Goal: Task Accomplishment & Management: Manage account settings

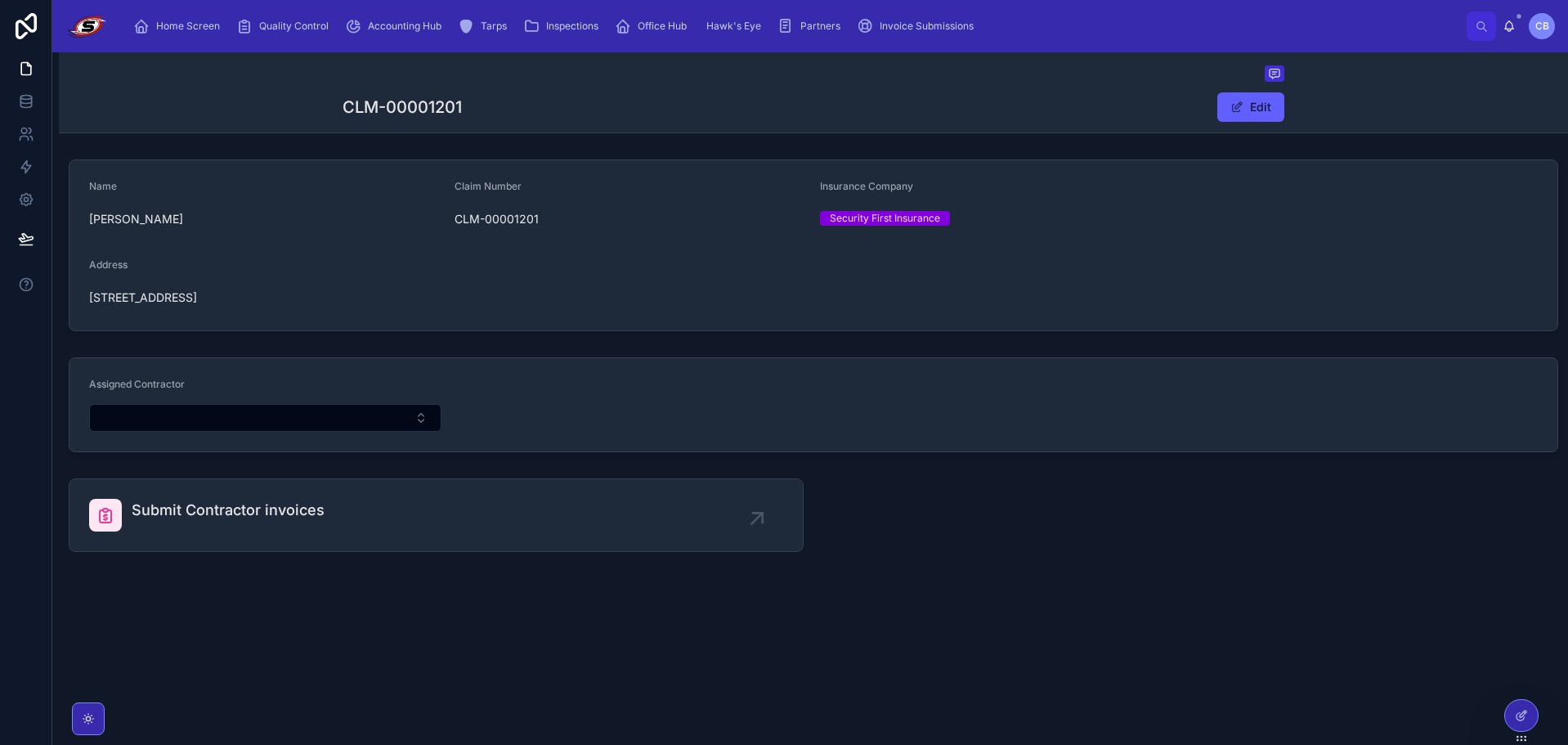
click at [173, 26] on span "Home Screen" at bounding box center [188, 26] width 64 height 13
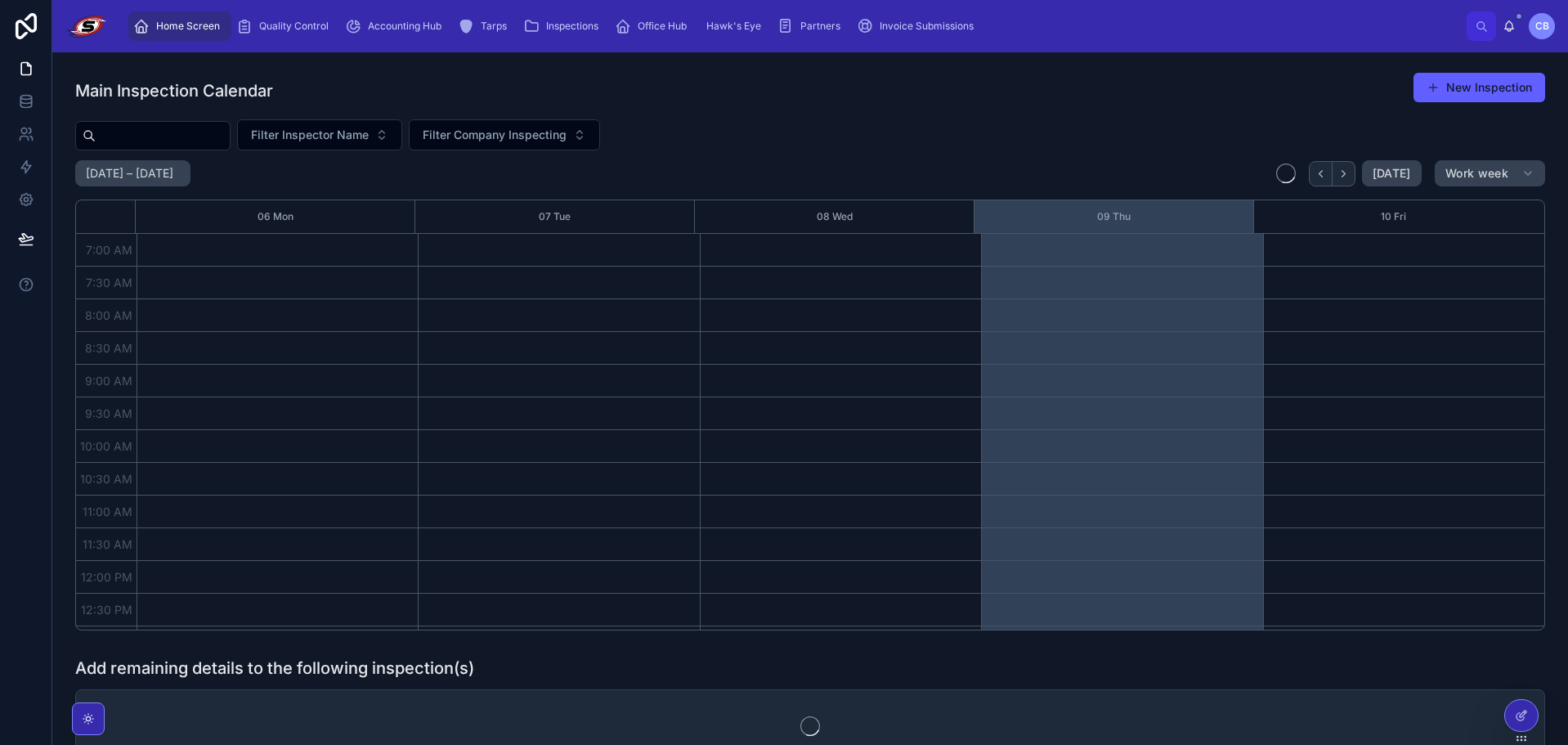
scroll to position [458, 0]
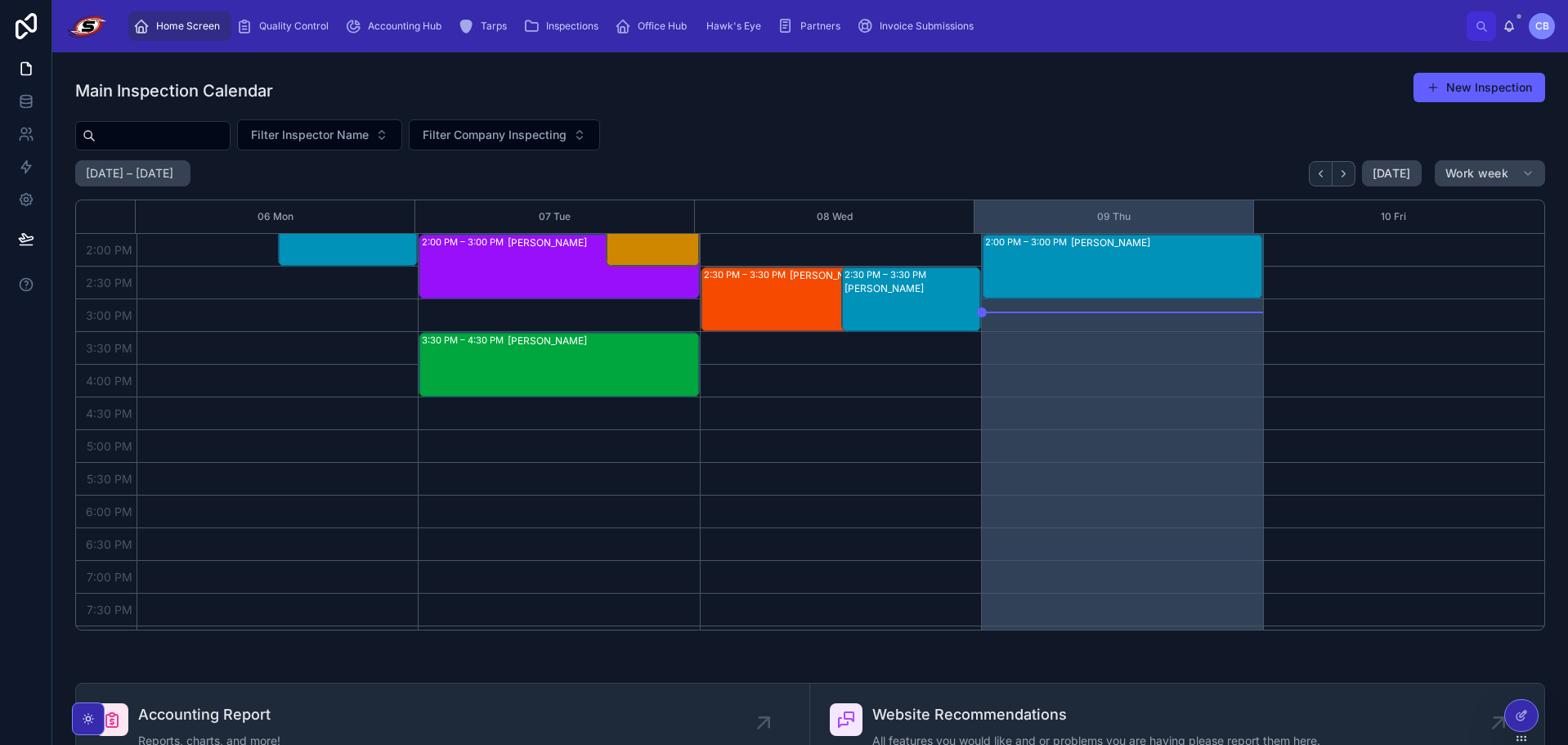
click at [378, 35] on div "Accounting Hub" at bounding box center [396, 25] width 103 height 26
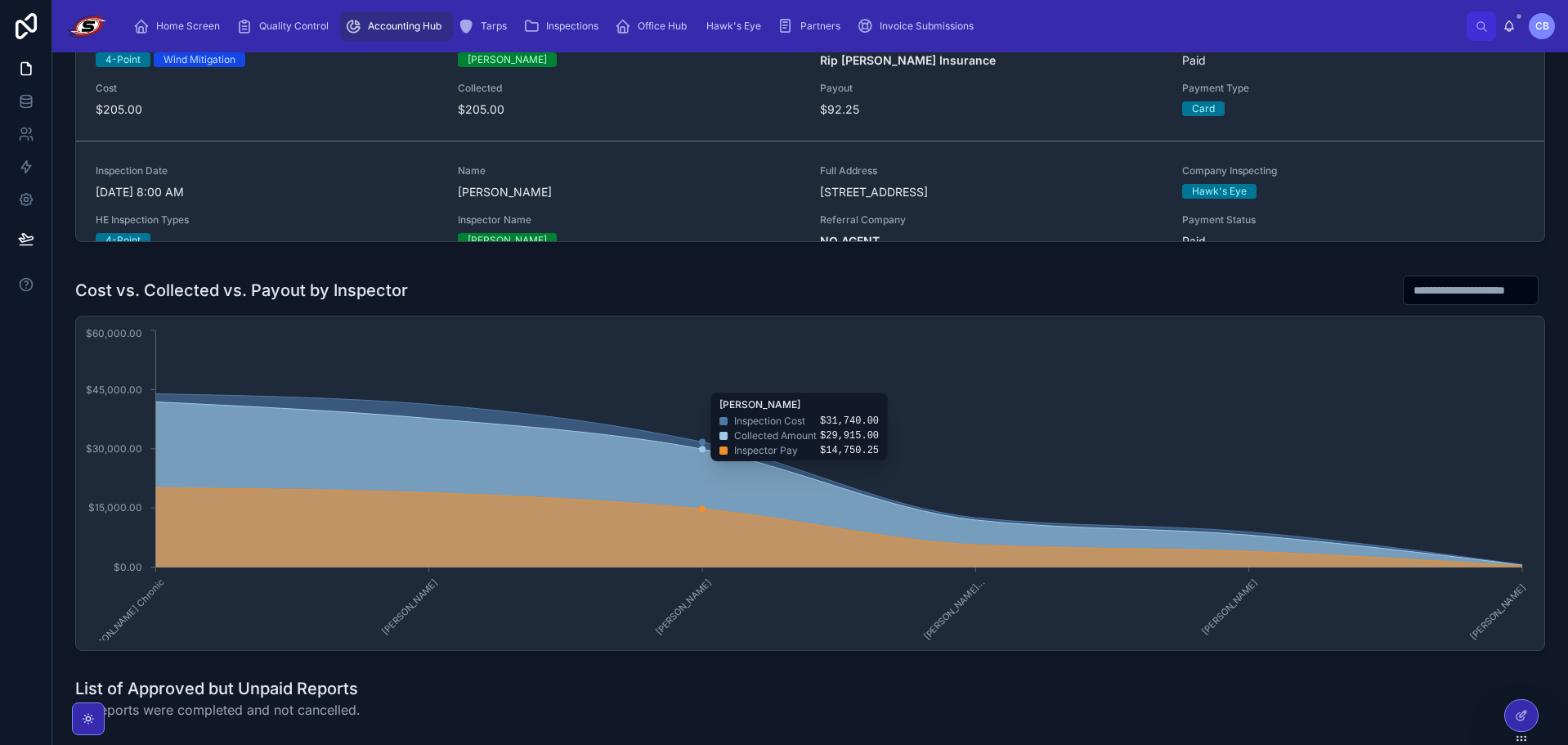
scroll to position [572, 0]
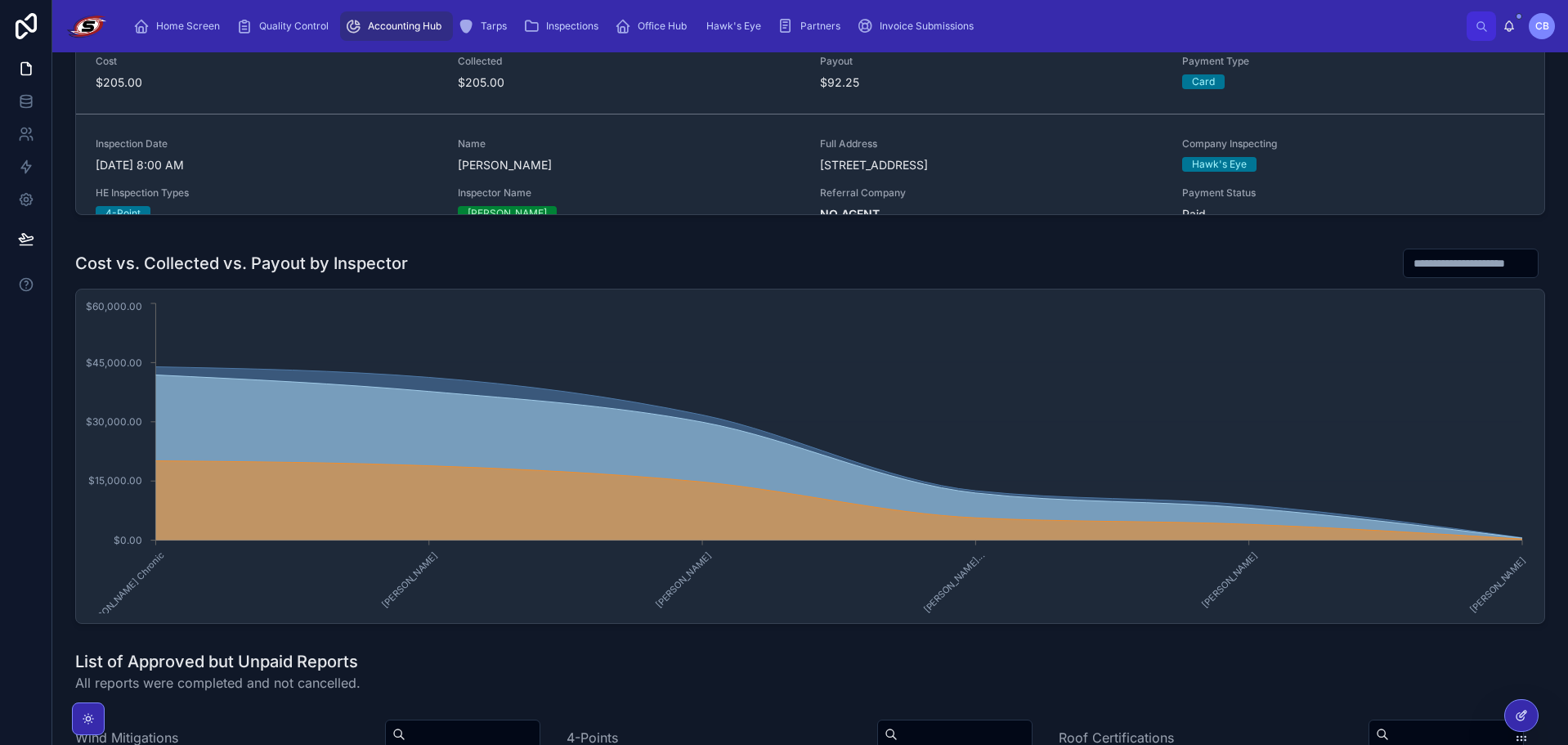
click at [1530, 721] on div at bounding box center [1522, 715] width 33 height 31
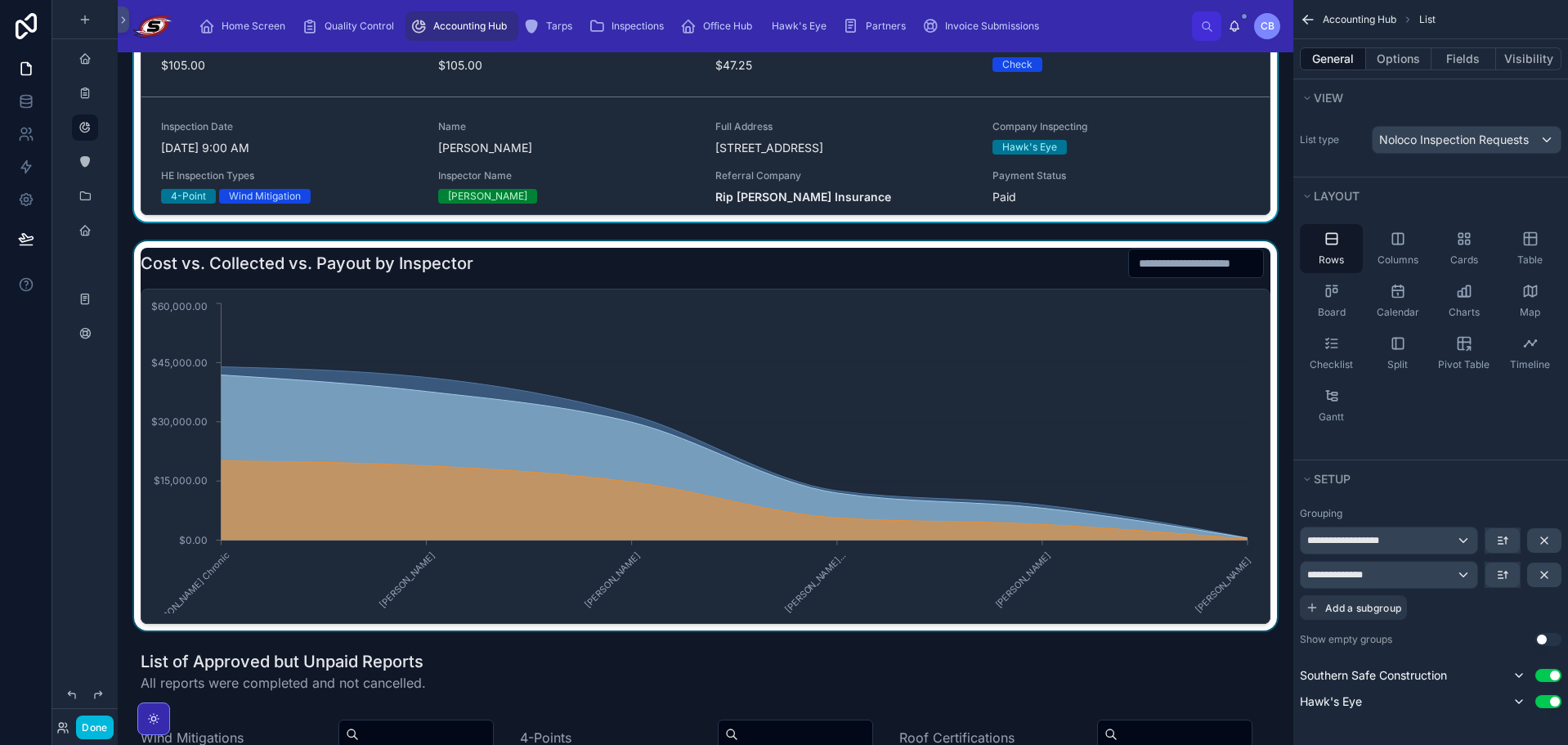
click at [463, 388] on div at bounding box center [706, 436] width 1150 height 389
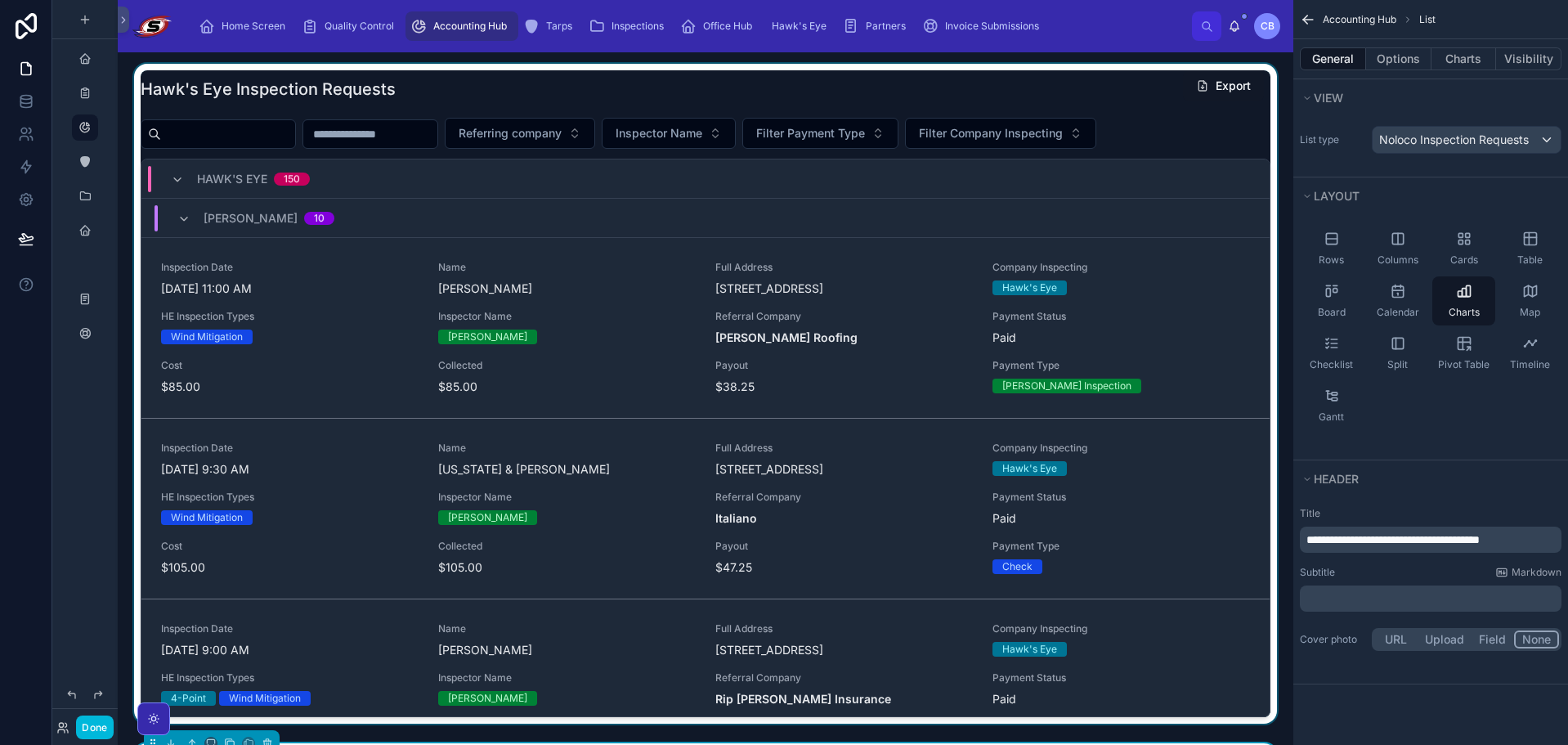
scroll to position [0, 0]
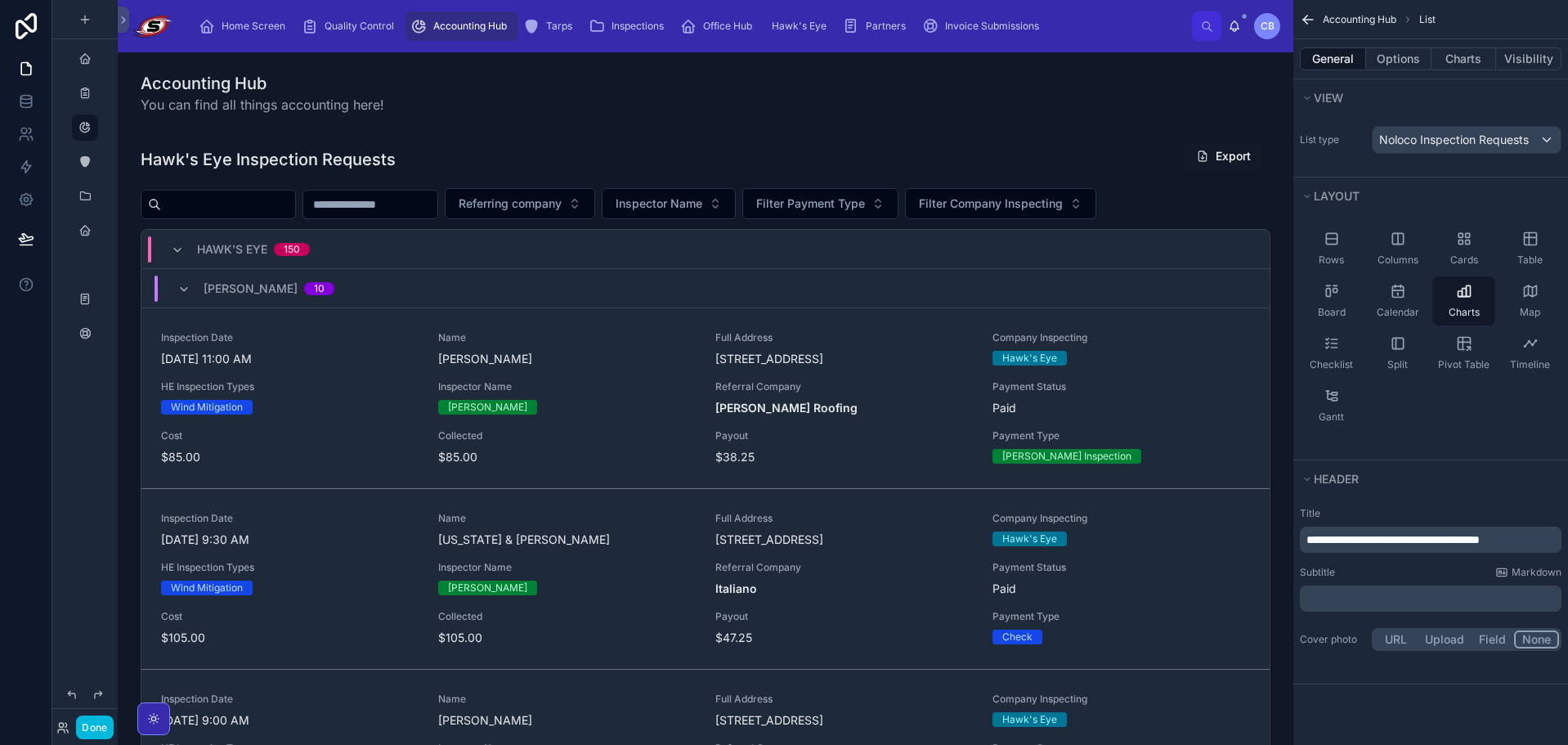
click at [100, 732] on button "Done" at bounding box center [95, 727] width 36 height 24
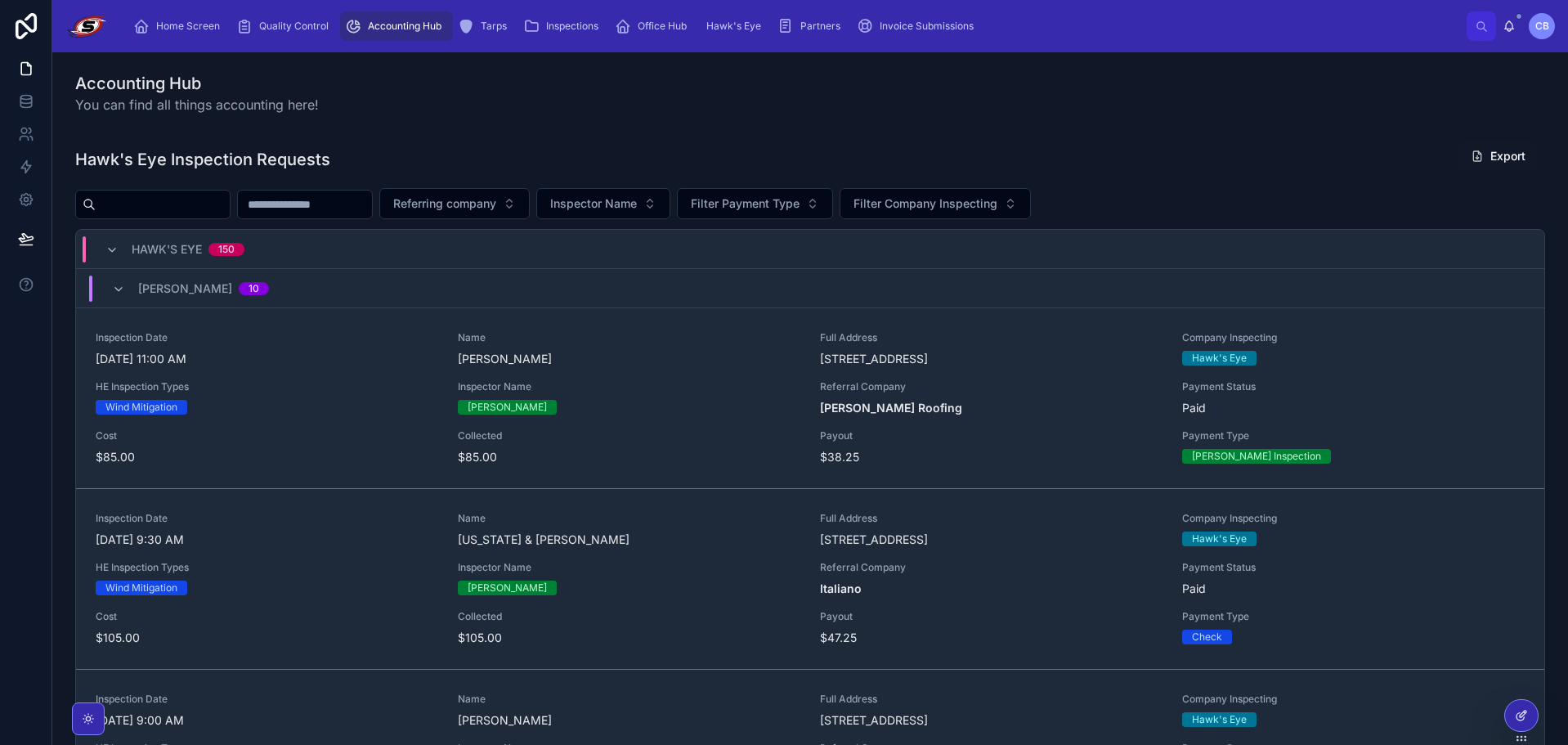
click at [1515, 716] on icon at bounding box center [1521, 715] width 13 height 13
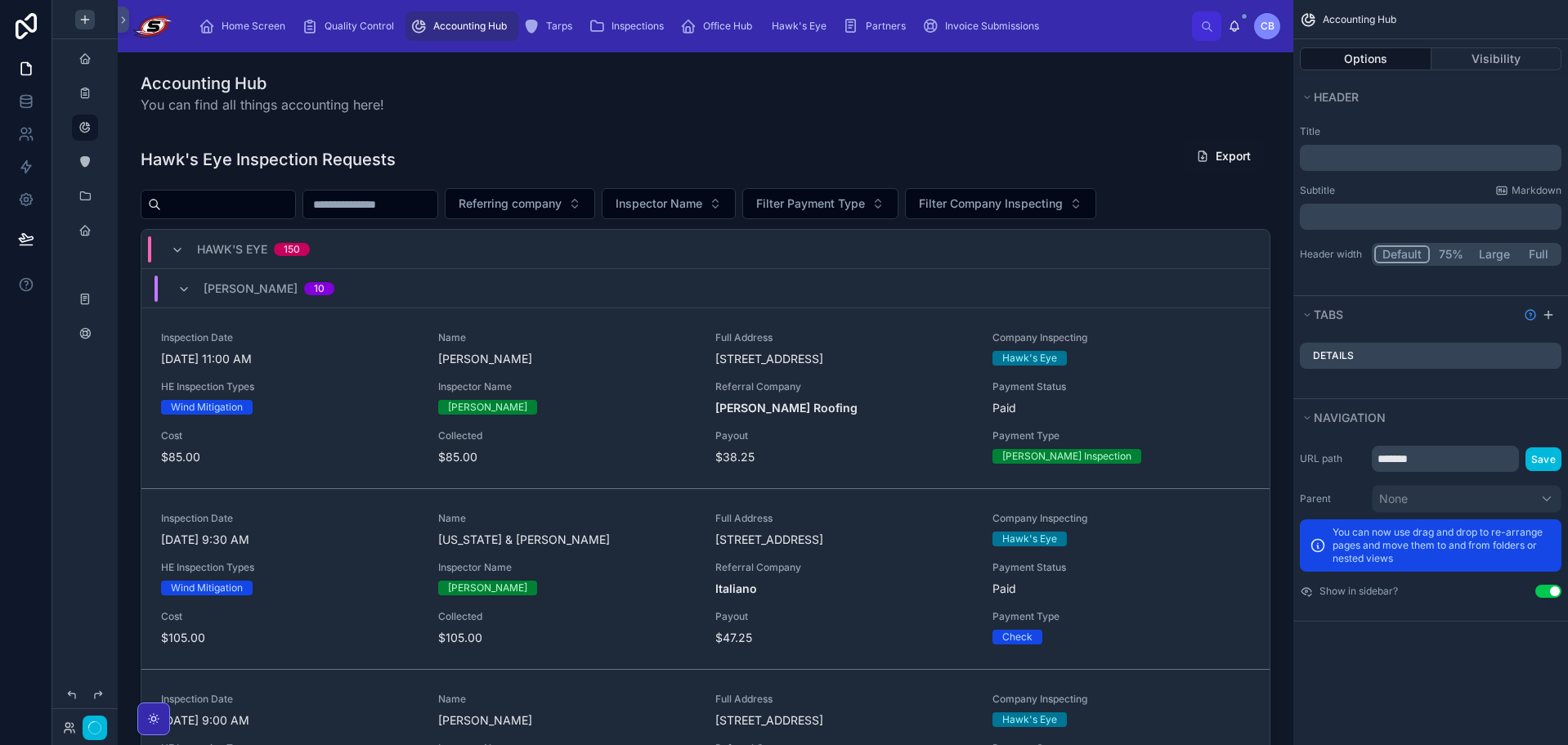
click at [87, 16] on icon "scrollable content" at bounding box center [85, 19] width 13 height 13
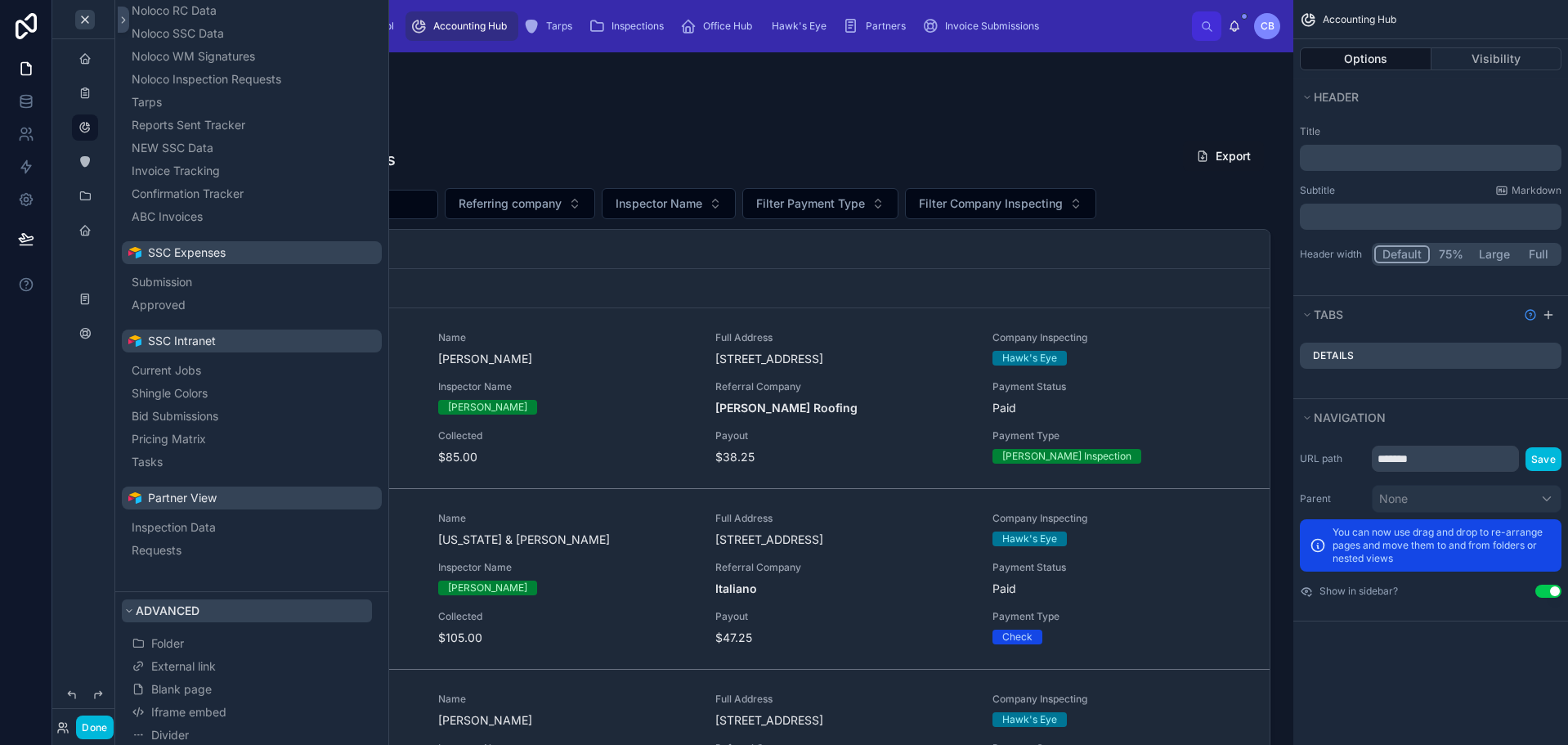
scroll to position [497, 0]
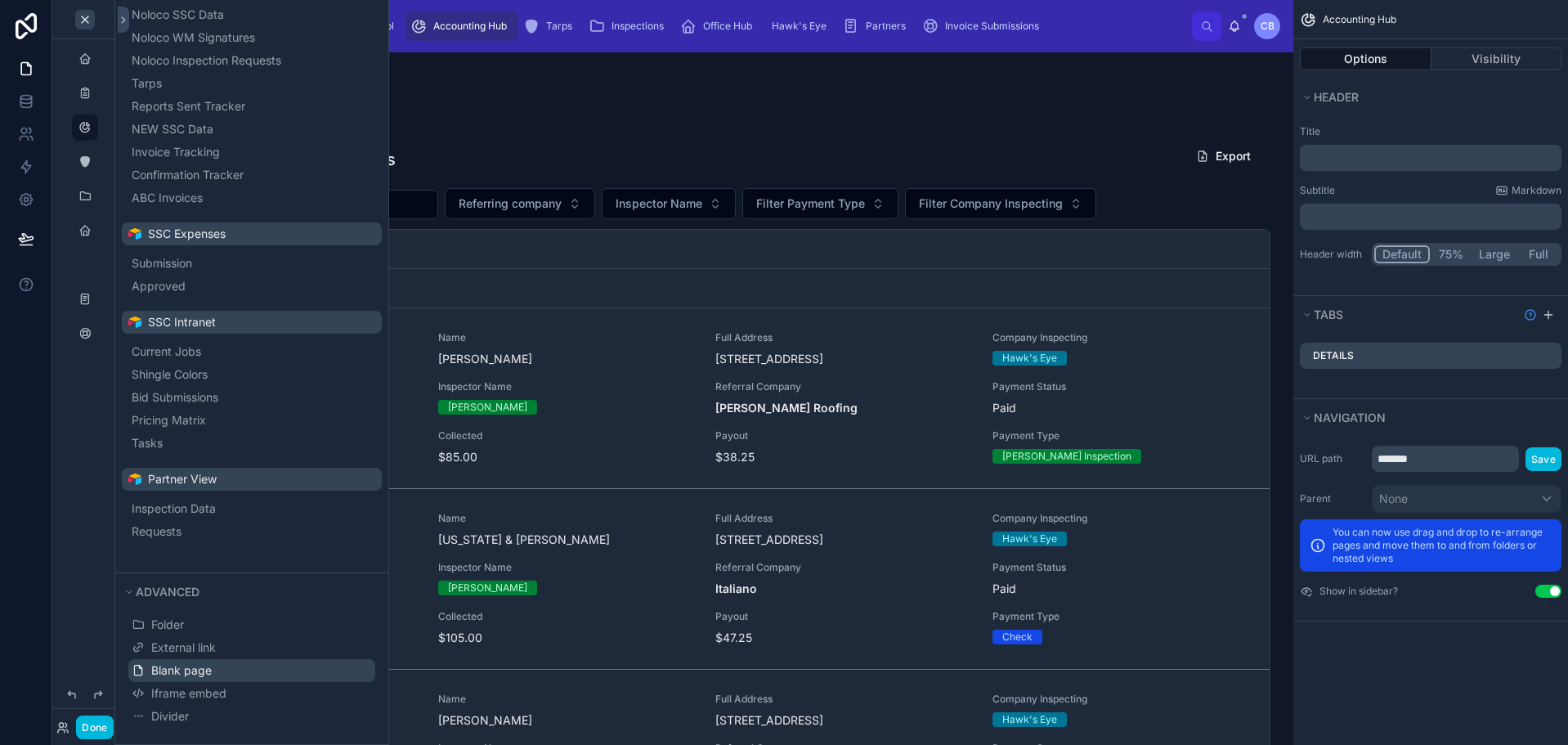
click at [214, 669] on button "Blank page" at bounding box center [251, 669] width 246 height 23
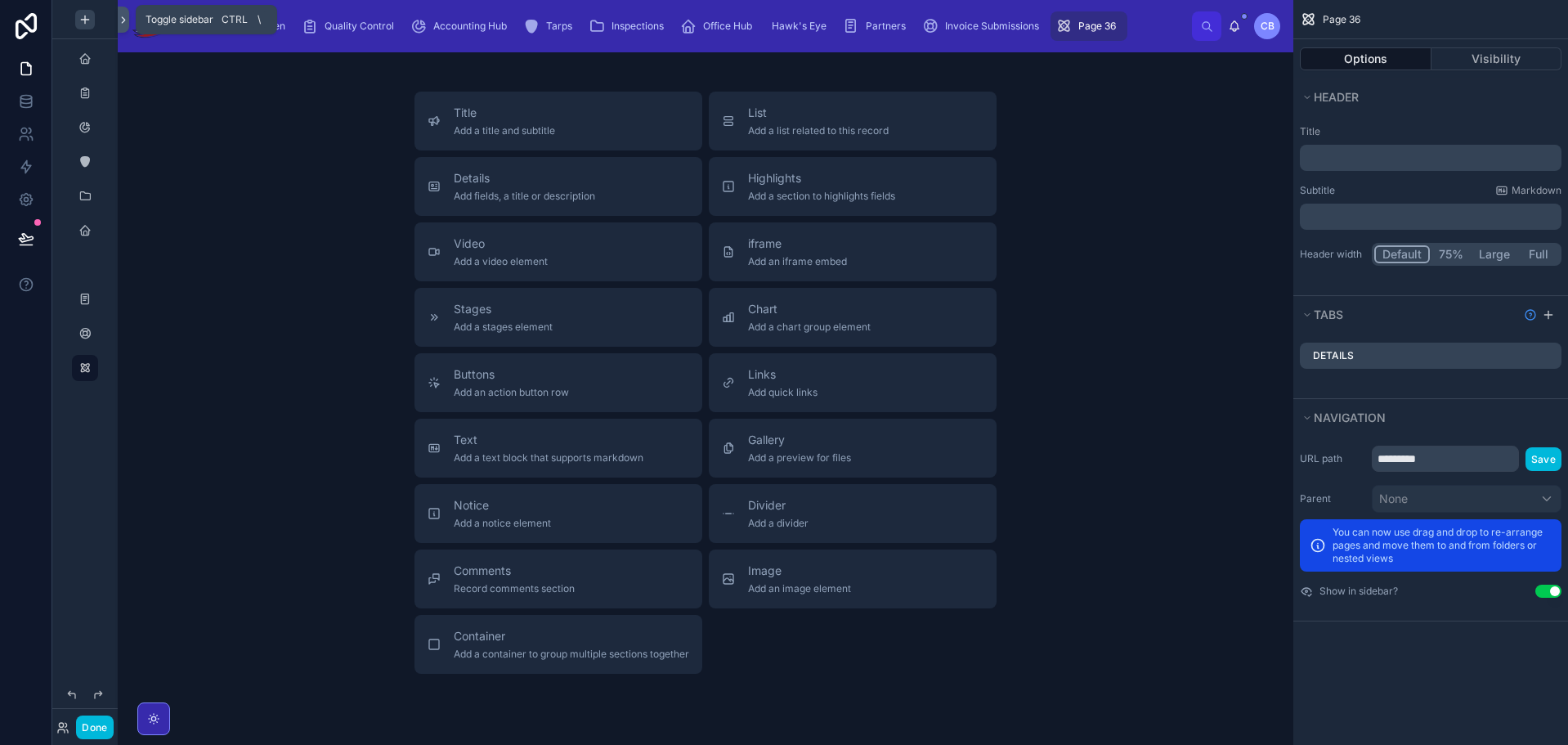
click at [126, 18] on icon at bounding box center [123, 19] width 12 height 12
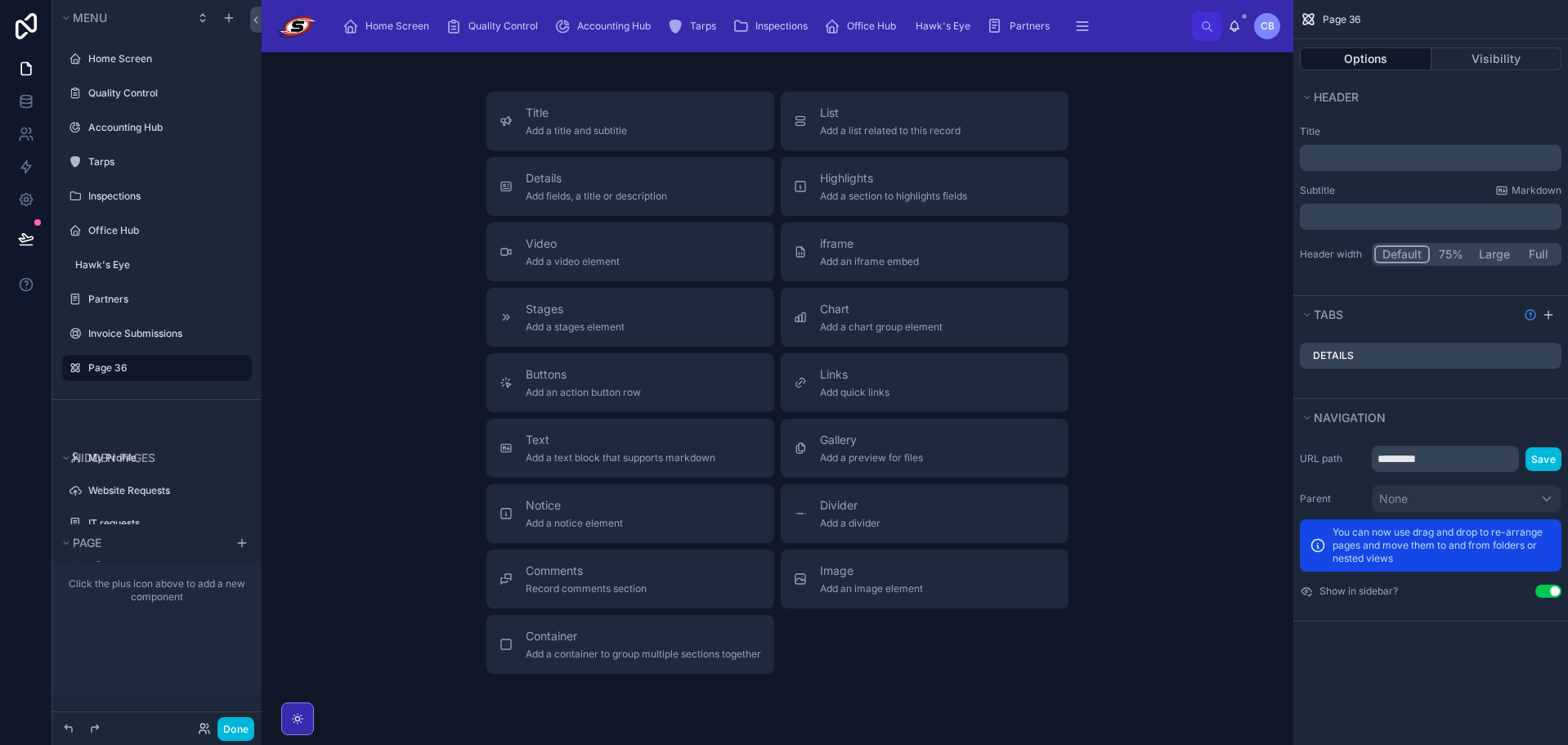
click at [1538, 589] on button "Use setting" at bounding box center [1548, 591] width 26 height 13
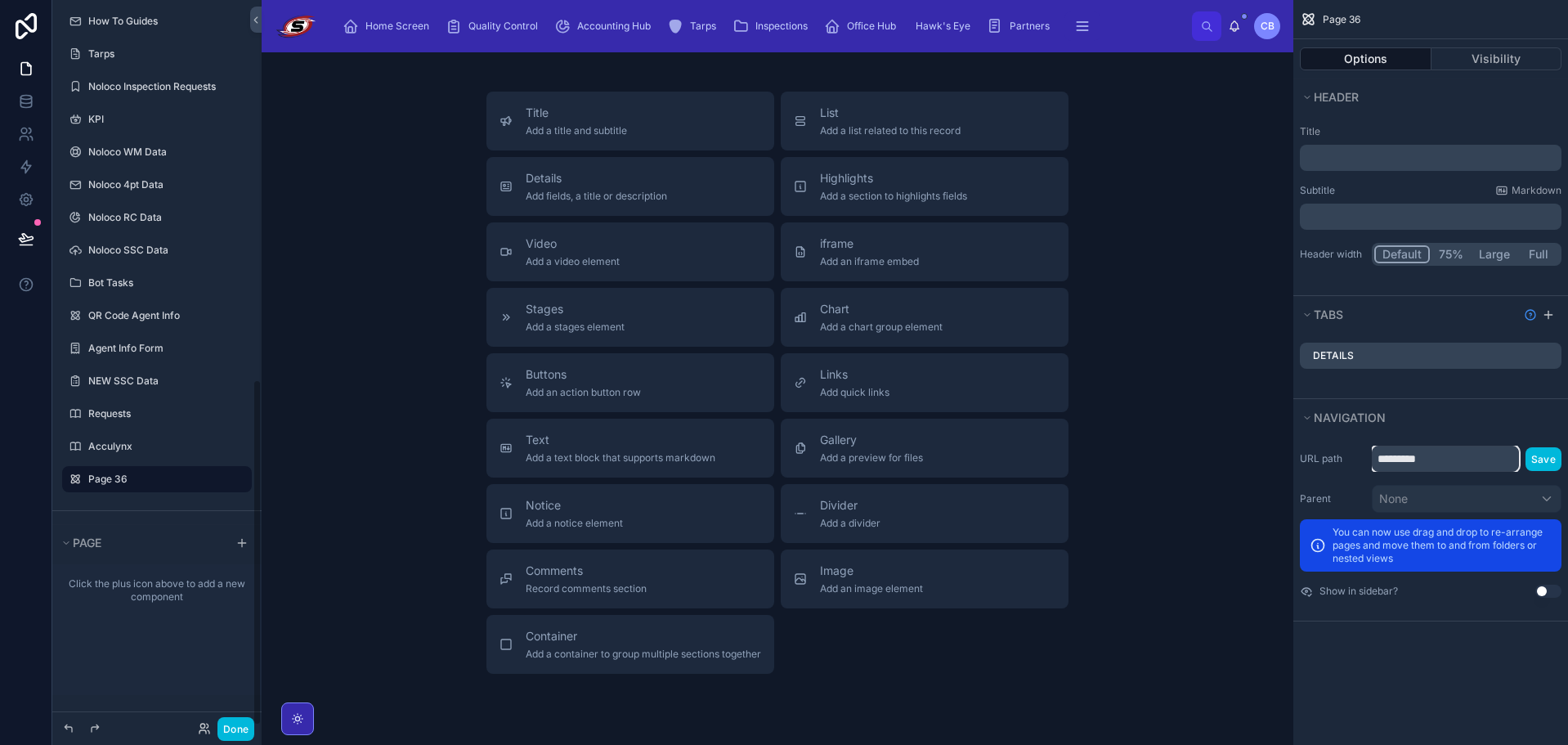
click at [1425, 450] on input "*********" at bounding box center [1445, 458] width 147 height 26
click at [1436, 450] on input "*********" at bounding box center [1445, 458] width 147 height 26
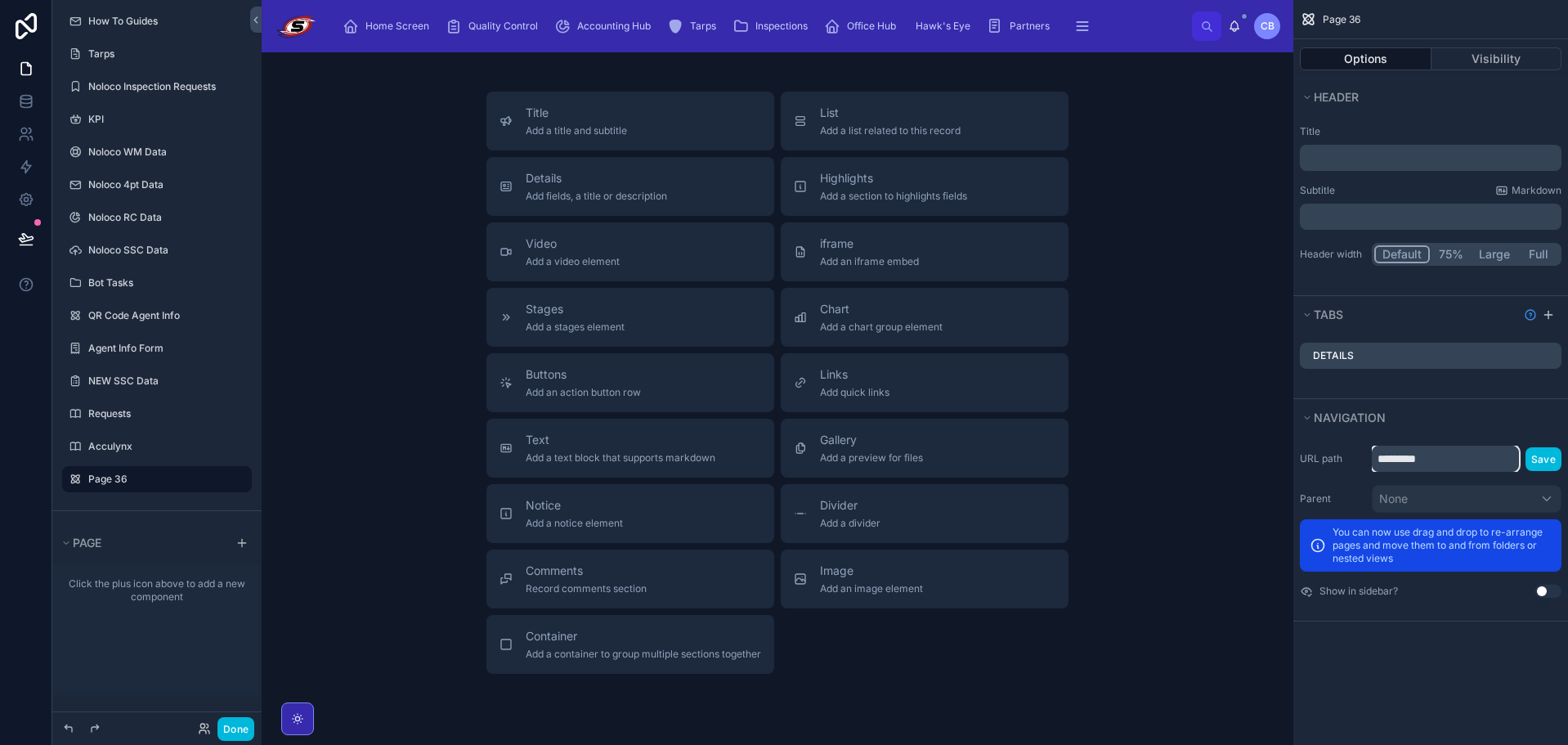
click at [1437, 450] on input "*********" at bounding box center [1445, 458] width 147 height 26
type input "*"
type input "**********"
click at [1543, 450] on button "Save" at bounding box center [1543, 459] width 36 height 24
click at [1517, 408] on button "Navigation" at bounding box center [1425, 418] width 252 height 23
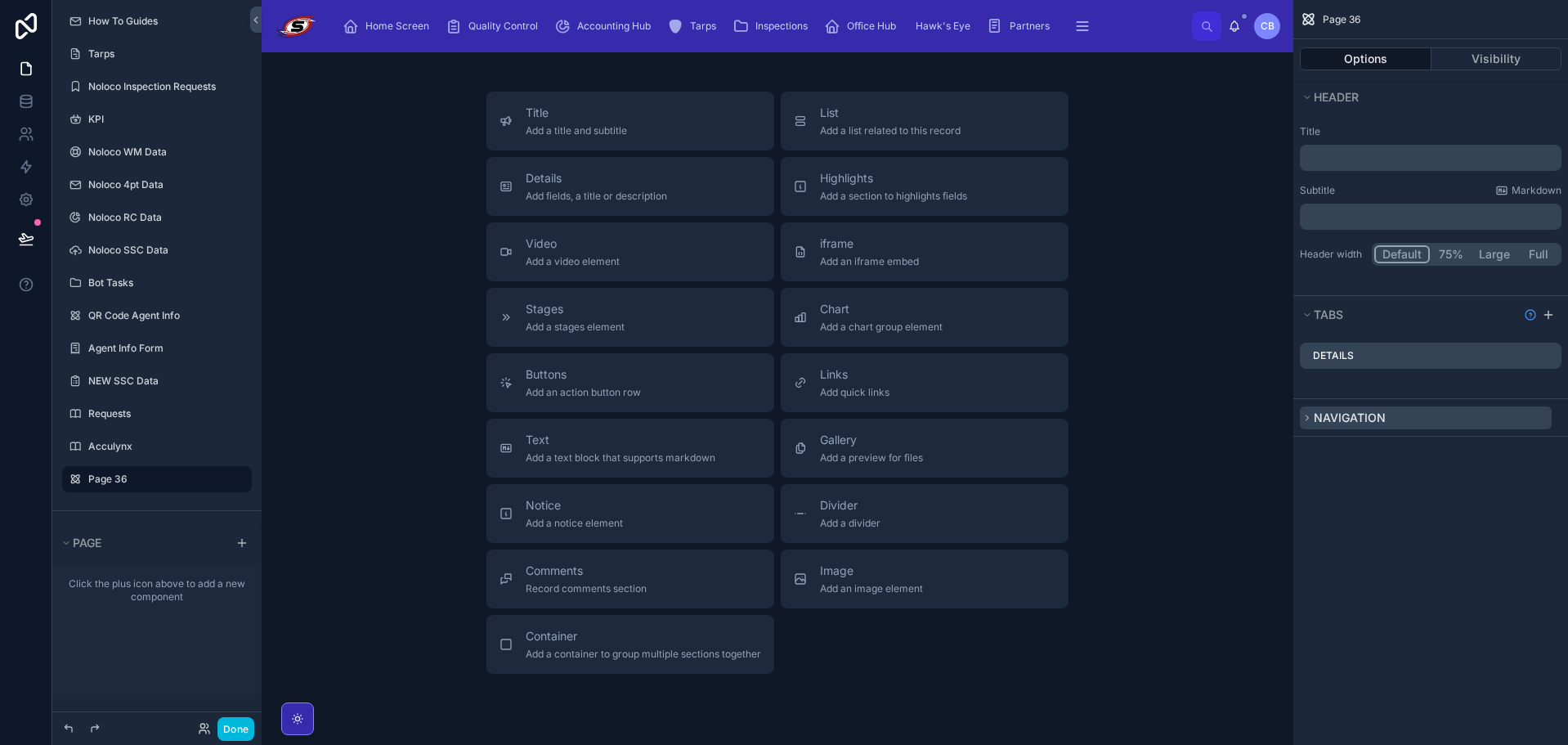
click at [1432, 408] on button "Navigation" at bounding box center [1425, 418] width 252 height 23
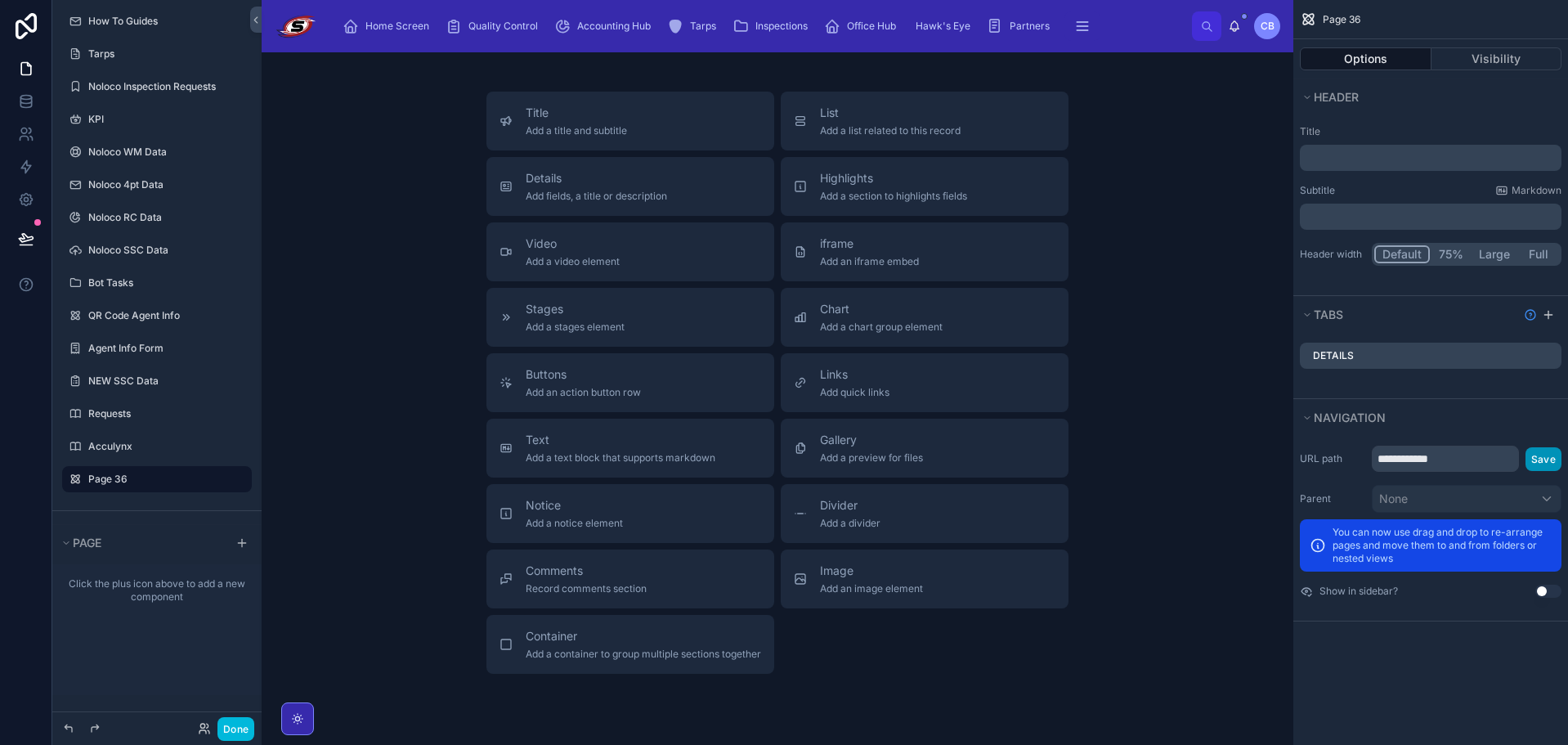
click at [1544, 458] on button "Save" at bounding box center [1543, 459] width 36 height 24
click at [248, 480] on div "scrollable content" at bounding box center [248, 478] width 0 height 26
click at [0, 0] on icon "scrollable content" at bounding box center [0, 0] width 0 height 0
click at [181, 475] on input "*******" at bounding box center [144, 479] width 111 height 20
type input "**********"
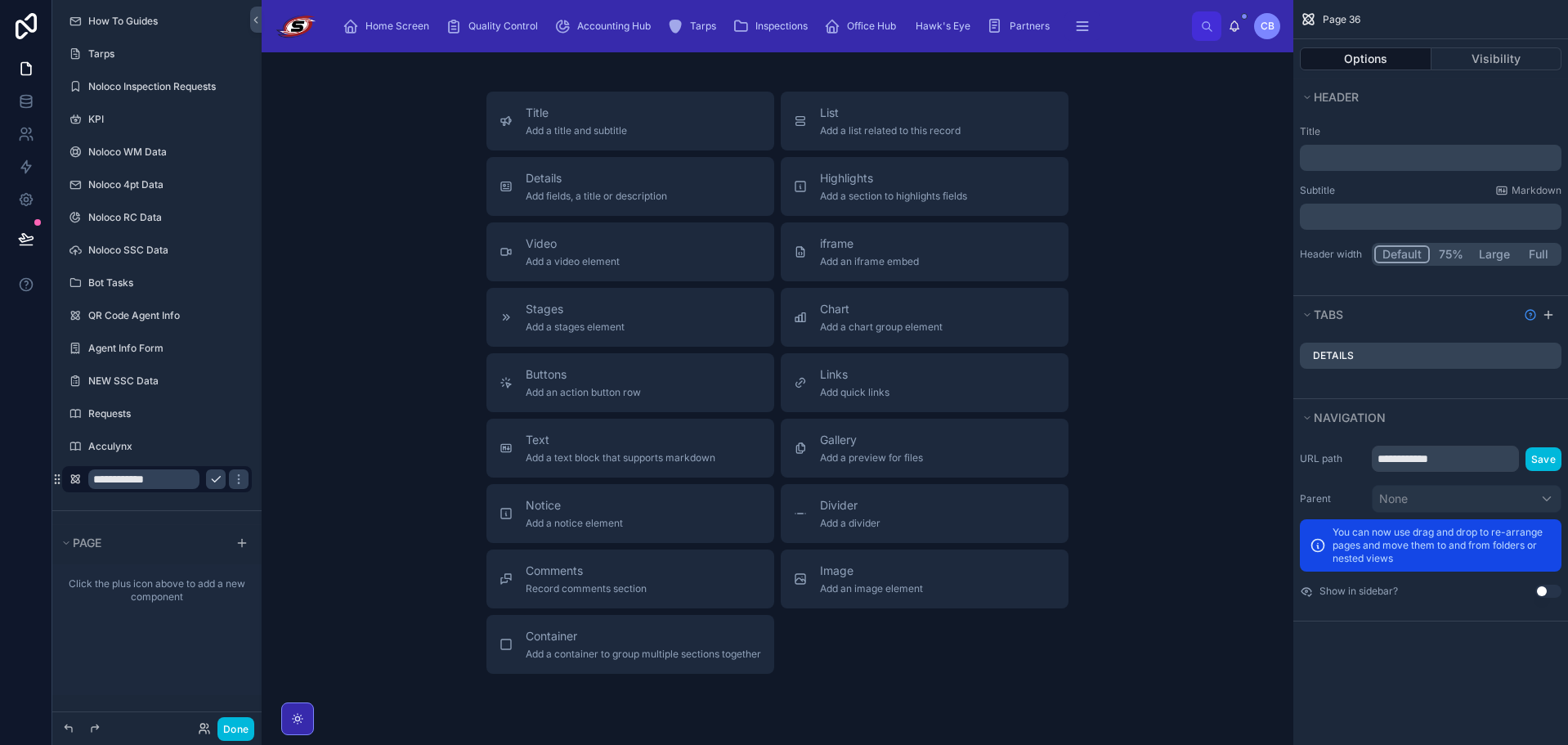
click at [214, 476] on icon "scrollable content" at bounding box center [216, 478] width 13 height 13
click at [322, 458] on div "Title Add a title and subtitle List Add a list related to this record Details A…" at bounding box center [778, 398] width 1031 height 692
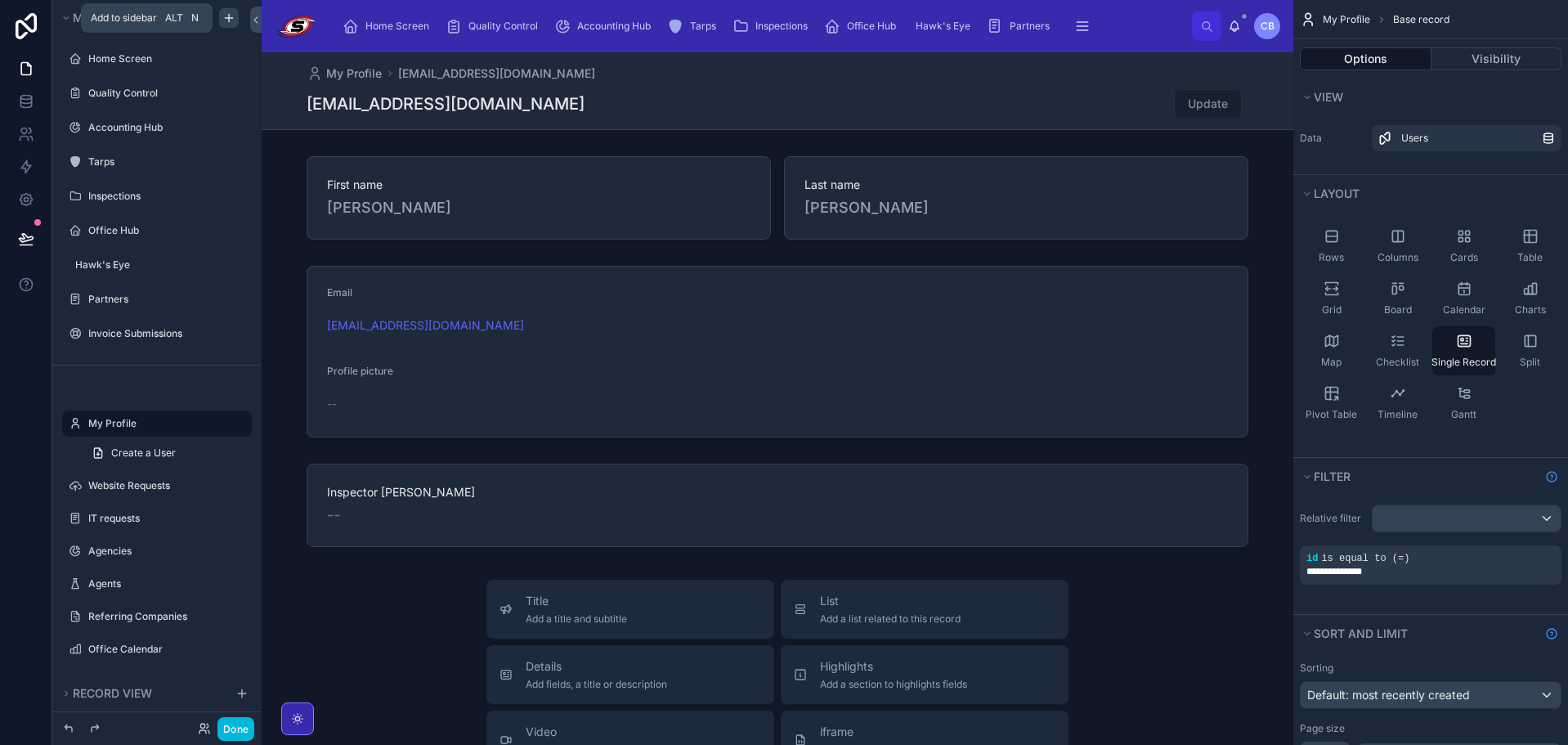
click at [229, 14] on icon "scrollable content" at bounding box center [229, 17] width 0 height 7
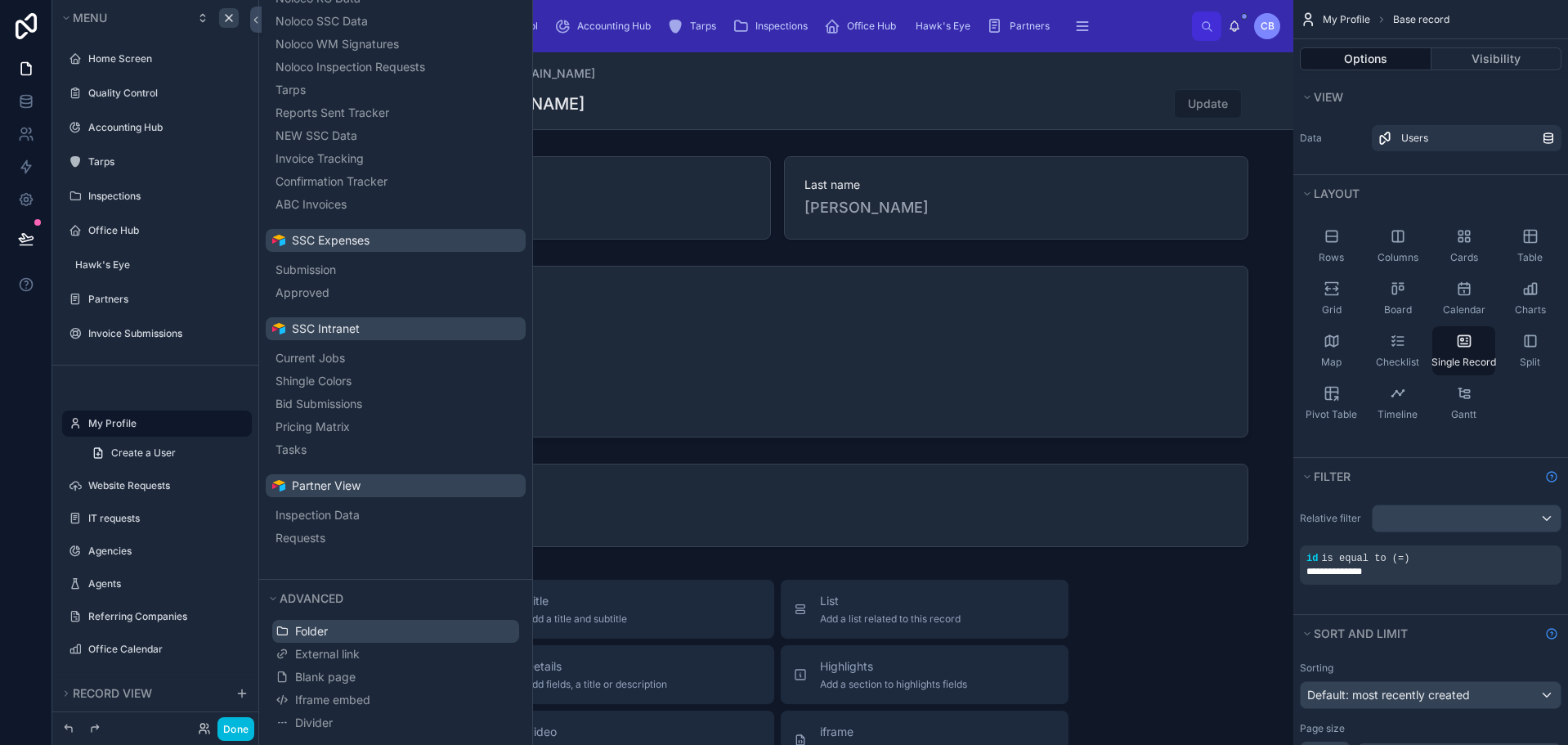
scroll to position [497, 0]
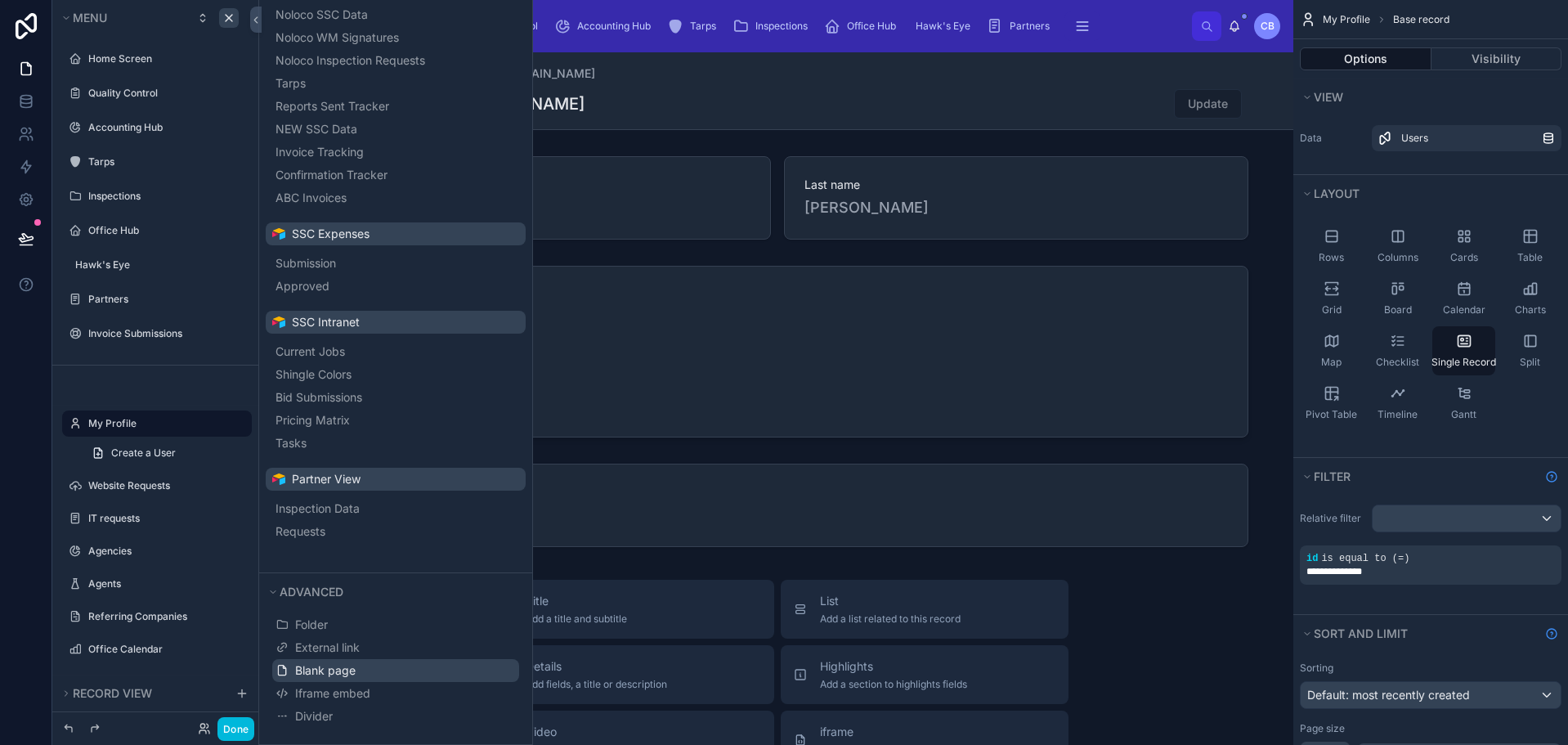
click at [372, 669] on button "Blank page" at bounding box center [395, 669] width 246 height 23
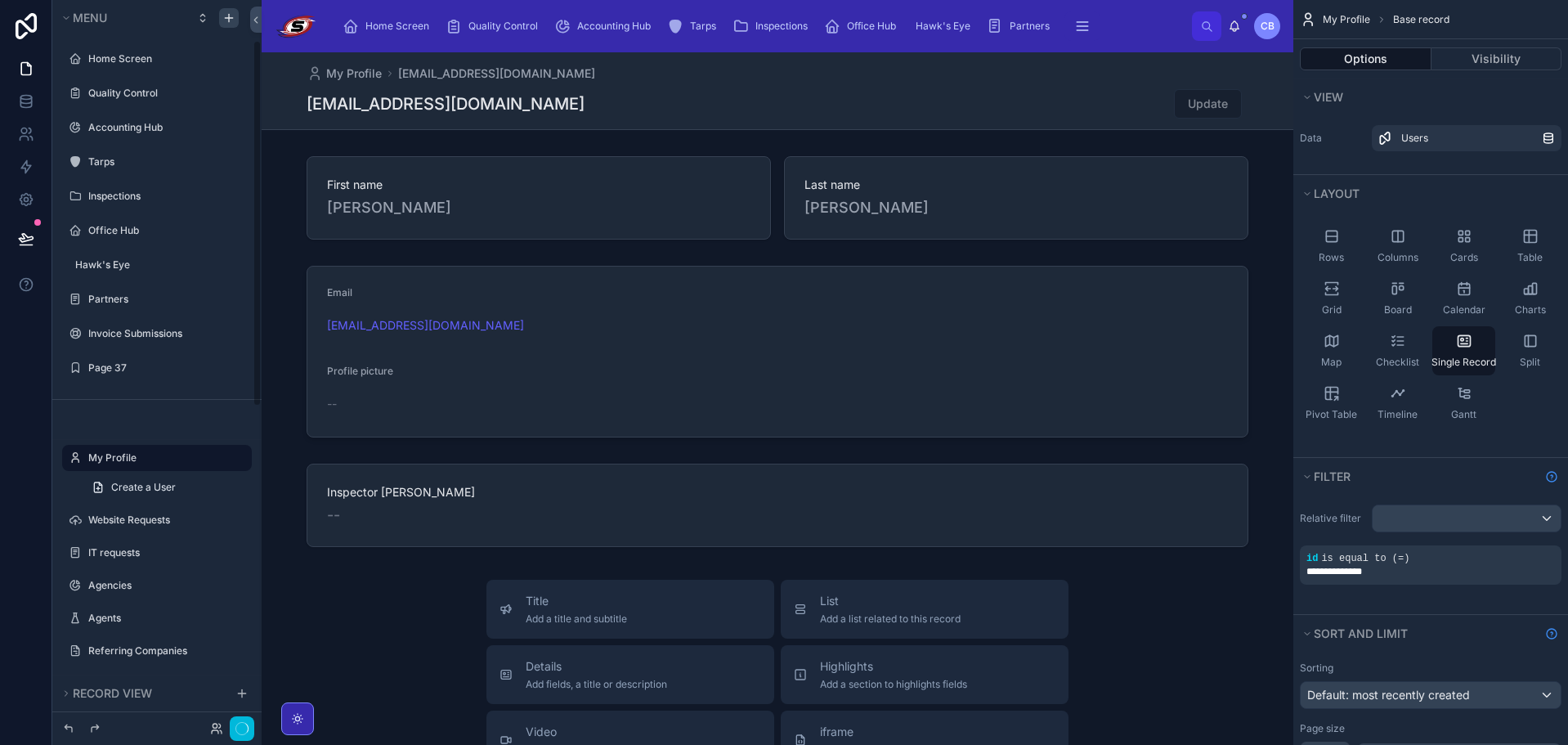
scroll to position [79, 0]
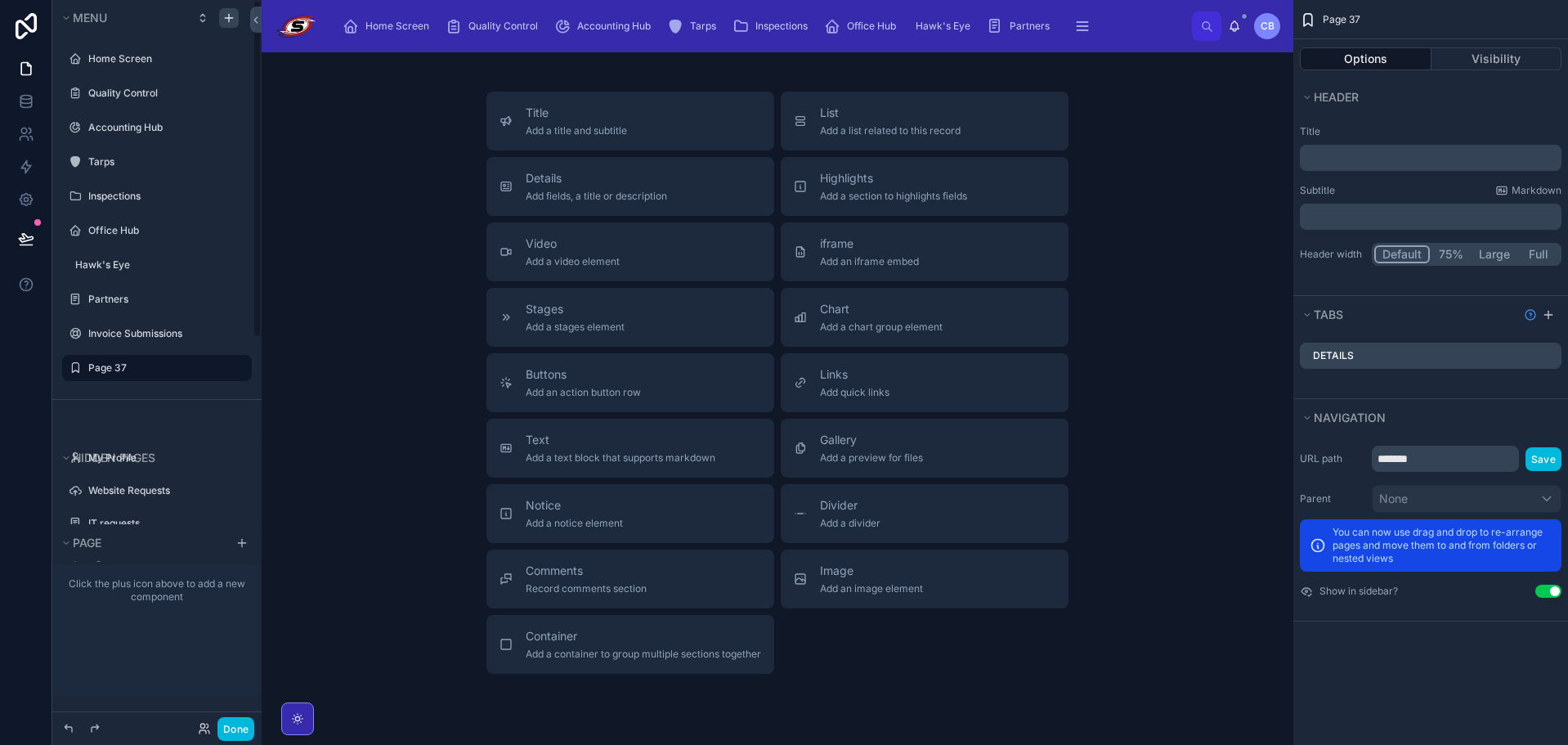
click at [0, 0] on icon "scrollable content" at bounding box center [0, 0] width 0 height 0
click at [176, 368] on input "*******" at bounding box center [144, 368] width 111 height 20
type input "**********"
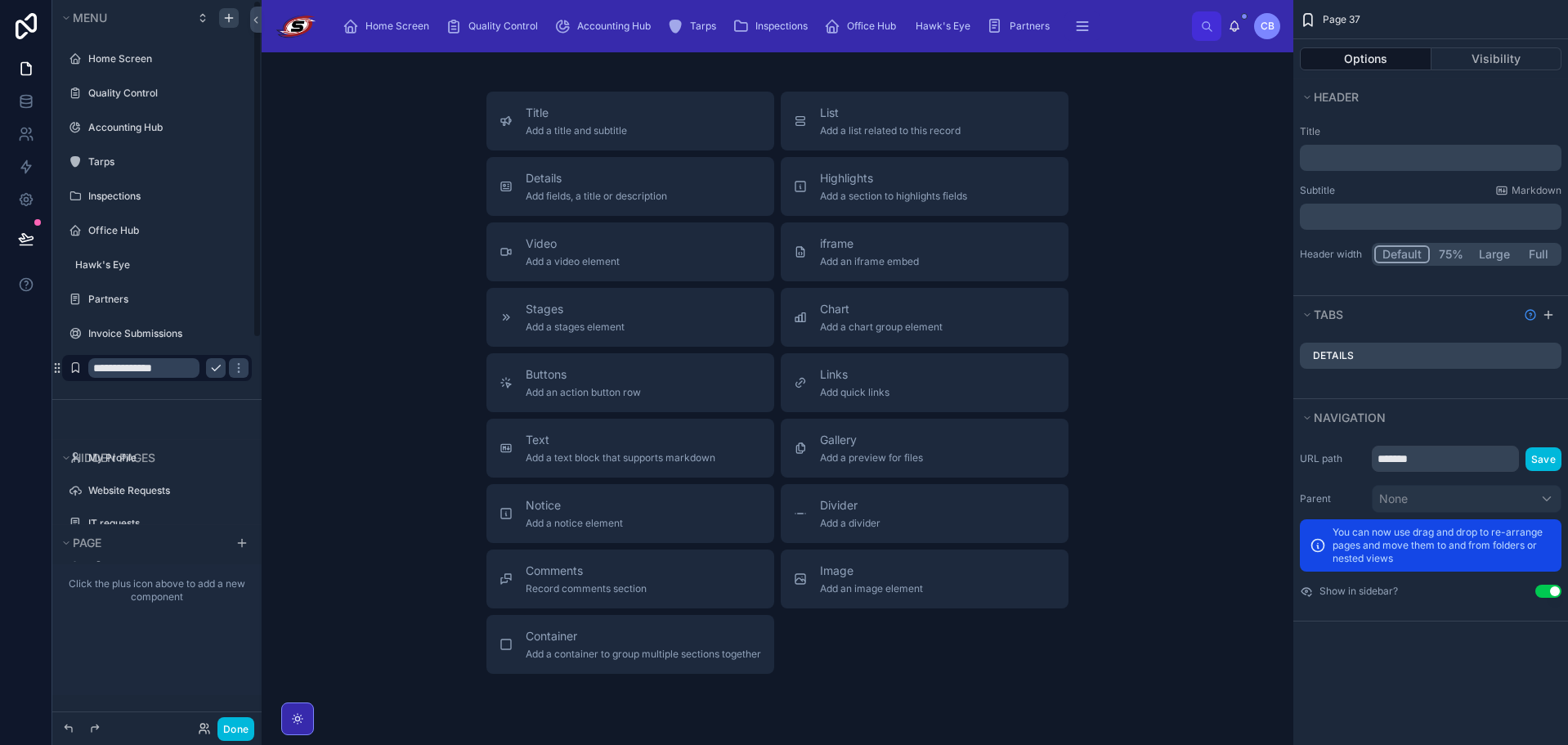
click at [214, 370] on icon "scrollable content" at bounding box center [216, 368] width 8 height 5
click at [1547, 589] on button "Use setting" at bounding box center [1548, 591] width 26 height 13
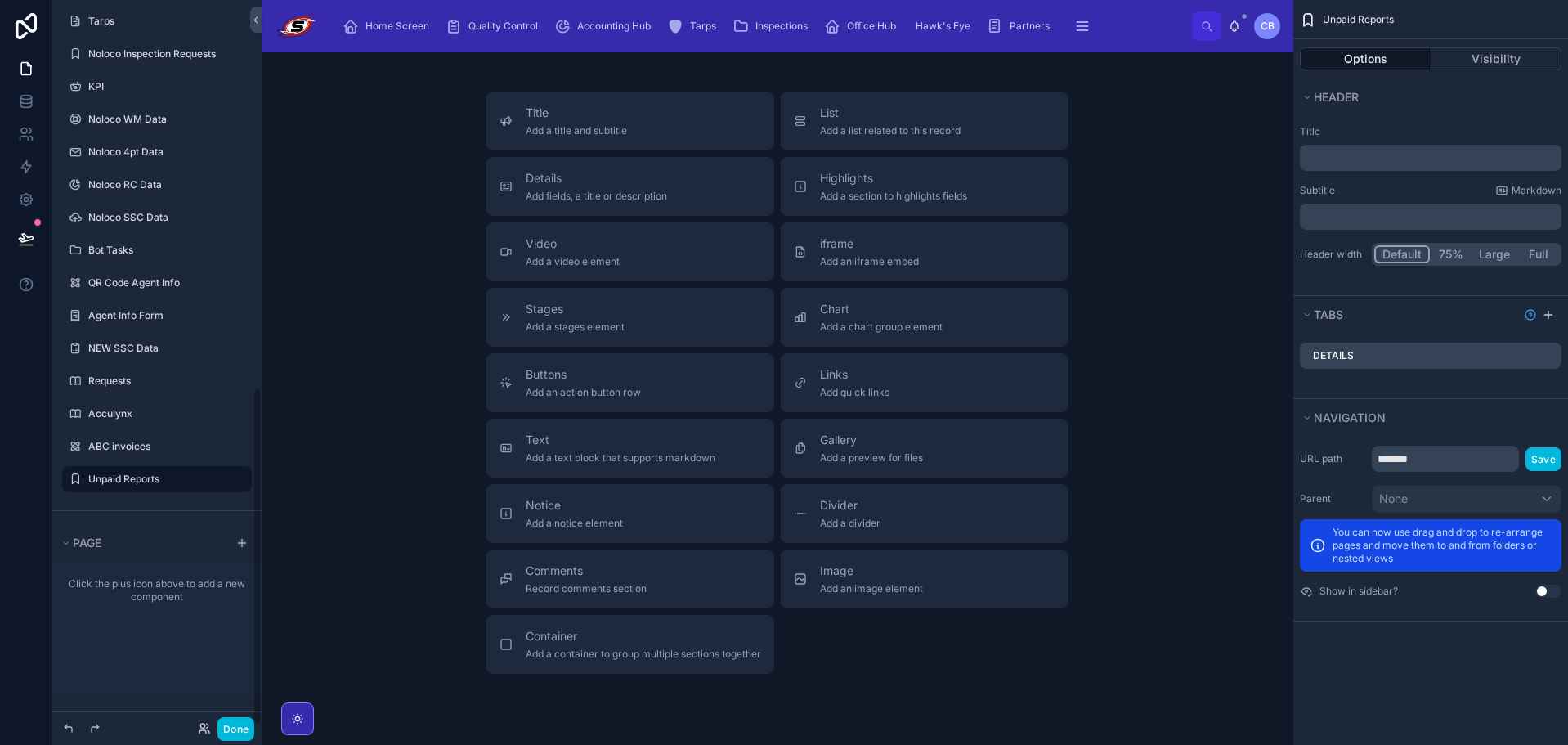
click at [413, 28] on span "Home Screen" at bounding box center [397, 26] width 64 height 13
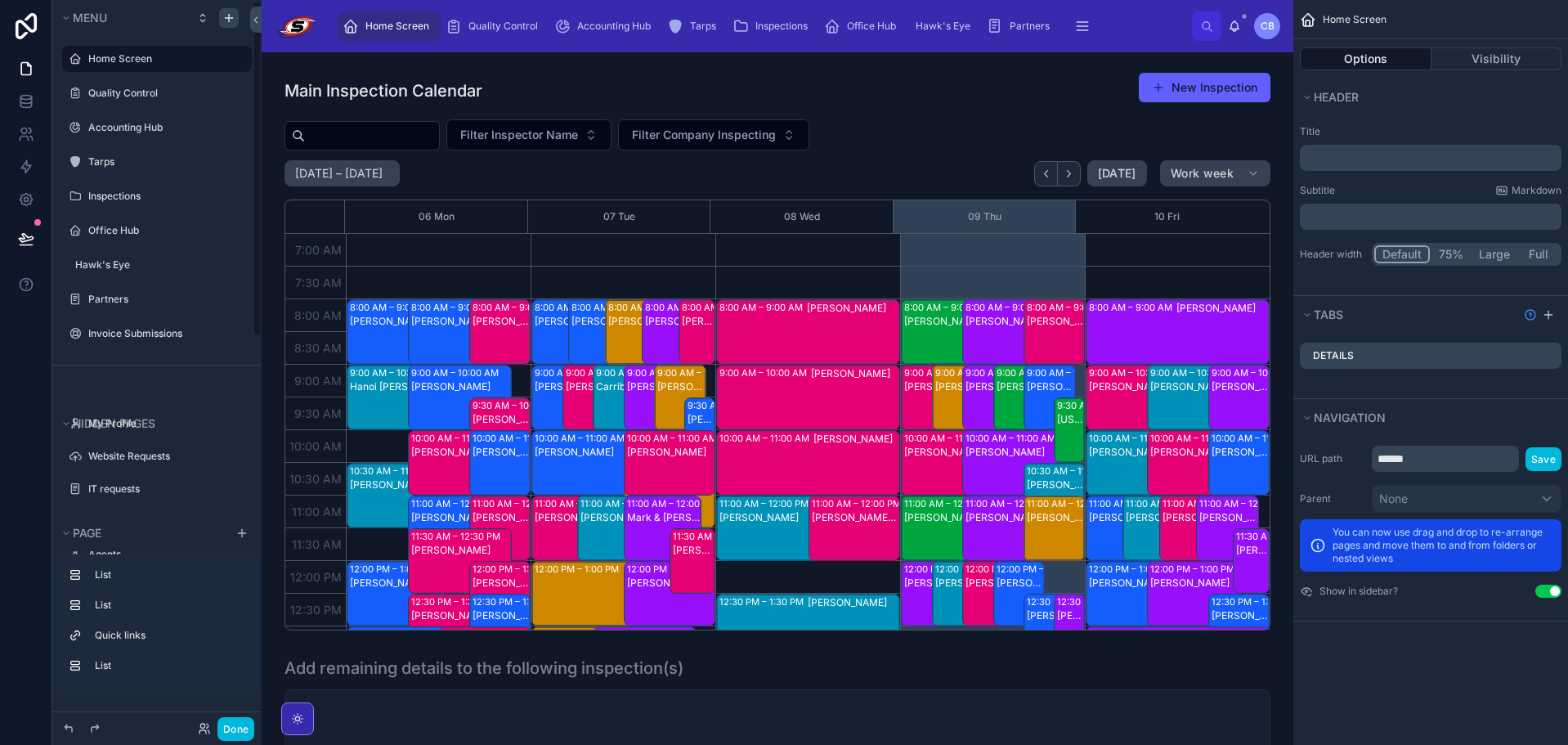
click at [562, 18] on icon "scrollable content" at bounding box center [562, 26] width 16 height 16
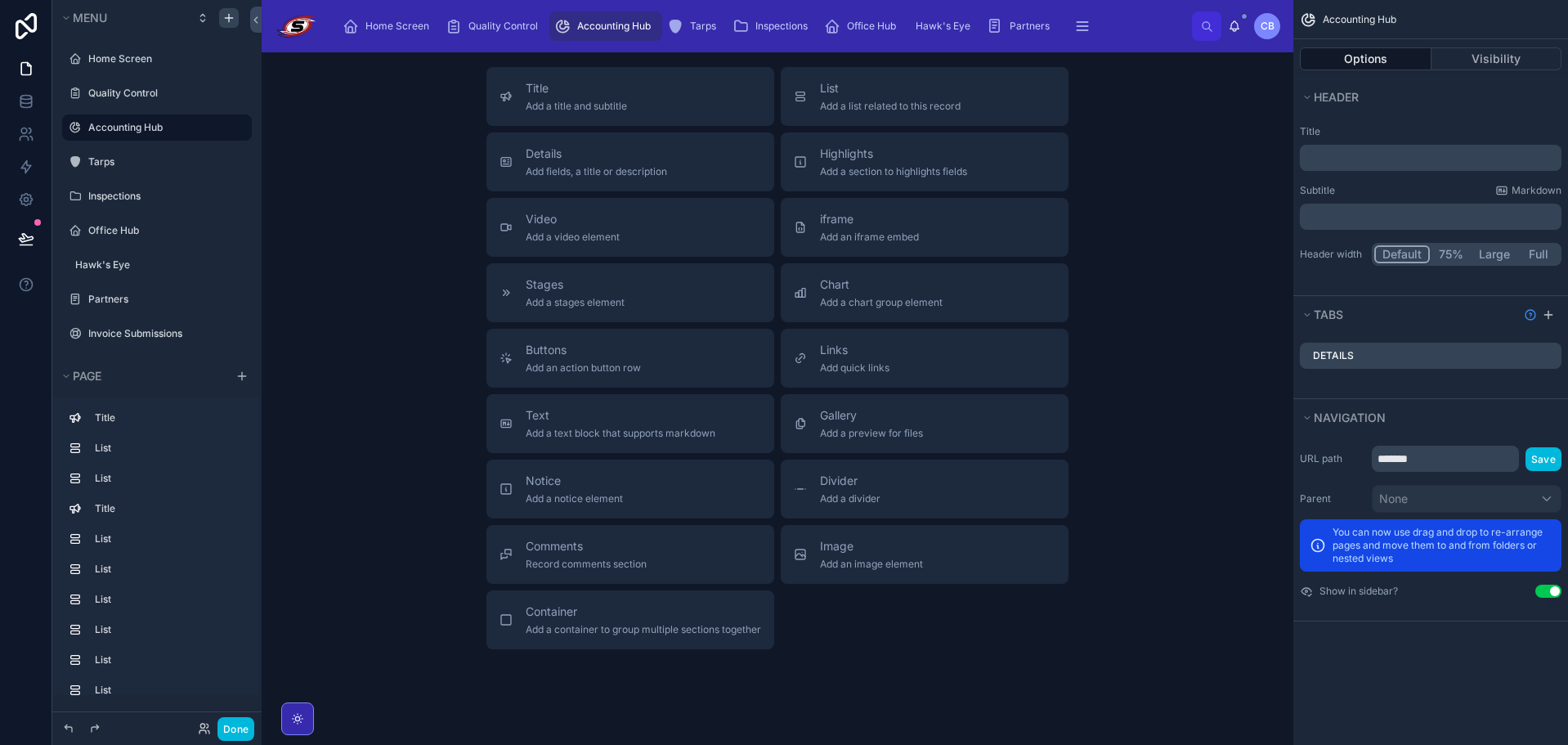
scroll to position [3352, 0]
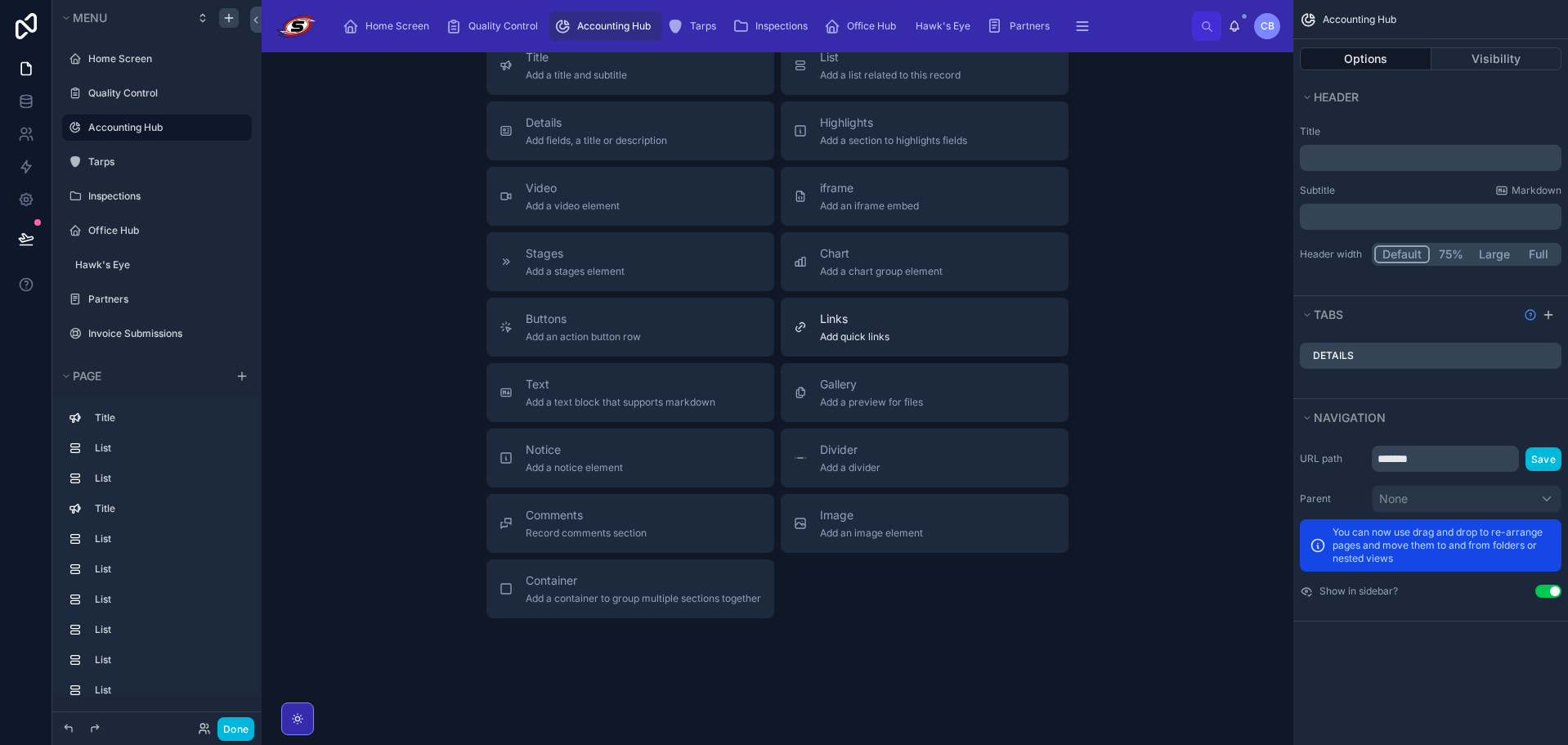
click at [915, 343] on div "Links Add quick links" at bounding box center [925, 327] width 262 height 33
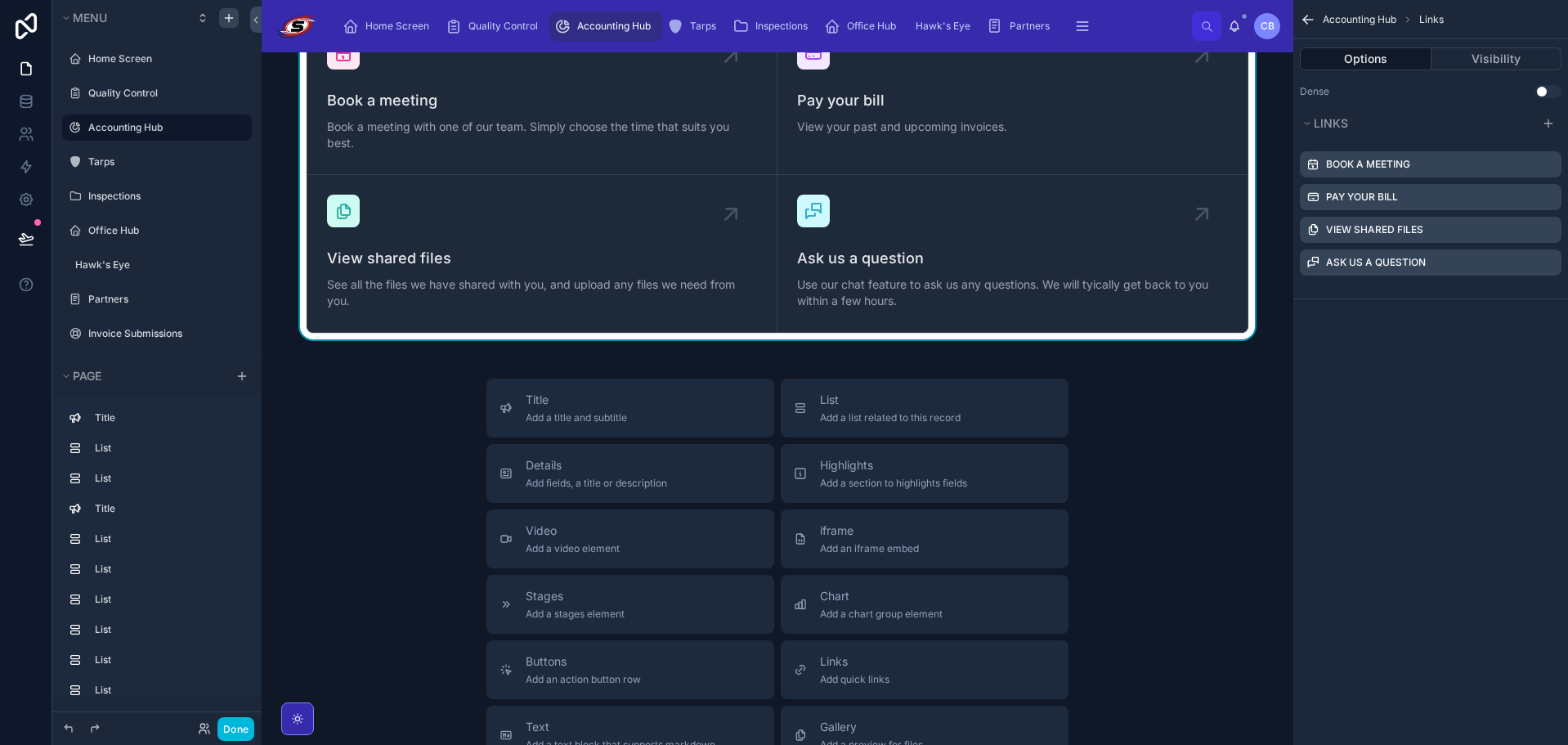
scroll to position [2935, 0]
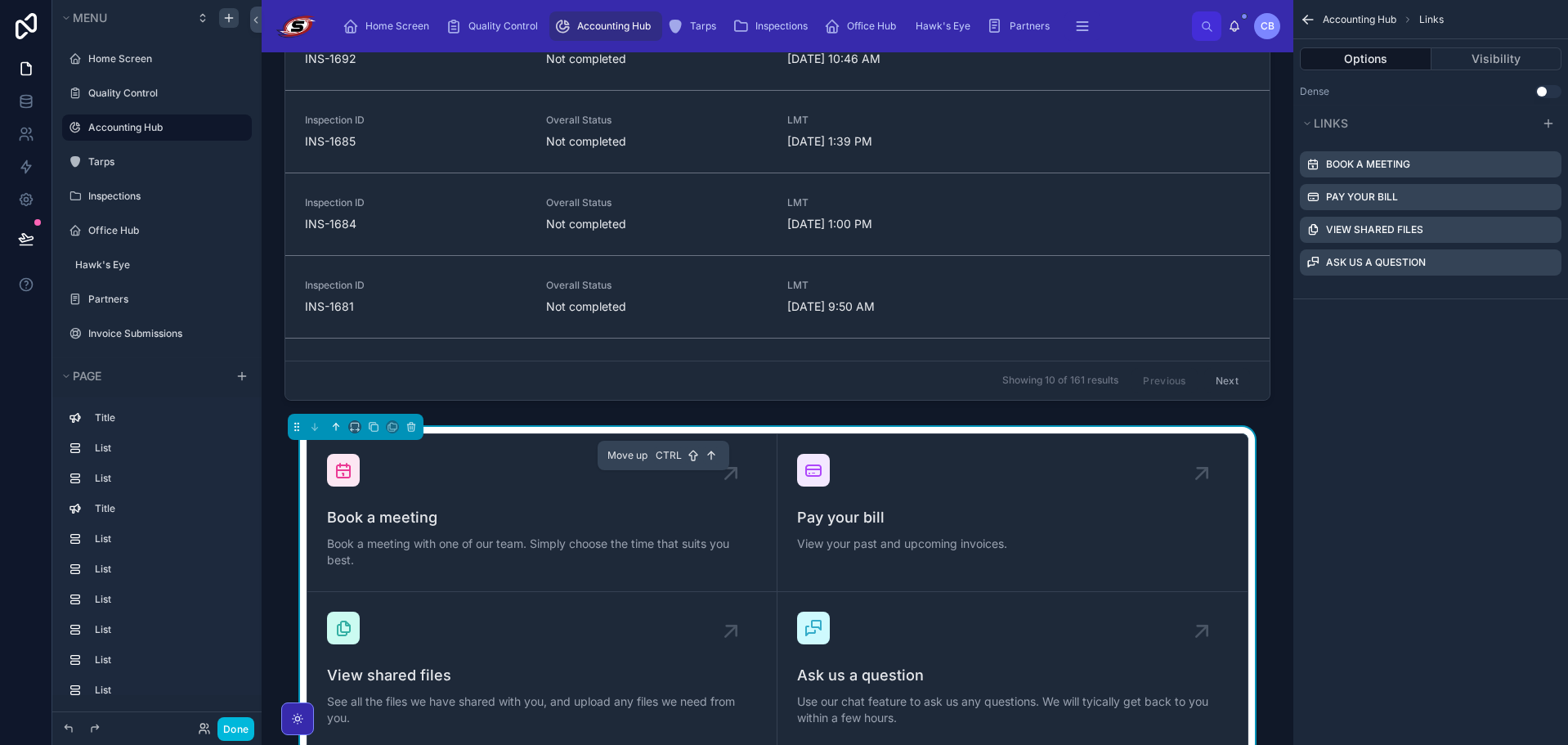
click at [331, 432] on icon at bounding box center [336, 427] width 12 height 12
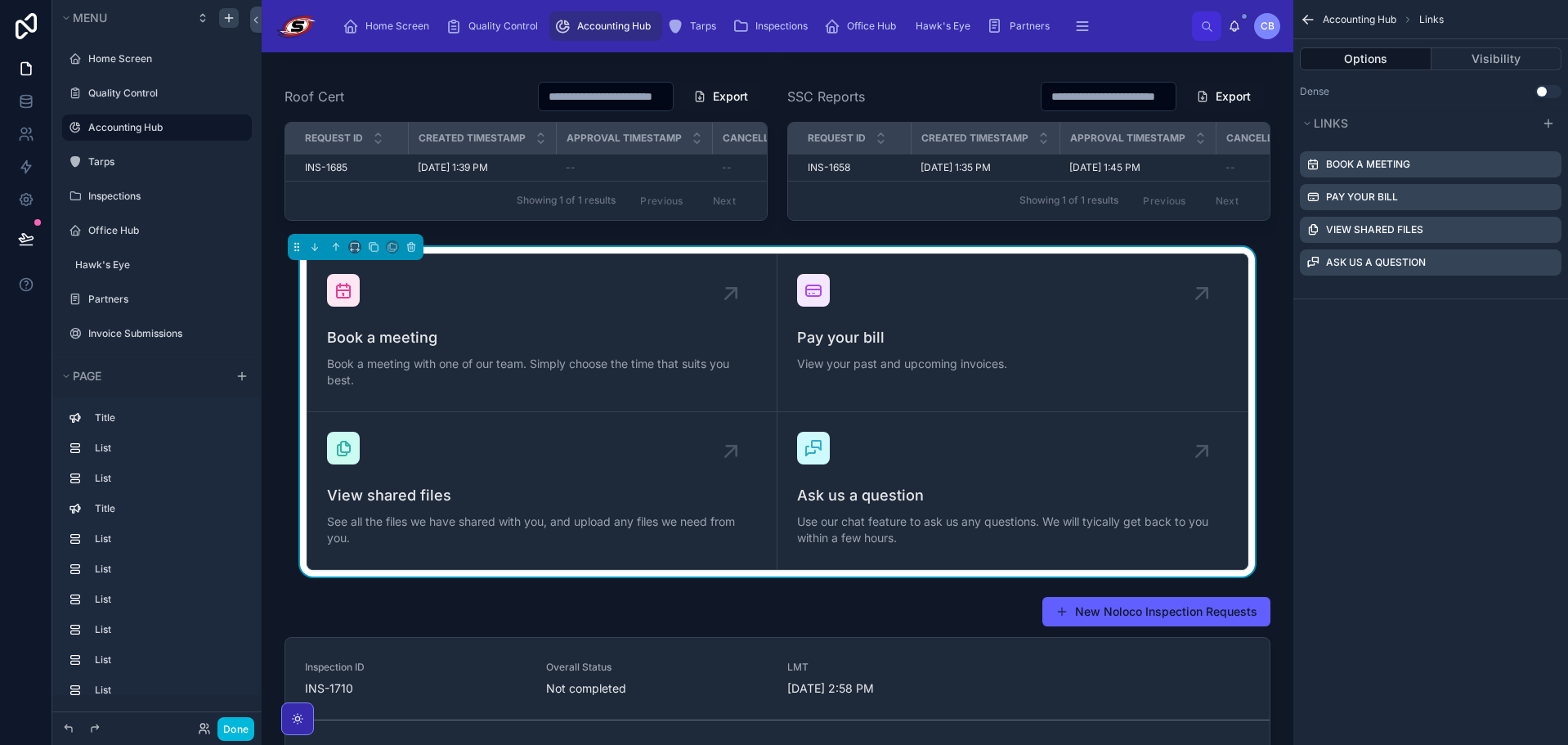
scroll to position [2444, 0]
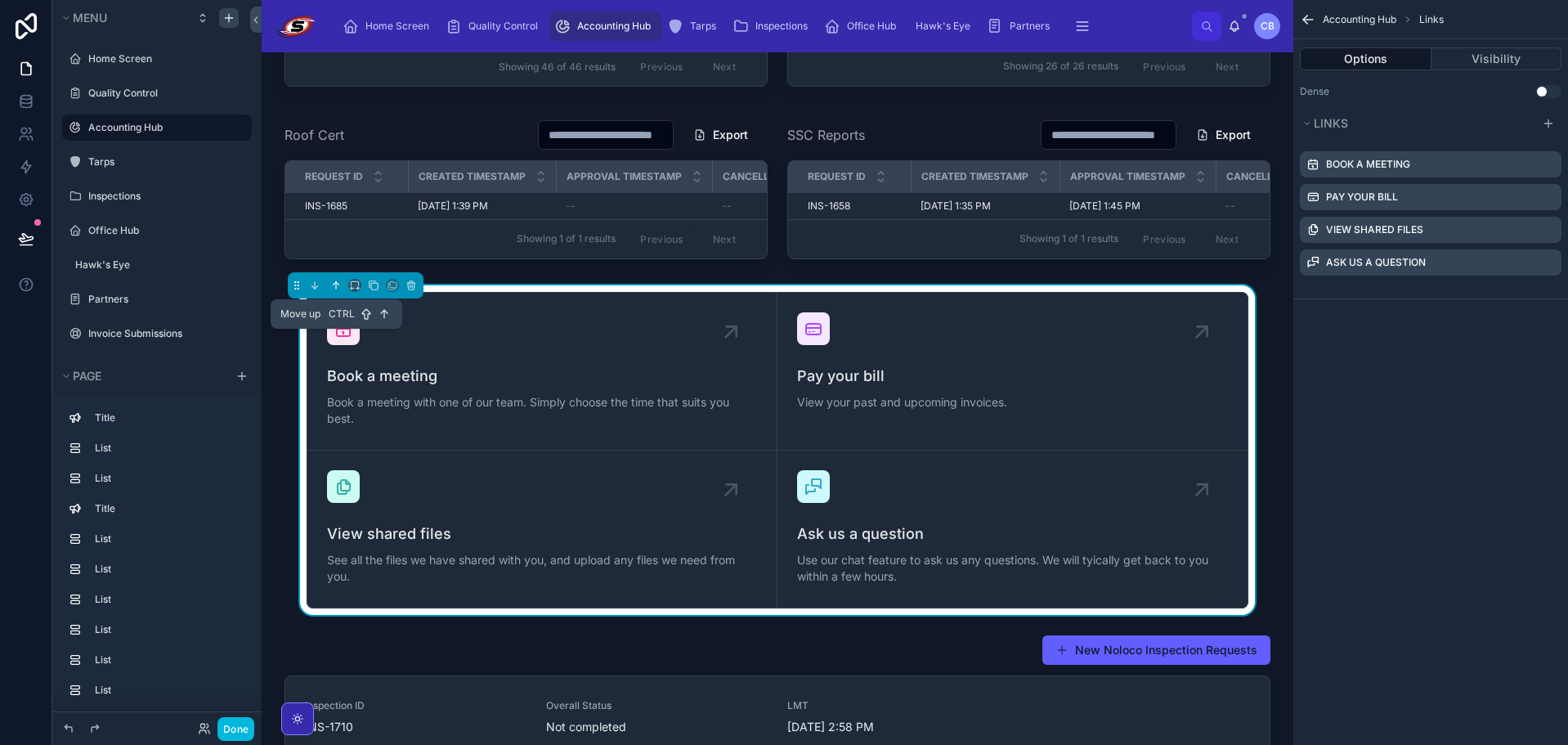
click at [335, 286] on icon at bounding box center [336, 284] width 4 height 4
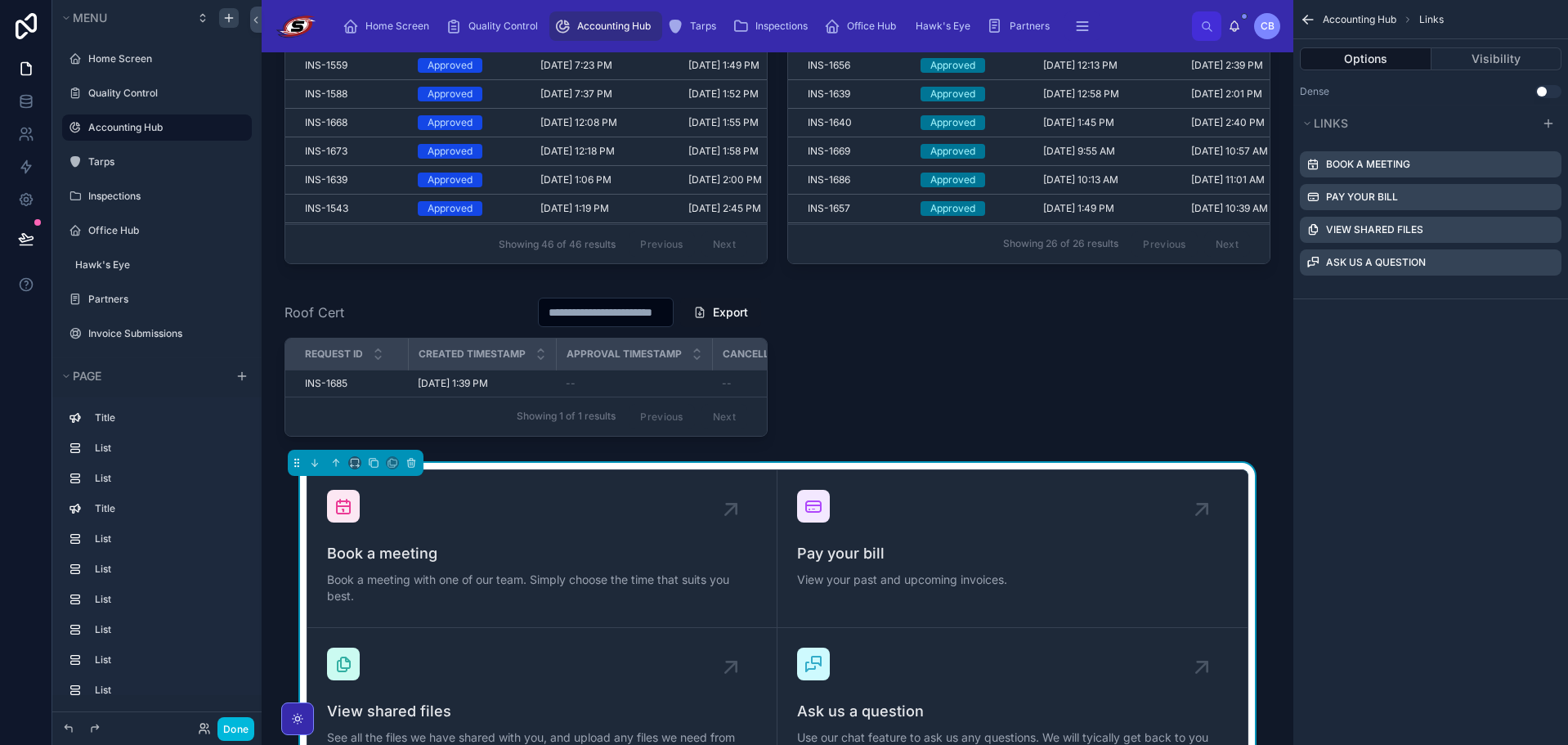
scroll to position [2281, 0]
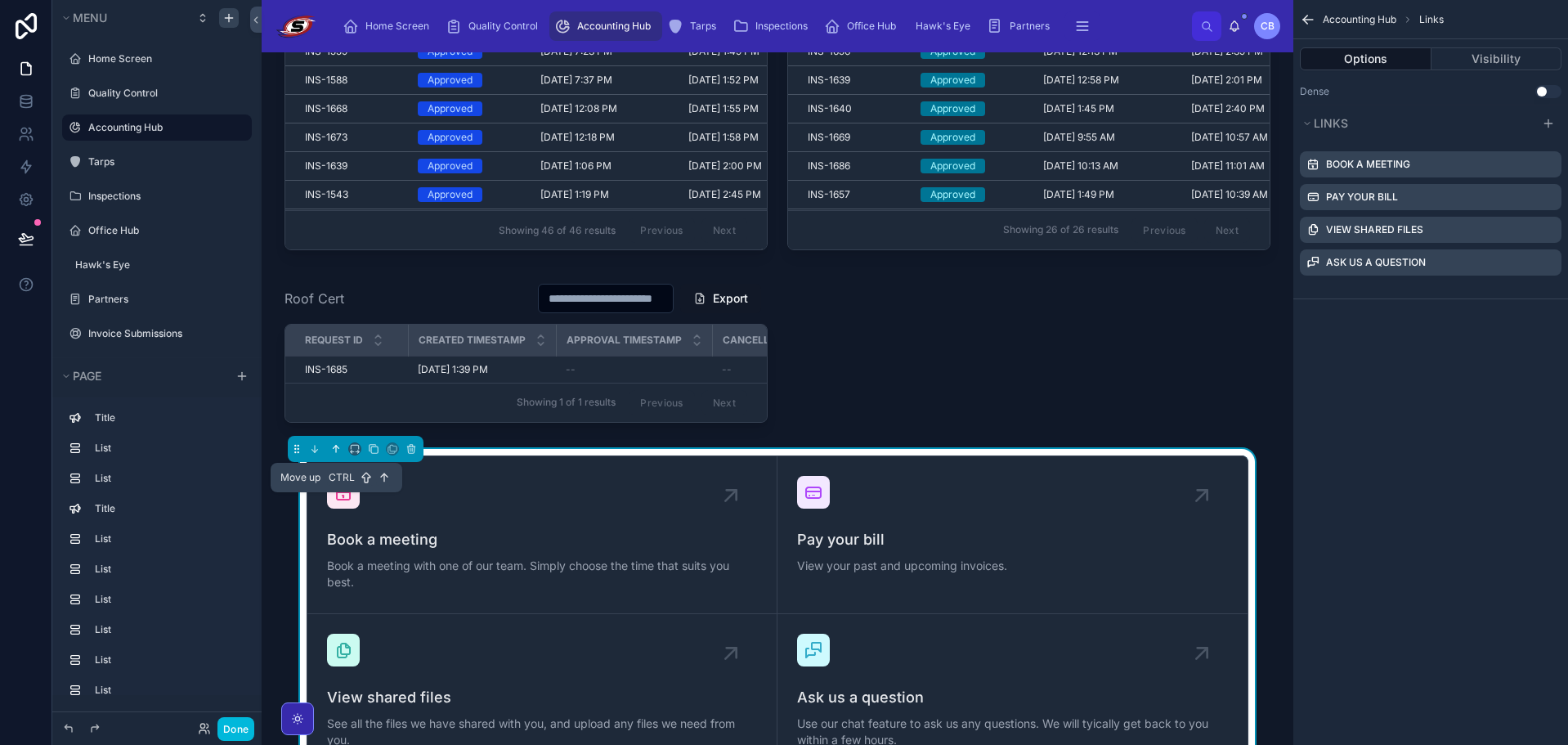
click at [338, 455] on icon at bounding box center [336, 448] width 12 height 12
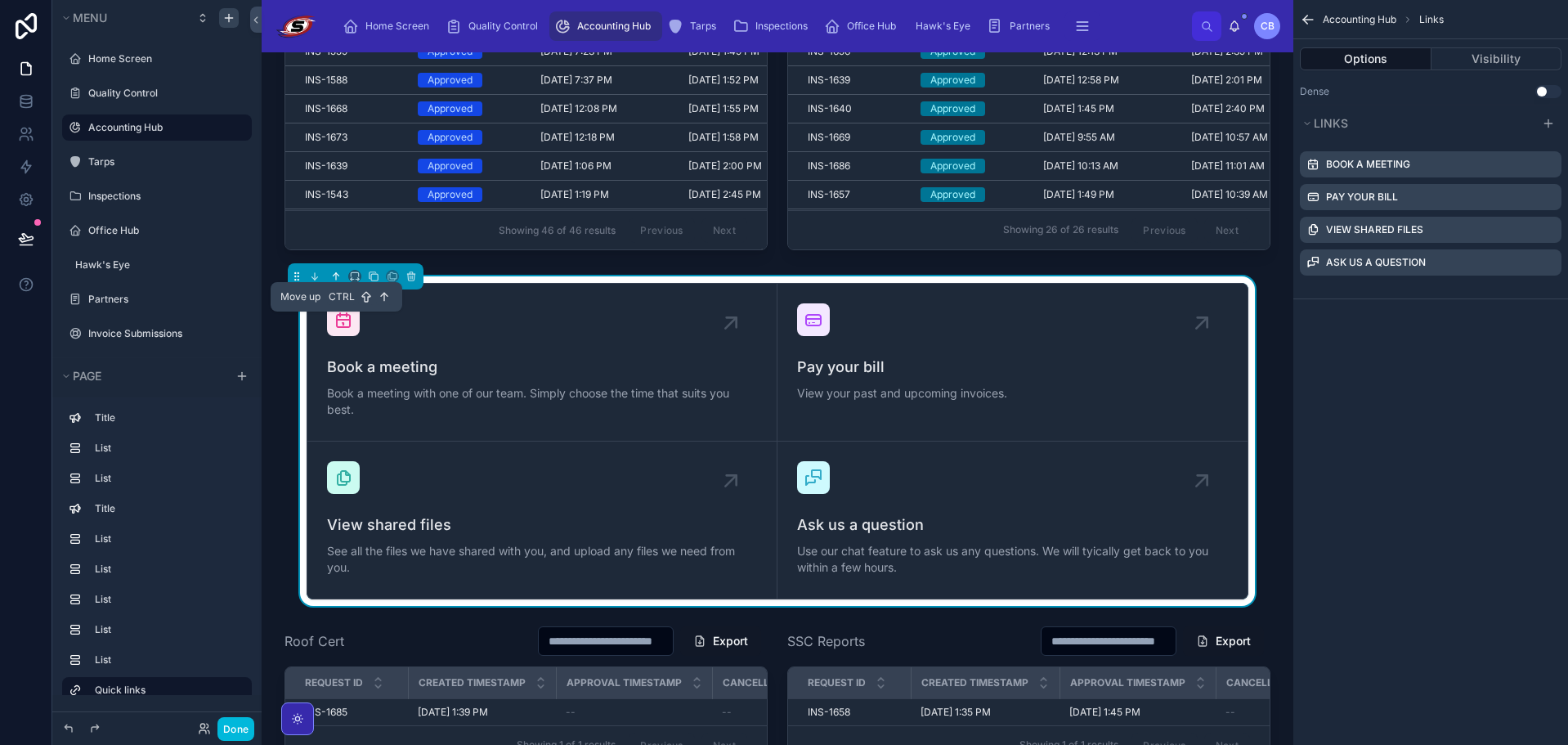
click at [337, 277] on icon at bounding box center [337, 275] width 4 height 4
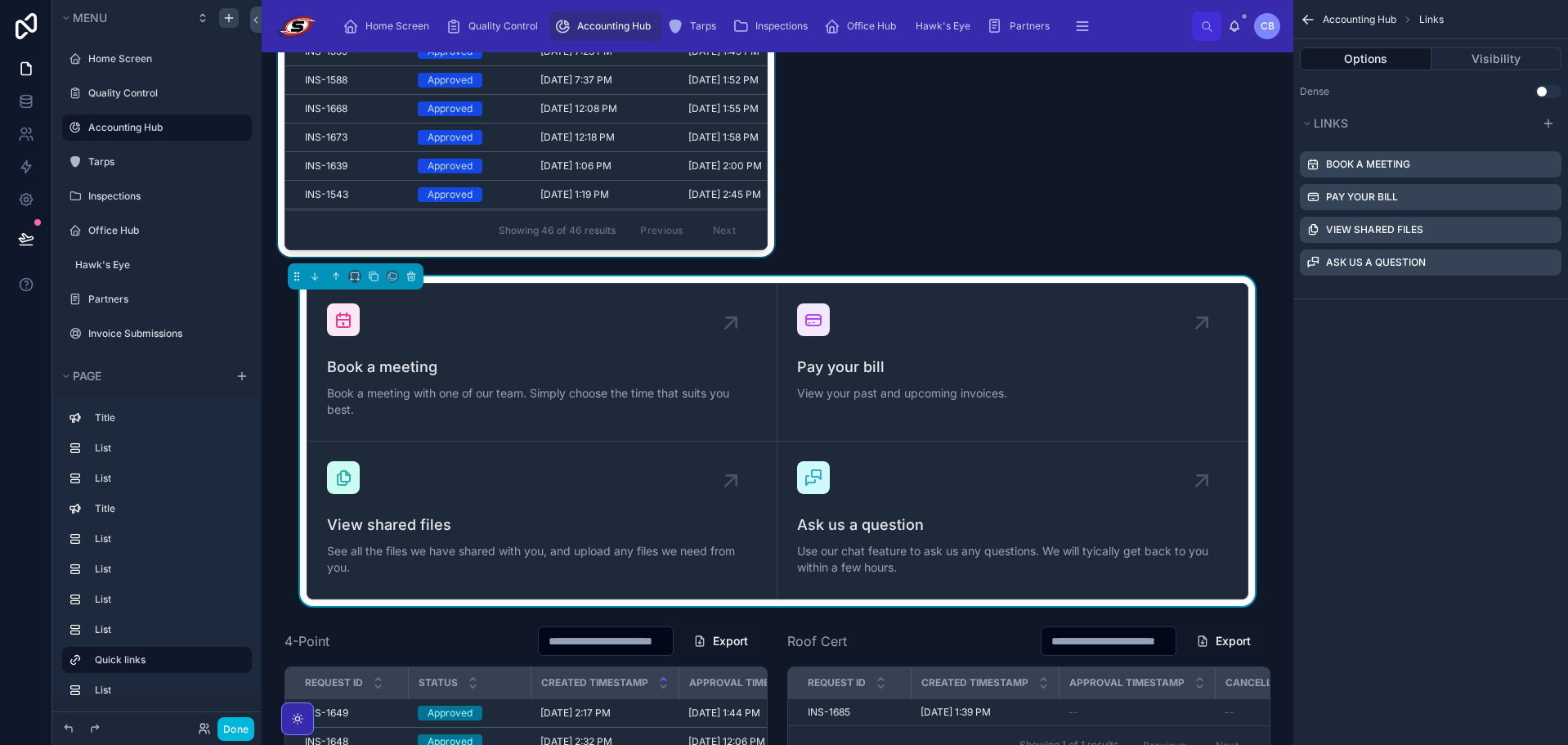
scroll to position [2118, 0]
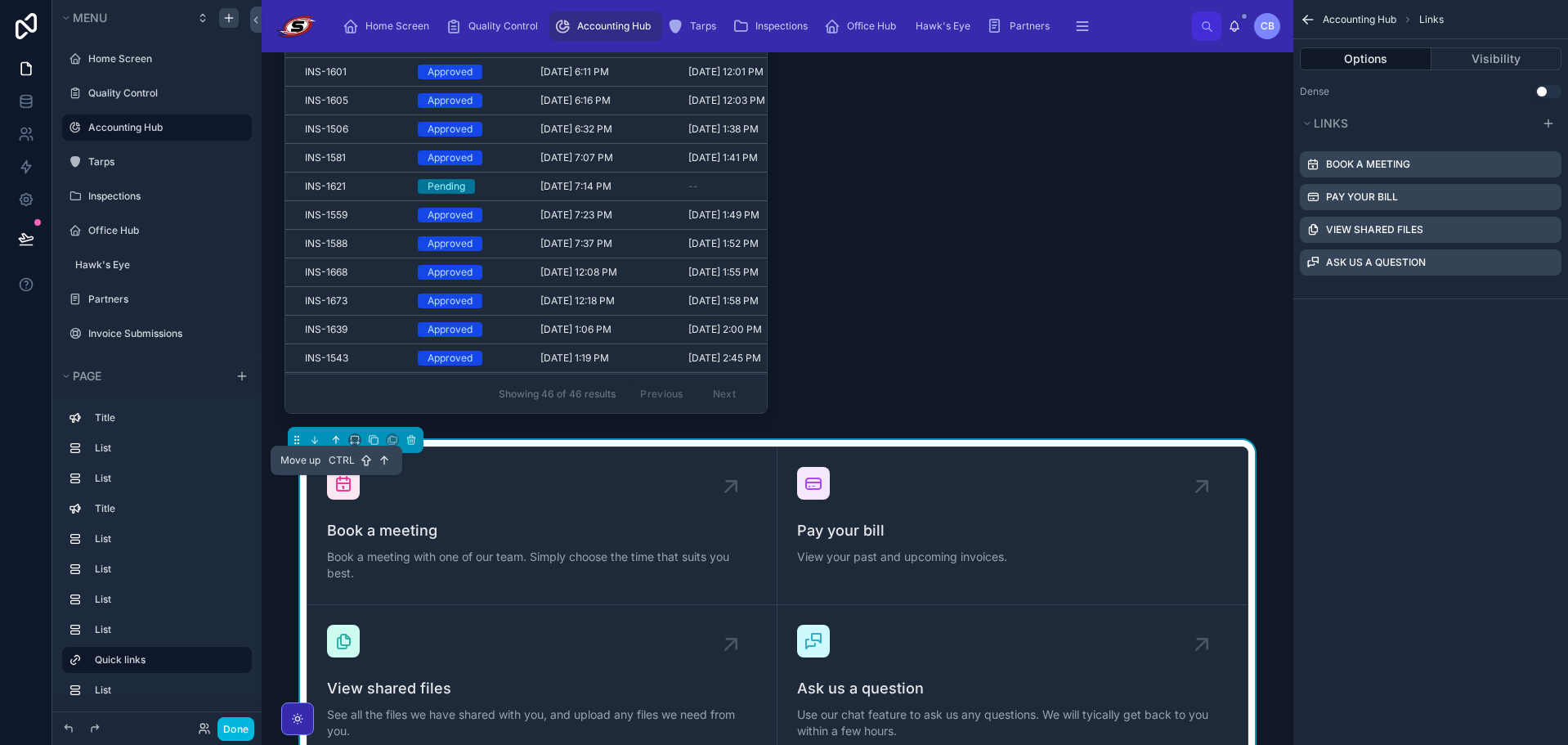
click at [337, 446] on icon at bounding box center [336, 439] width 12 height 12
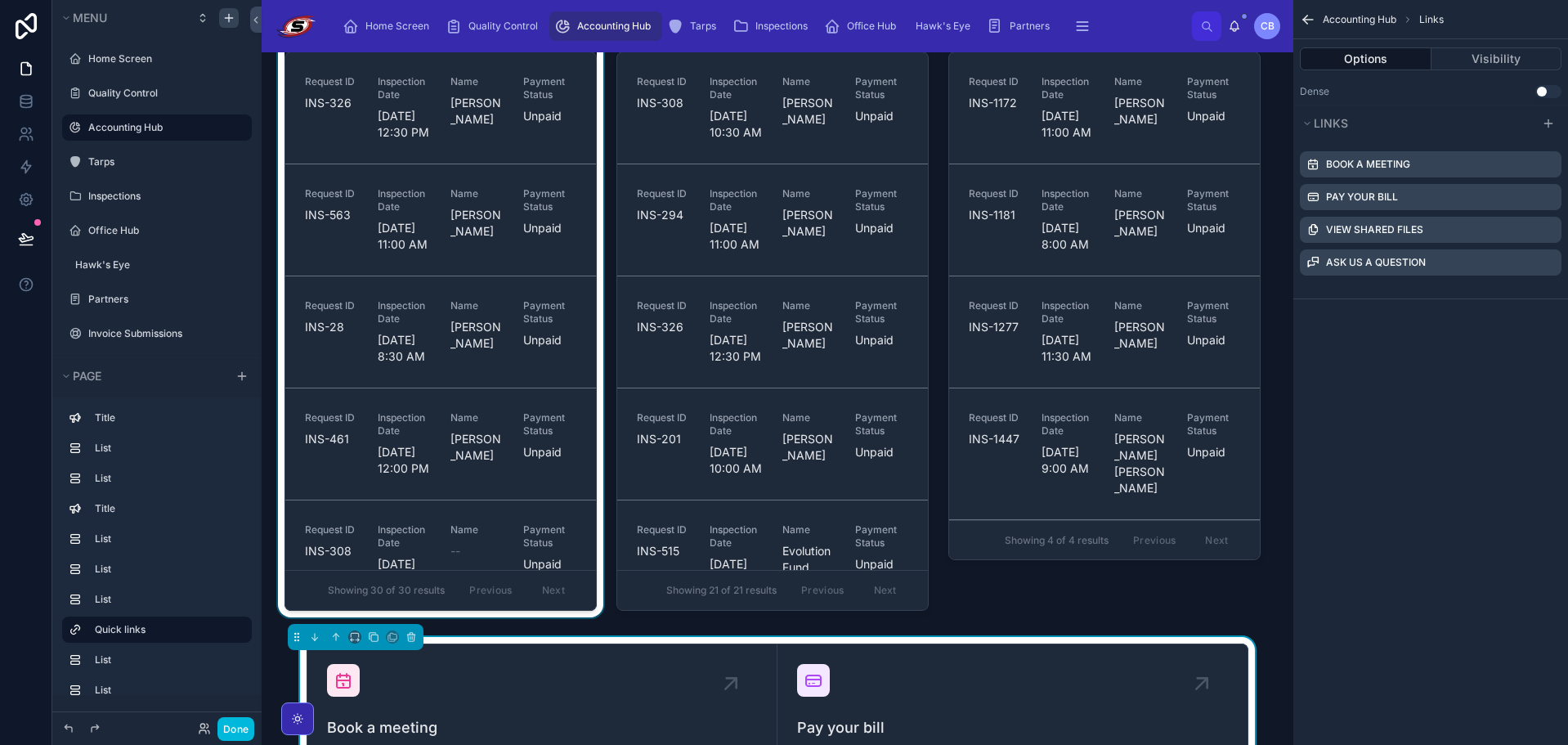
scroll to position [1382, 0]
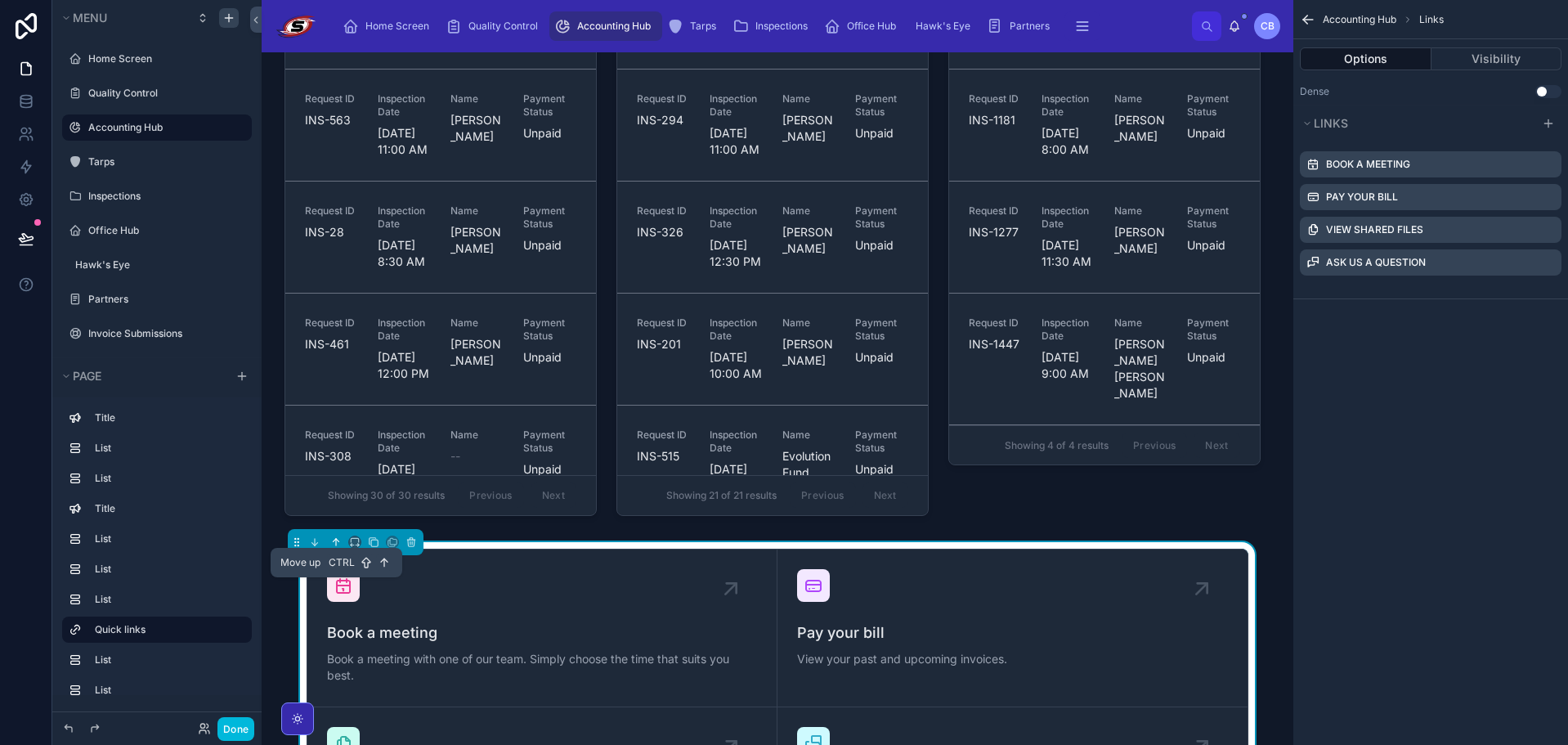
click at [335, 548] on icon at bounding box center [336, 542] width 12 height 12
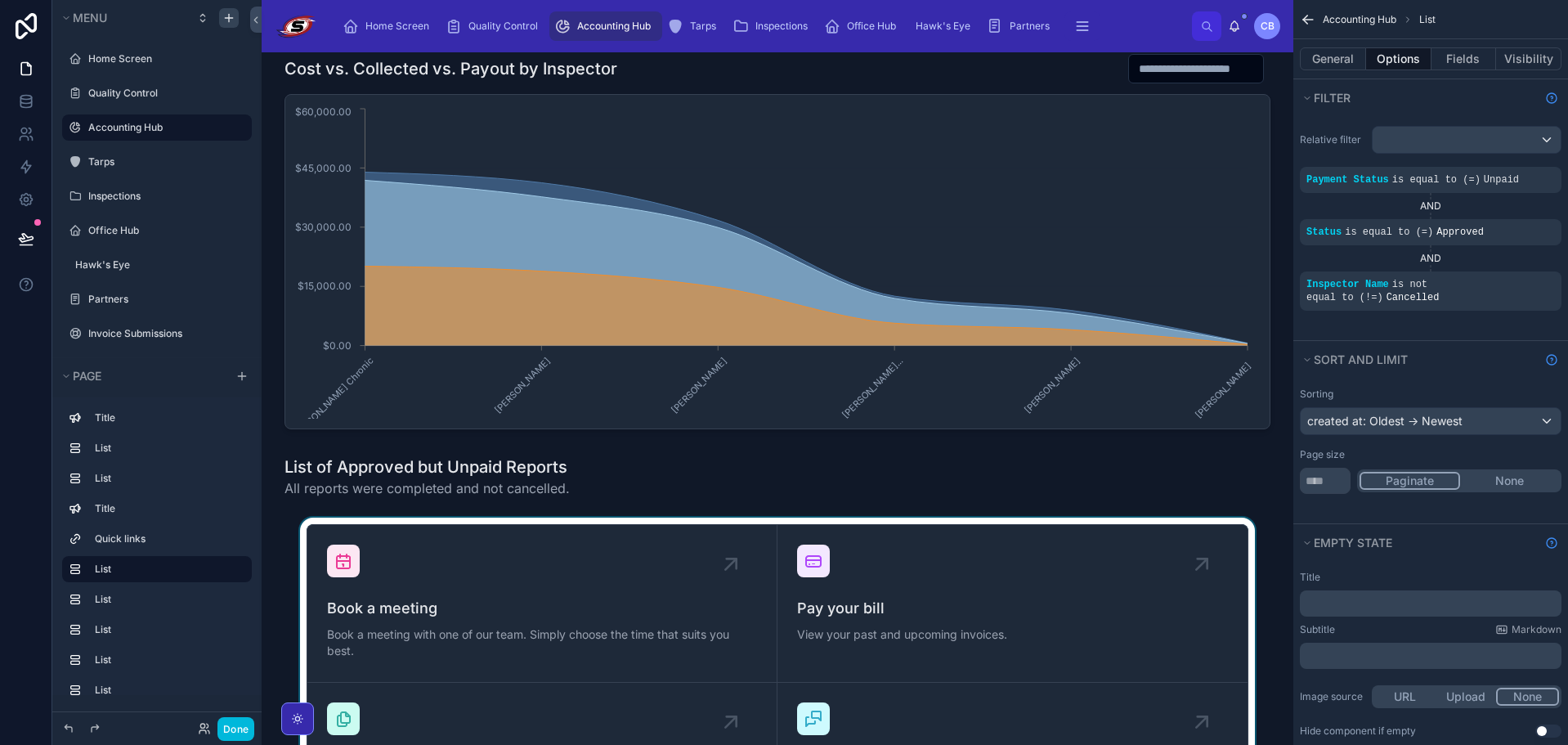
scroll to position [818, 0]
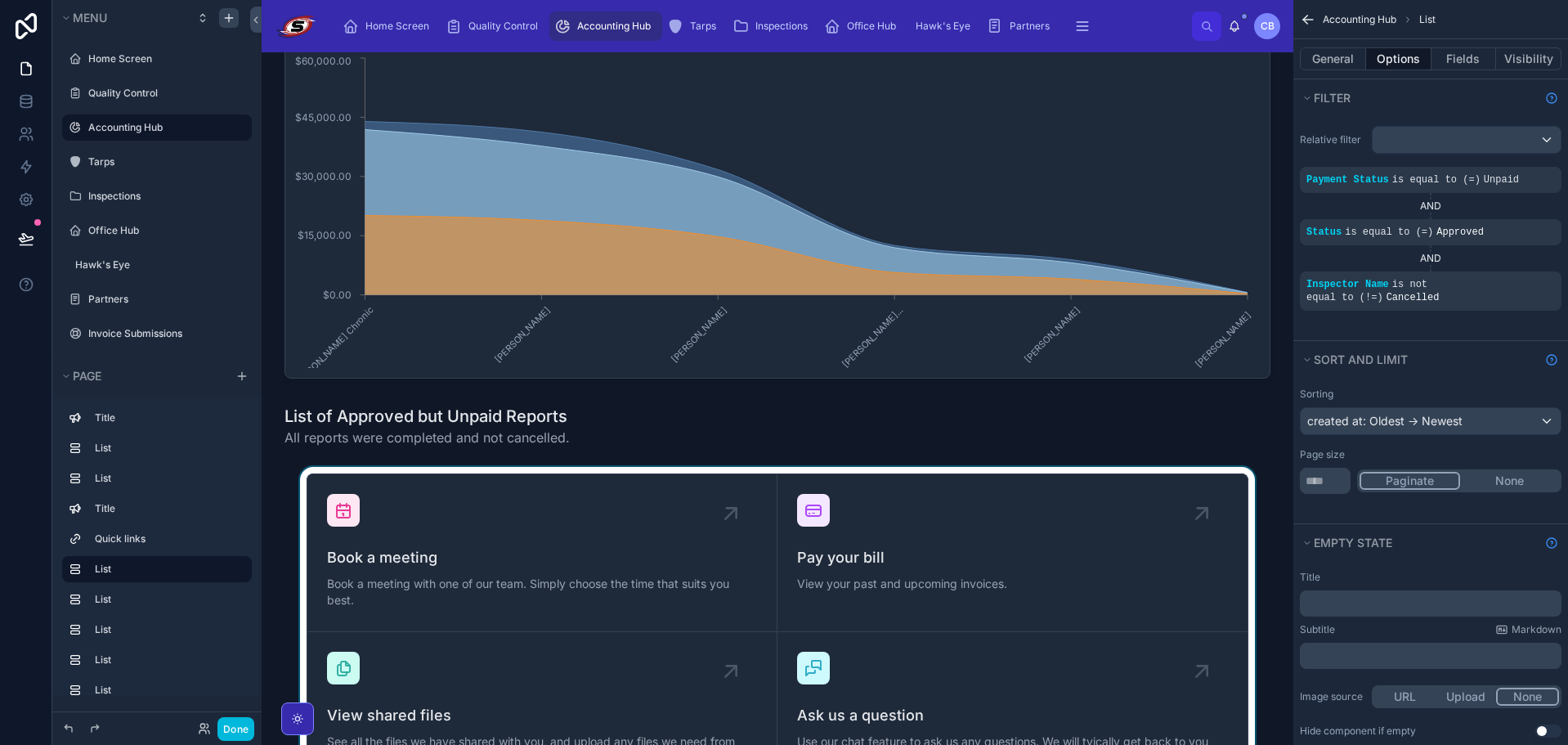
click at [620, 513] on div at bounding box center [777, 631] width 1005 height 329
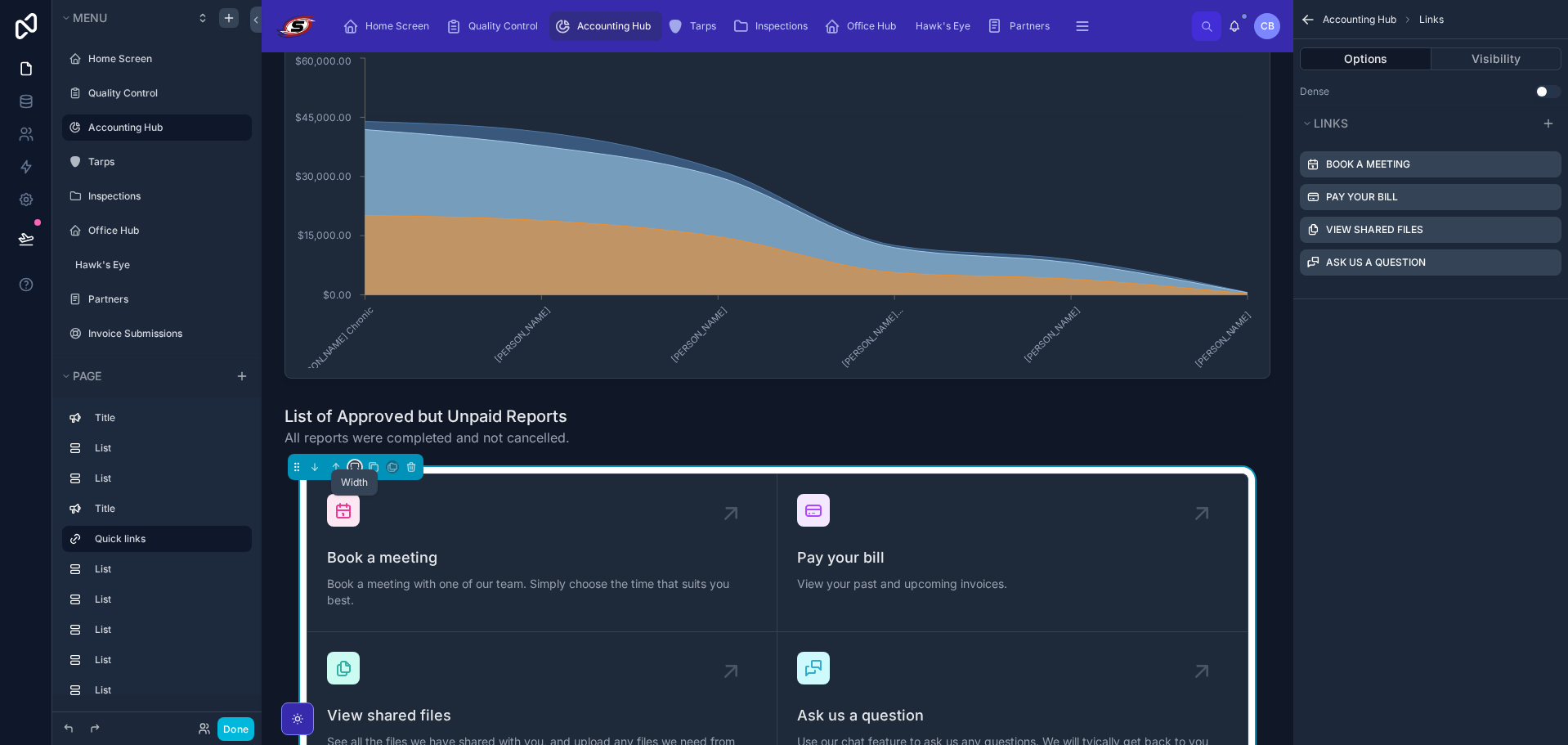
click at [354, 472] on icon at bounding box center [355, 467] width 12 height 12
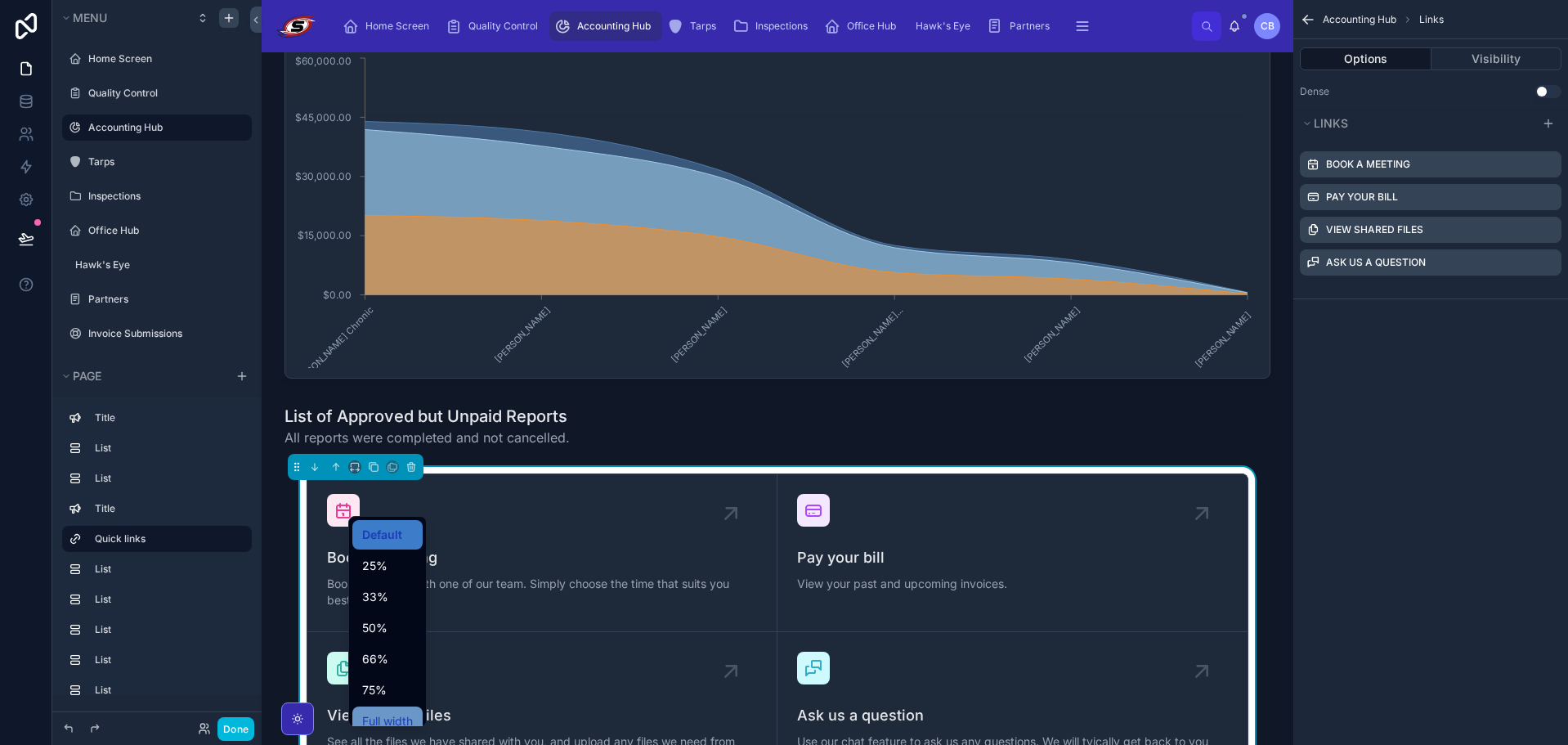
click at [409, 716] on span "Full width" at bounding box center [387, 721] width 51 height 20
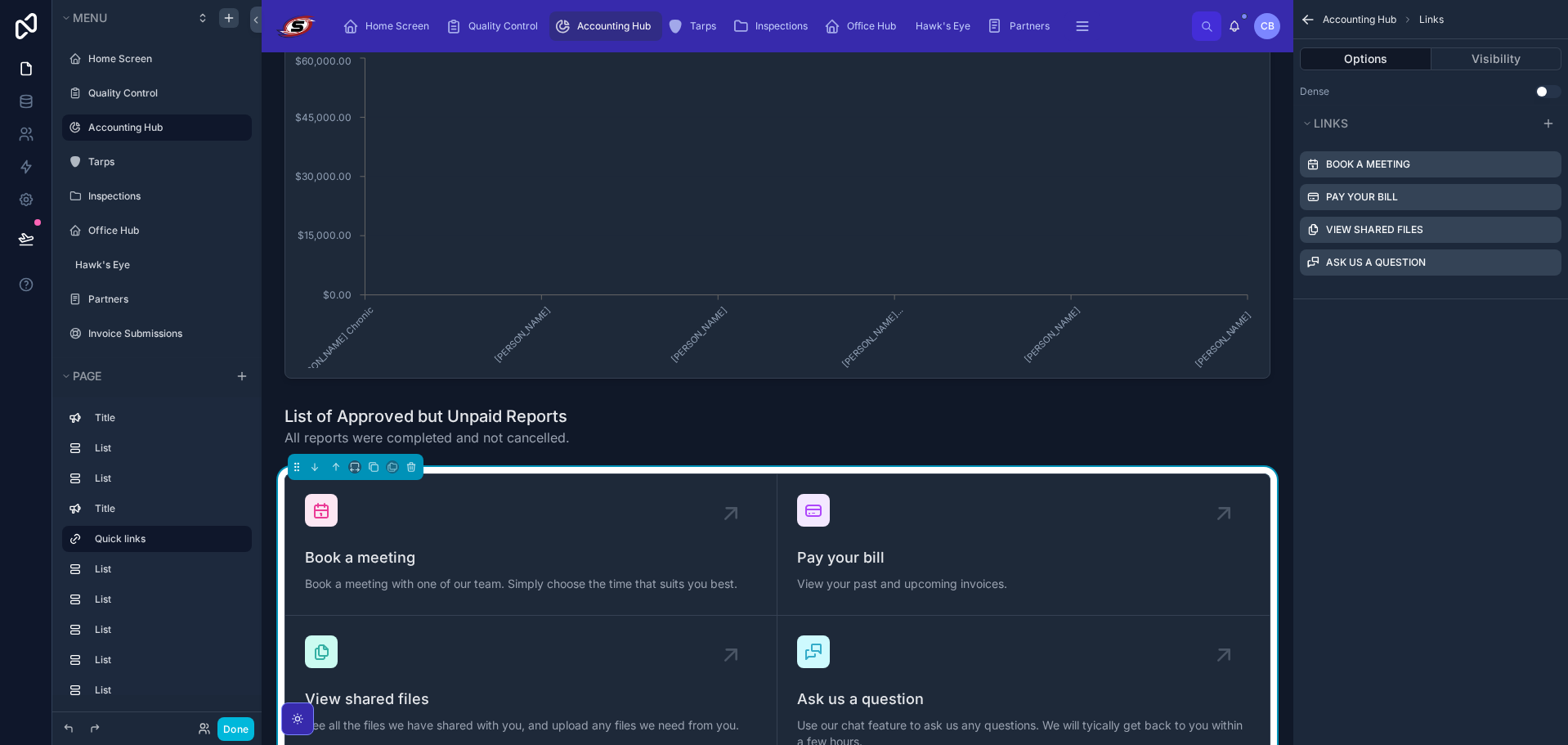
click at [1554, 165] on div "scrollable content" at bounding box center [1554, 165] width 0 height 0
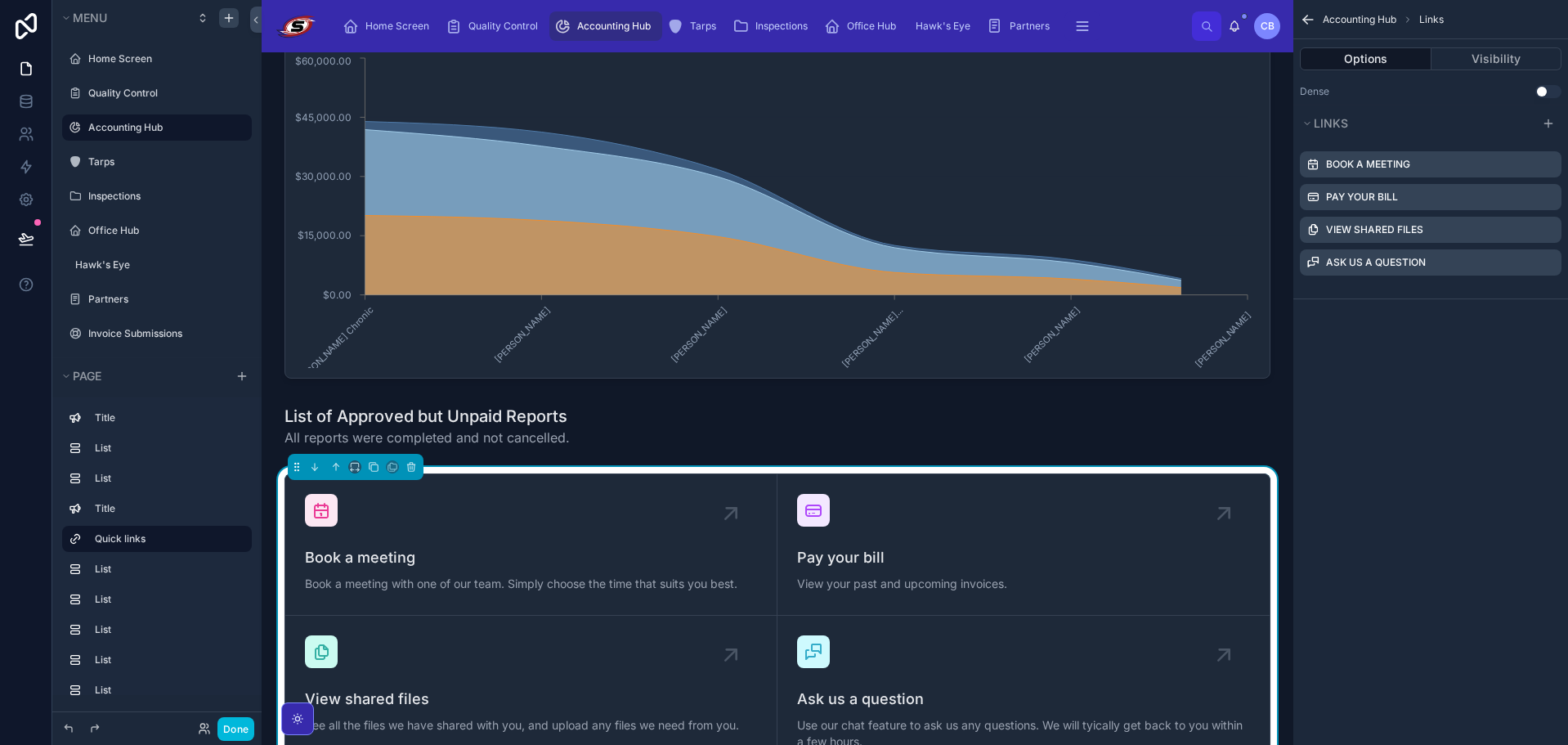
click at [0, 0] on icon "scrollable content" at bounding box center [0, 0] width 0 height 0
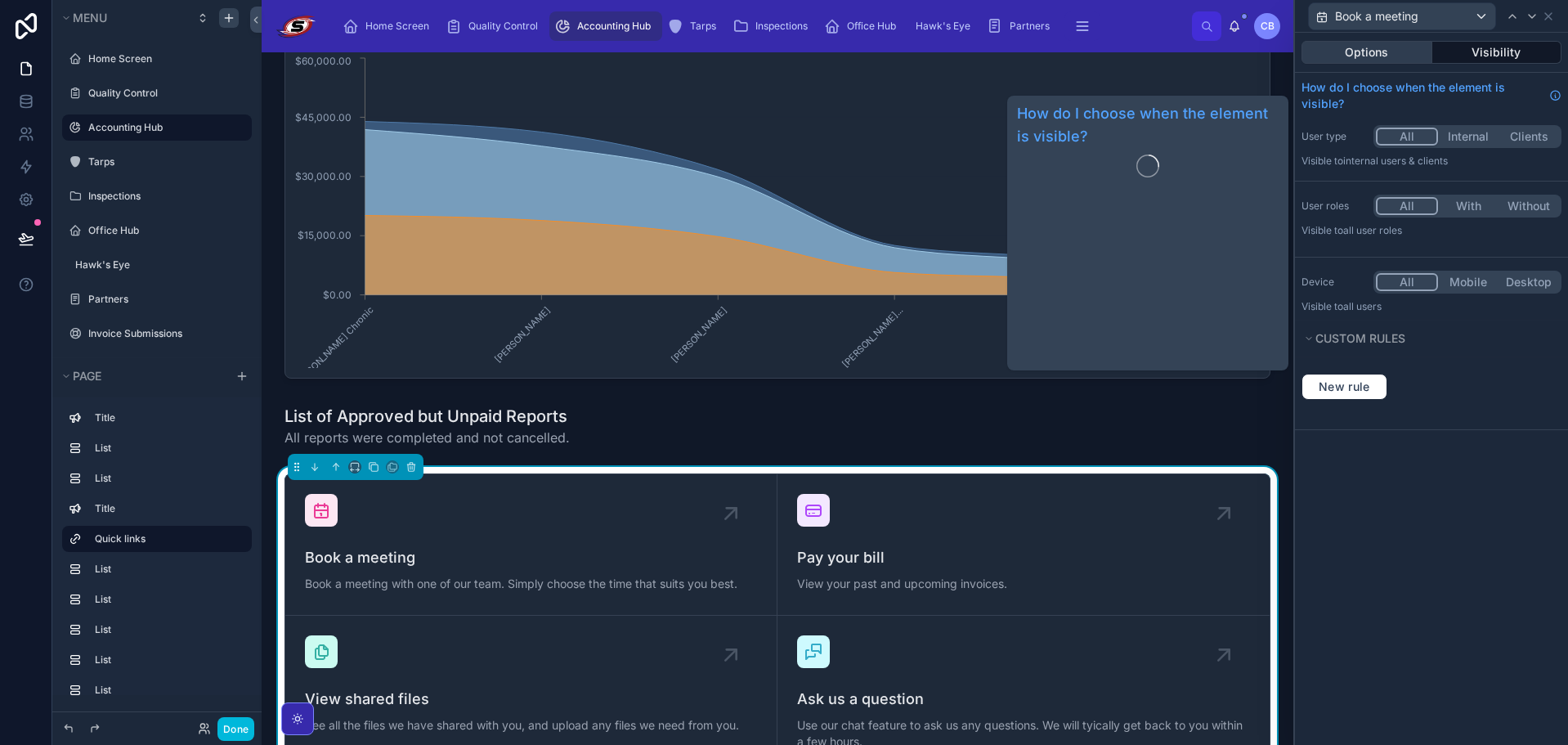
click at [1390, 49] on button "Options" at bounding box center [1367, 52] width 131 height 23
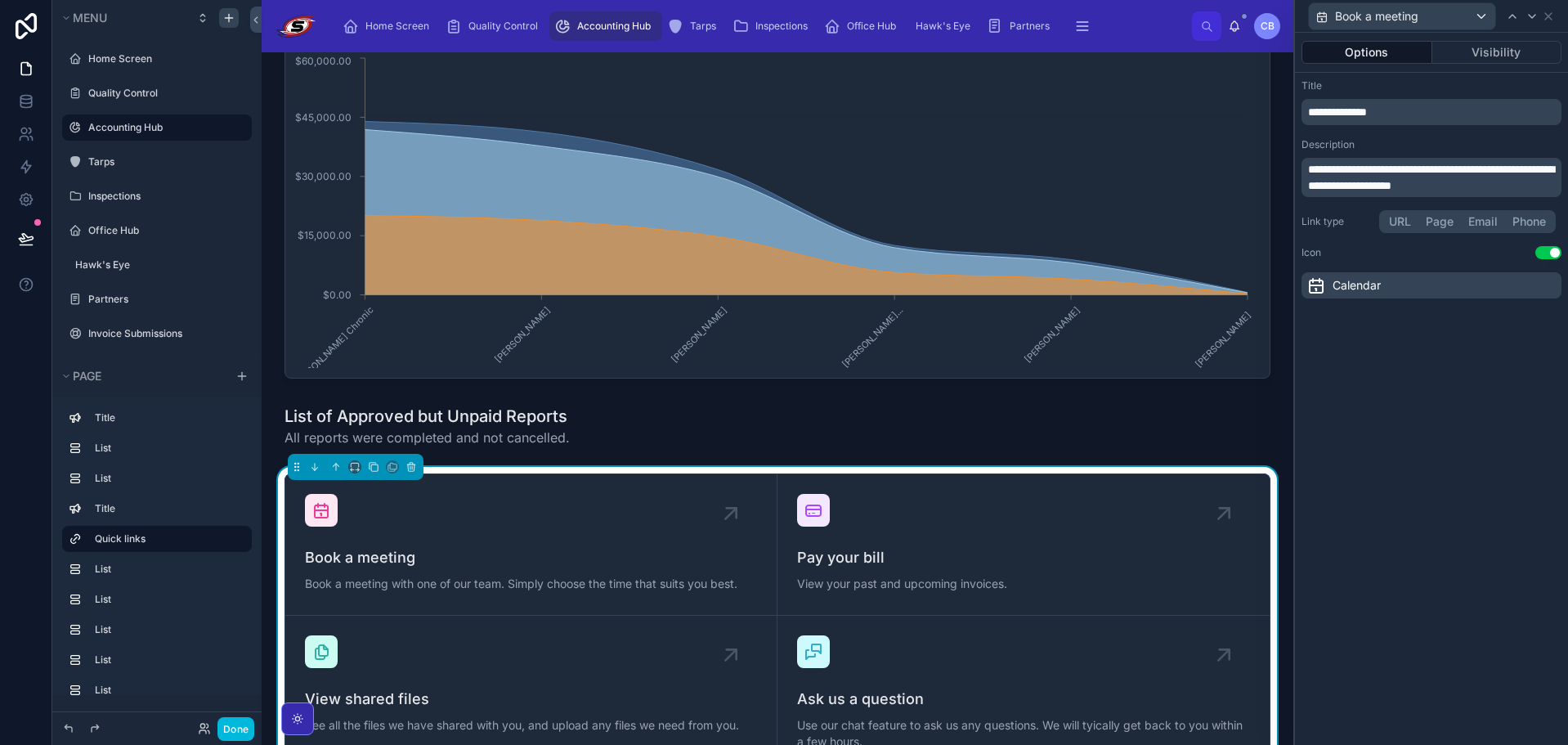
click at [1432, 95] on div "**********" at bounding box center [1432, 102] width 260 height 45
click at [1430, 109] on p "**********" at bounding box center [1432, 112] width 250 height 16
click at [1430, 110] on p "**********" at bounding box center [1432, 112] width 250 height 16
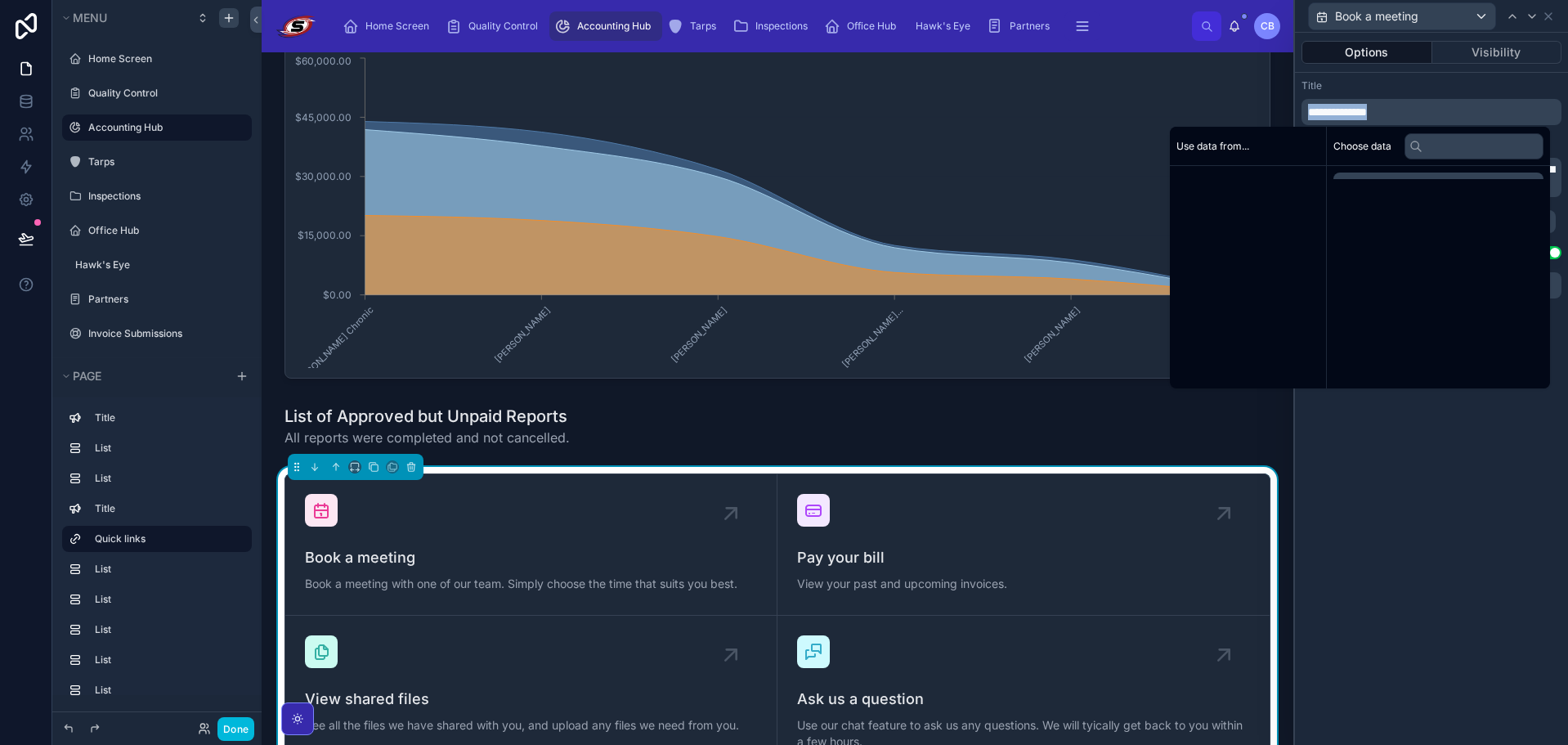
click at [1430, 110] on p "**********" at bounding box center [1432, 112] width 250 height 16
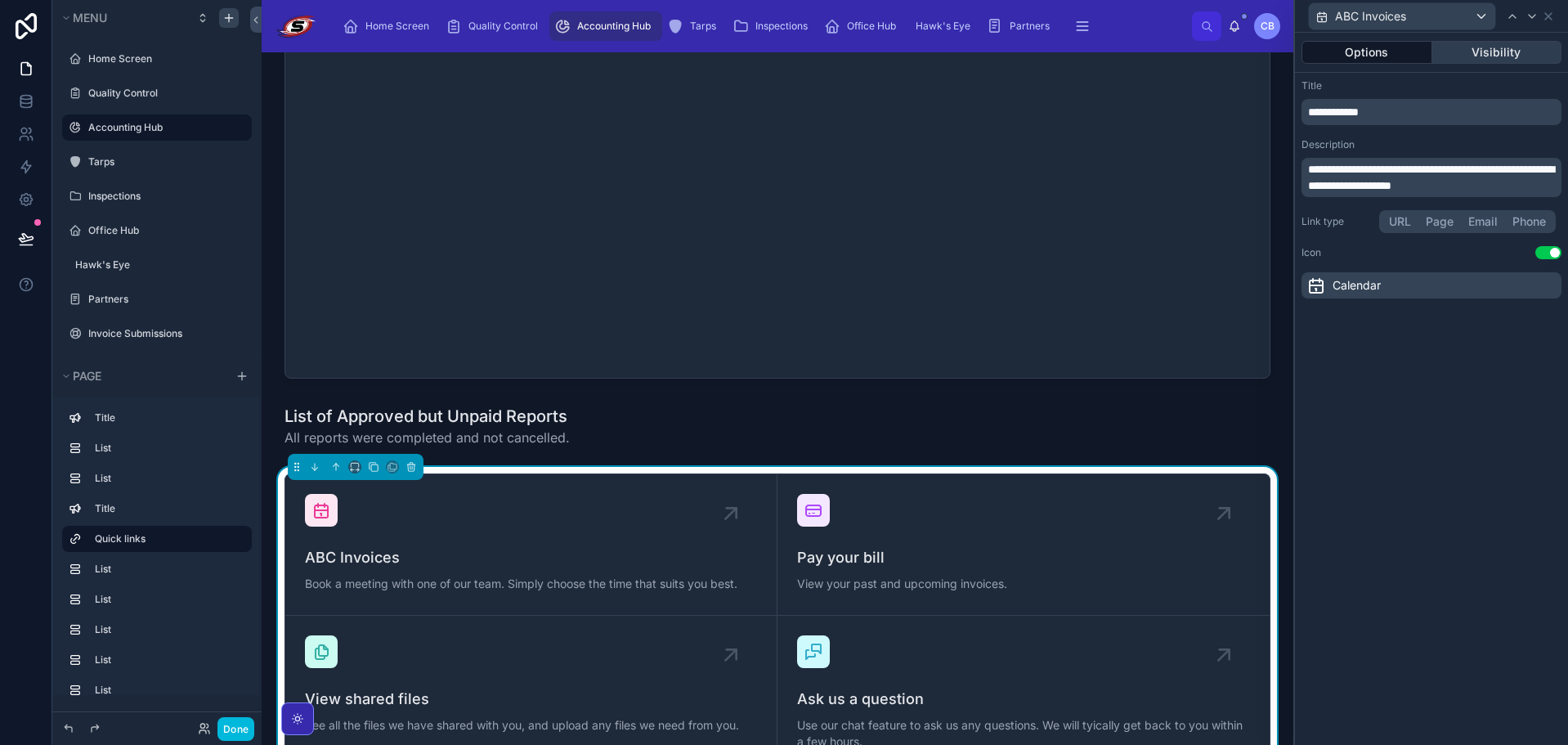
click at [1449, 85] on div "Title" at bounding box center [1432, 86] width 260 height 13
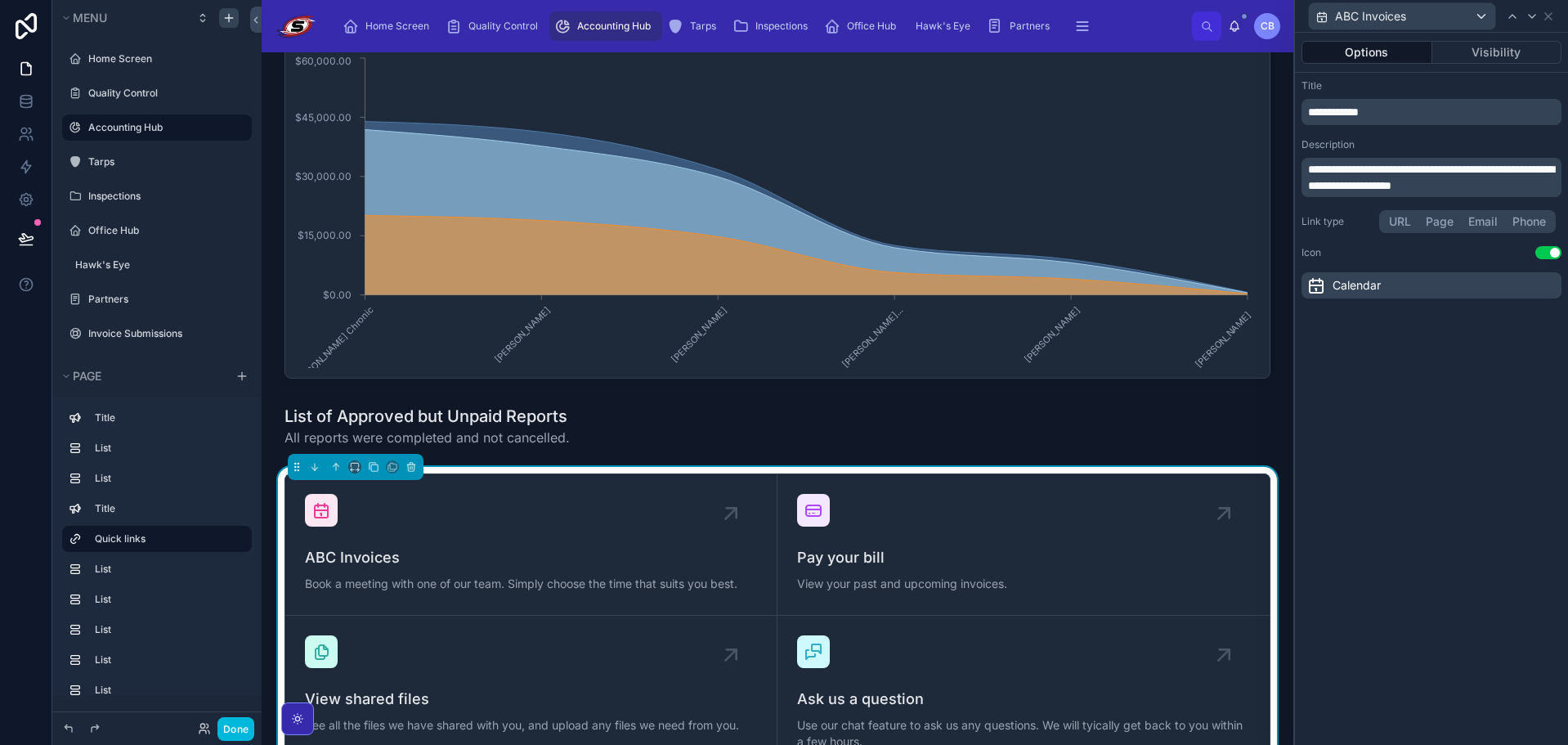
click at [1504, 183] on p "**********" at bounding box center [1432, 177] width 250 height 33
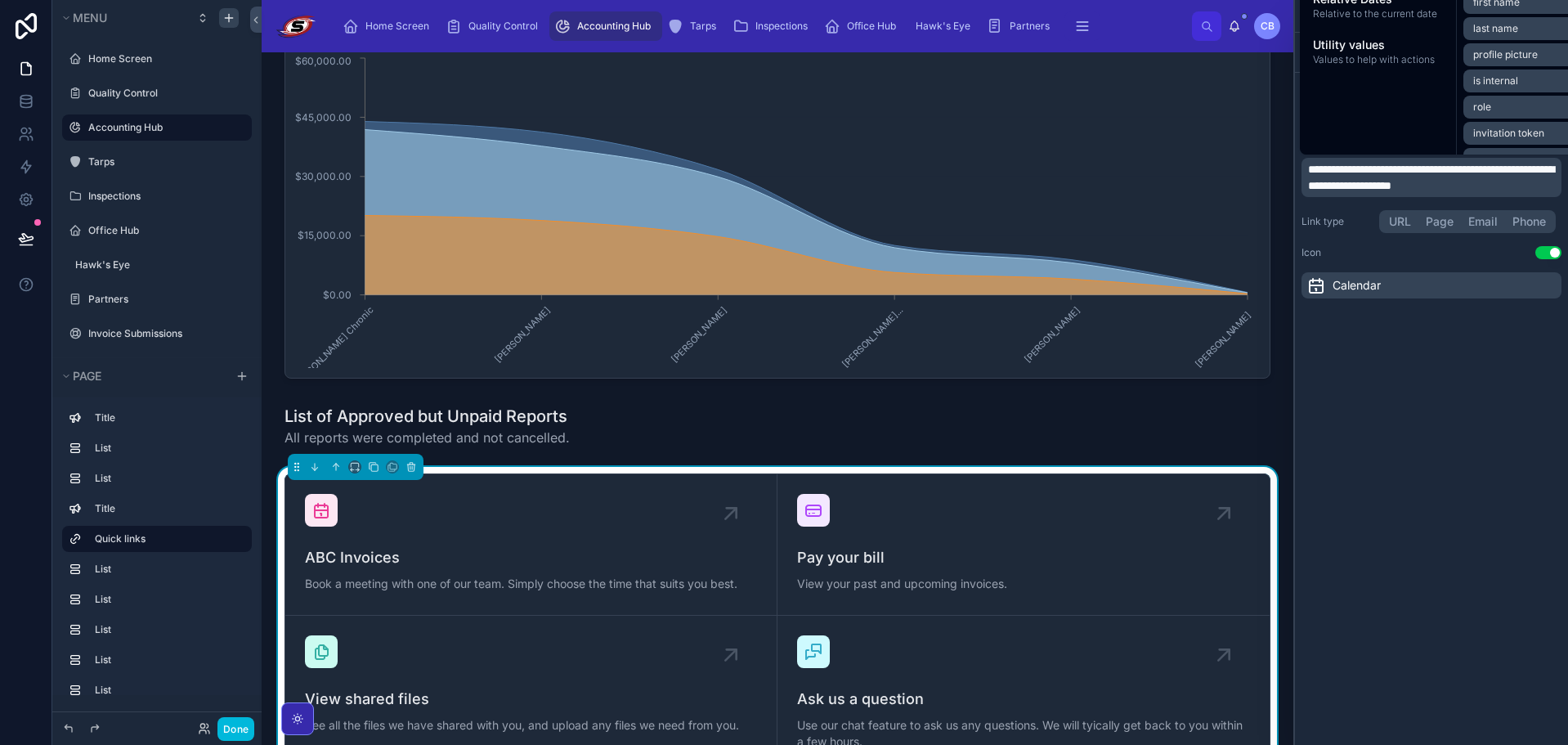
click at [1503, 186] on p "**********" at bounding box center [1432, 177] width 250 height 33
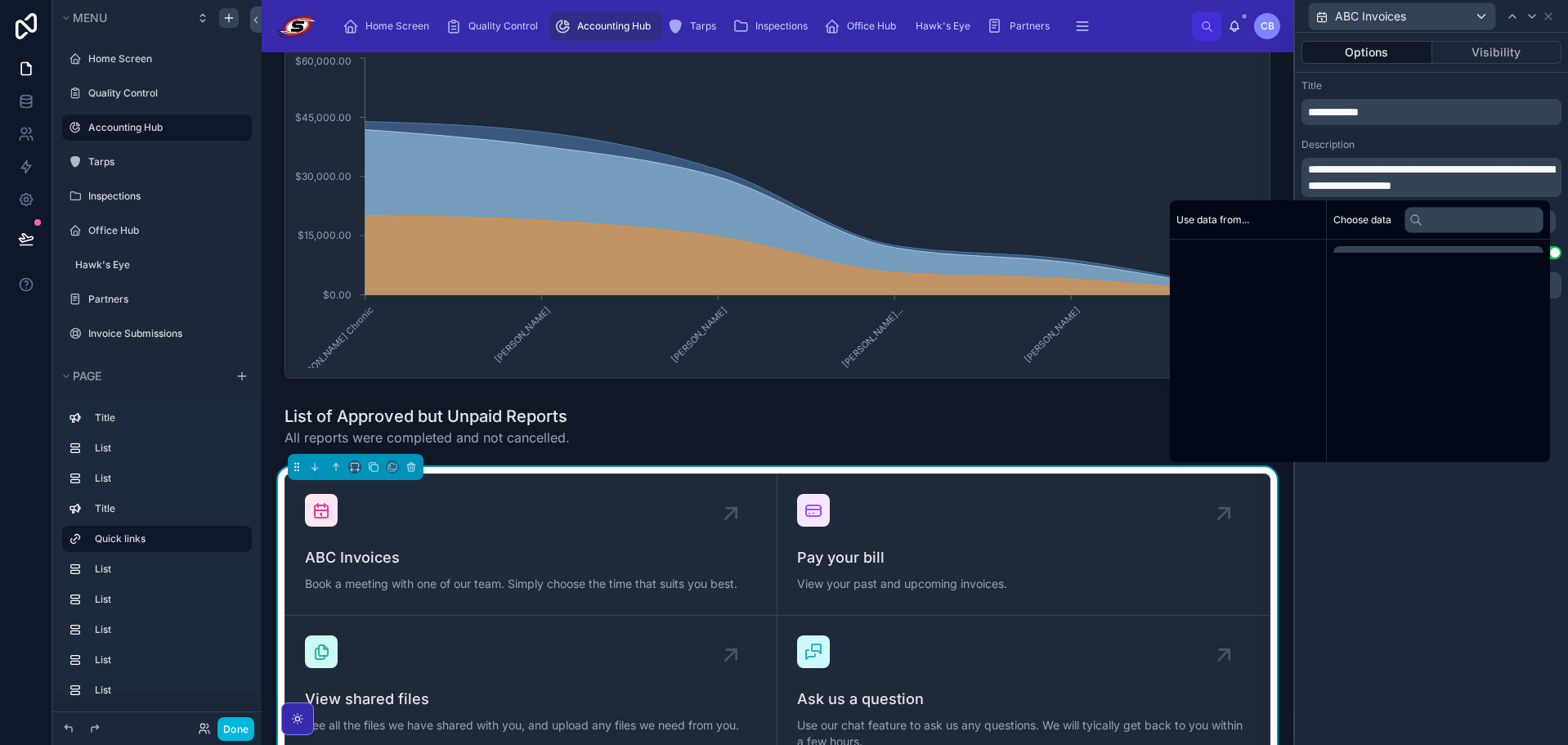
click at [1503, 186] on p "**********" at bounding box center [1432, 177] width 250 height 33
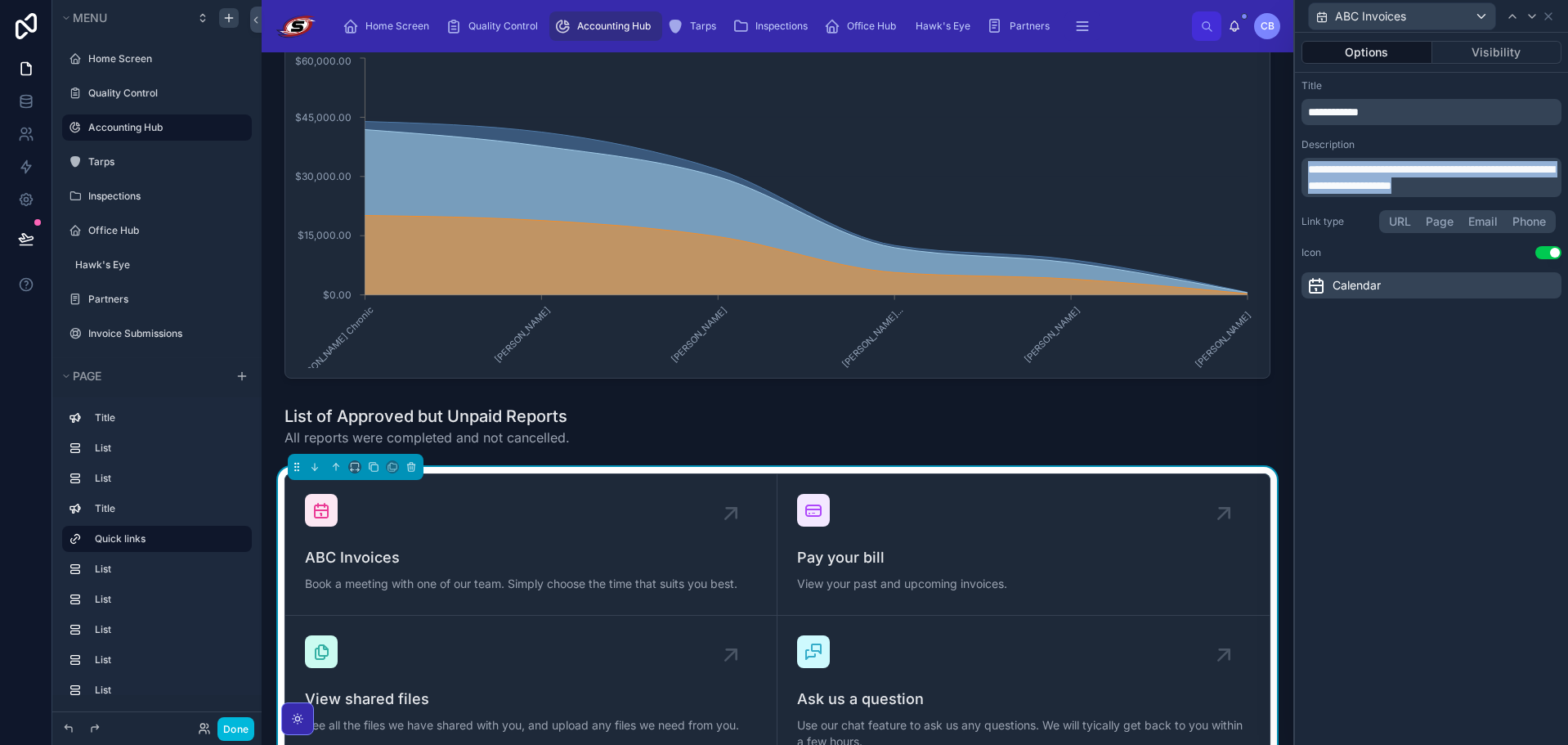
click at [1503, 186] on p "**********" at bounding box center [1432, 177] width 250 height 33
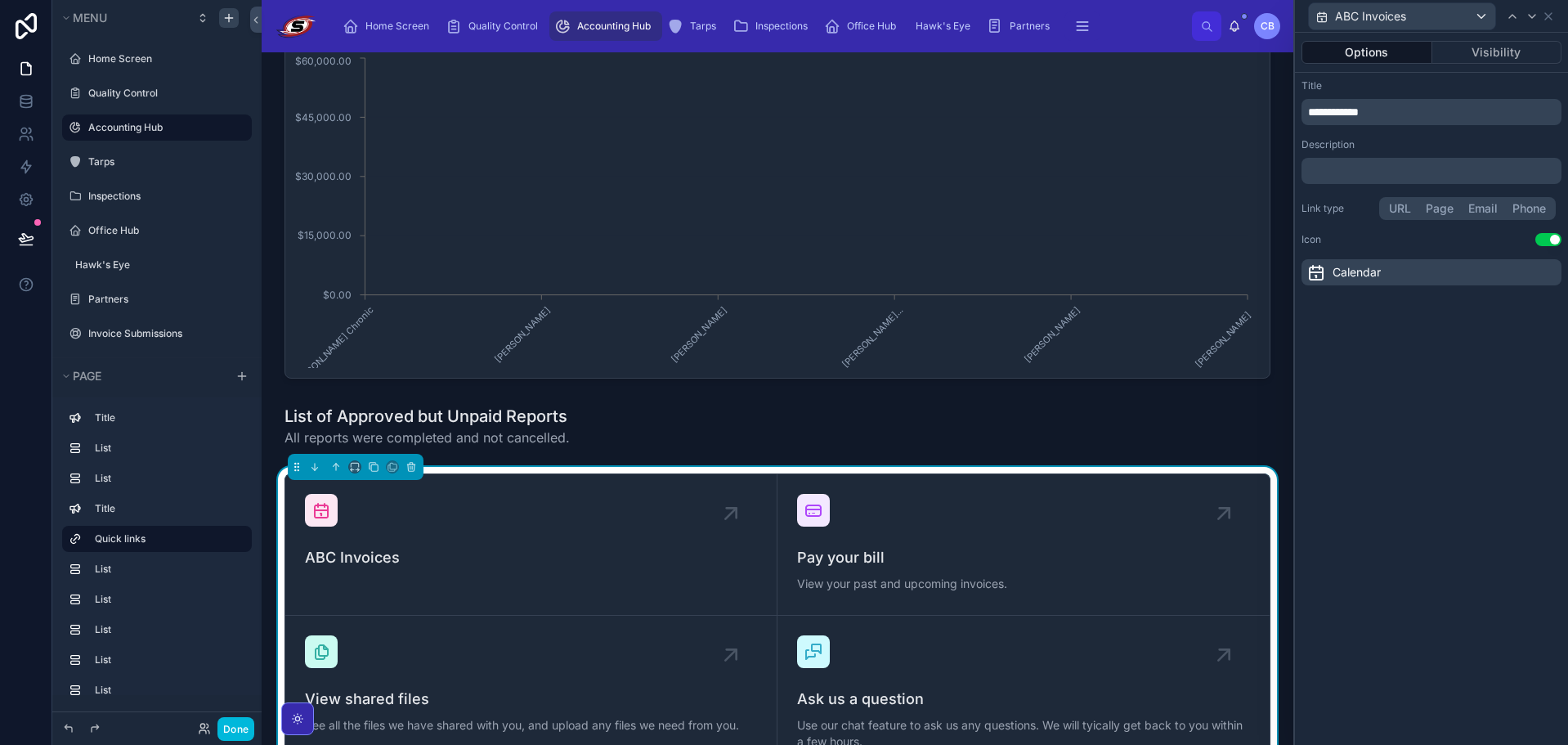
click at [1433, 130] on div "**********" at bounding box center [1432, 182] width 273 height 219
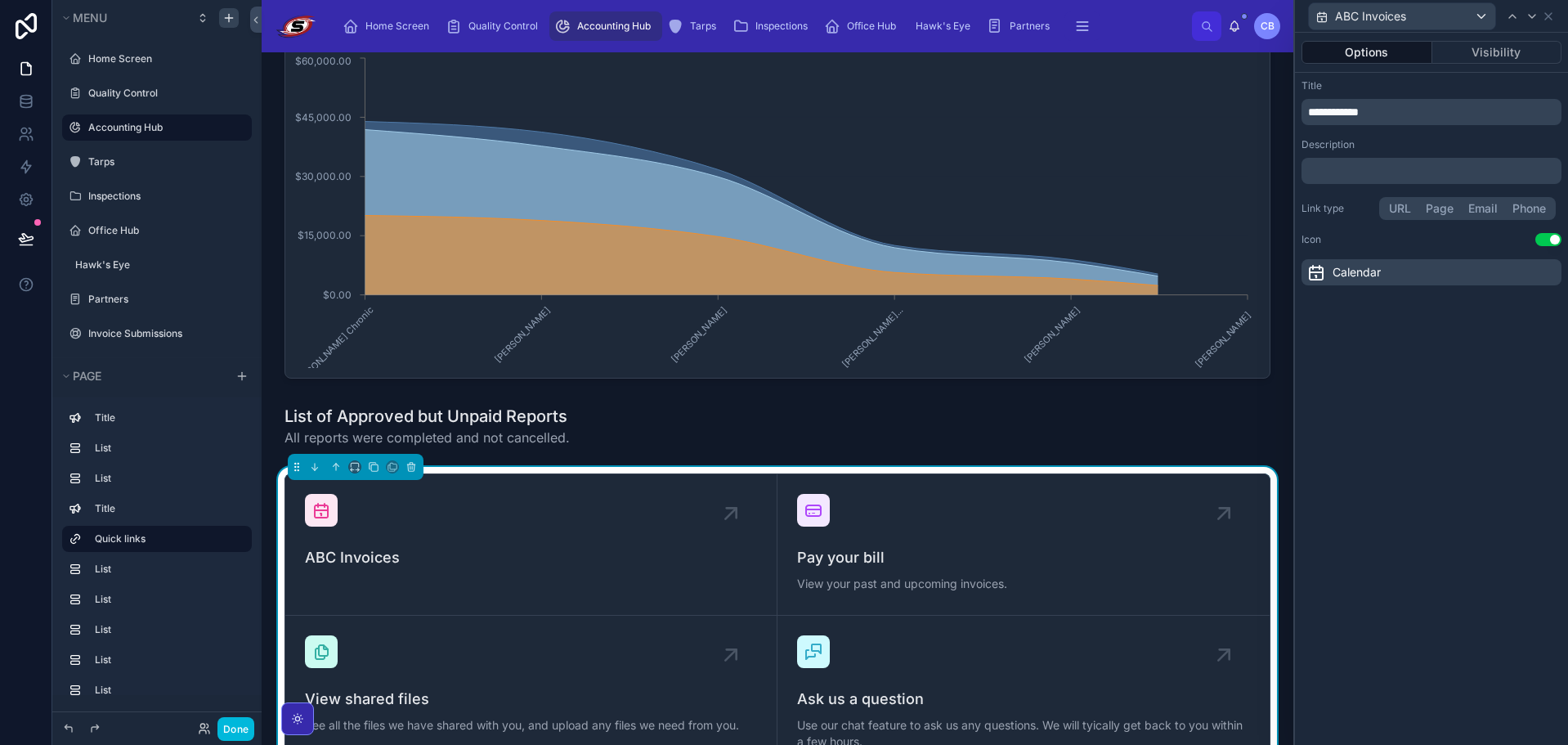
click at [1546, 239] on button "Use setting" at bounding box center [1548, 239] width 26 height 13
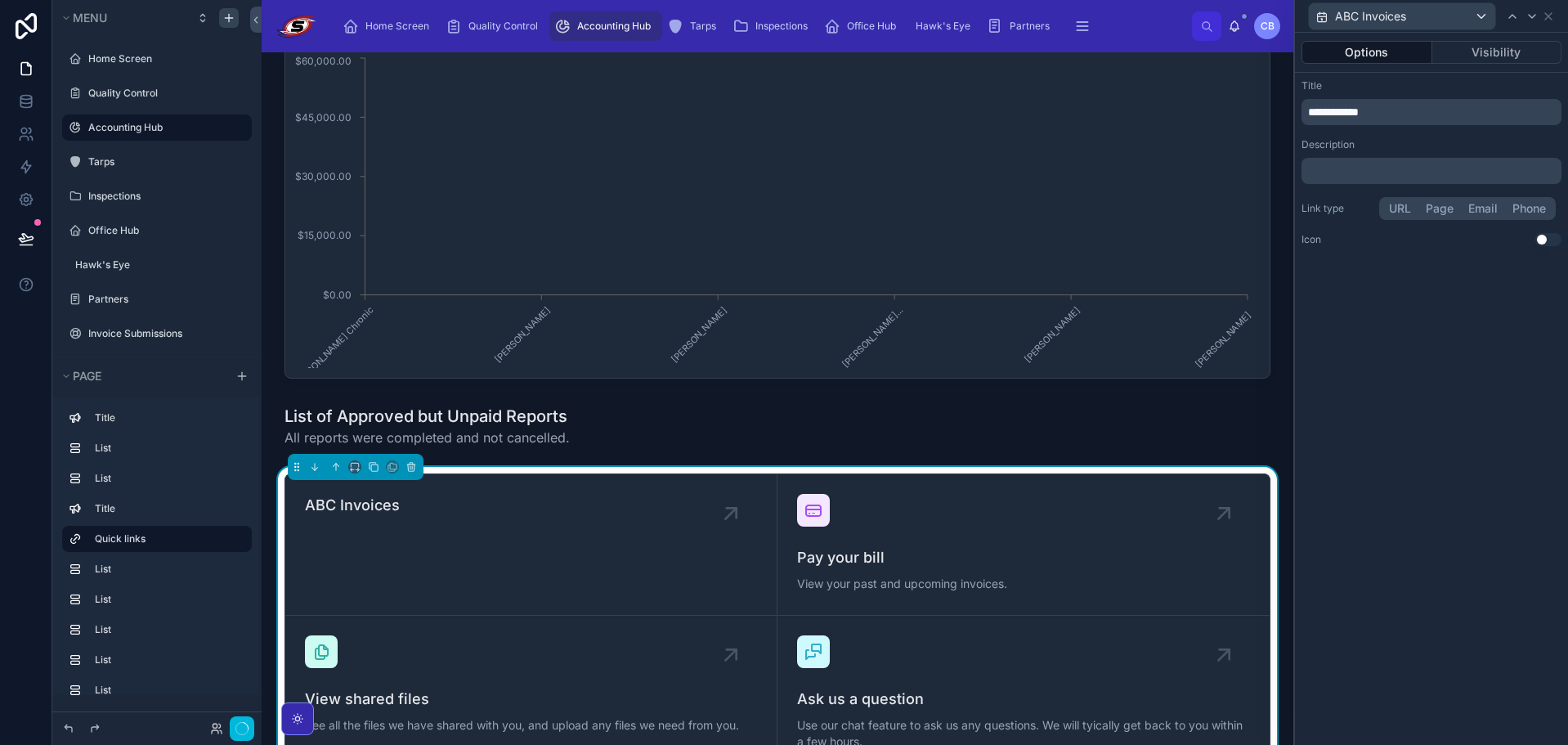
click at [1433, 206] on button "Page" at bounding box center [1439, 208] width 43 height 18
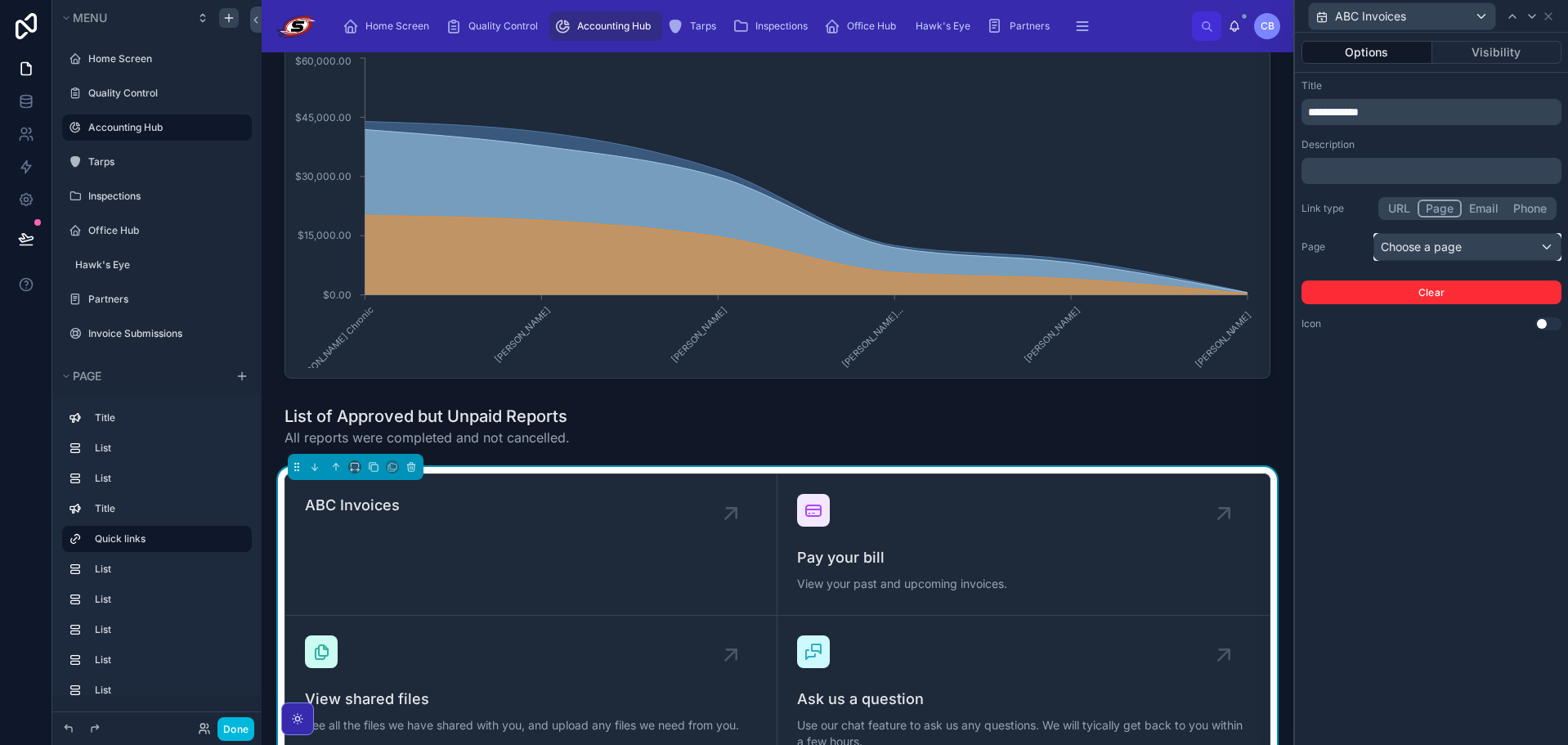
click at [1450, 252] on div "Choose a page" at bounding box center [1467, 247] width 186 height 26
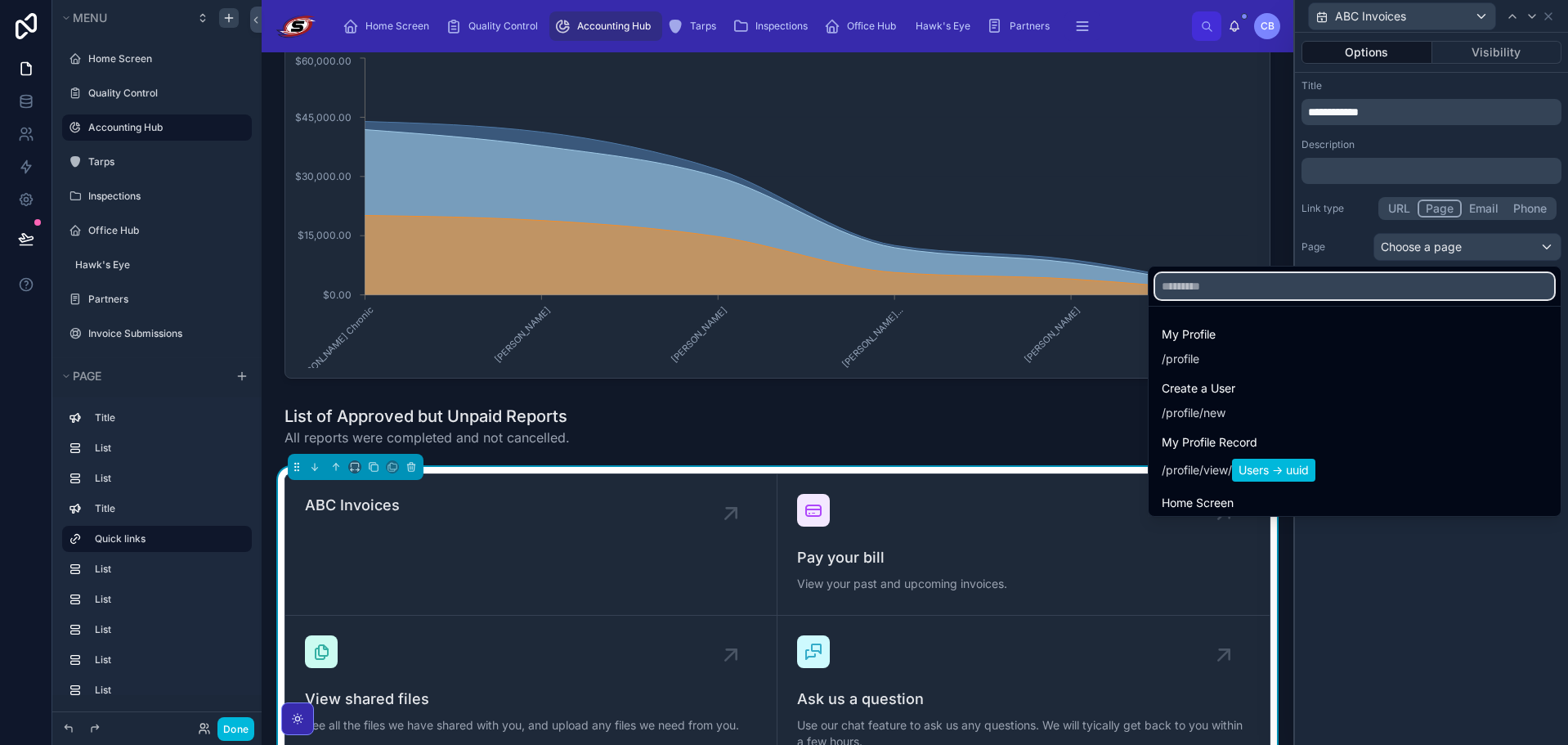
click at [1441, 281] on input "text" at bounding box center [1354, 286] width 399 height 26
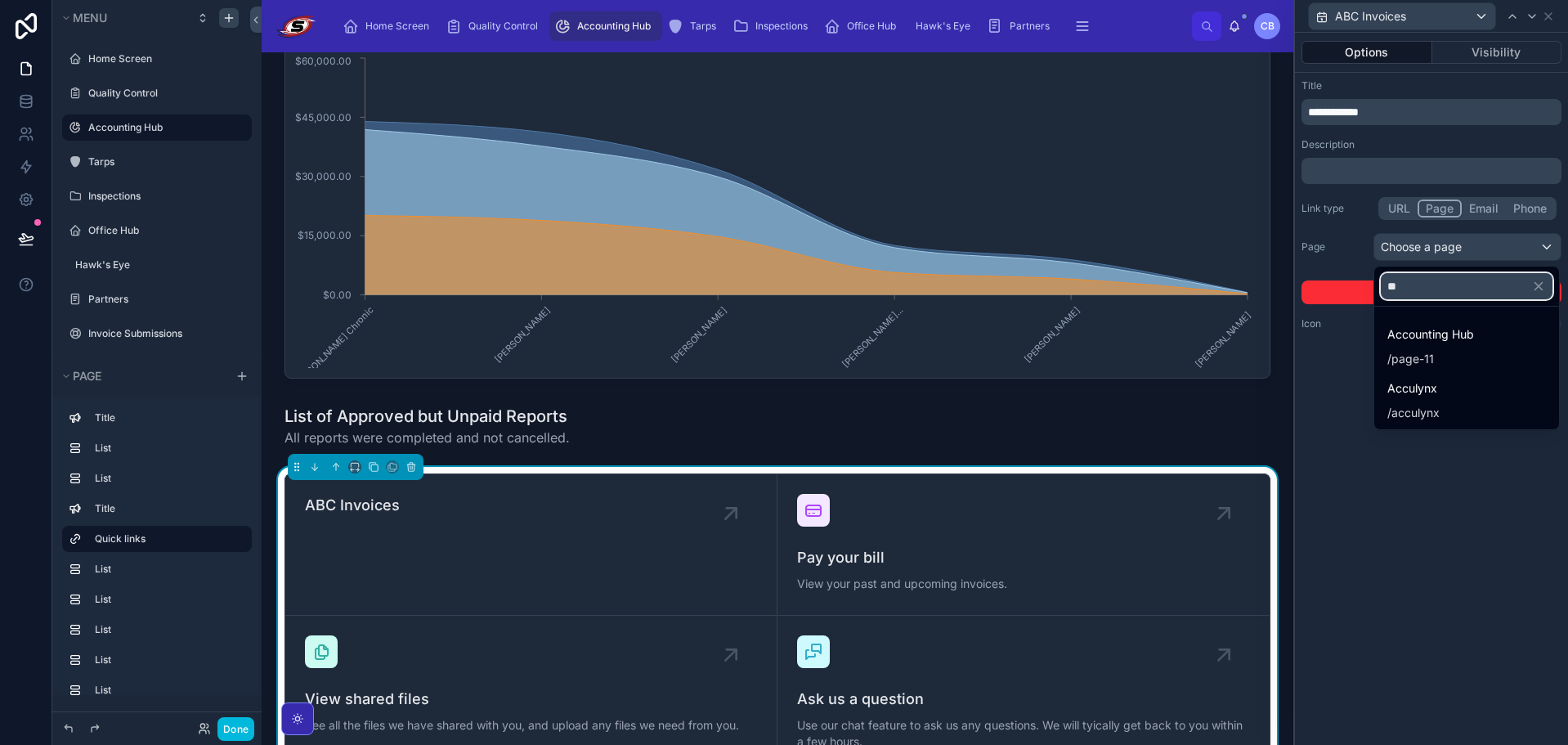
click at [1441, 281] on input "**" at bounding box center [1466, 286] width 172 height 26
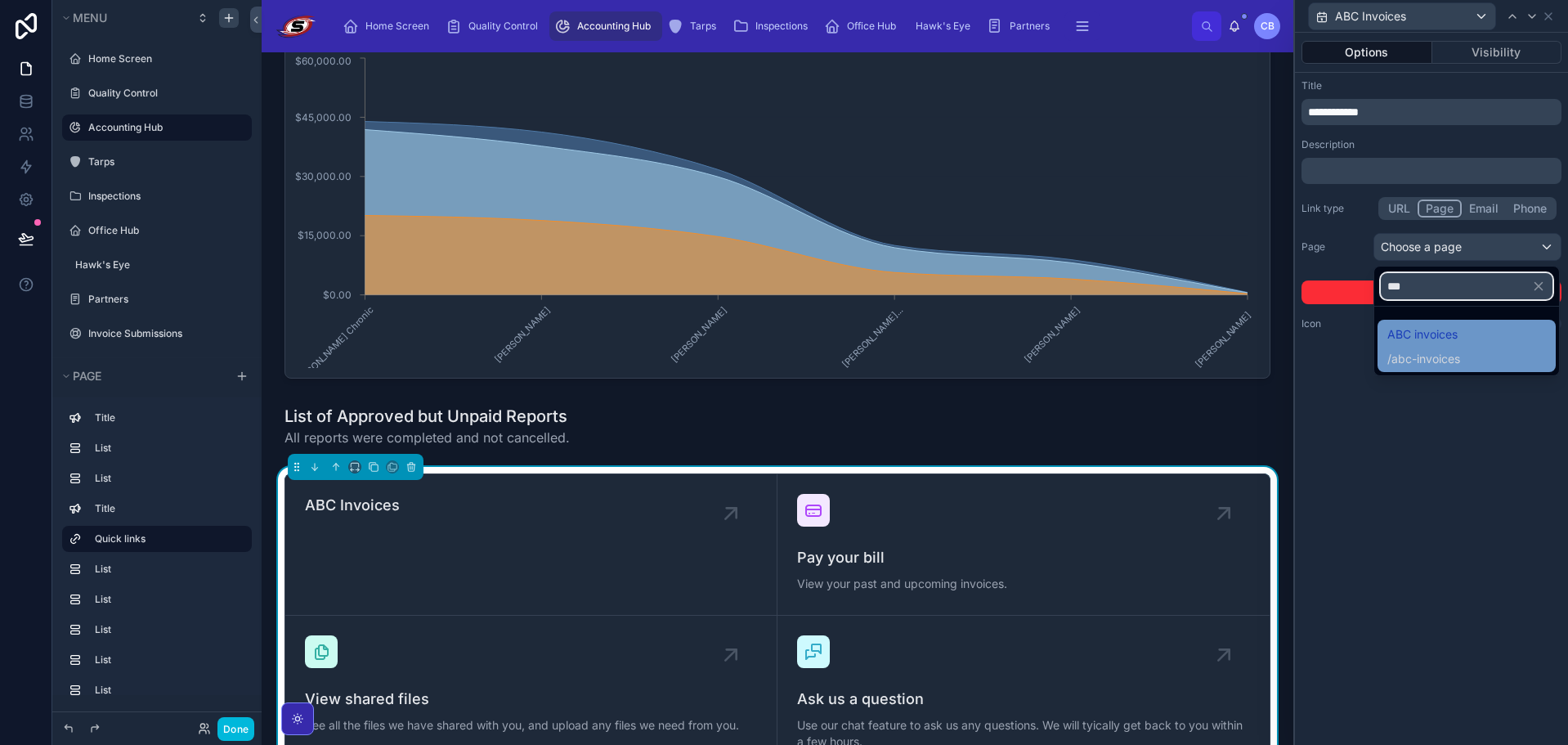
type input "***"
click at [1439, 338] on span "ABC invoices" at bounding box center [1423, 335] width 73 height 20
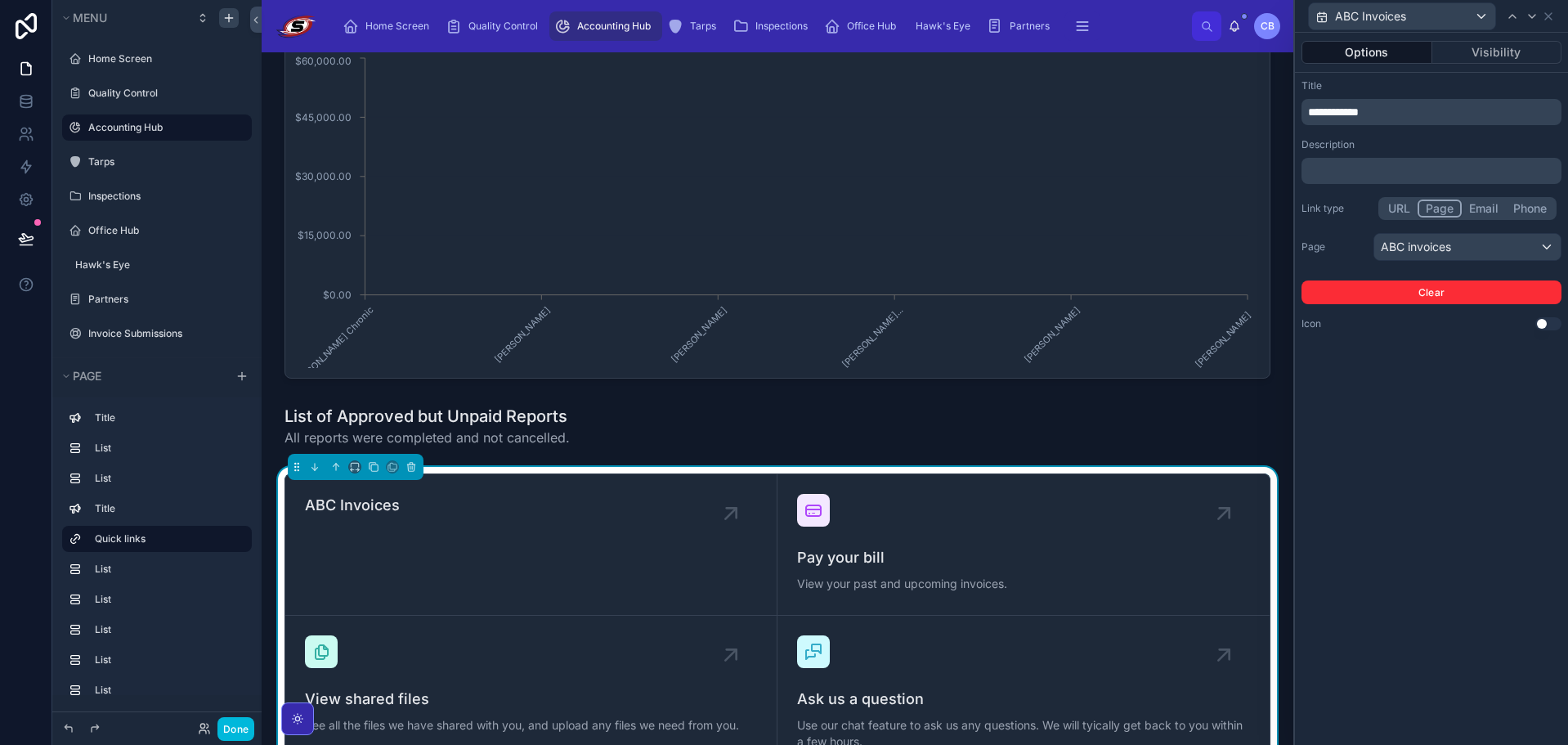
click at [1423, 401] on div "**********" at bounding box center [1432, 388] width 273 height 712
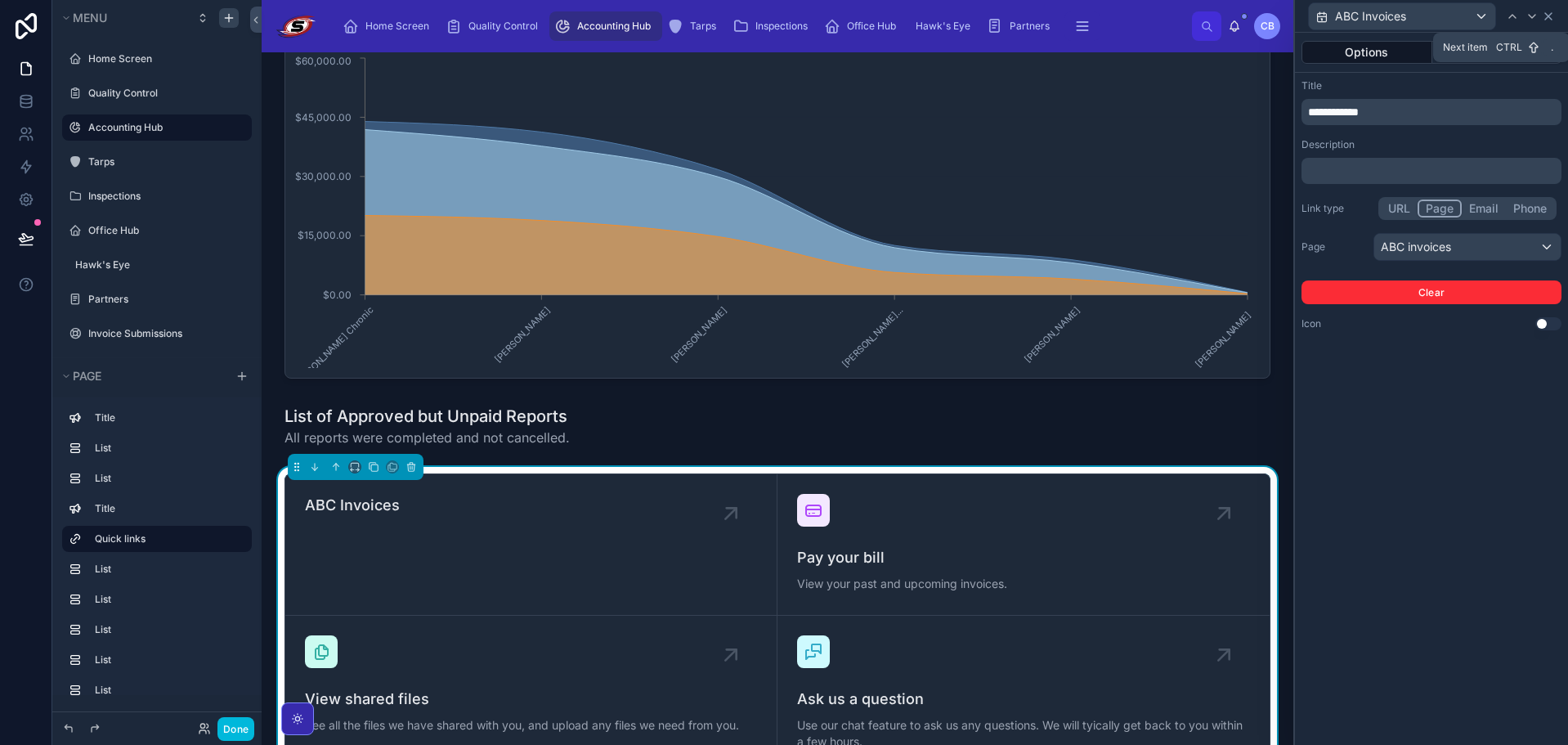
click at [1542, 13] on icon at bounding box center [1548, 16] width 13 height 13
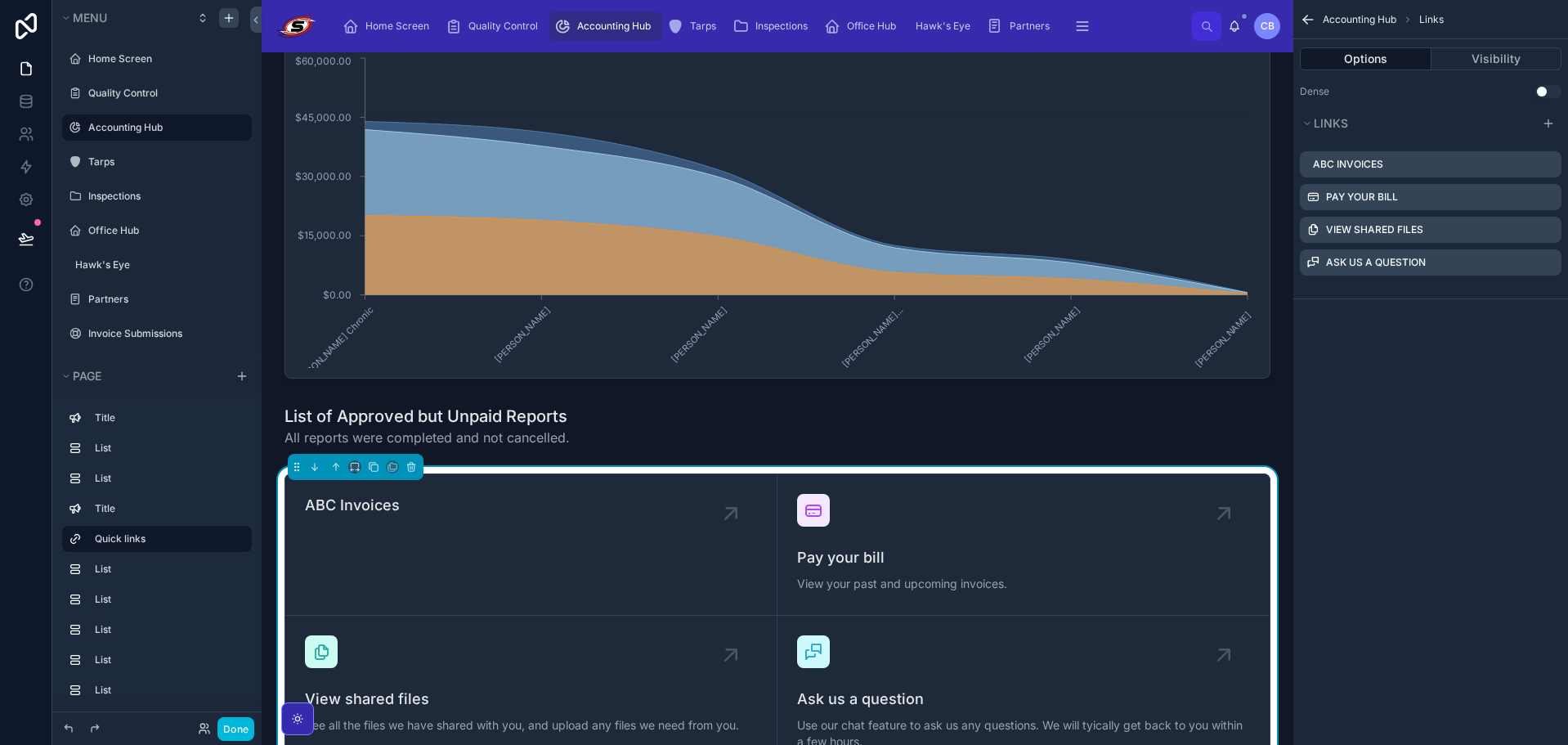
click at [1536, 85] on div "Dense Use setting" at bounding box center [1431, 91] width 275 height 26
click at [1546, 93] on button "Use setting" at bounding box center [1548, 91] width 26 height 13
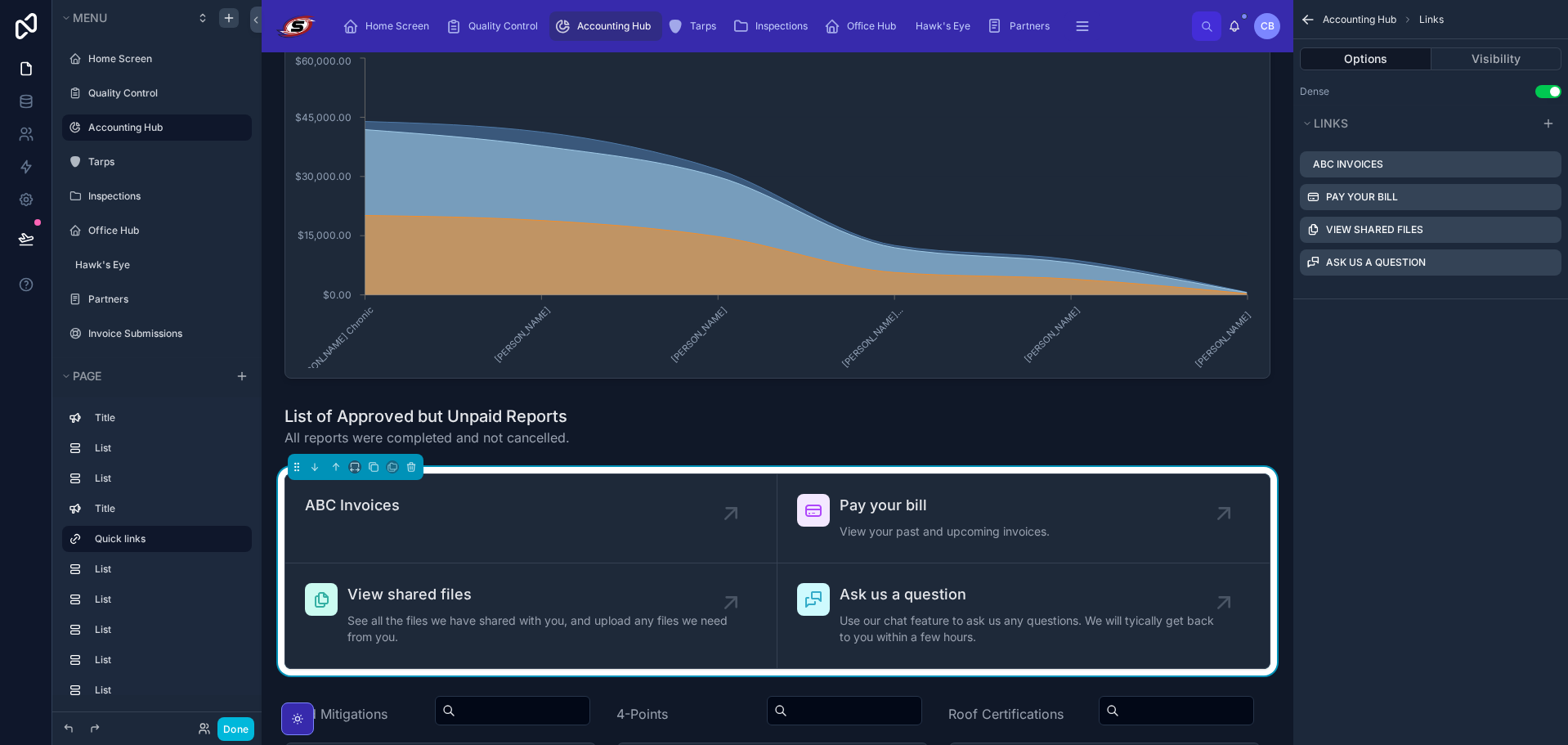
click at [1016, 543] on div "Pay your bill View your past and upcoming invoices." at bounding box center [944, 518] width 210 height 49
click at [0, 0] on icon "scrollable content" at bounding box center [0, 0] width 0 height 0
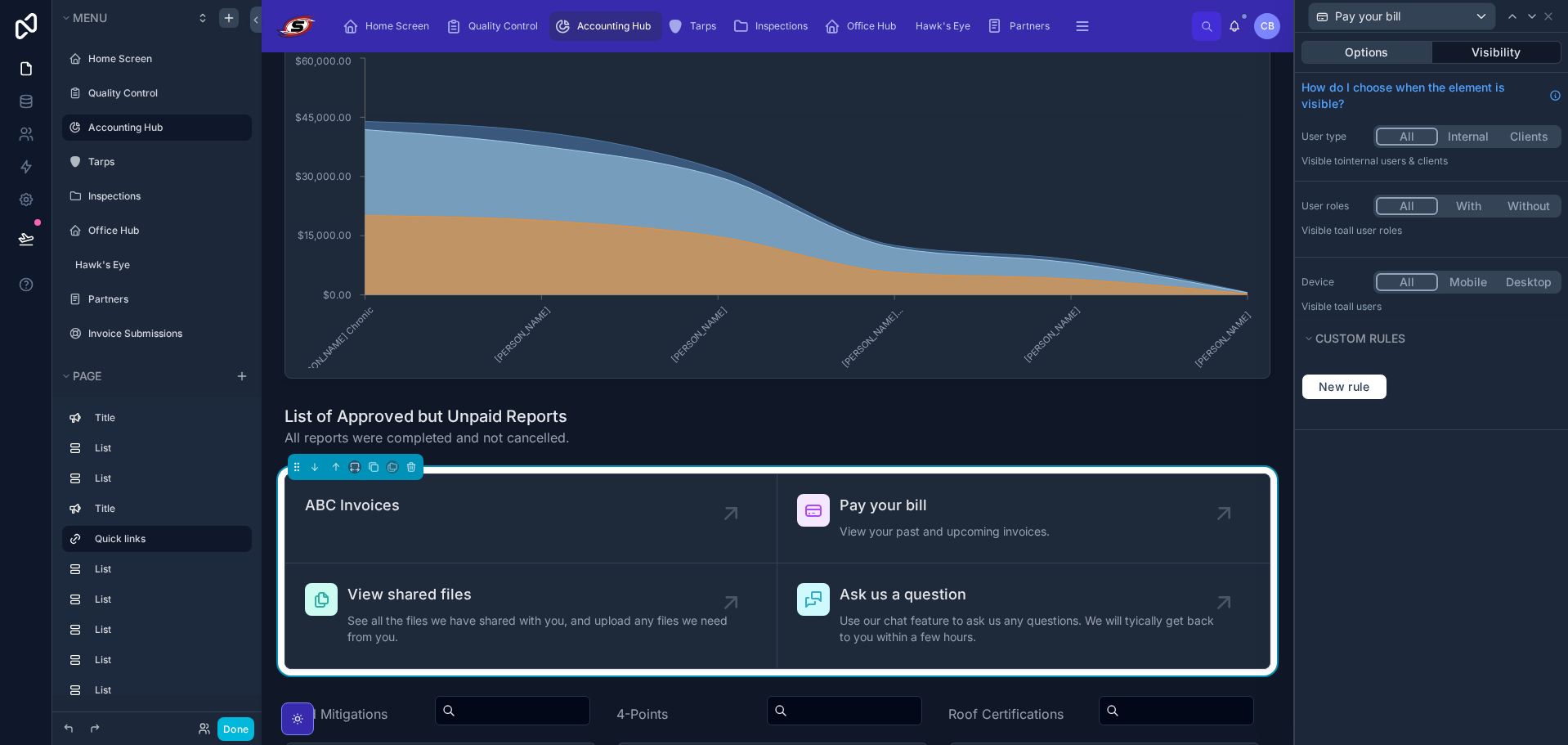
click at [1372, 54] on button "Options" at bounding box center [1367, 52] width 131 height 23
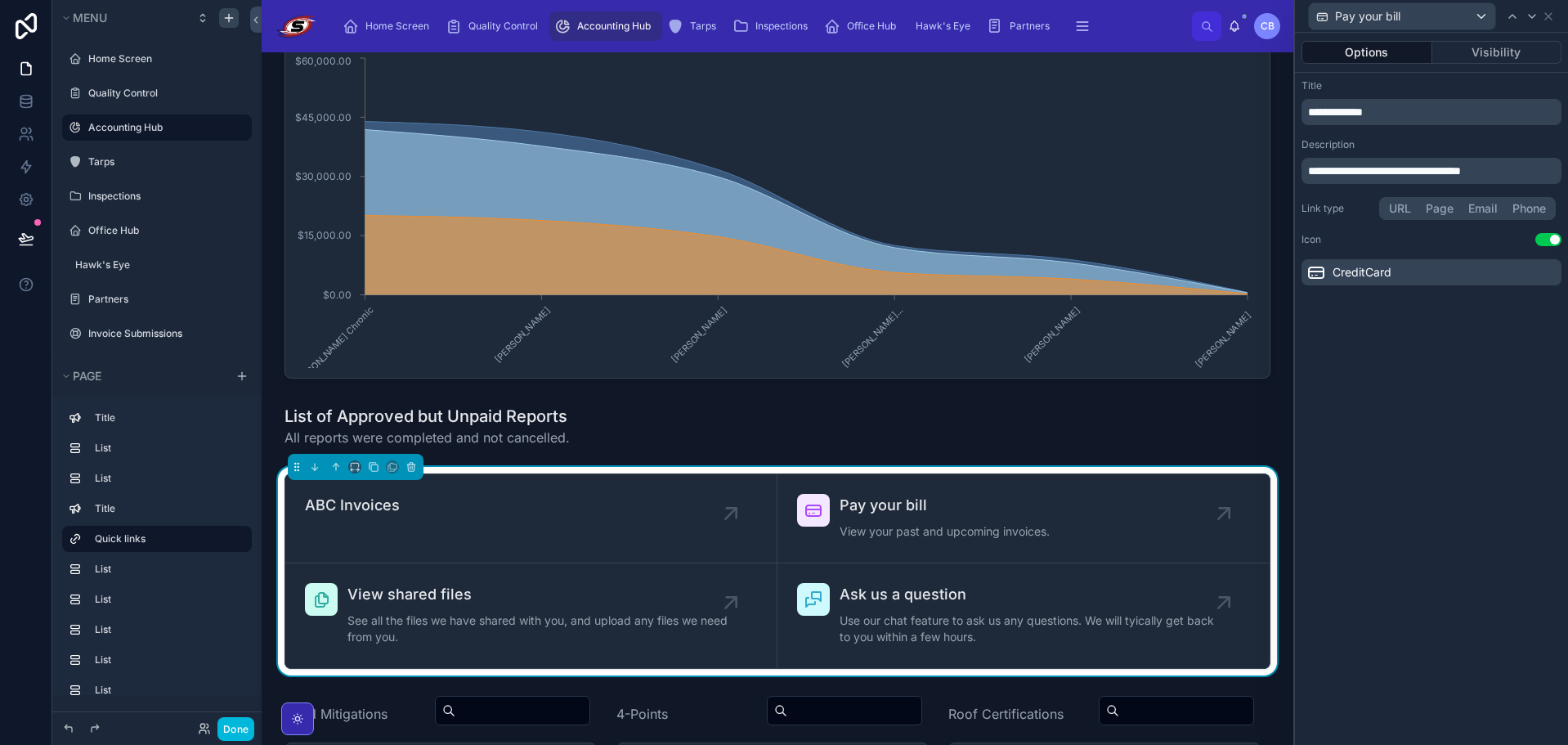
click at [1436, 107] on p "**********" at bounding box center [1432, 112] width 250 height 16
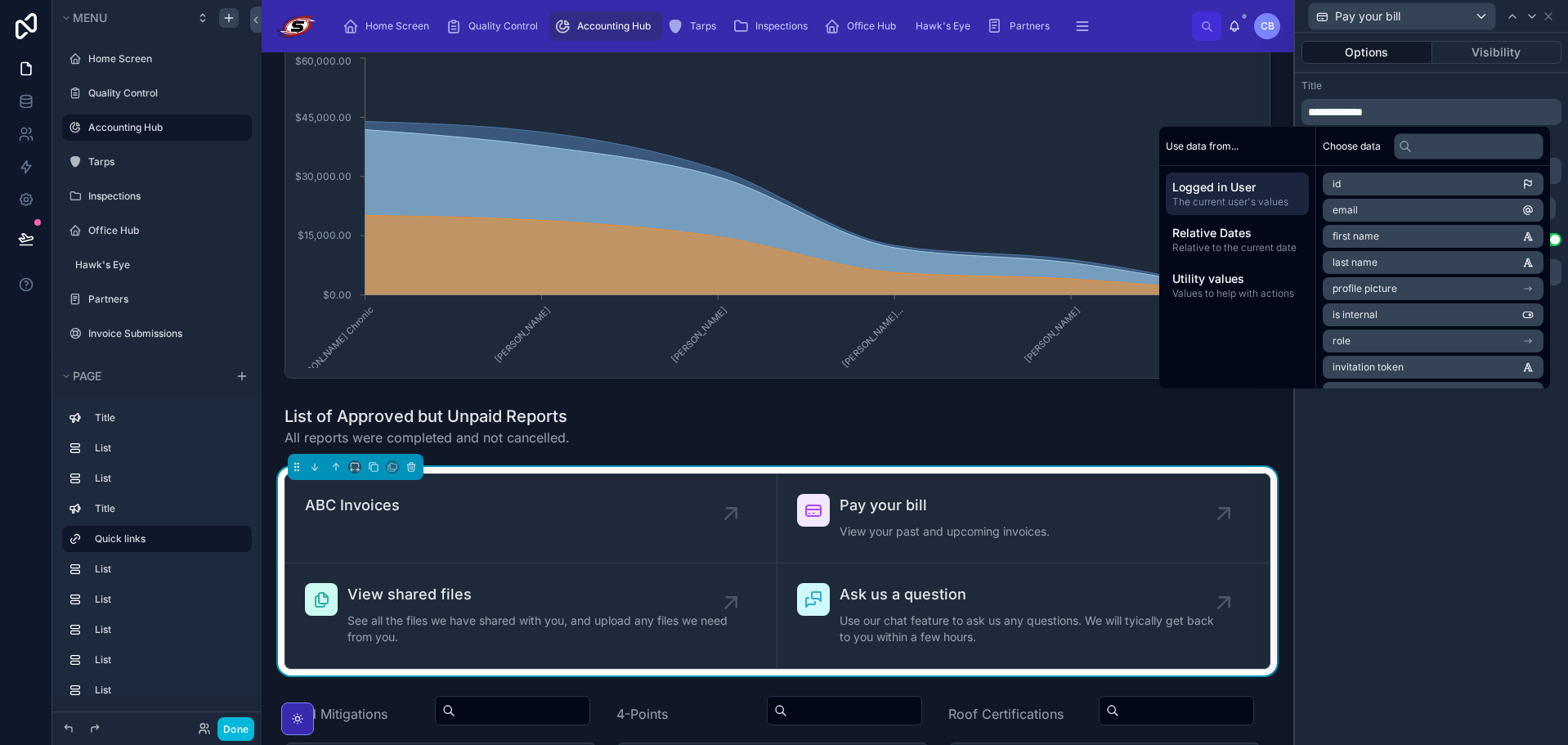
click at [1436, 107] on p "**********" at bounding box center [1432, 112] width 250 height 16
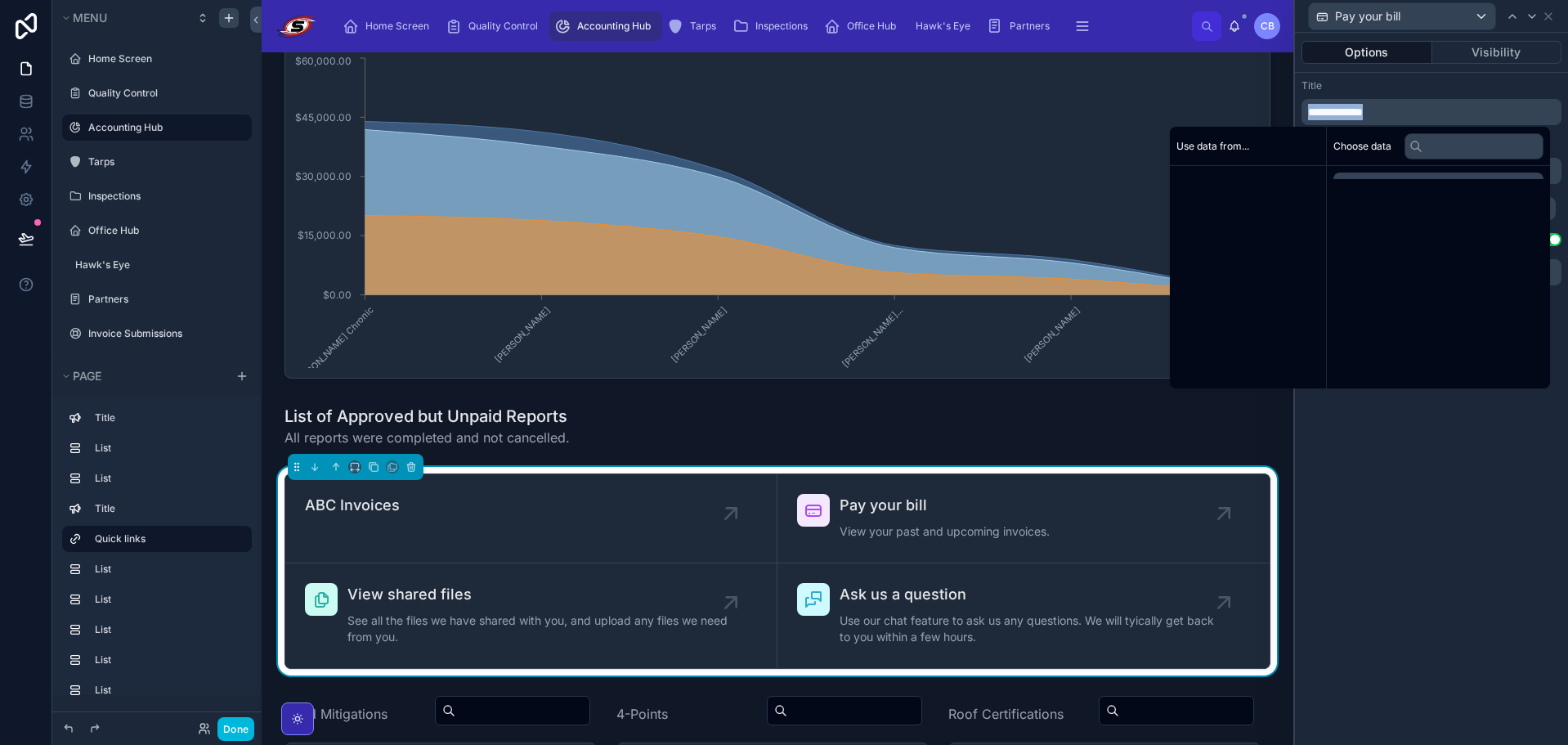
click at [1436, 107] on p "**********" at bounding box center [1432, 112] width 250 height 16
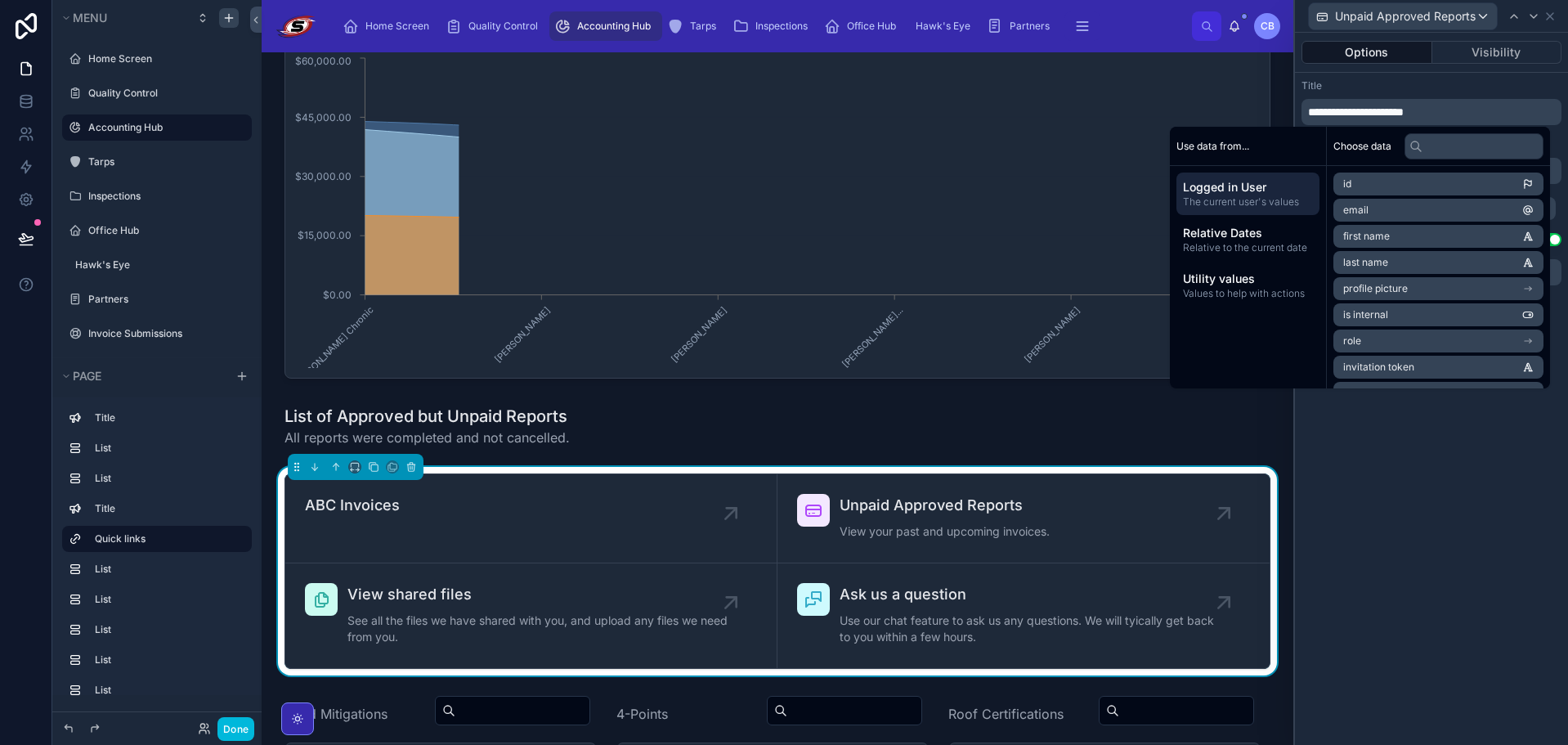
click at [1352, 85] on div "Title" at bounding box center [1432, 86] width 260 height 13
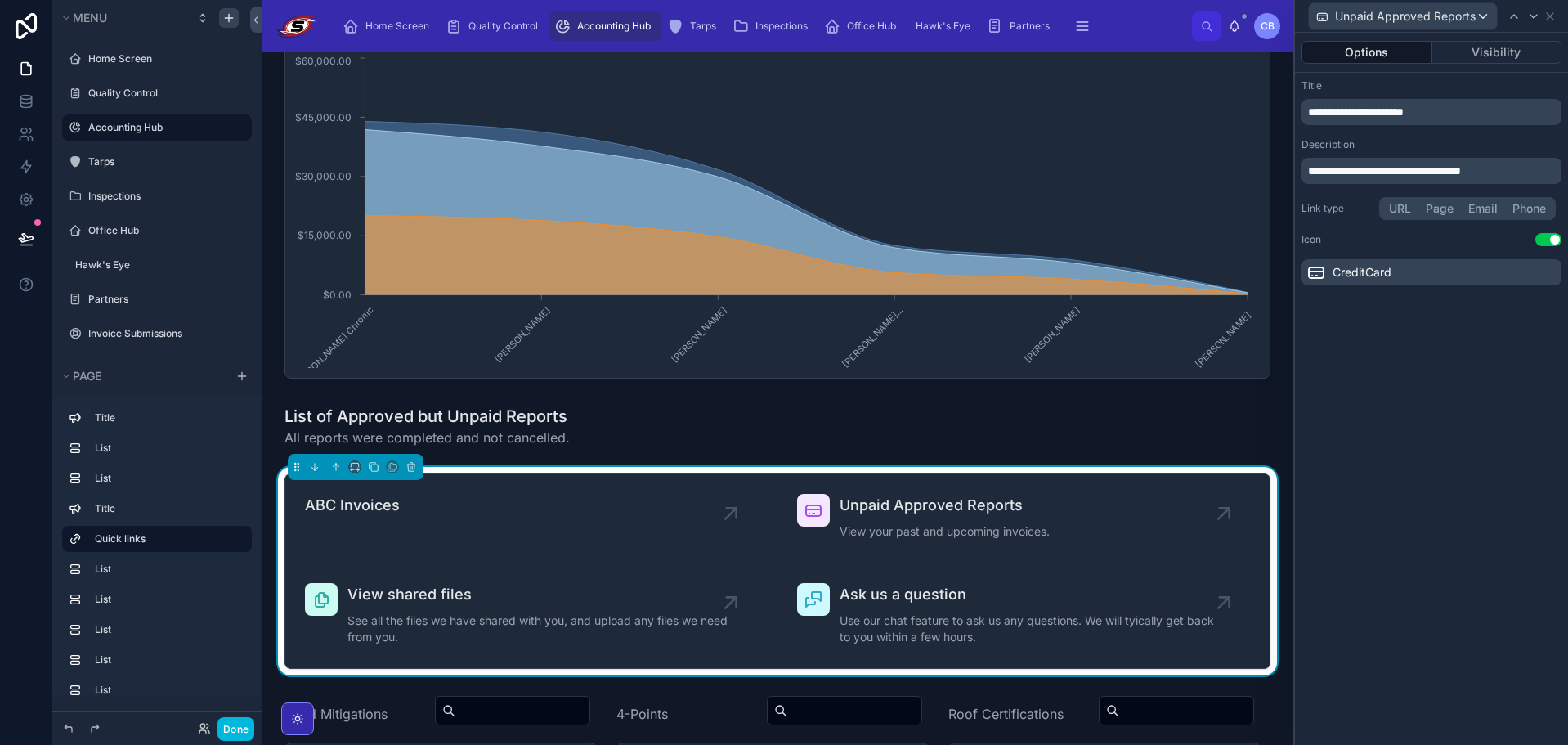
click at [1529, 172] on p "**********" at bounding box center [1432, 171] width 250 height 16
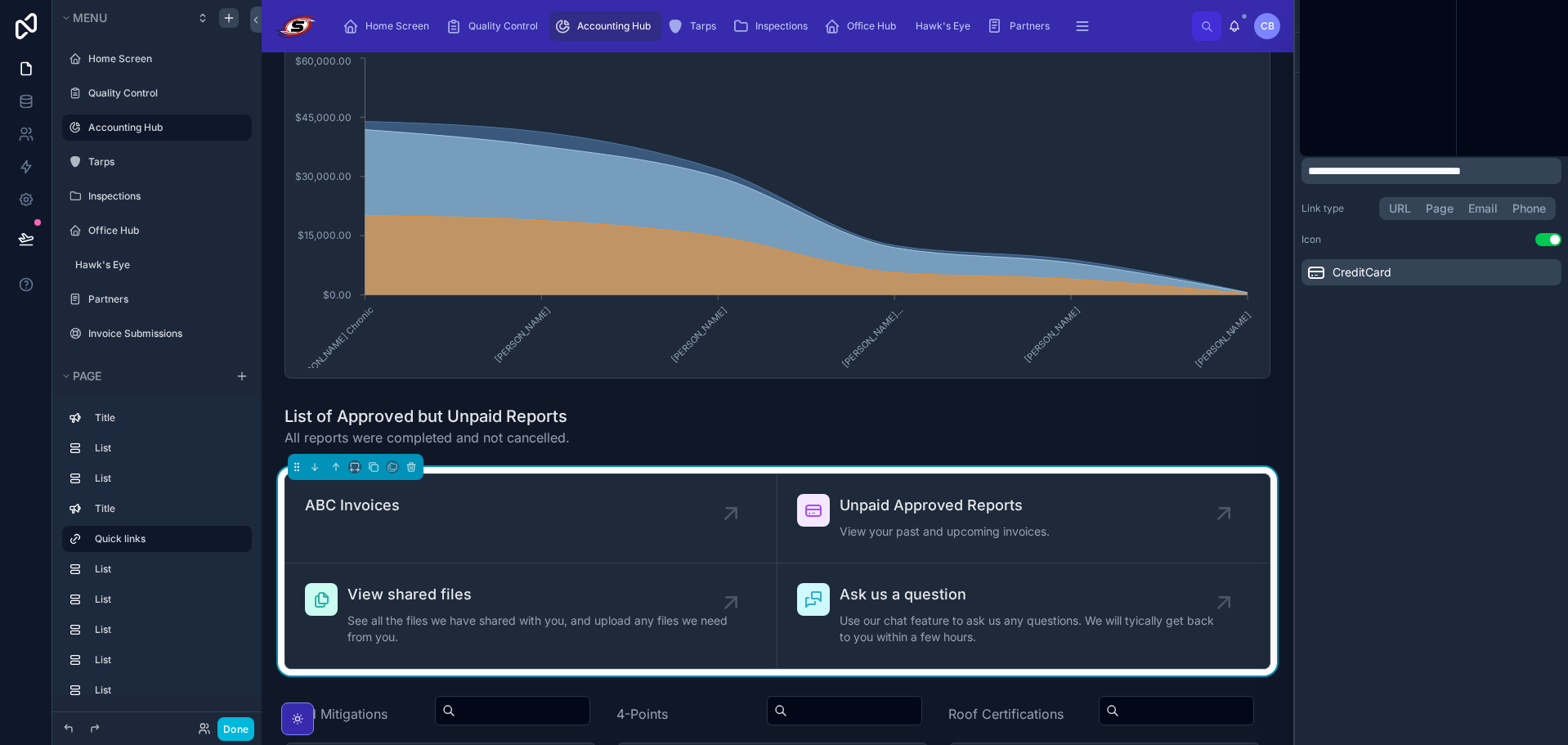
click at [1529, 172] on p "**********" at bounding box center [1432, 171] width 250 height 16
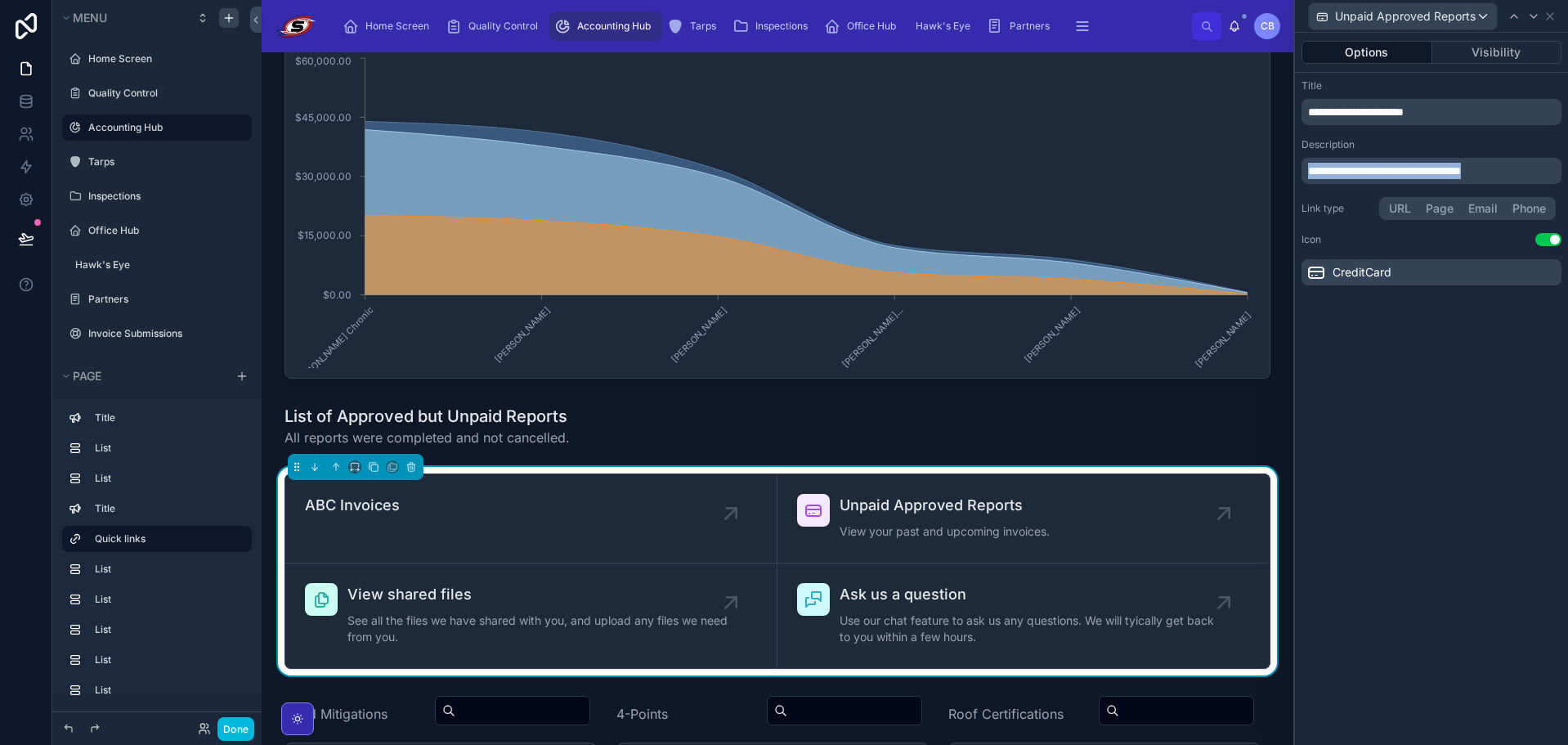
click at [1529, 172] on p "**********" at bounding box center [1432, 171] width 250 height 16
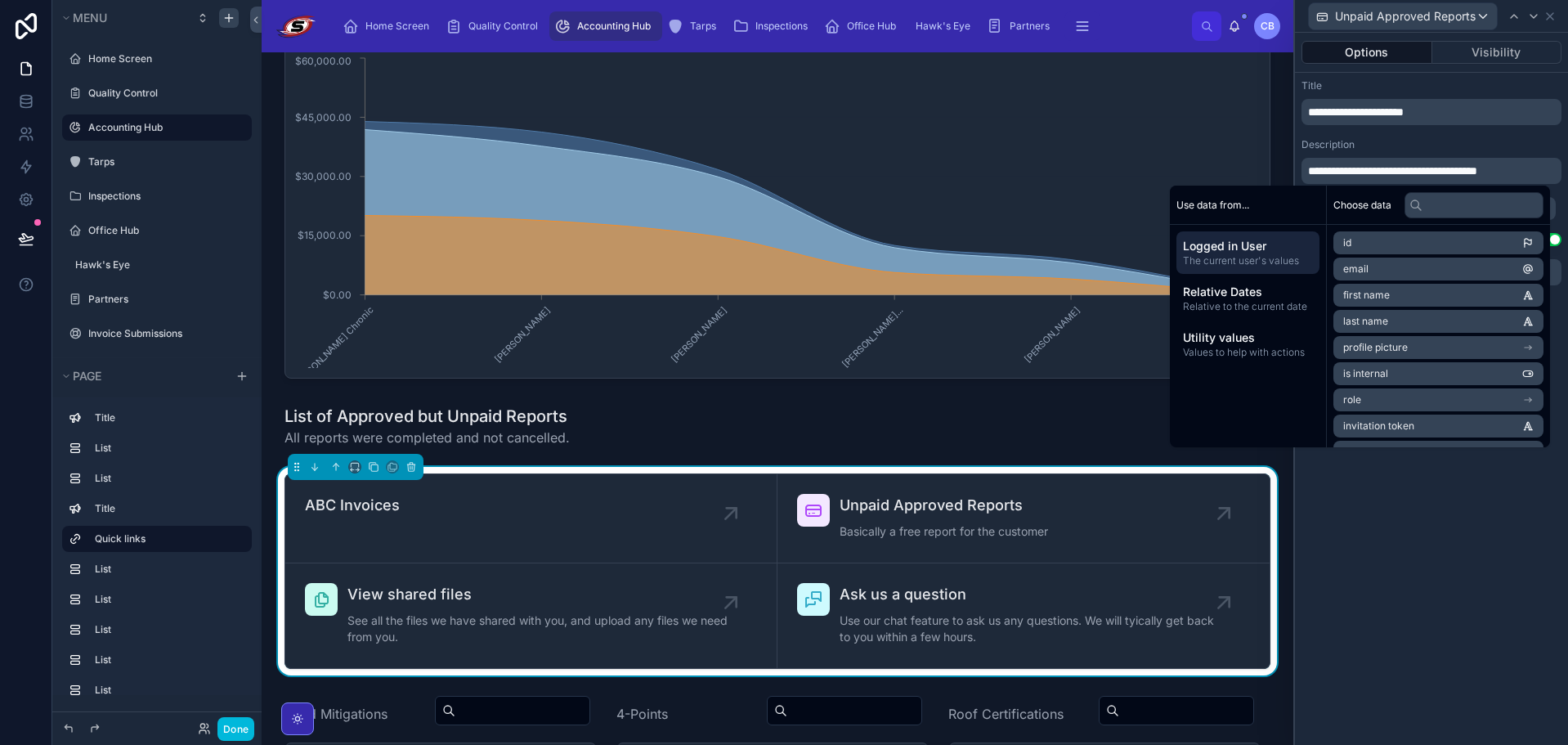
click at [1482, 142] on div "Description" at bounding box center [1432, 145] width 260 height 13
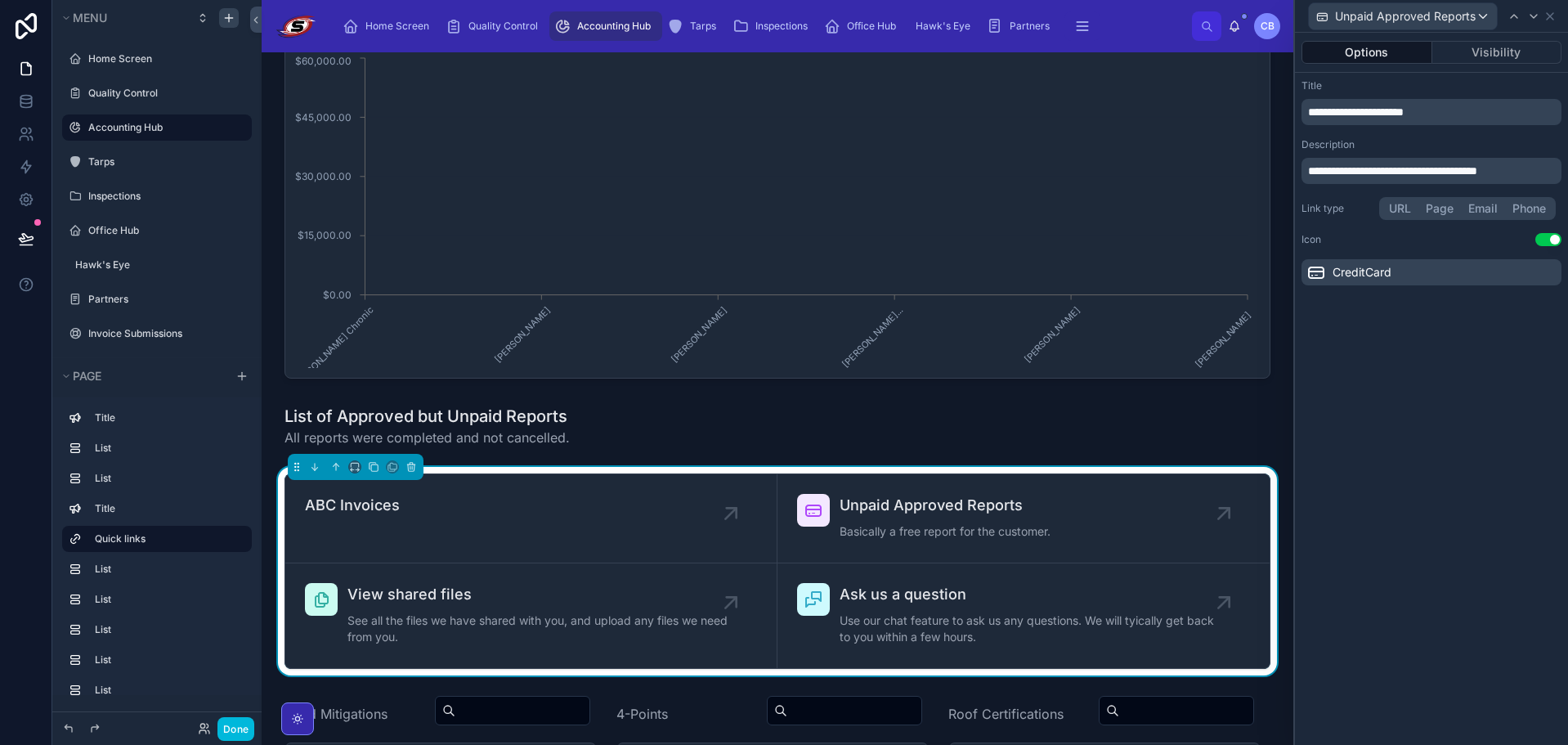
click at [1552, 241] on button "Use setting" at bounding box center [1548, 239] width 26 height 13
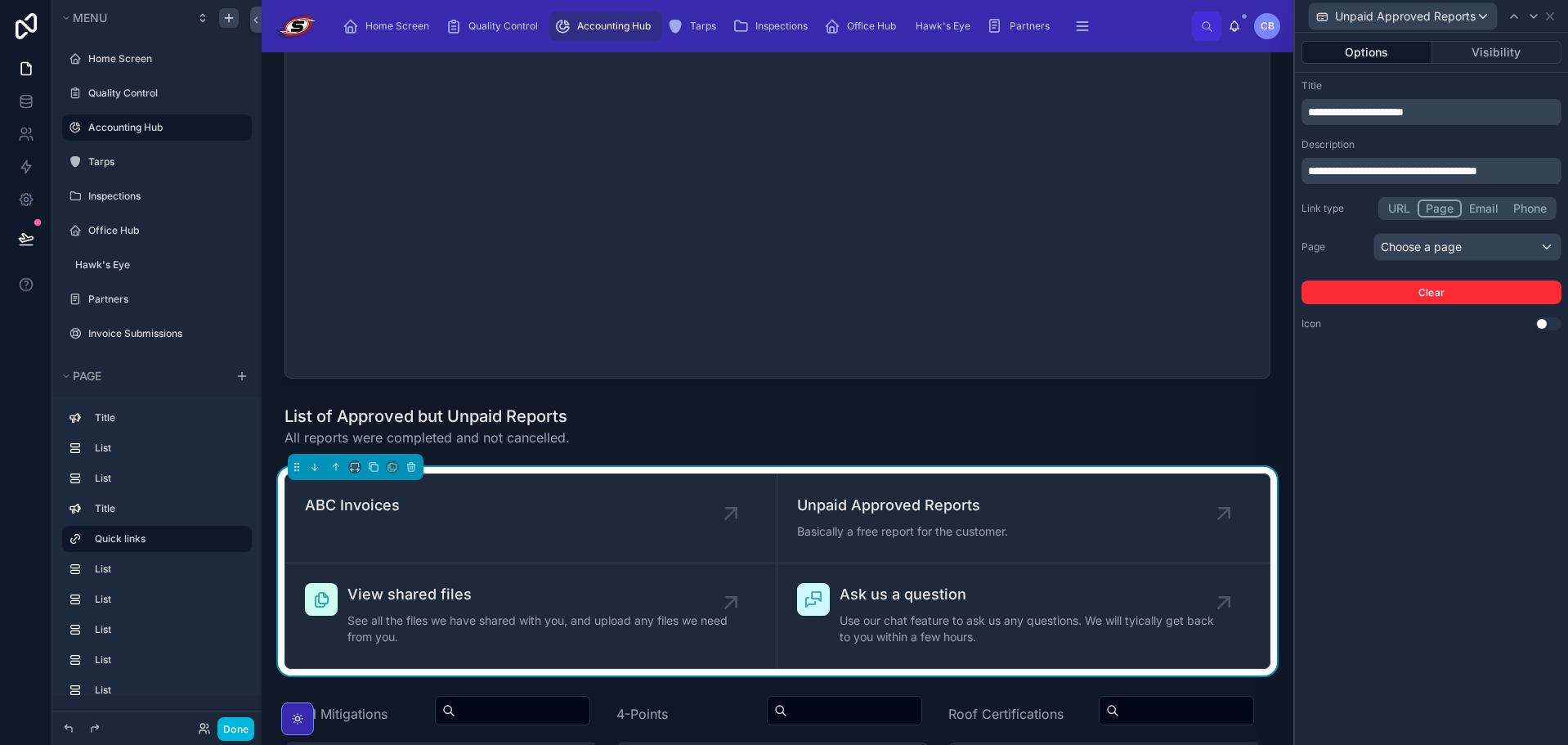
click at [1448, 209] on button "Page" at bounding box center [1439, 208] width 45 height 18
click at [1445, 244] on div "Choose a page" at bounding box center [1467, 247] width 186 height 26
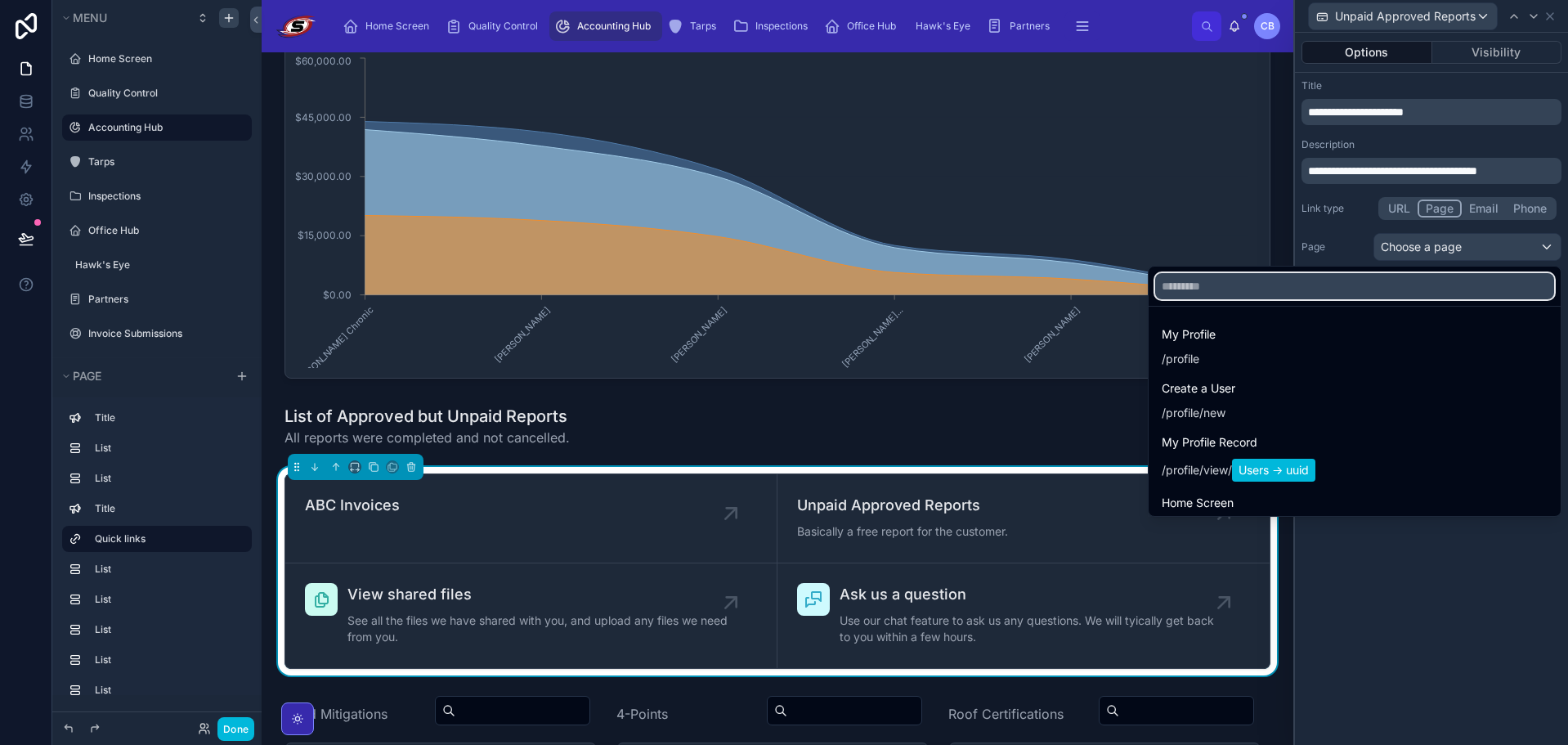
click at [1376, 286] on input "text" at bounding box center [1354, 286] width 399 height 26
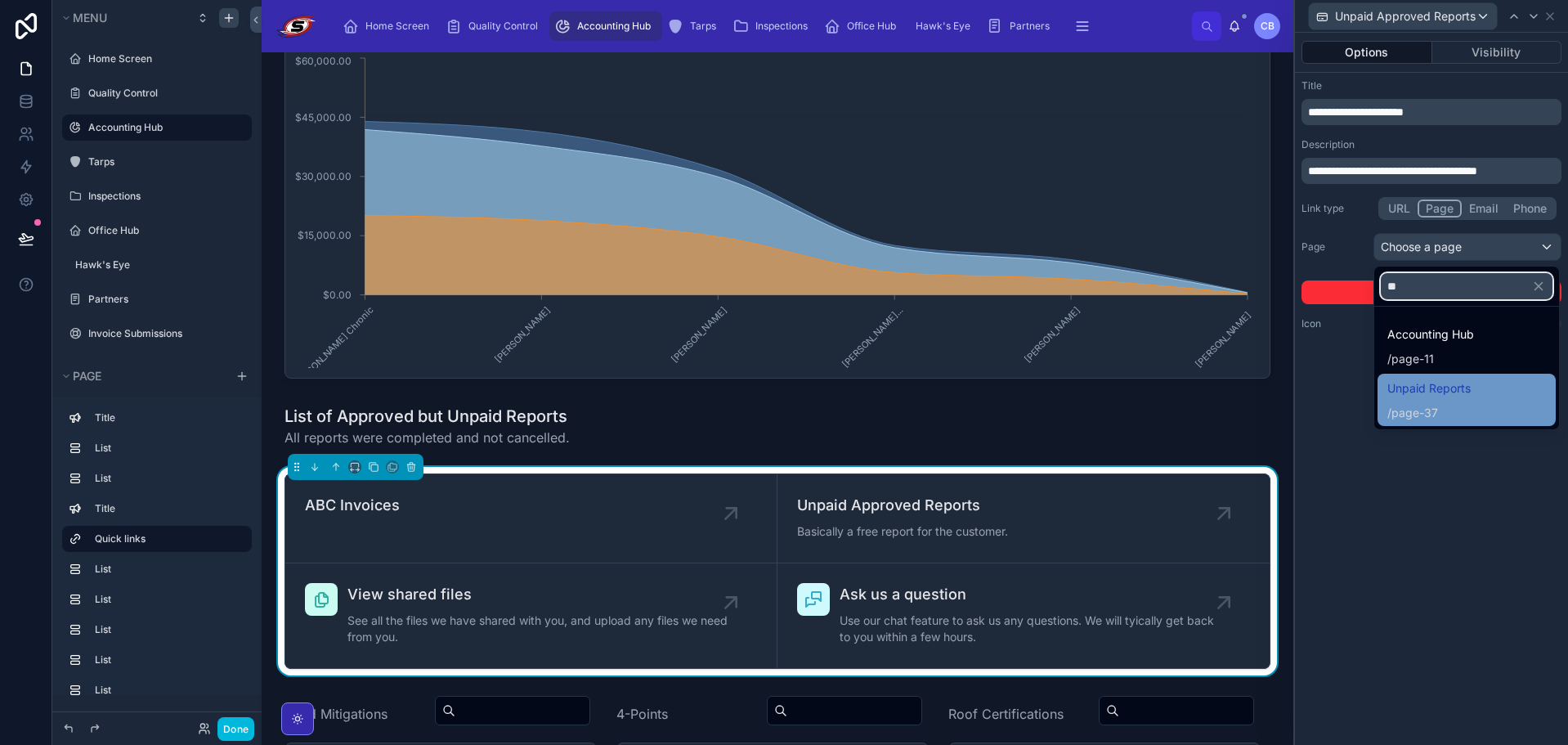
type input "**"
click at [1436, 404] on span "/ page-37" at bounding box center [1429, 411] width 84 height 20
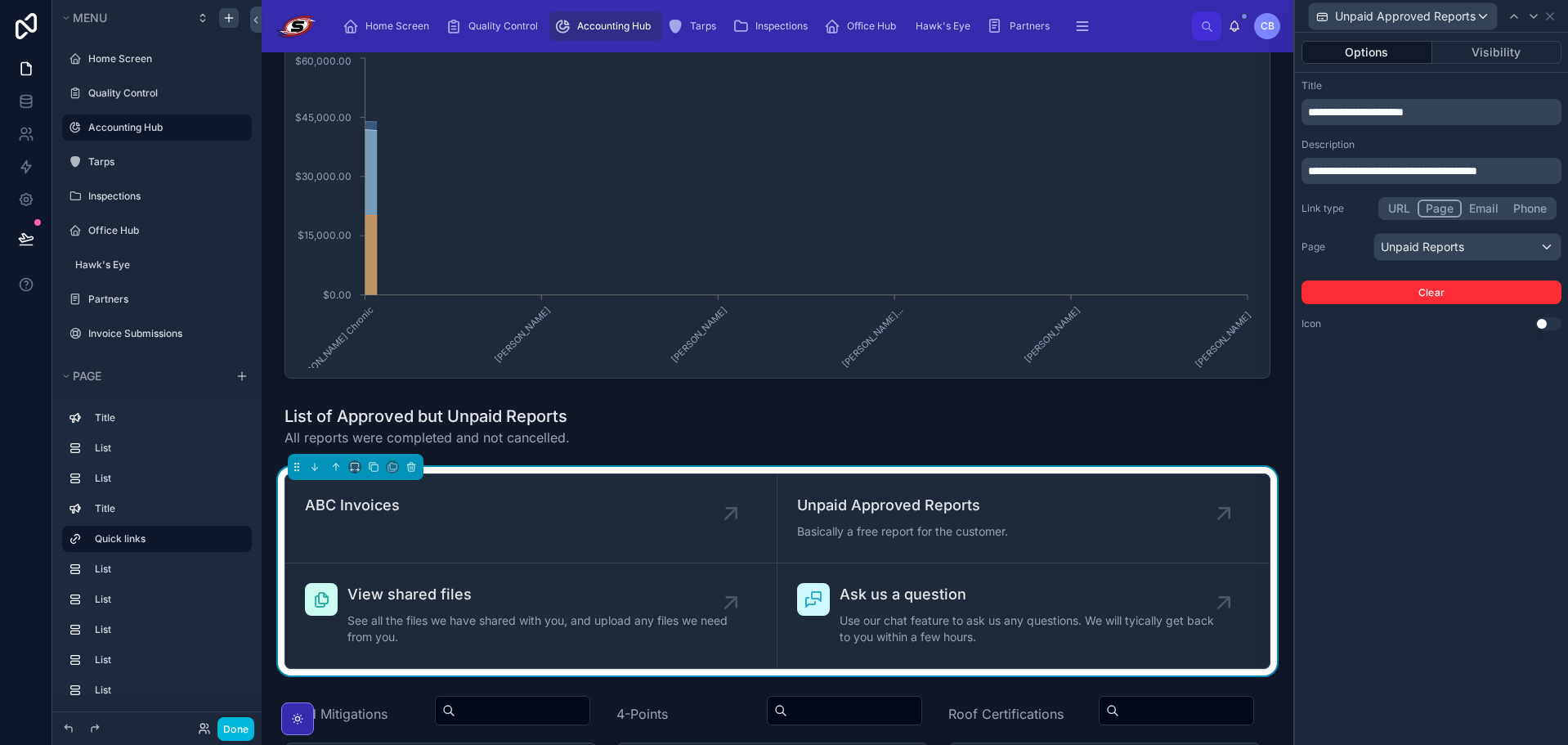
drag, startPoint x: 1441, startPoint y: 396, endPoint x: 1447, endPoint y: 321, distance: 75.2
click at [1442, 396] on div "**********" at bounding box center [1432, 388] width 273 height 712
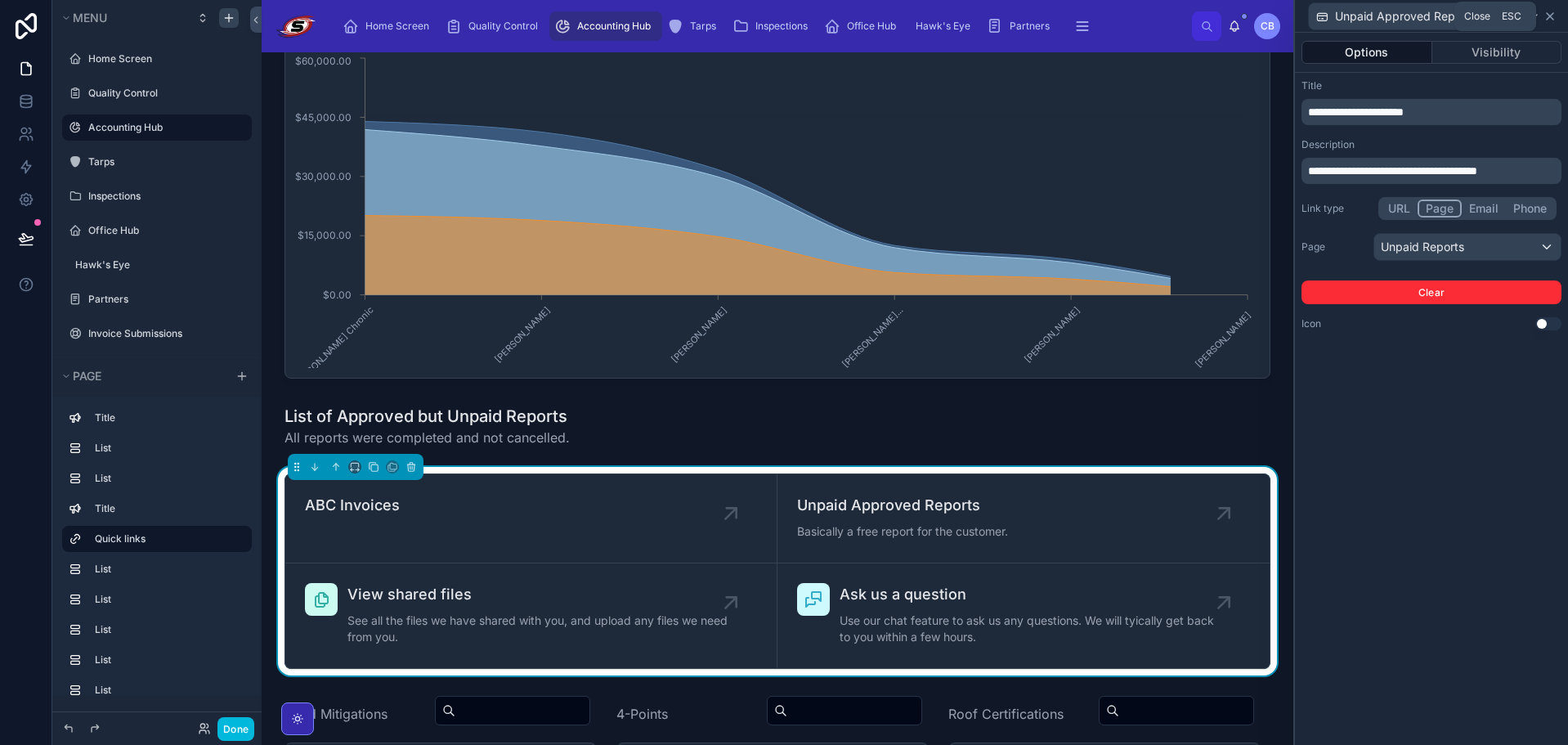
click at [1544, 15] on icon at bounding box center [1550, 16] width 13 height 13
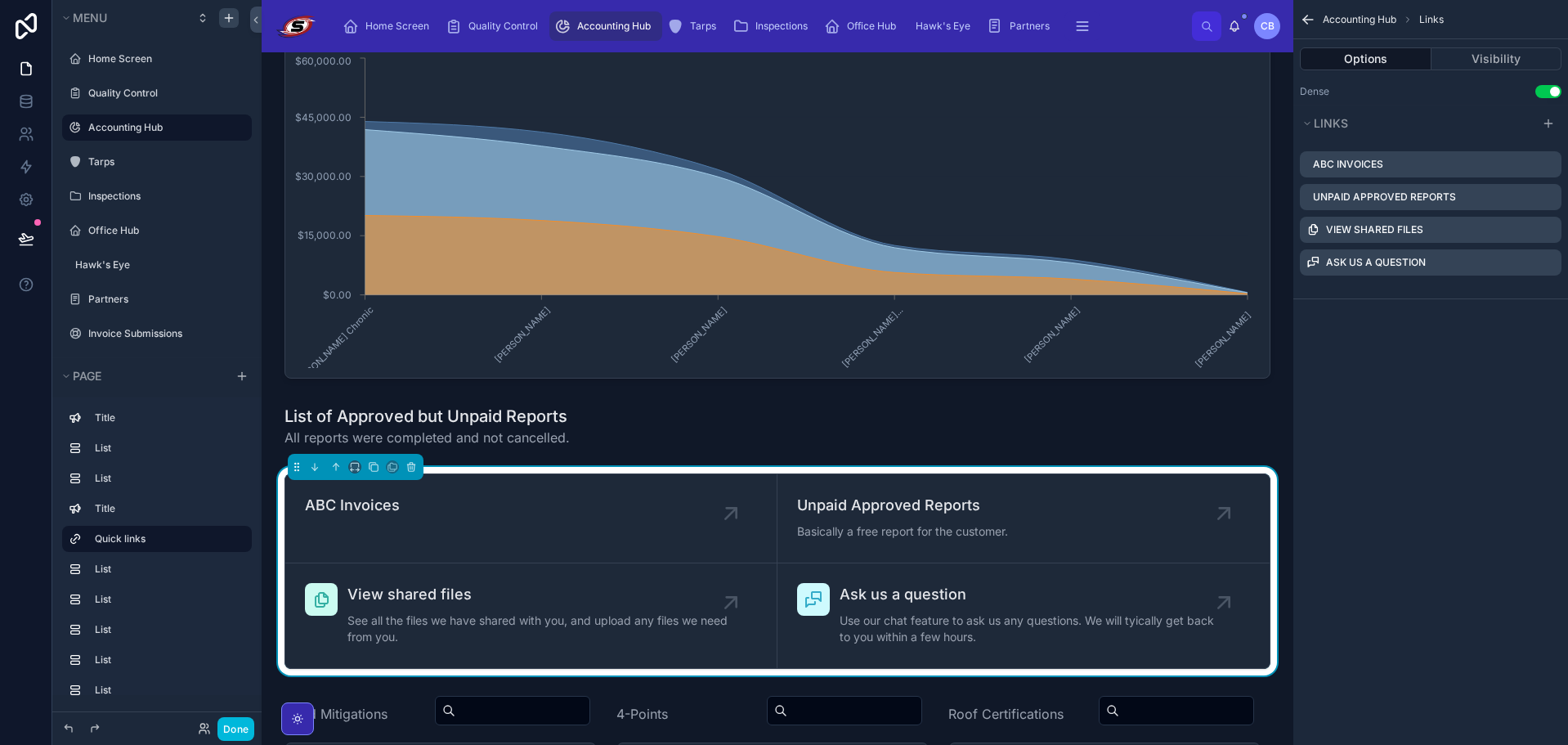
click at [0, 0] on icon "scrollable content" at bounding box center [0, 0] width 0 height 0
click at [1527, 207] on icon at bounding box center [1522, 204] width 13 height 13
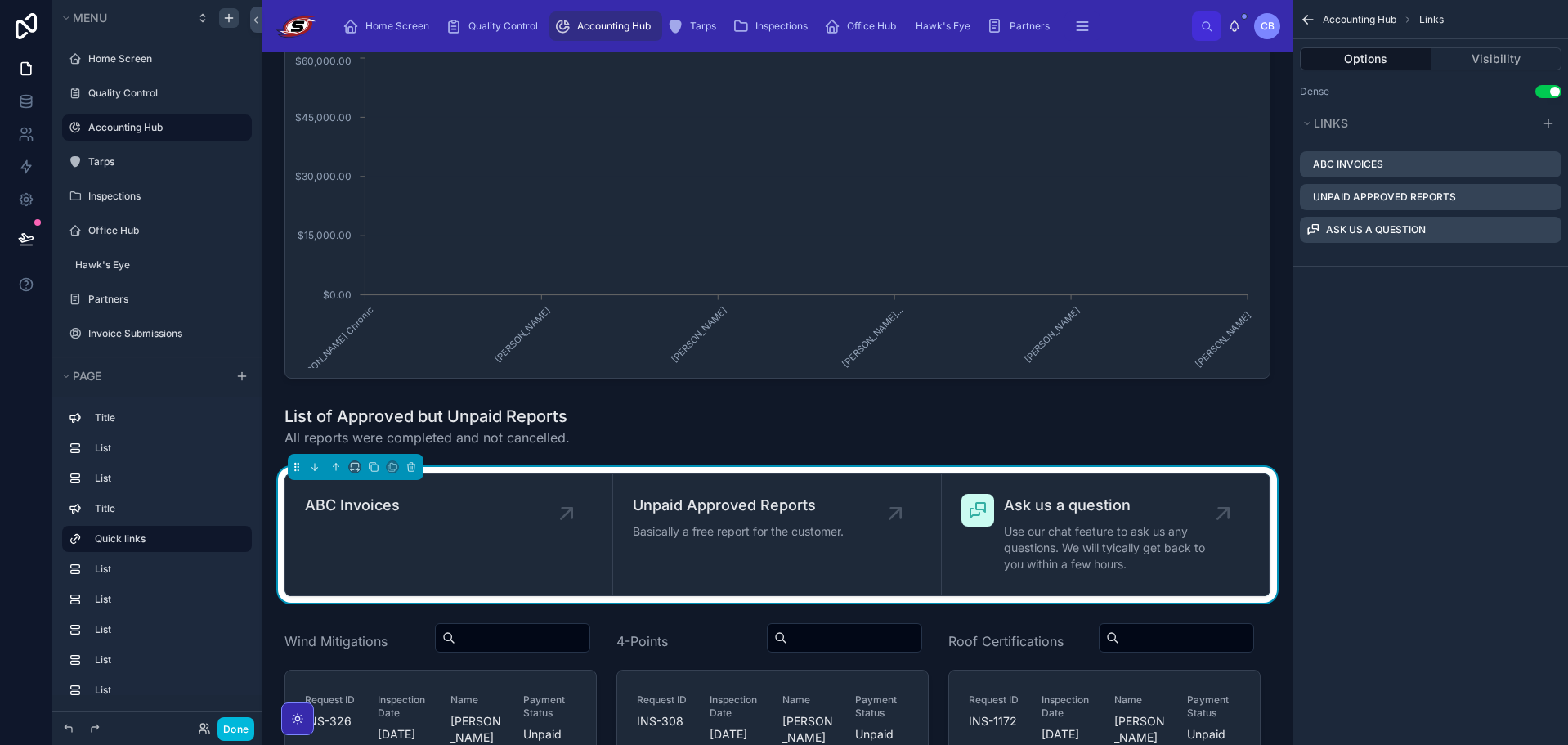
click at [0, 0] on icon "scrollable content" at bounding box center [0, 0] width 0 height 0
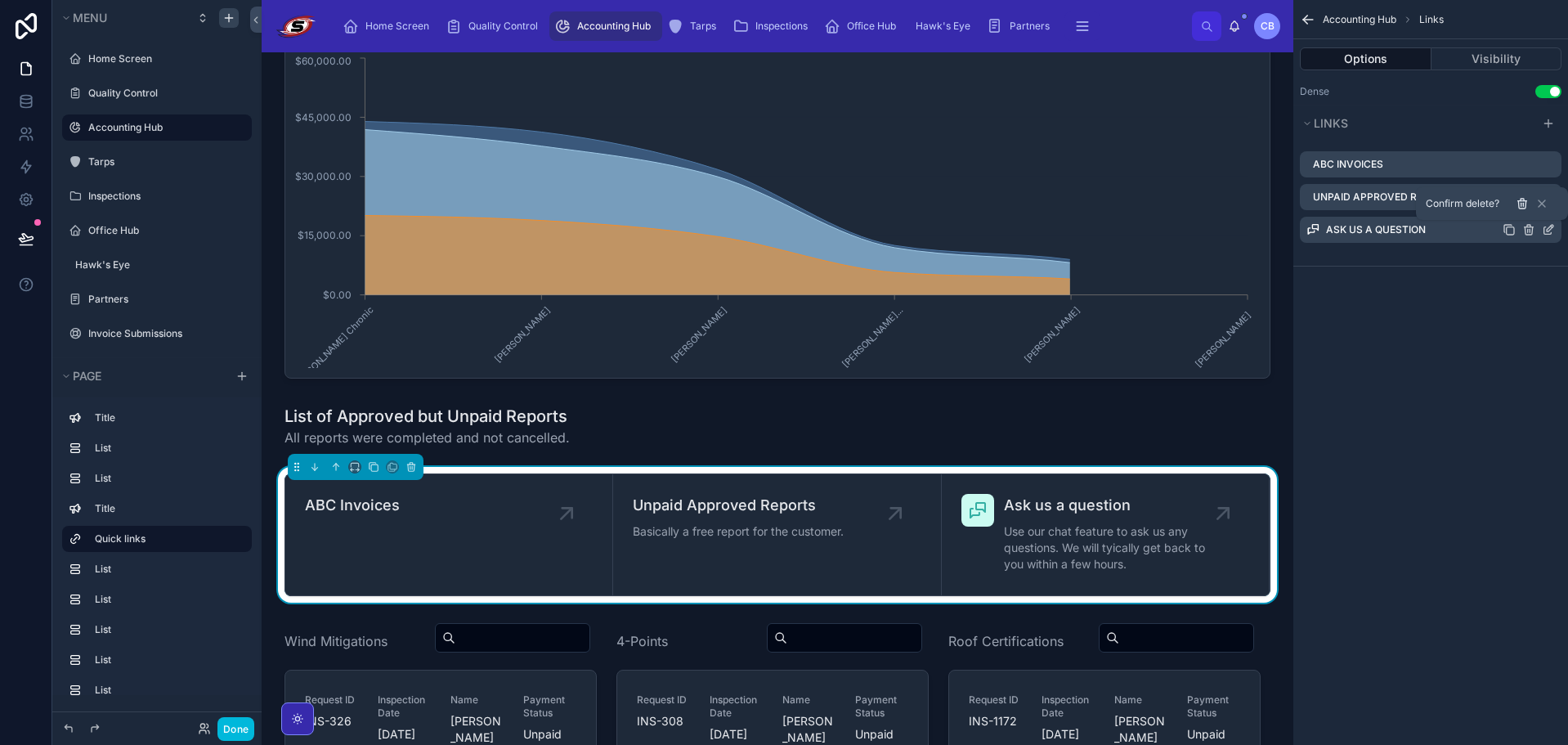
click at [1522, 202] on icon at bounding box center [1522, 204] width 13 height 13
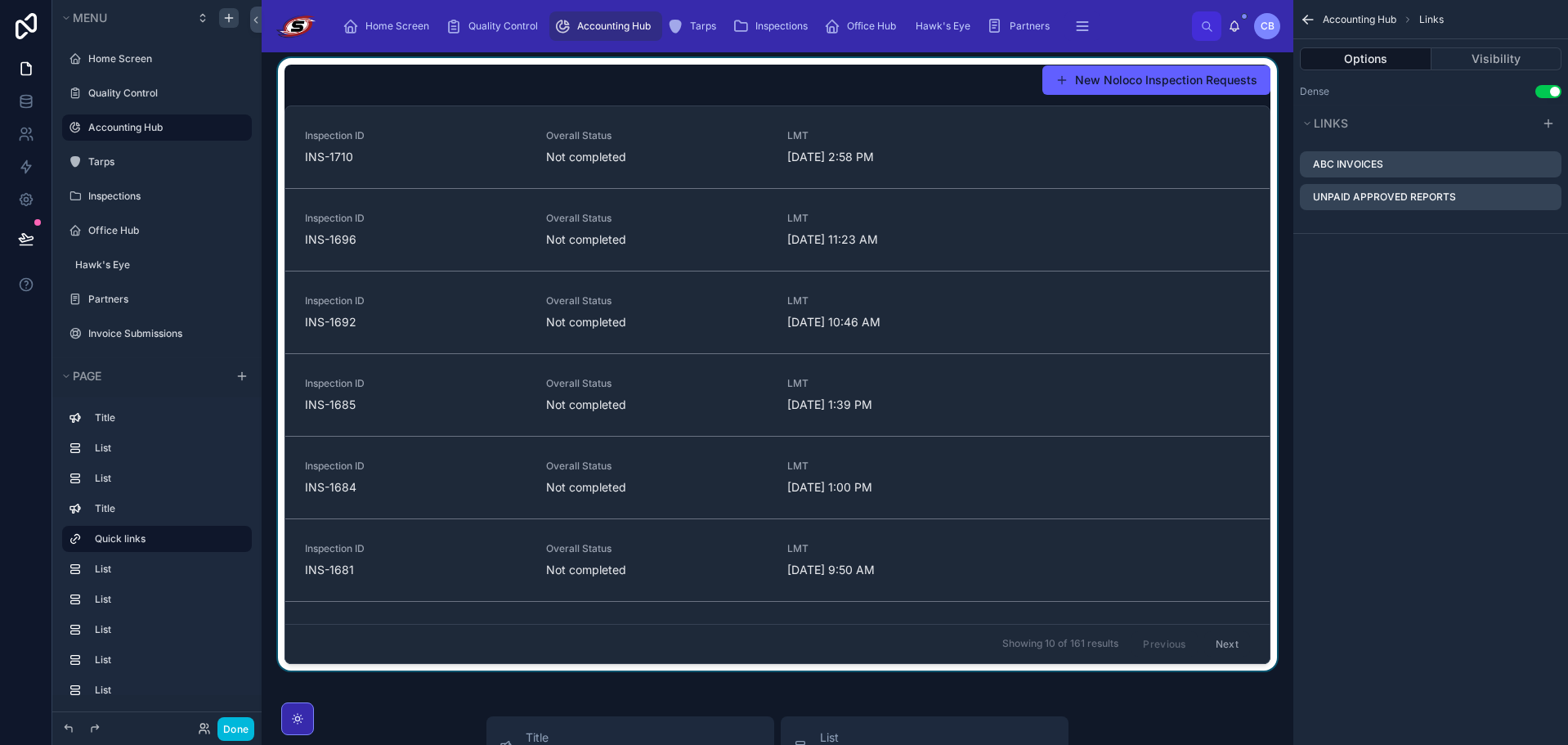
scroll to position [2780, 0]
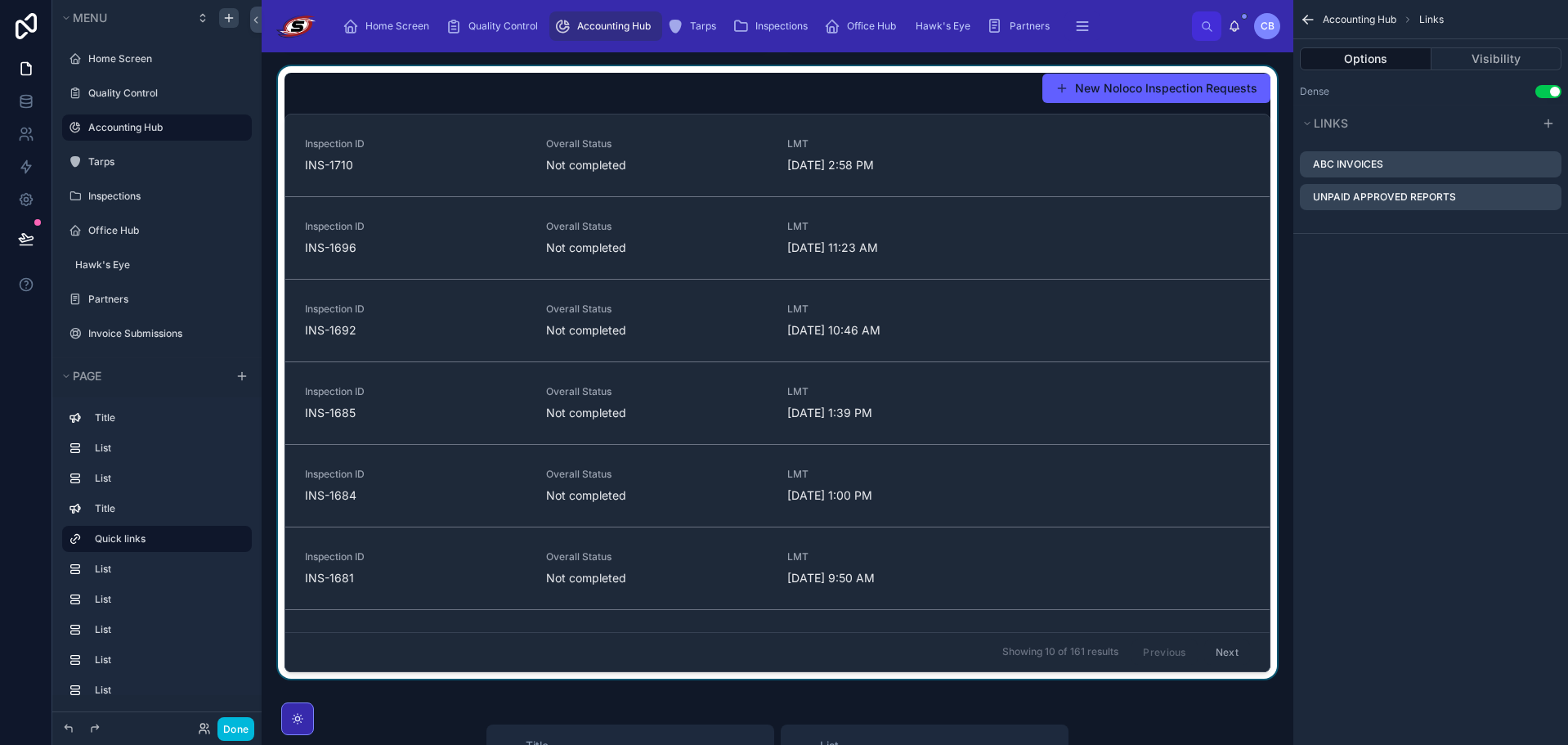
click at [801, 157] on div at bounding box center [777, 376] width 1005 height 619
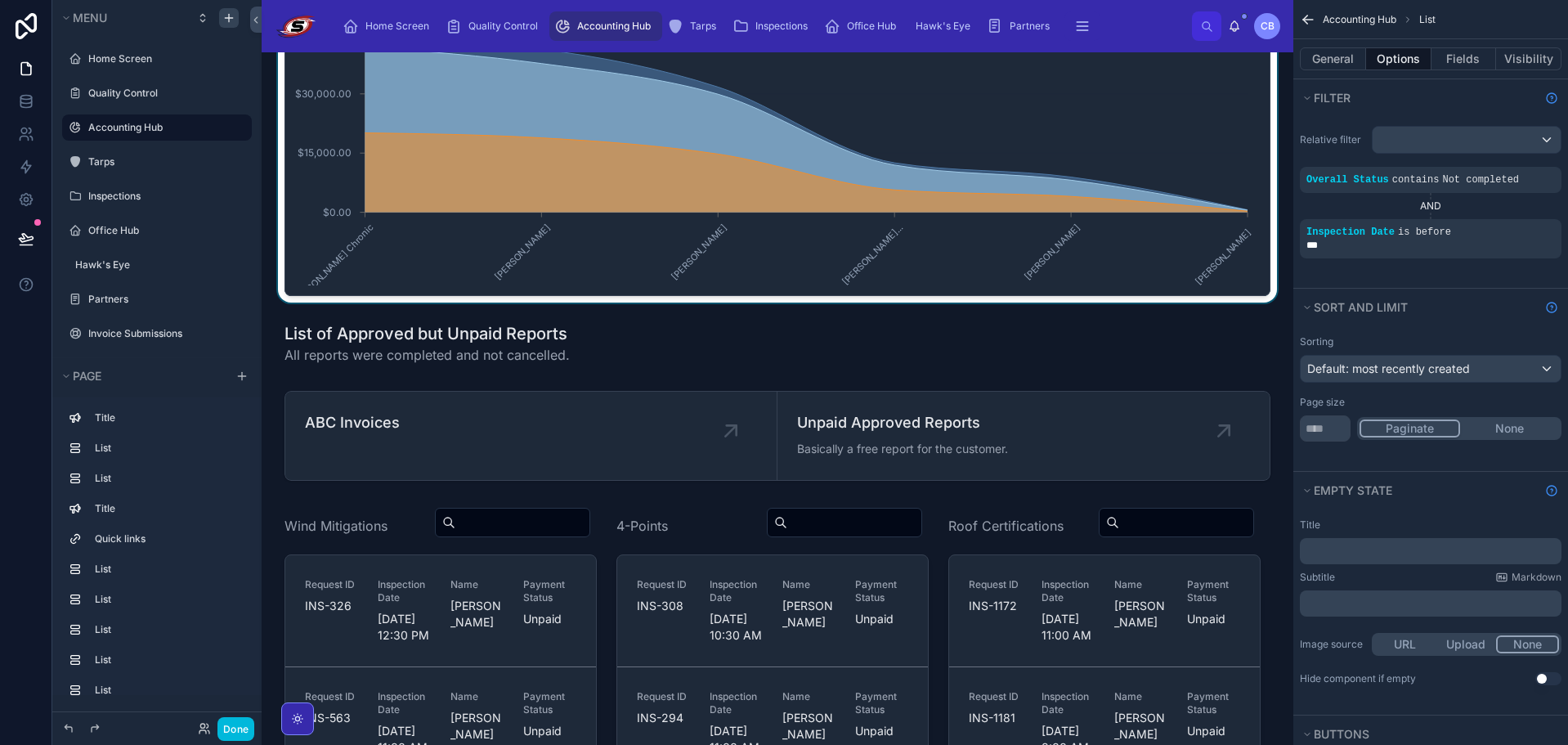
scroll to position [982, 0]
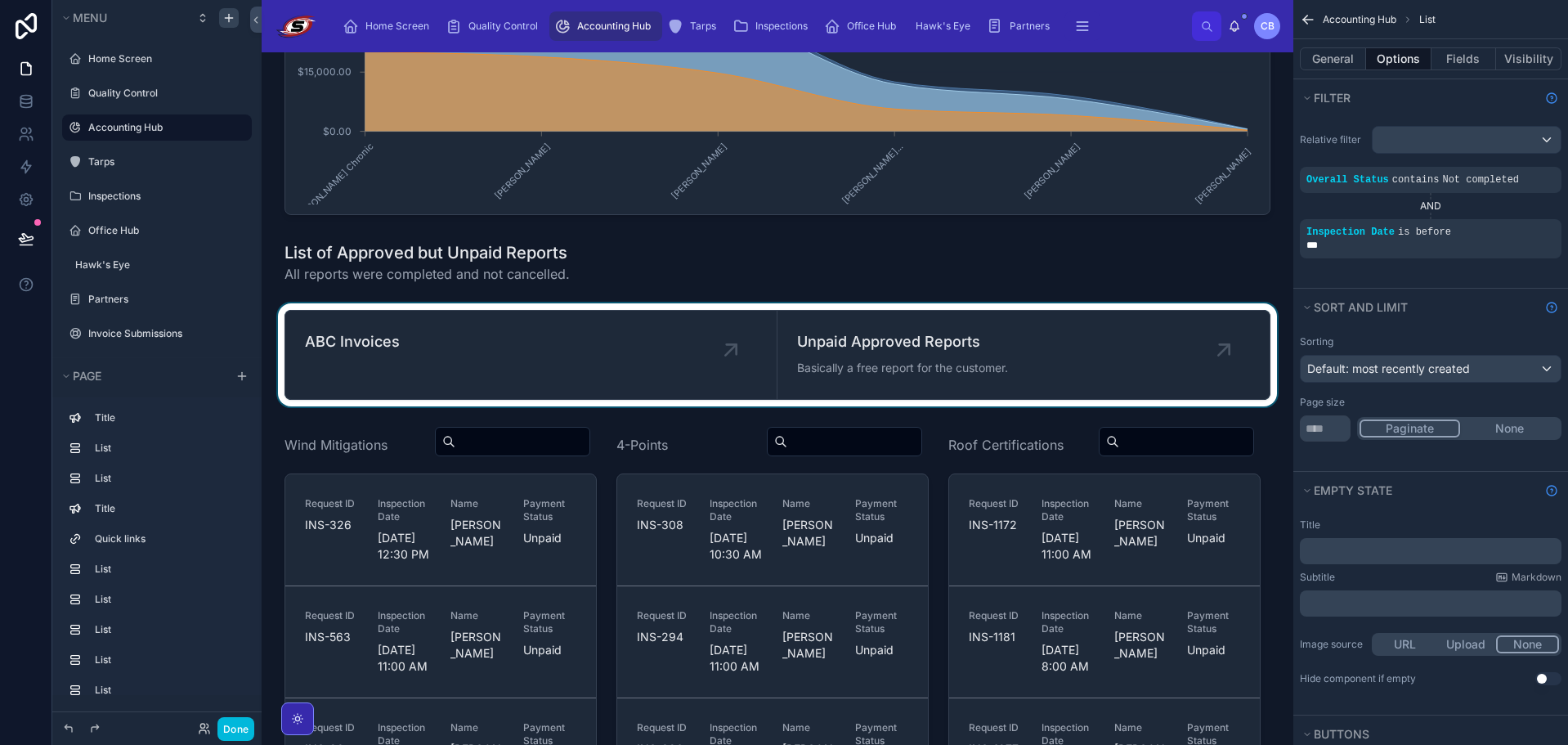
click at [609, 407] on div at bounding box center [777, 354] width 1005 height 103
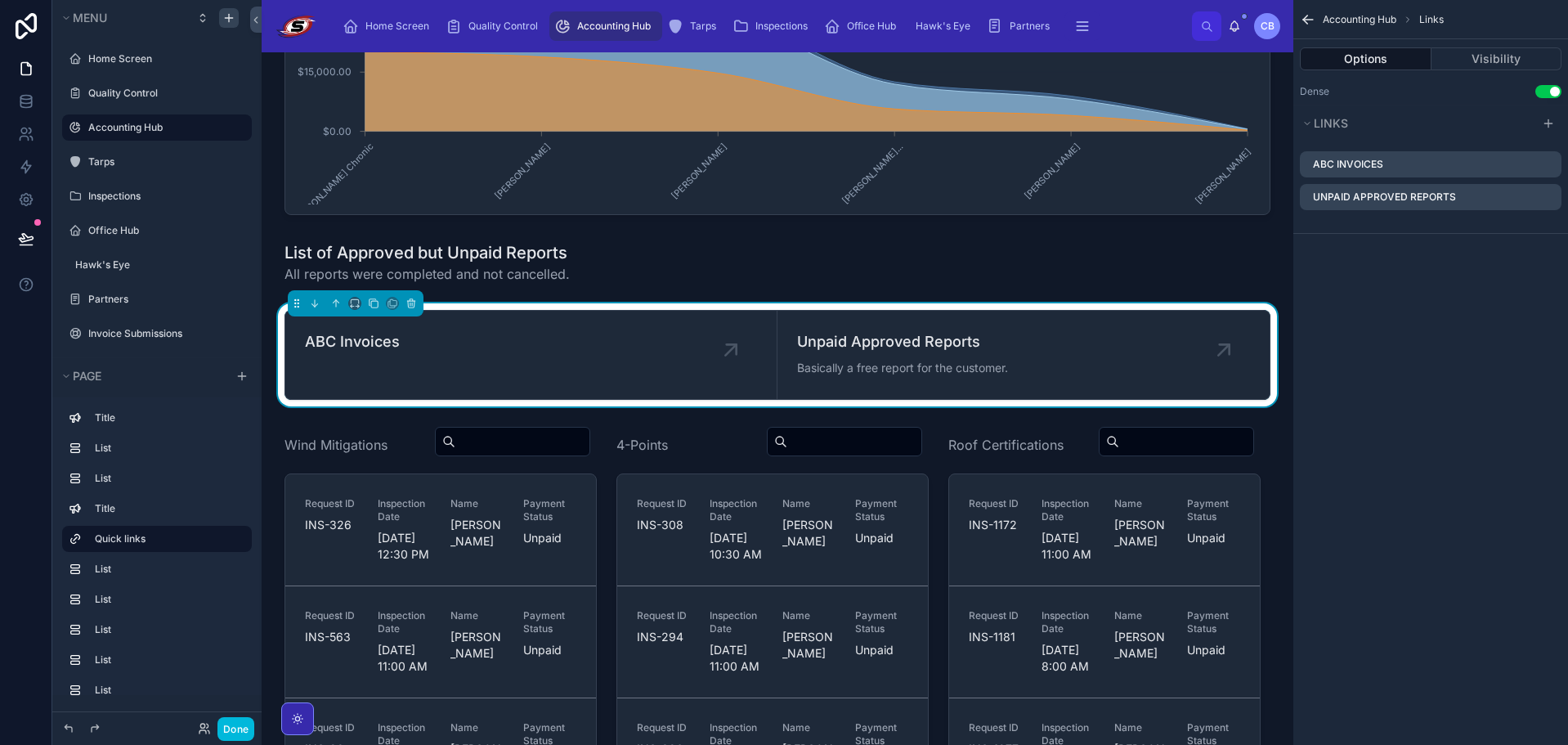
click at [459, 396] on link "ABC Invoices" at bounding box center [531, 355] width 492 height 88
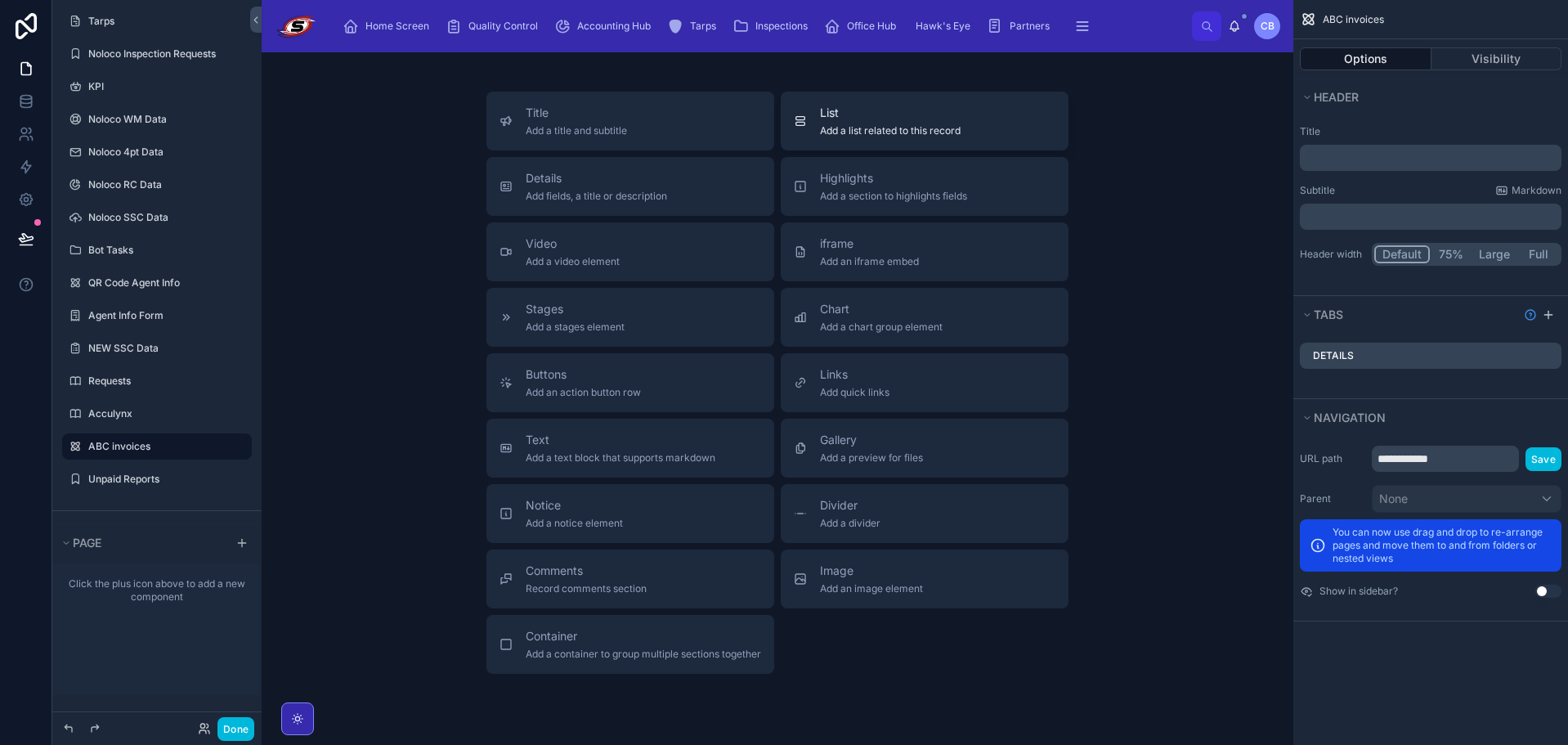
click at [862, 129] on span "Add a list related to this record" at bounding box center [890, 131] width 141 height 13
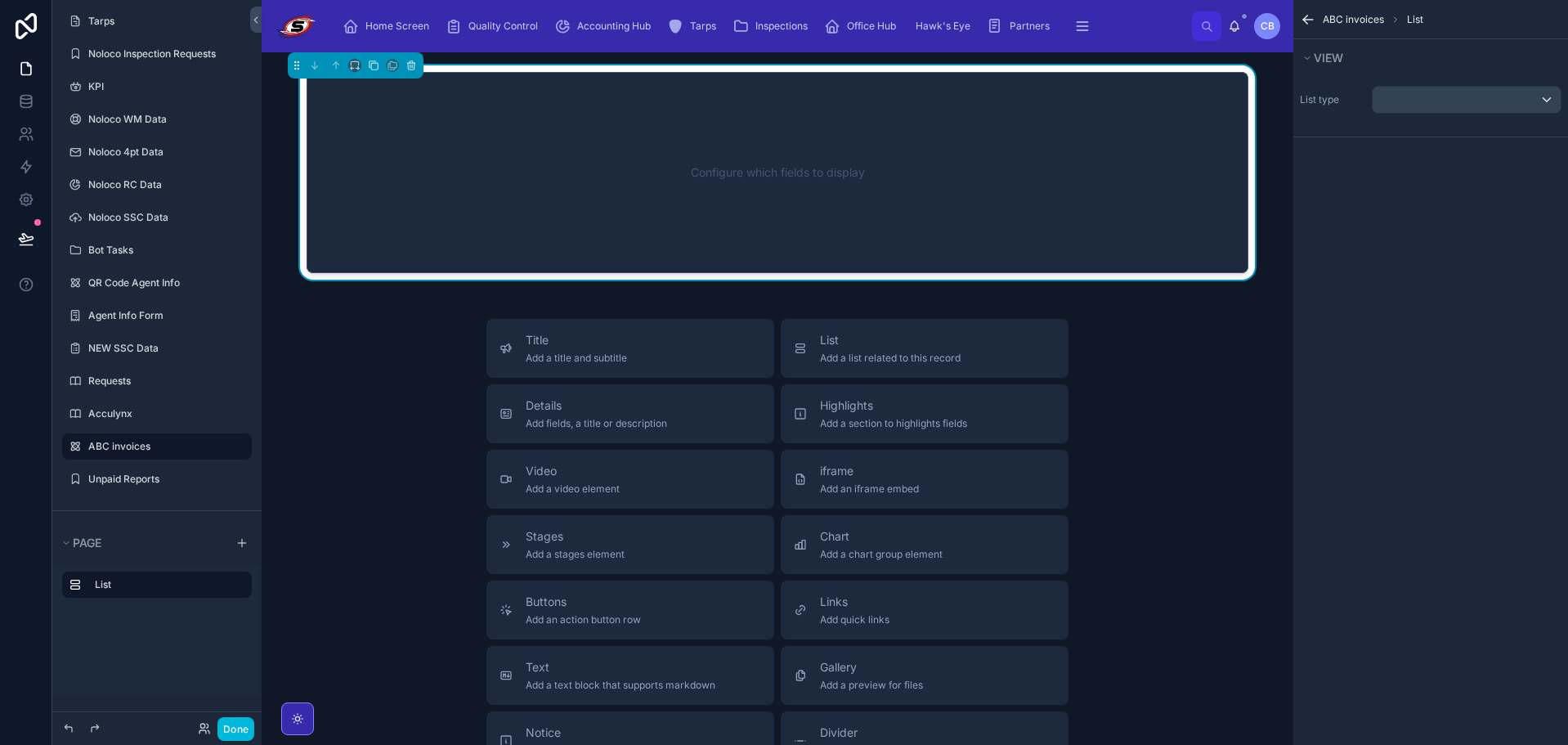
click at [949, 176] on div "Configure which fields to display" at bounding box center [778, 173] width 888 height 147
click at [1447, 86] on button "scrollable content" at bounding box center [1466, 99] width 190 height 28
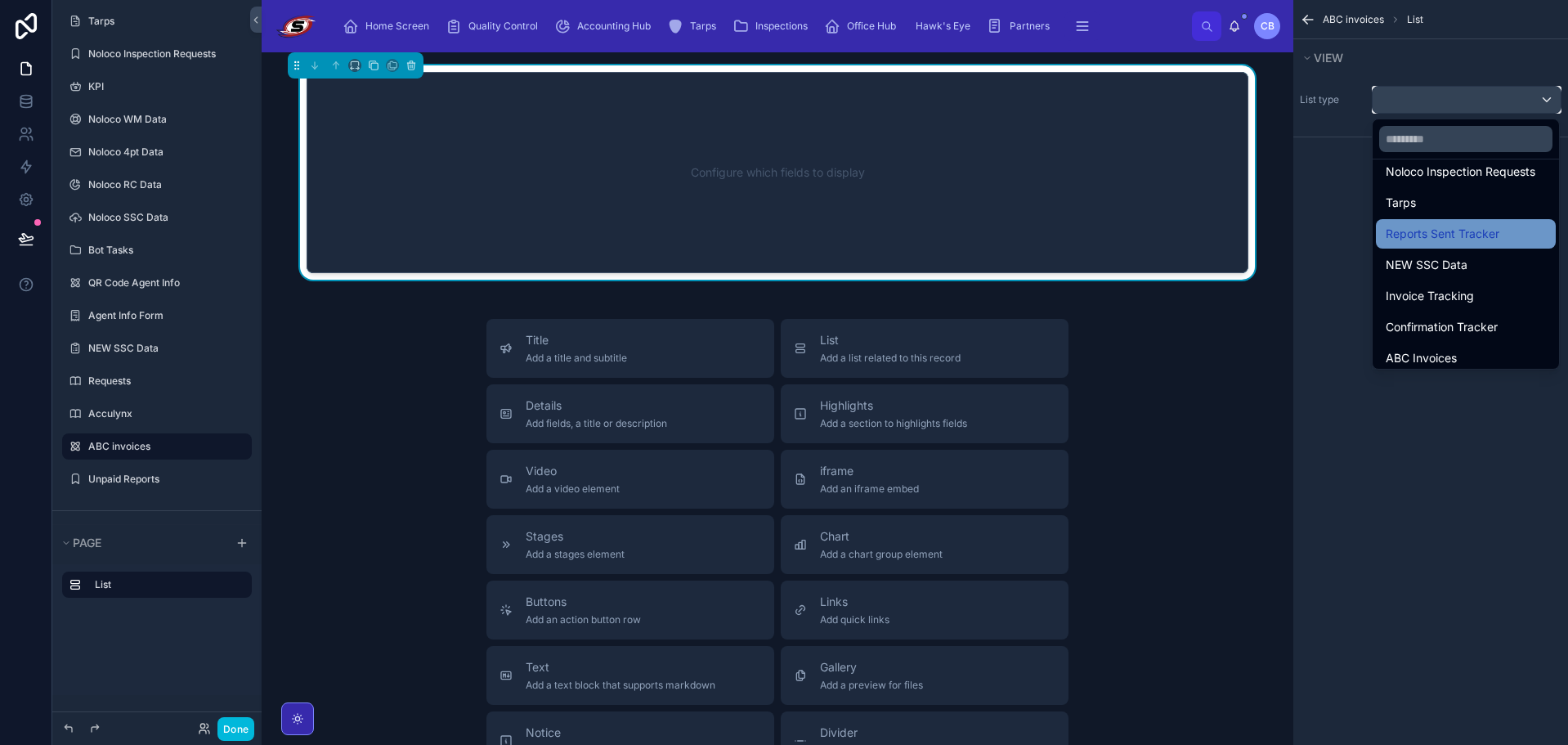
scroll to position [654, 0]
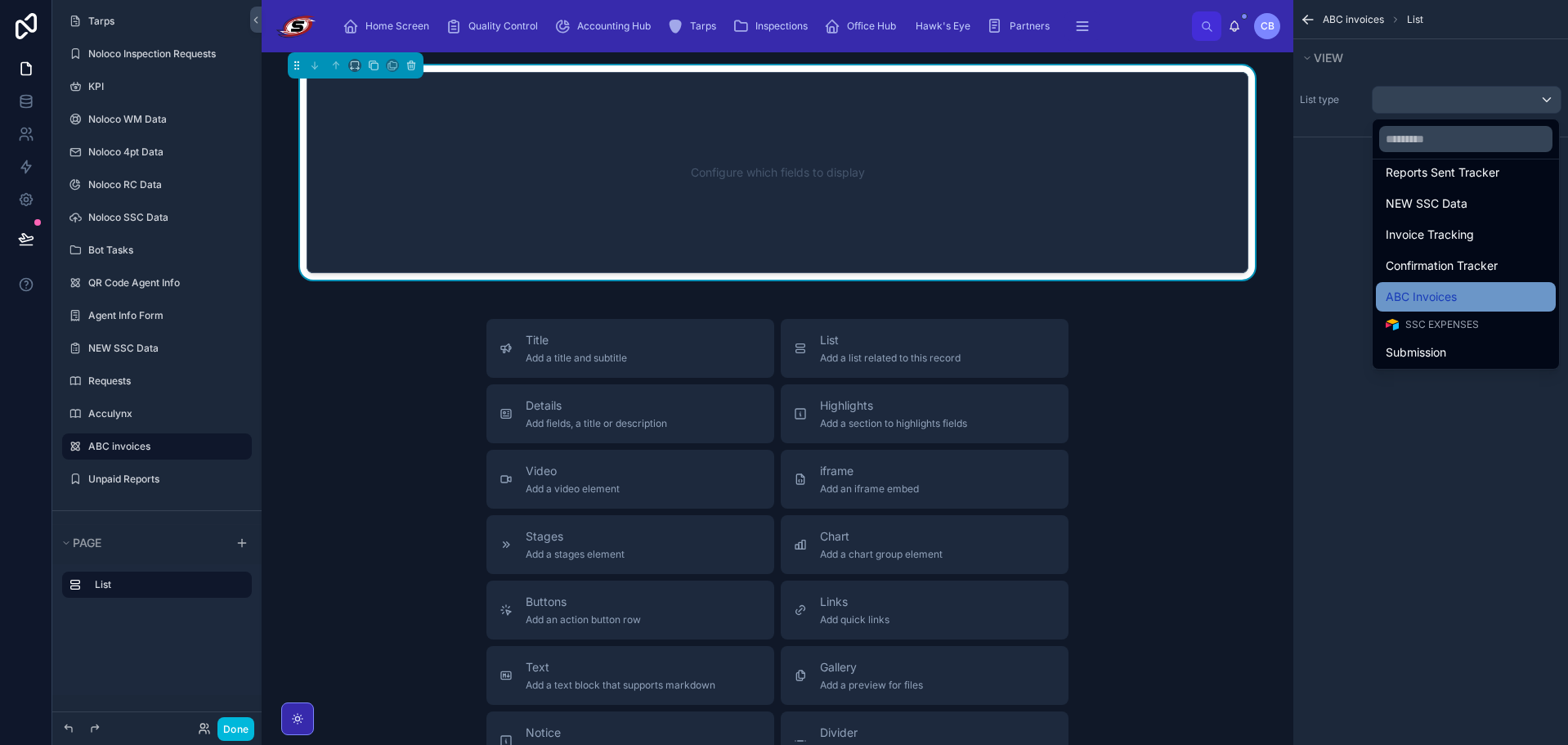
click at [1447, 293] on span "ABC Invoices" at bounding box center [1421, 297] width 71 height 20
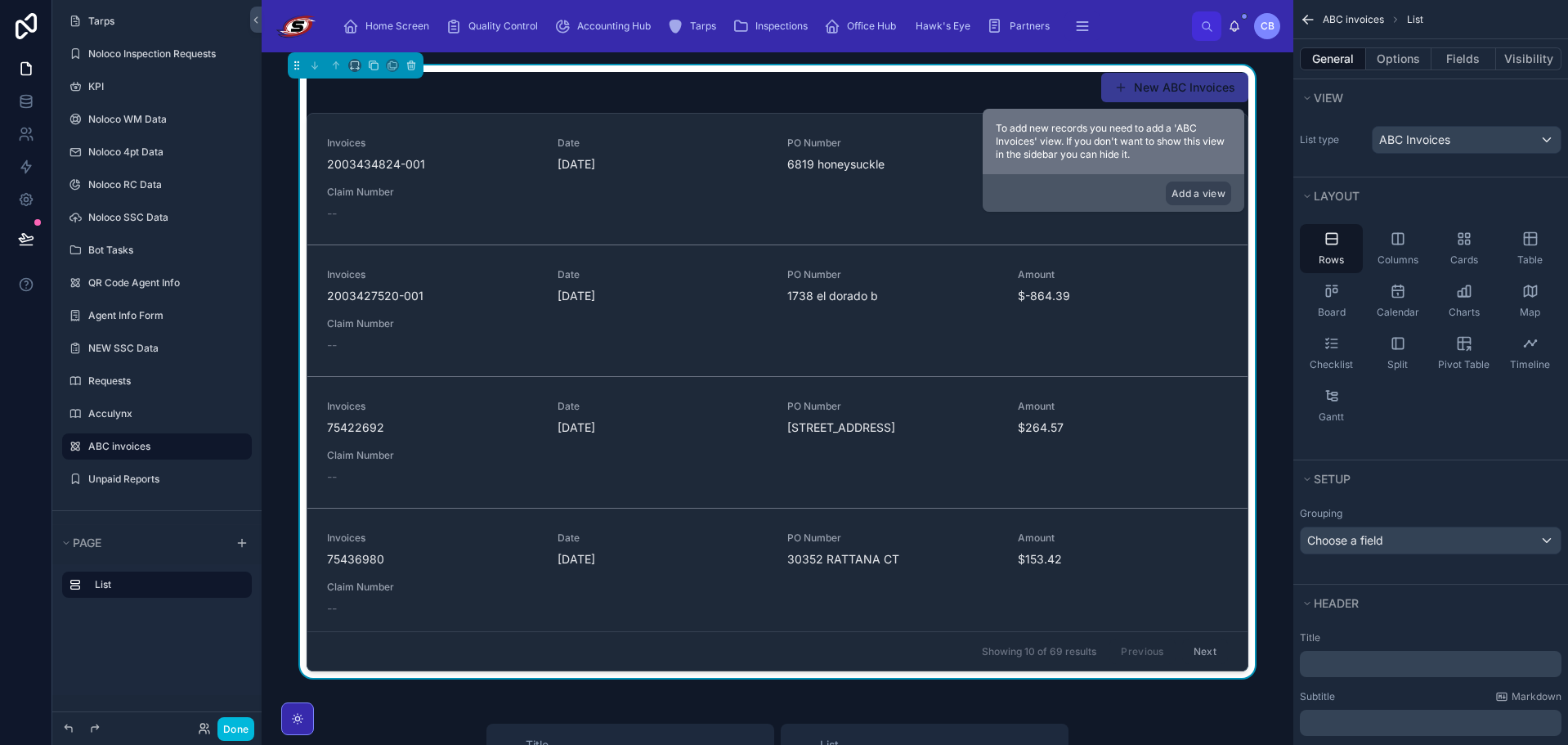
click at [1053, 87] on div "New ABC Invoices" at bounding box center [777, 87] width 941 height 31
click at [1184, 189] on button "Add a view" at bounding box center [1199, 194] width 65 height 24
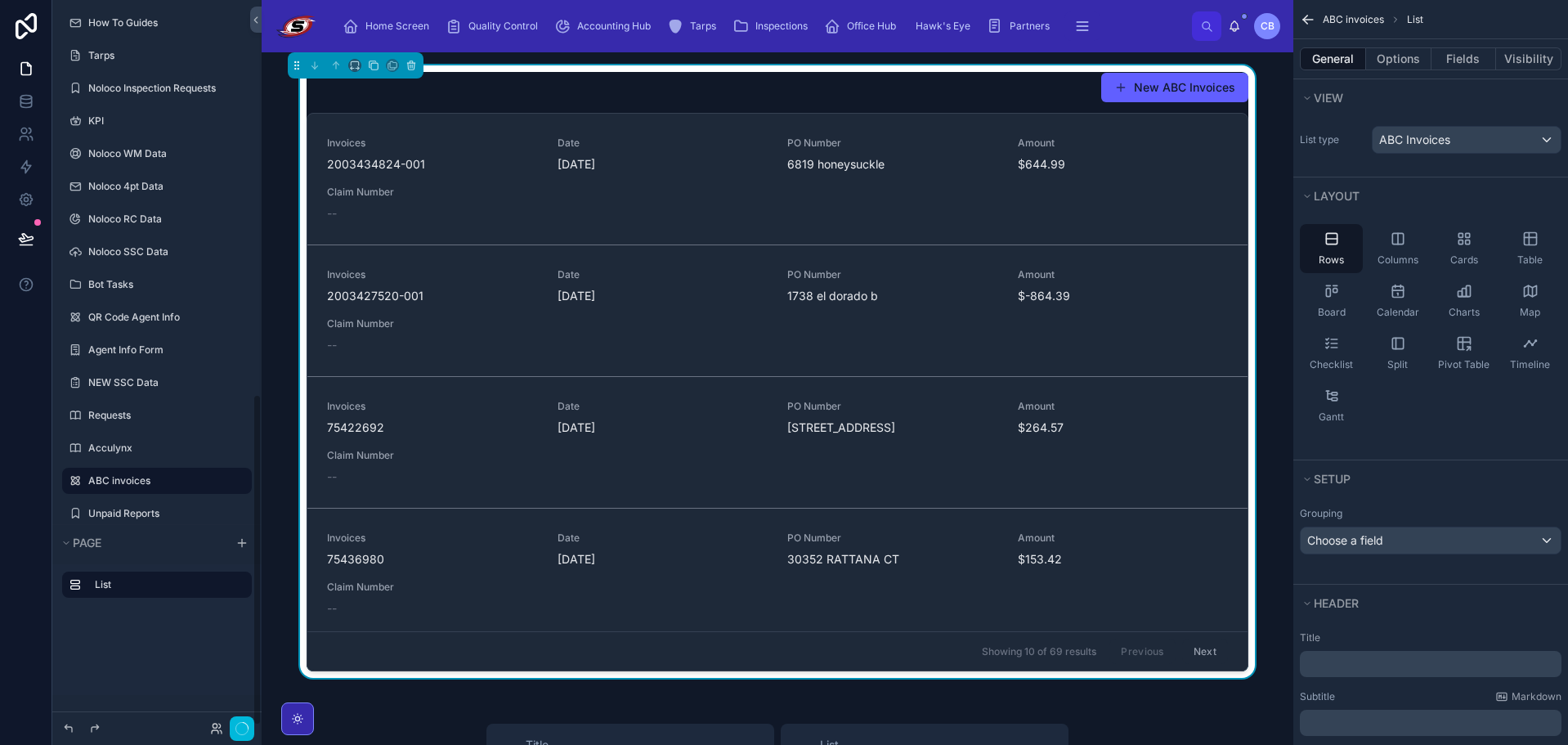
scroll to position [861, 0]
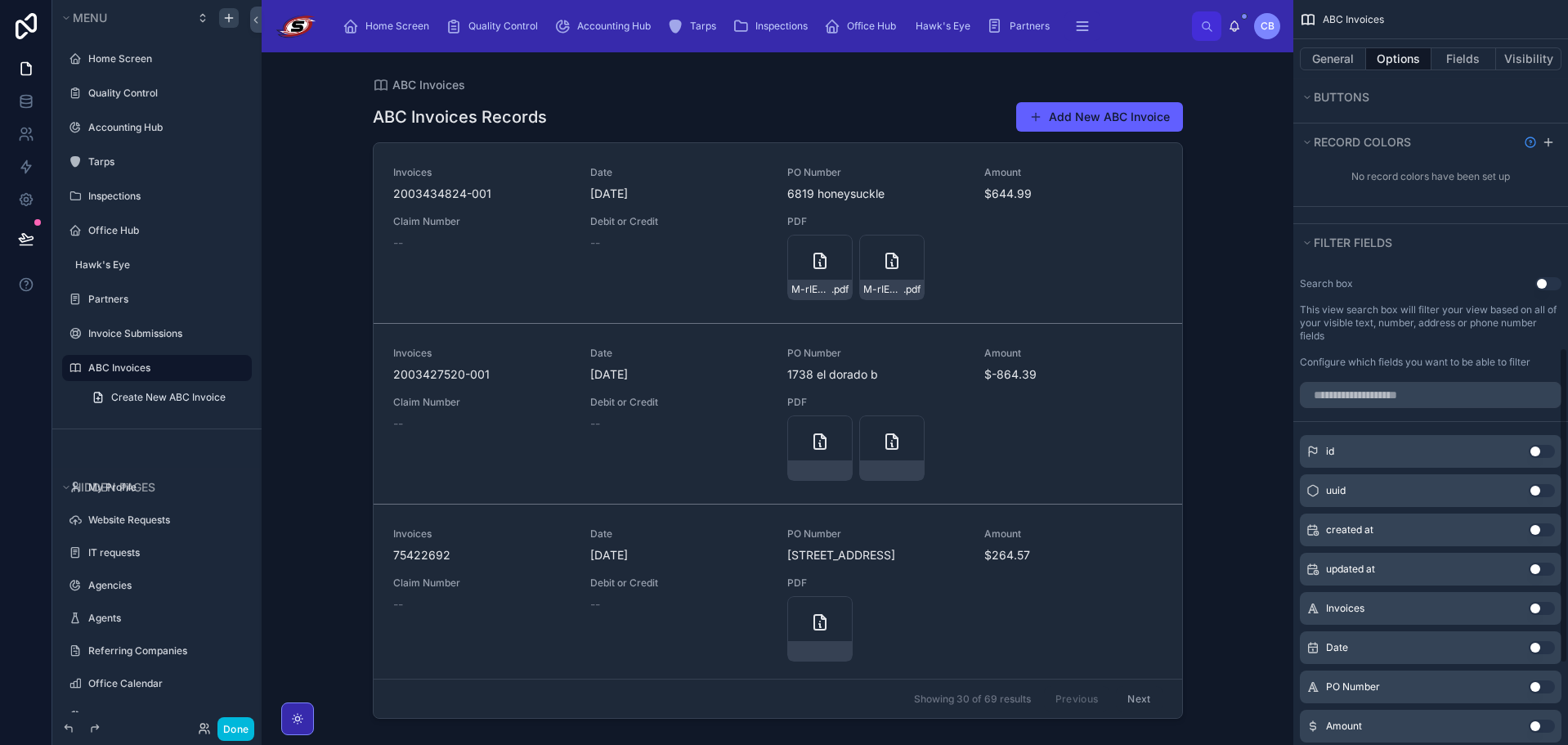
scroll to position [1009, 0]
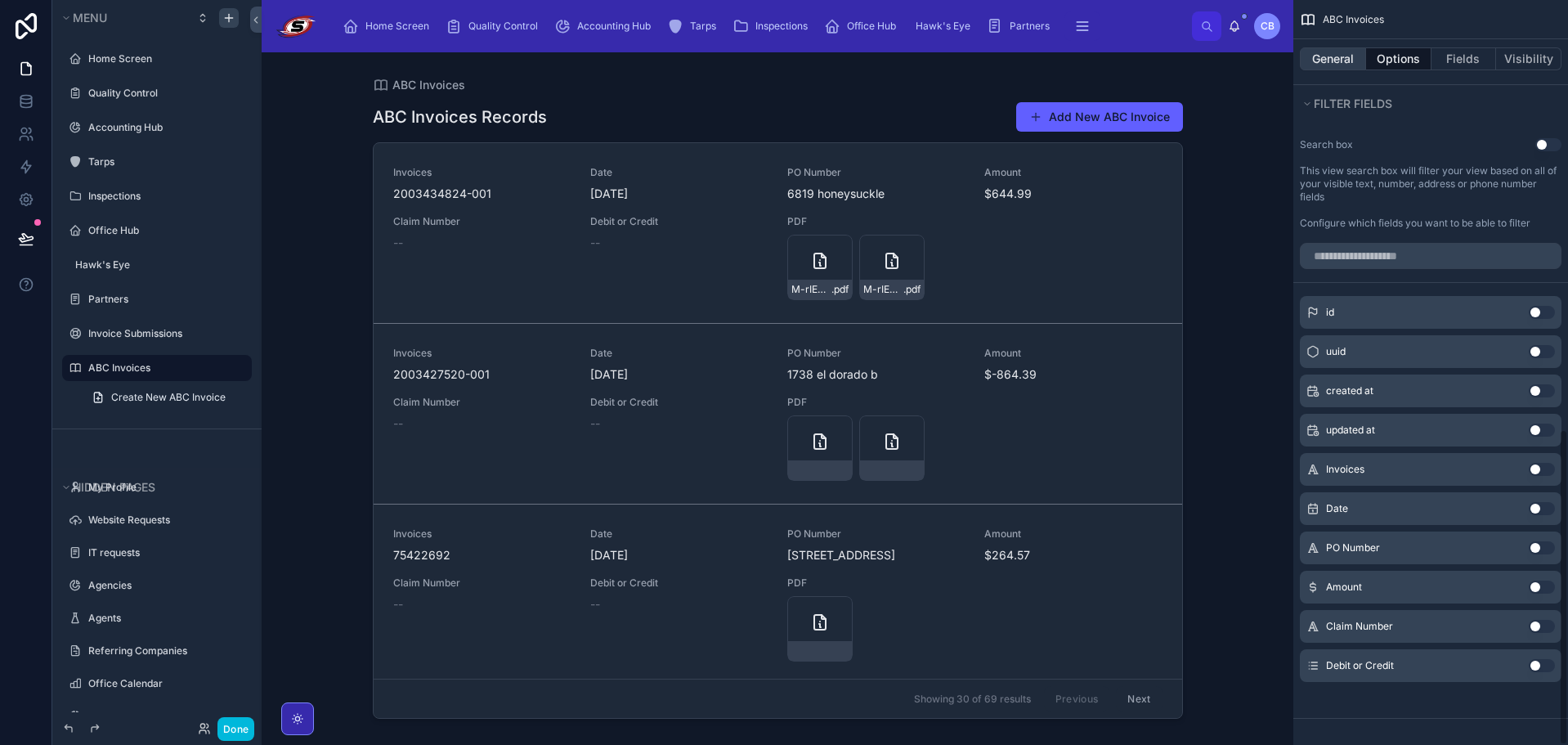
click at [1316, 56] on button "General" at bounding box center [1332, 58] width 66 height 23
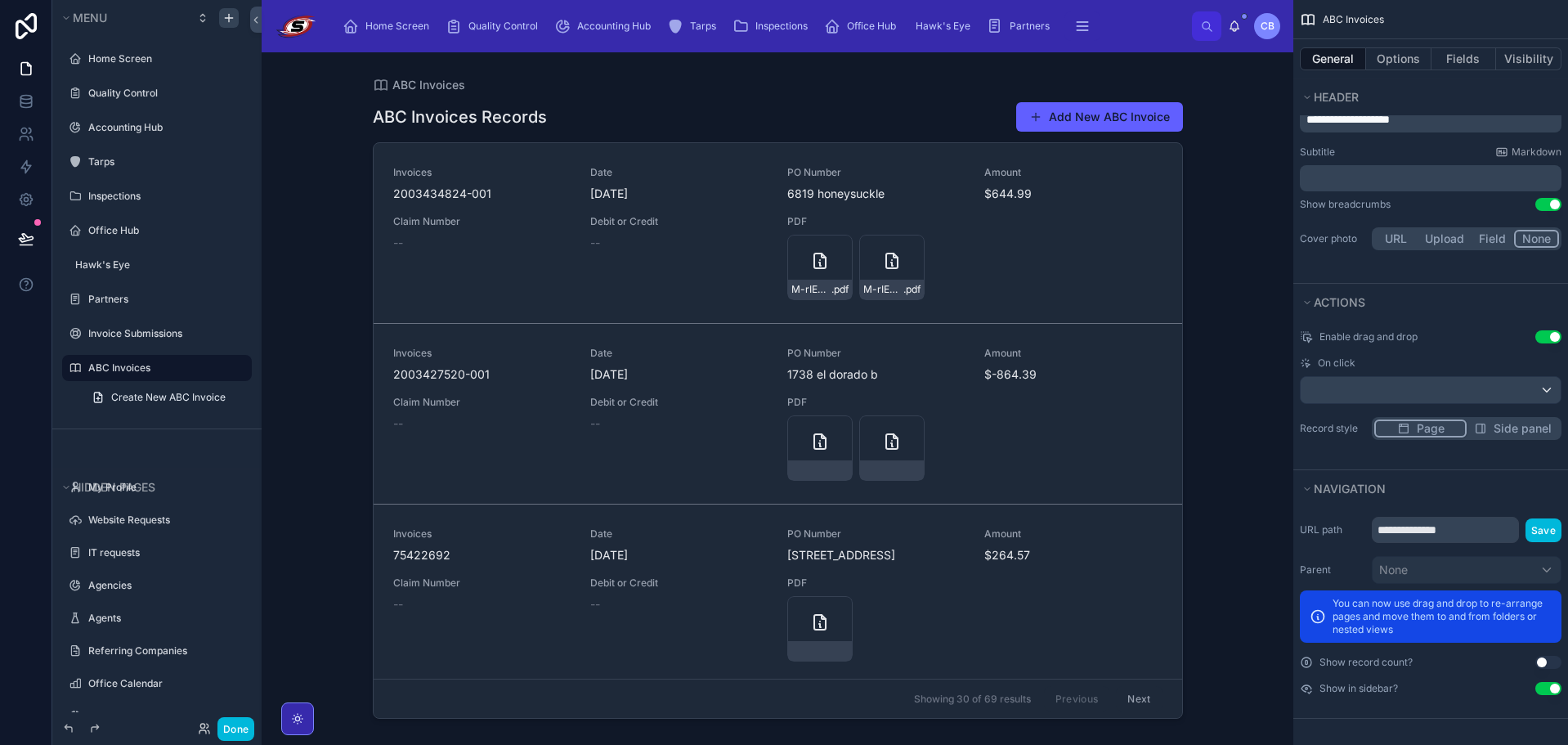
click at [1540, 695] on div "**********" at bounding box center [1431, 606] width 275 height 191
click at [1542, 690] on button "Use setting" at bounding box center [1548, 689] width 26 height 13
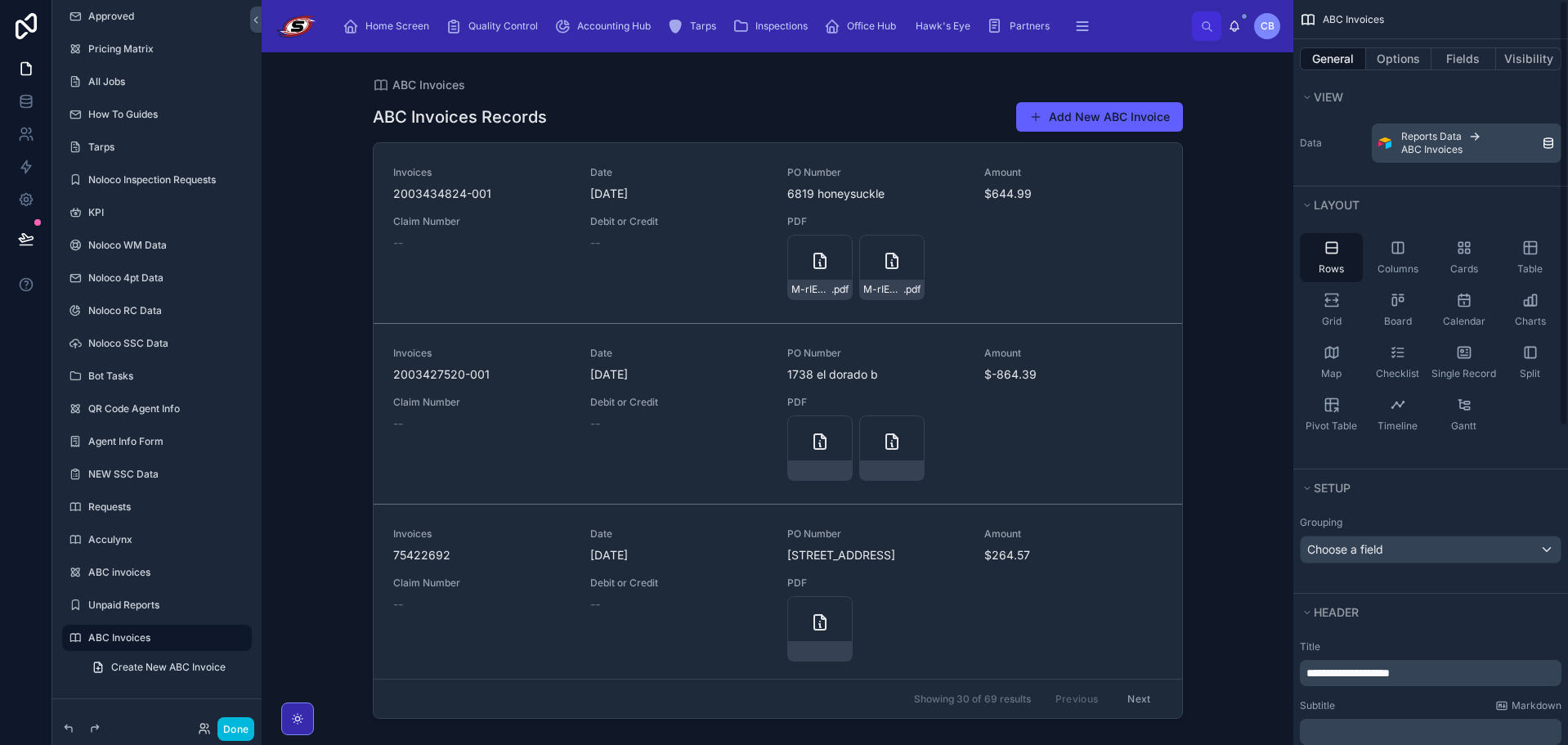
scroll to position [0, 0]
click at [626, 20] on span "Accounting Hub" at bounding box center [614, 26] width 74 height 13
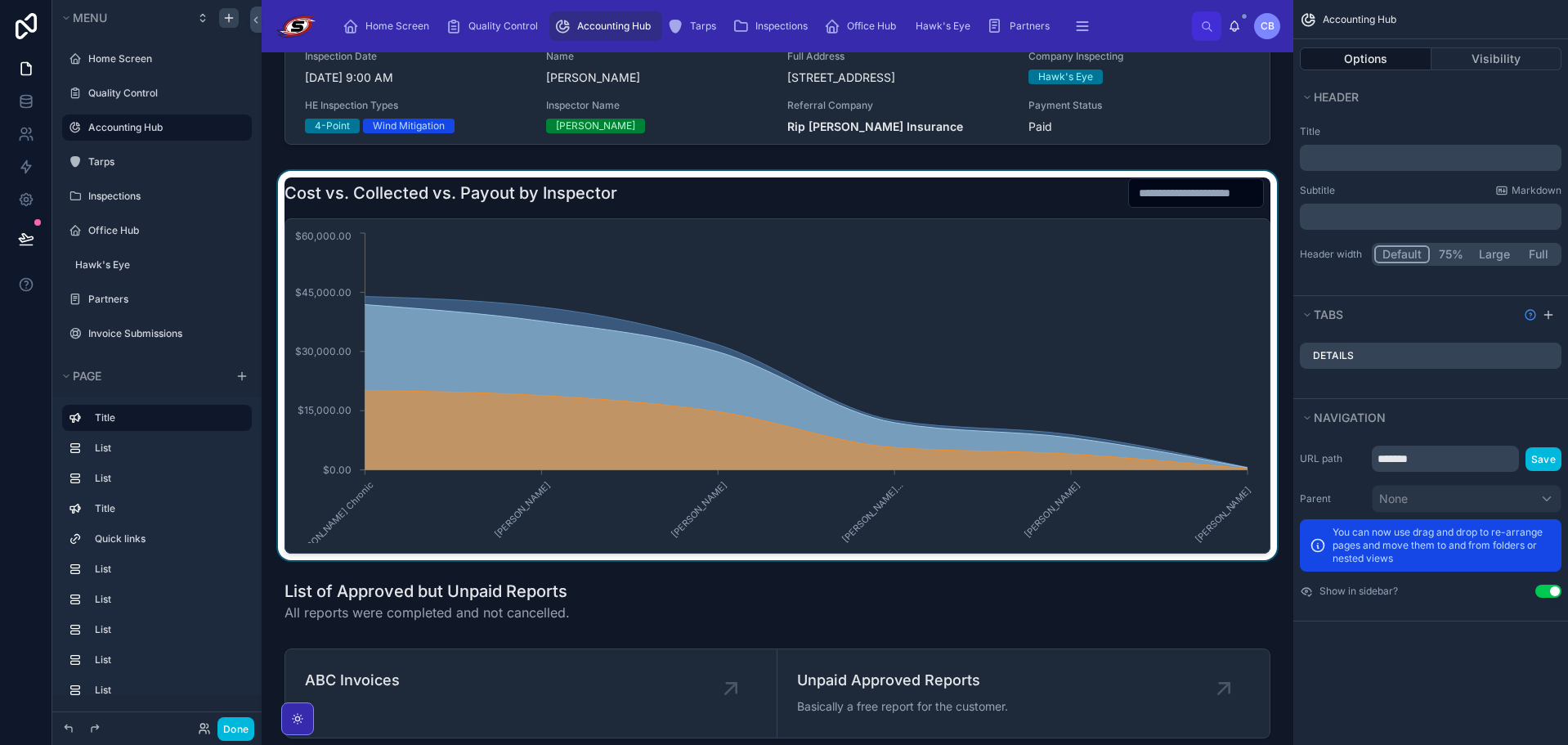
scroll to position [818, 0]
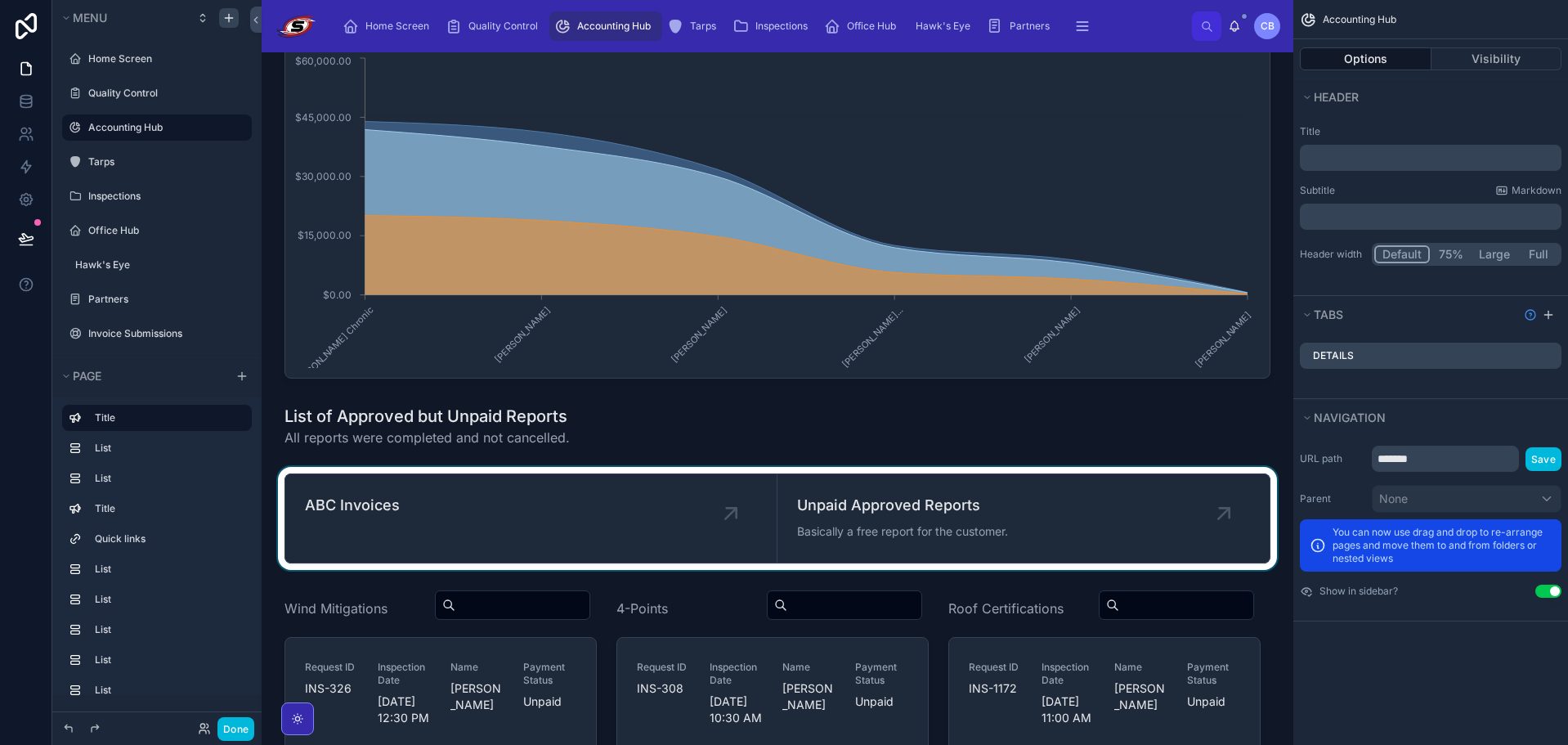
click at [494, 526] on div at bounding box center [777, 518] width 1005 height 103
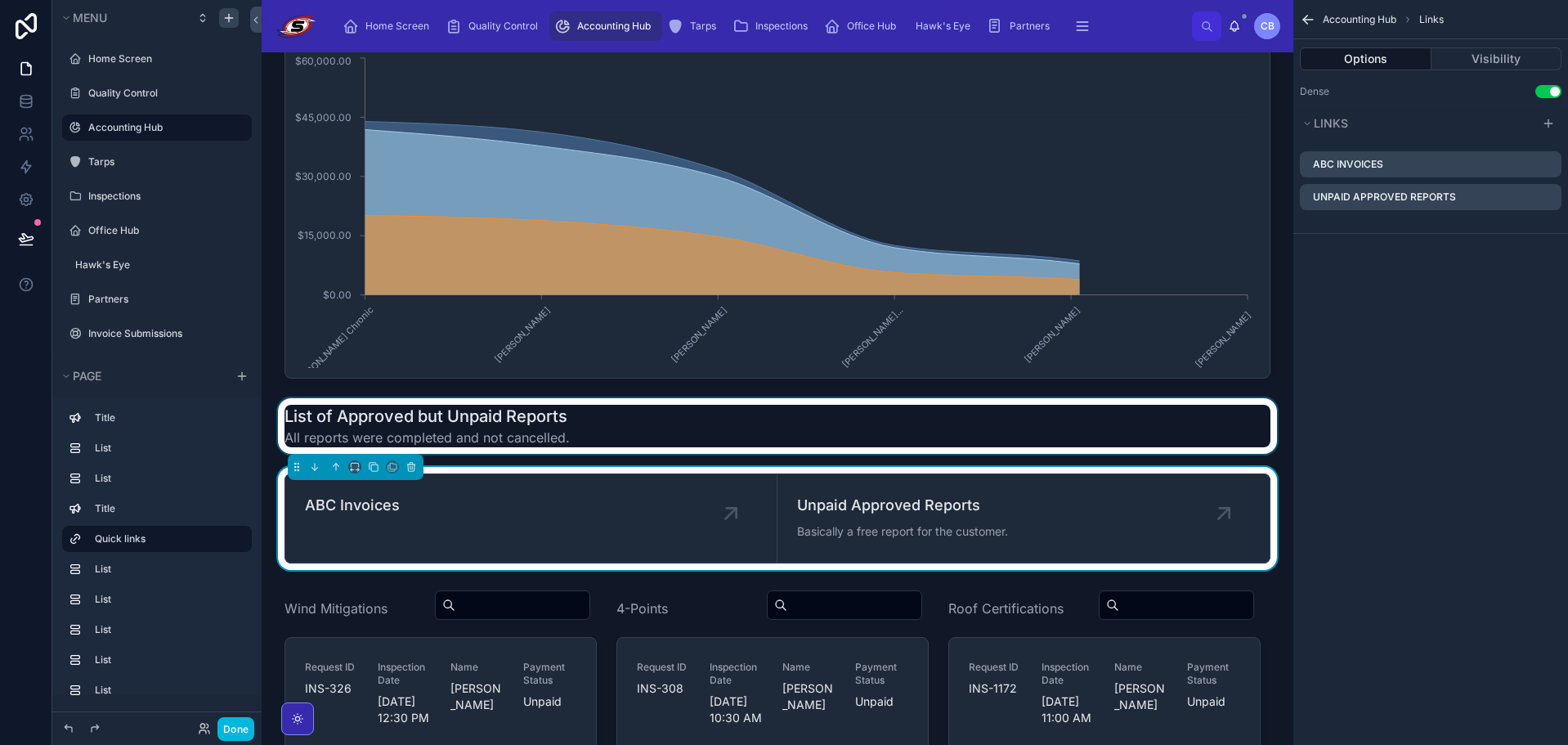
click at [538, 454] on div at bounding box center [777, 426] width 1005 height 55
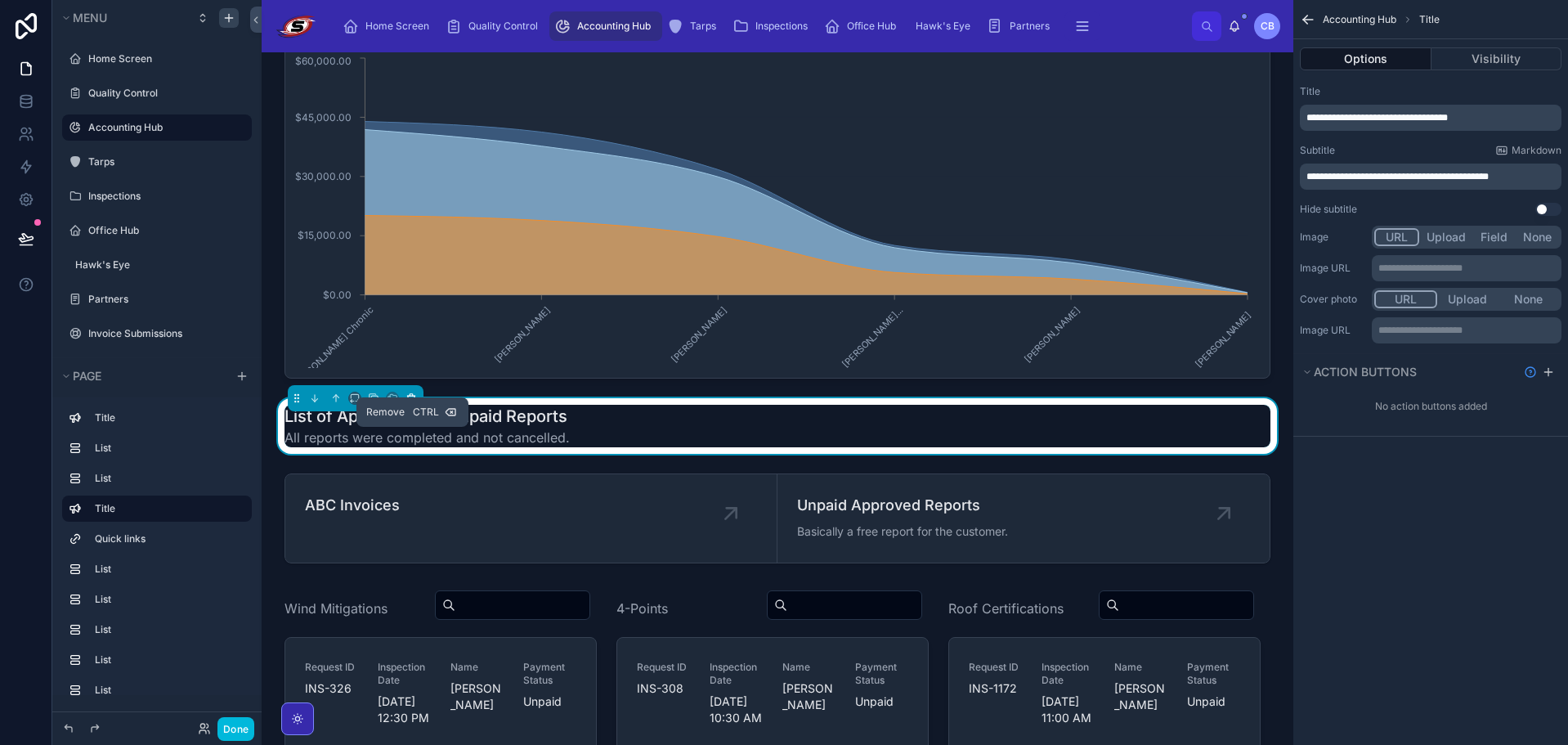
click at [413, 404] on icon at bounding box center [411, 398] width 12 height 12
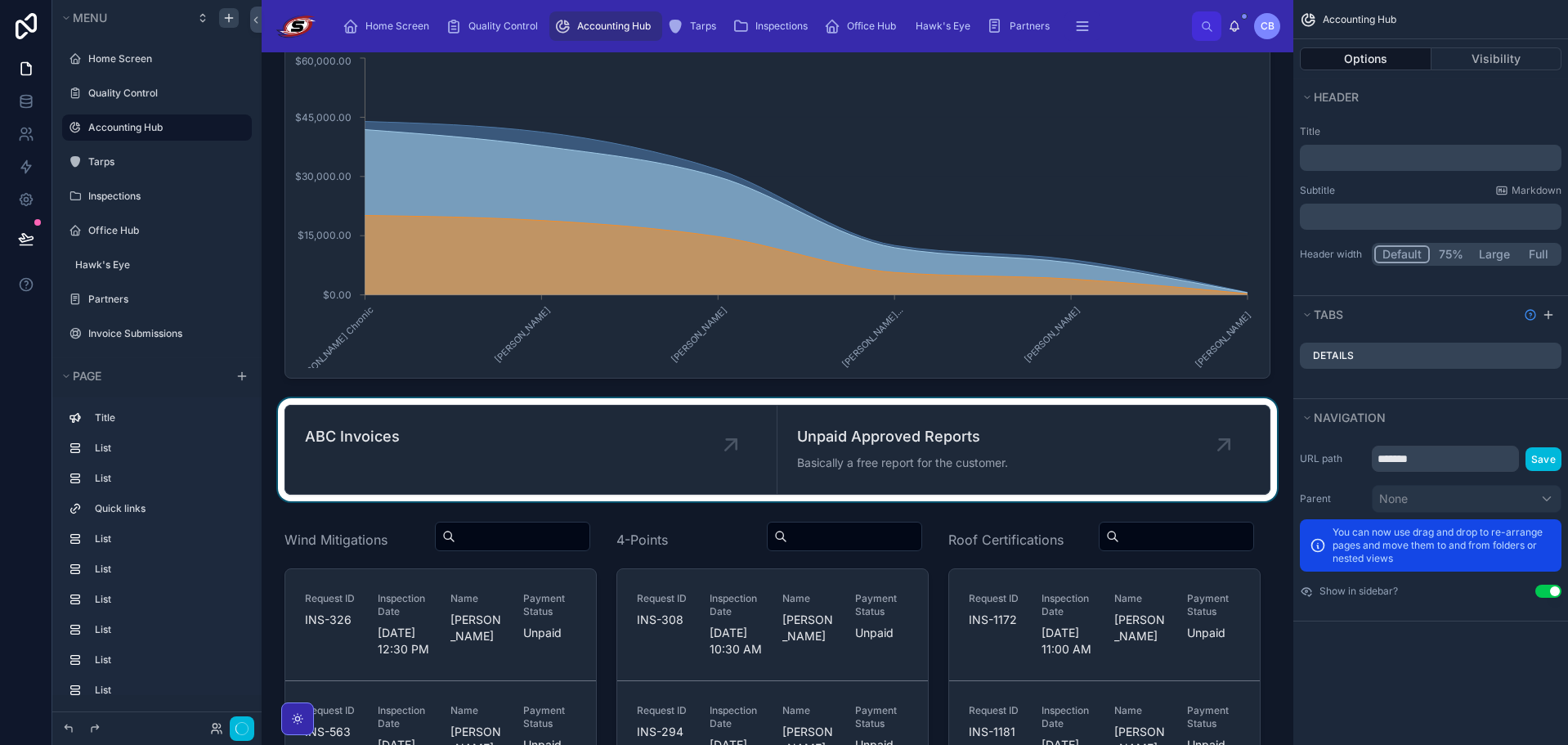
click at [457, 437] on div at bounding box center [777, 449] width 1005 height 103
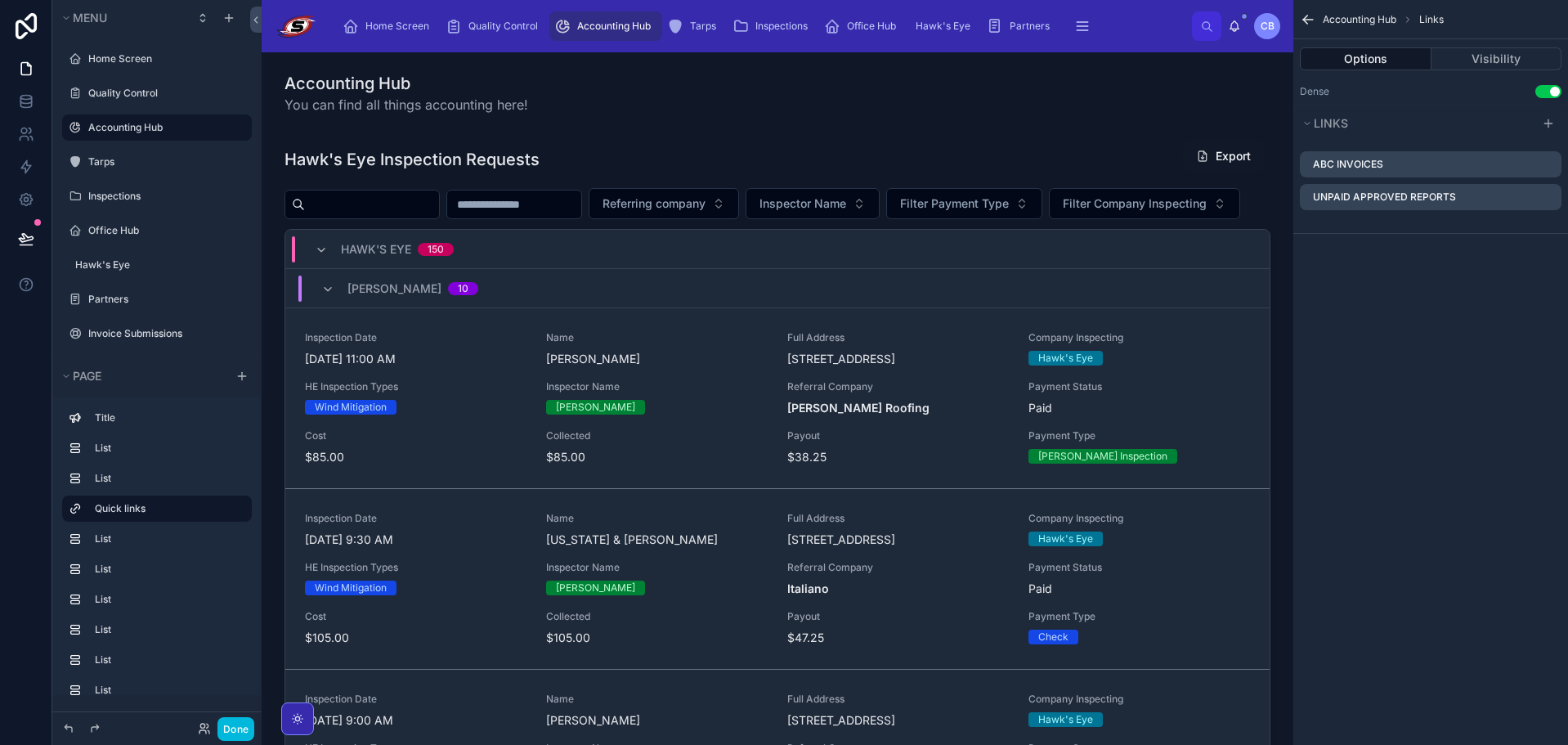
scroll to position [818, 0]
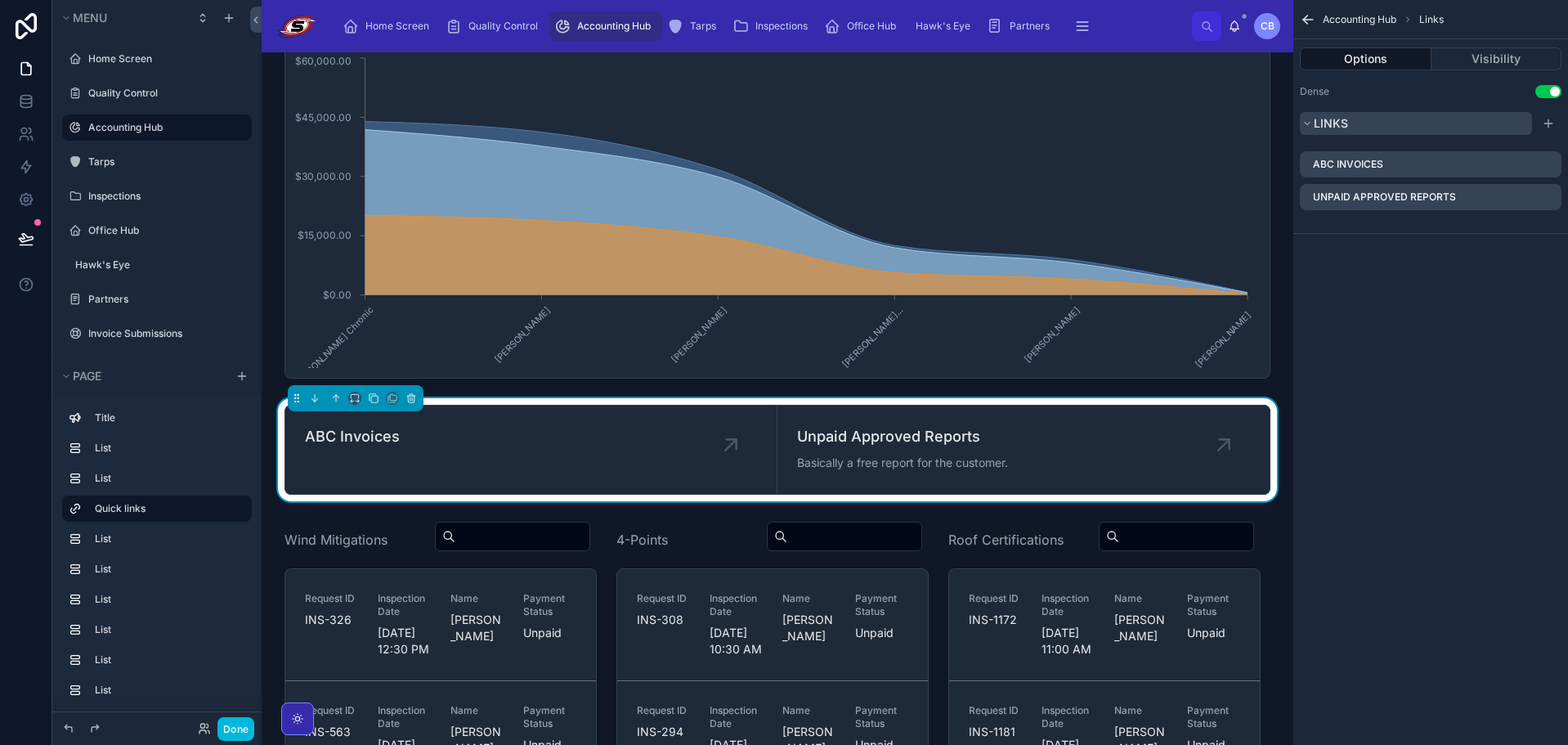
click at [1497, 116] on button "Links" at bounding box center [1415, 123] width 232 height 23
click at [1505, 66] on button "Visibility" at bounding box center [1497, 58] width 131 height 23
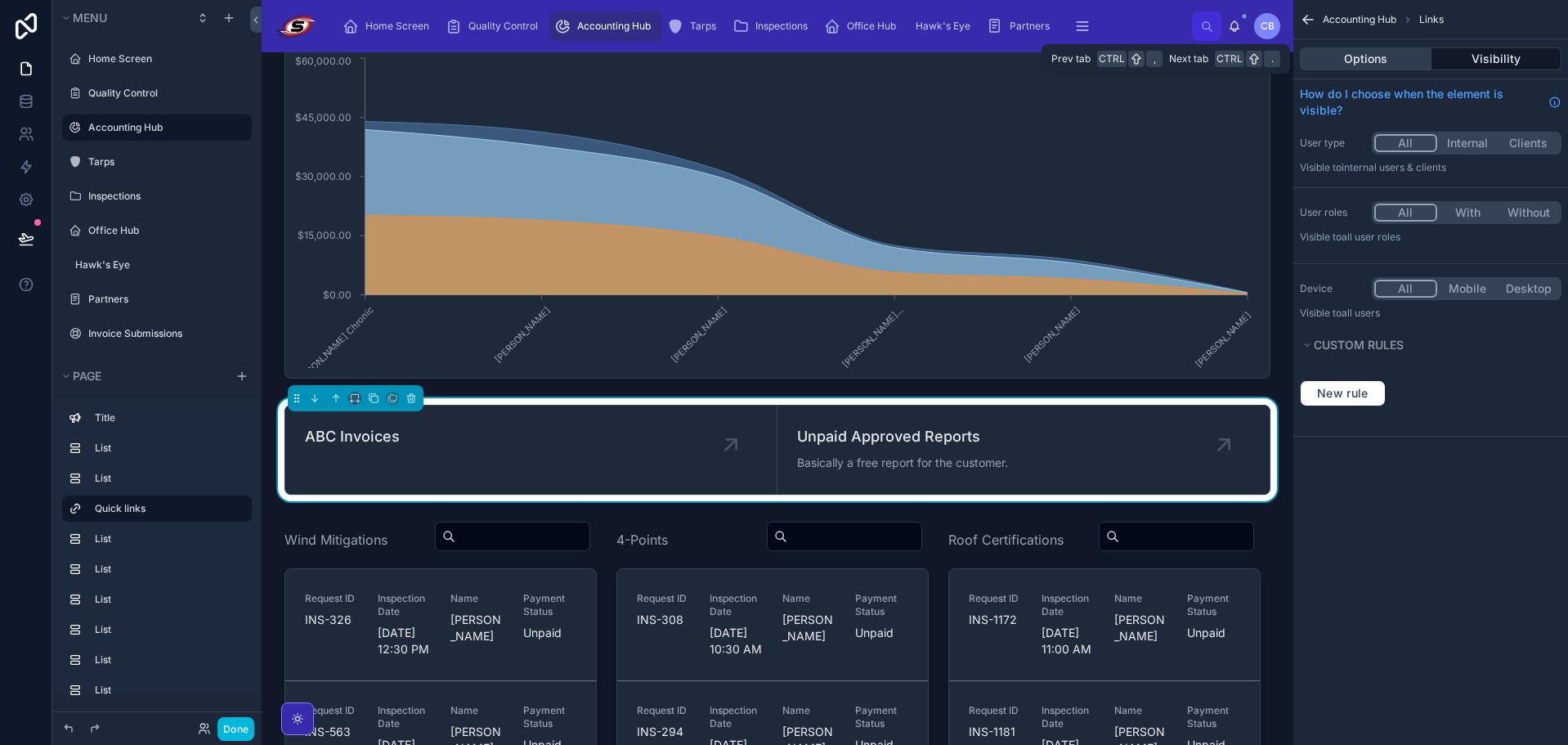
click at [1388, 62] on button "Options" at bounding box center [1365, 58] width 132 height 23
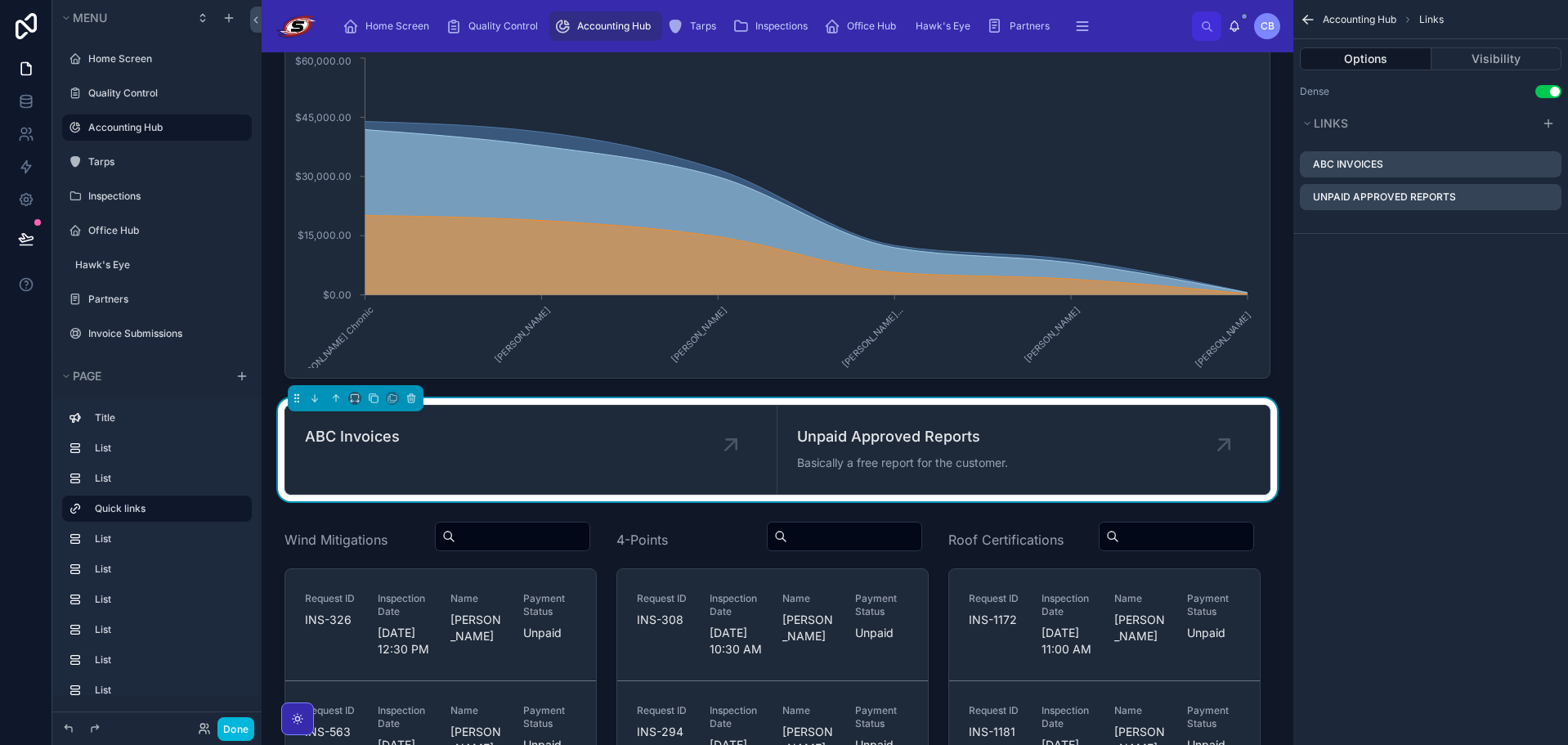
click at [1310, 26] on icon "scrollable content" at bounding box center [1308, 20] width 16 height 16
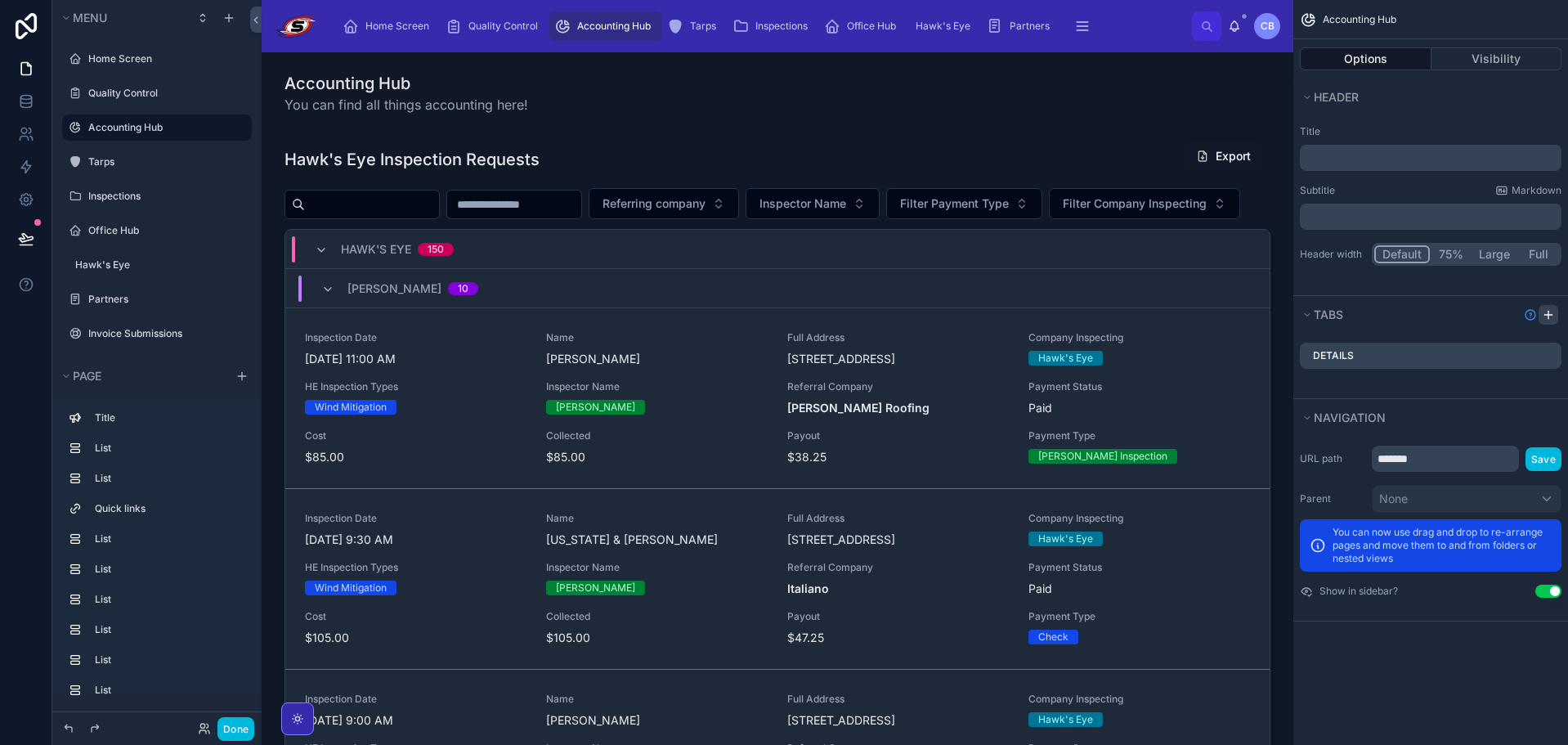
click at [1554, 311] on icon "scrollable content" at bounding box center [1548, 315] width 13 height 13
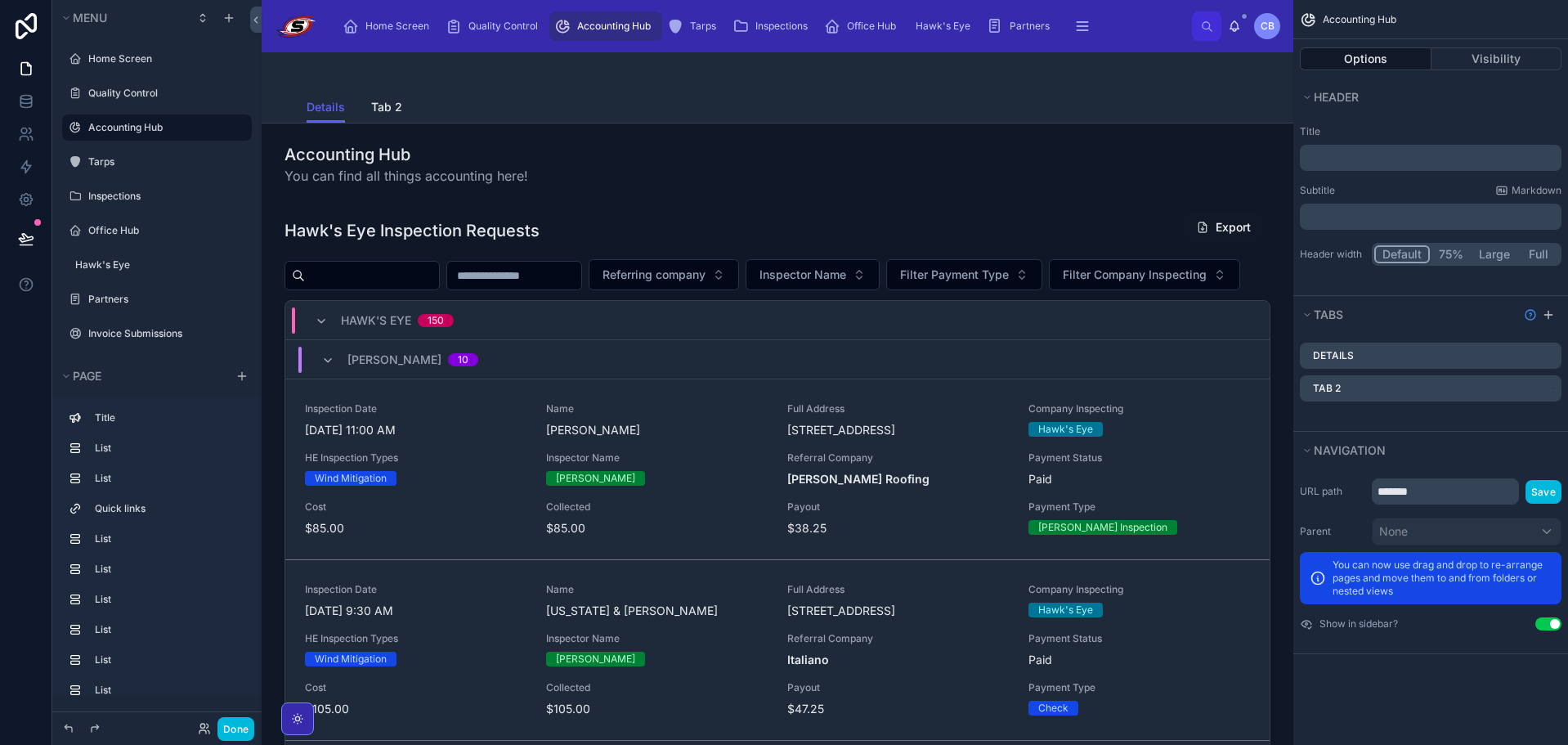
click at [501, 159] on div at bounding box center [777, 164] width 1005 height 55
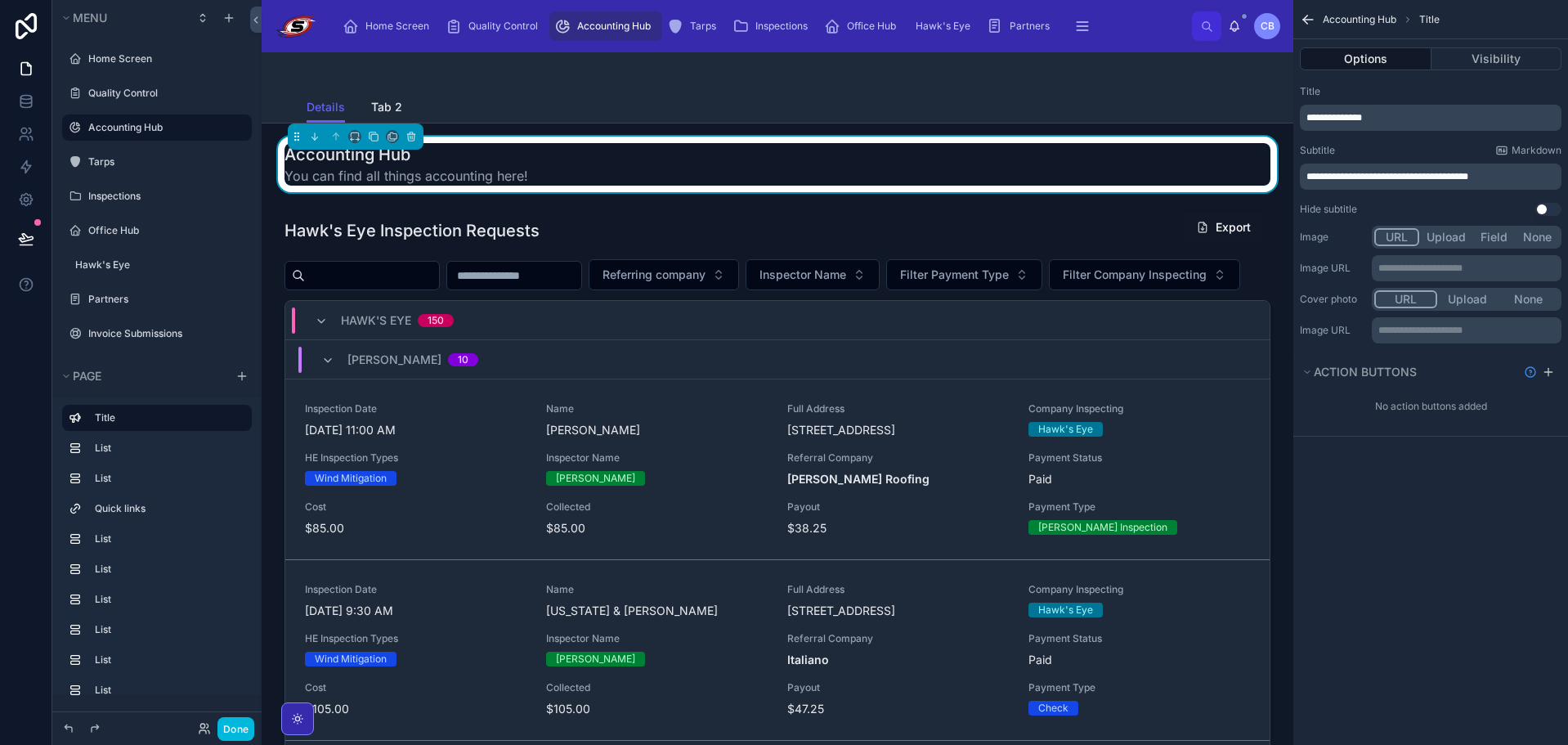
click at [858, 113] on div "Details Tab 2" at bounding box center [777, 107] width 941 height 31
click at [1384, 118] on p "**********" at bounding box center [1432, 117] width 252 height 13
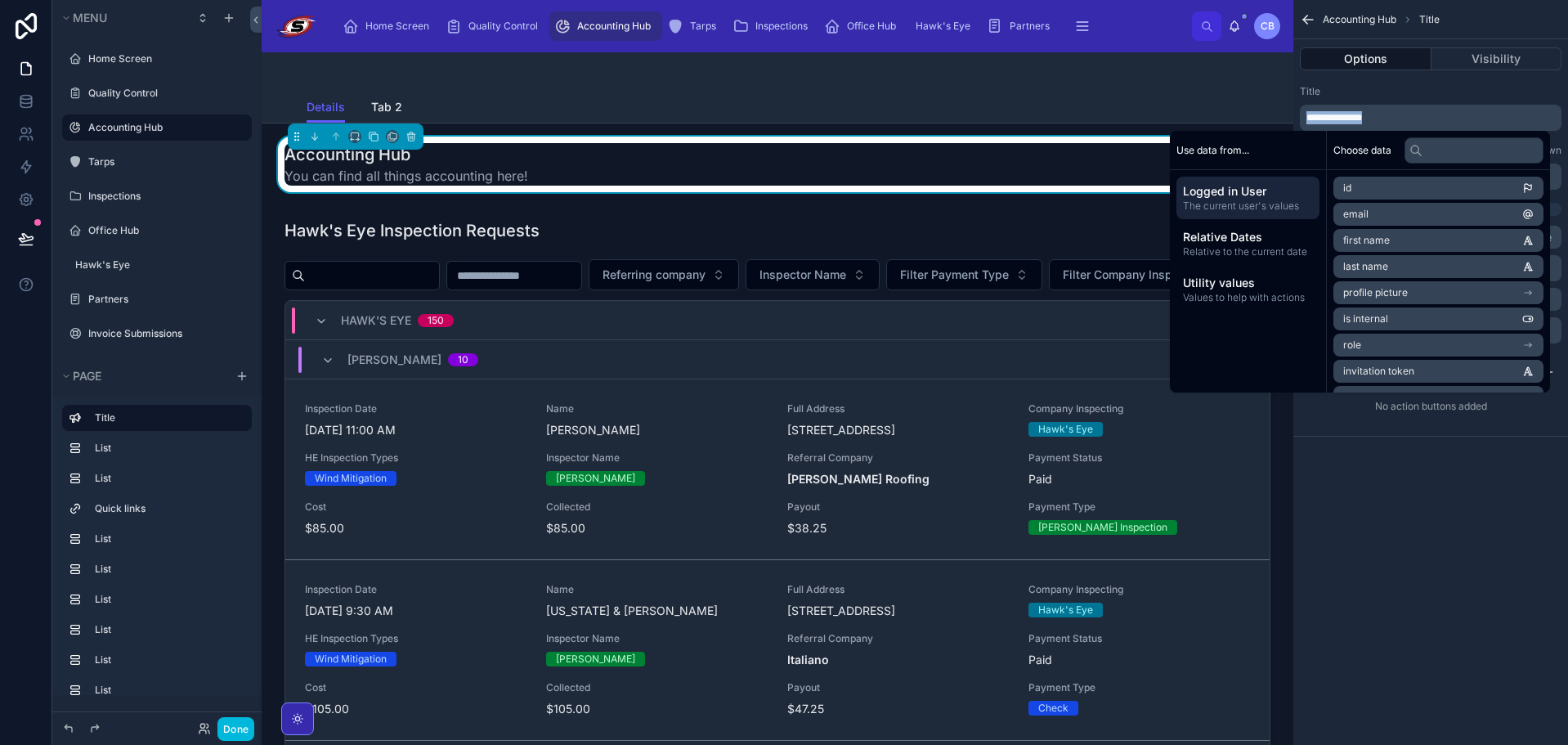
copy span "**********"
click at [1150, 81] on div at bounding box center [777, 72] width 941 height 39
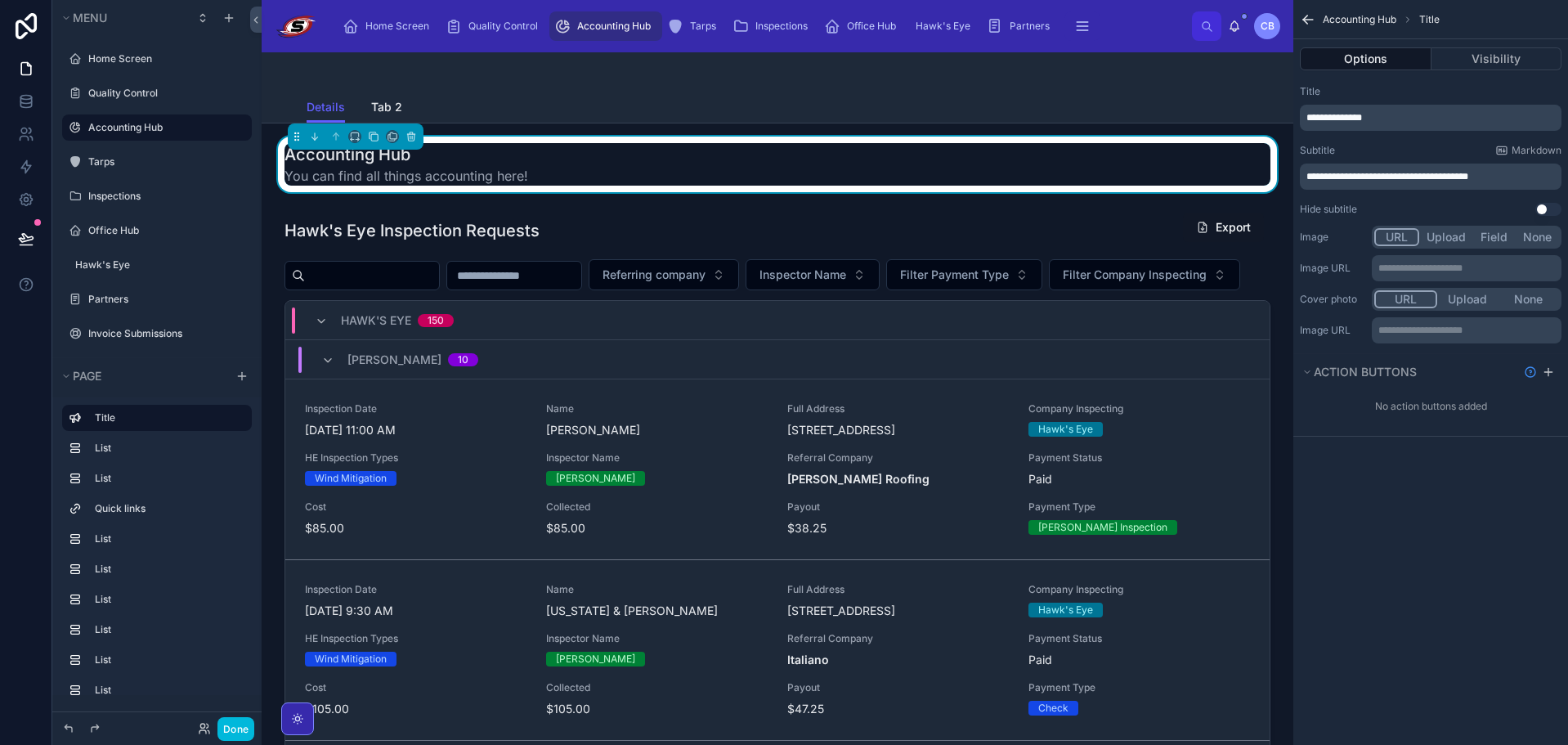
click at [1303, 15] on icon "scrollable content" at bounding box center [1308, 20] width 16 height 16
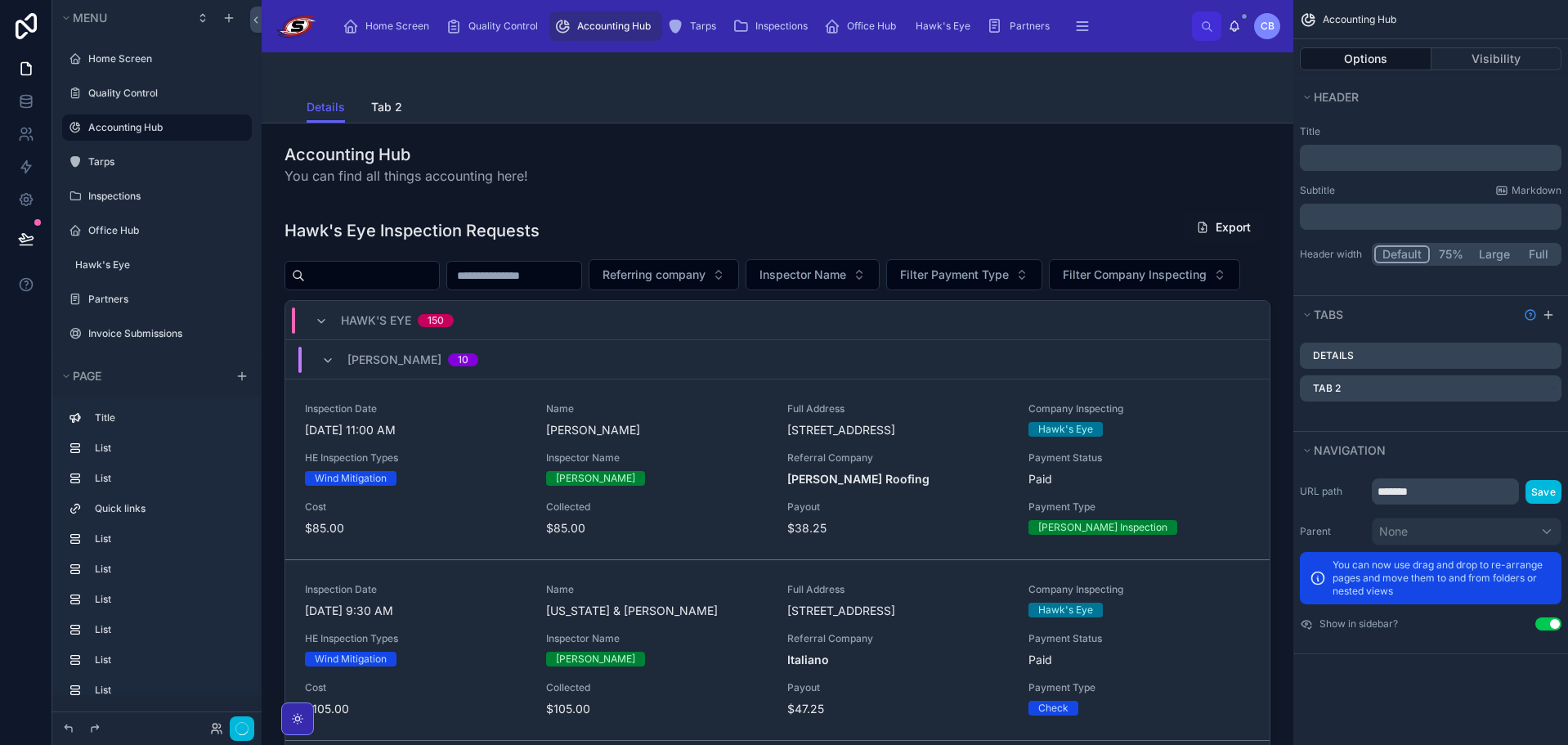
click at [1362, 158] on p "﻿" at bounding box center [1432, 157] width 252 height 16
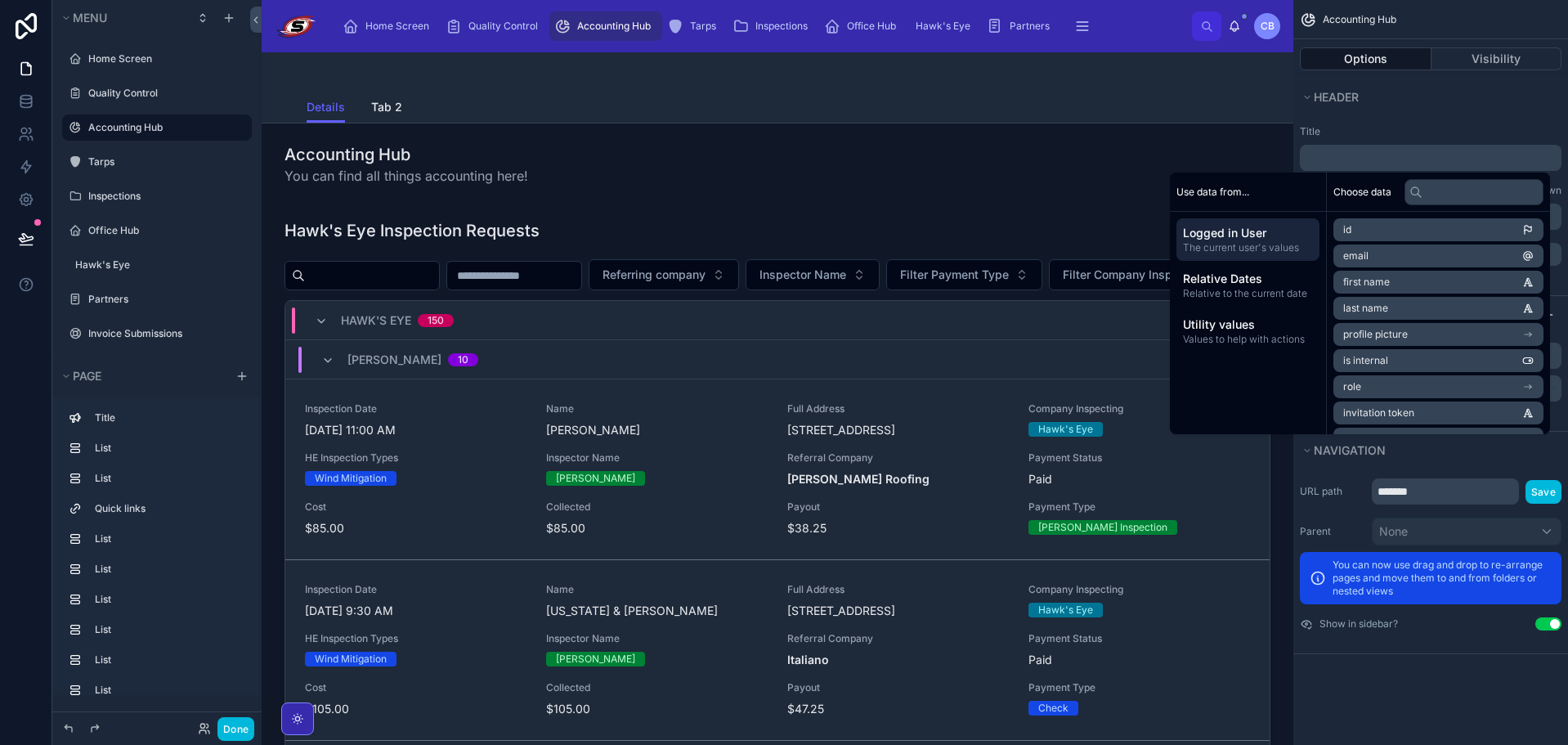
click at [1355, 155] on p "﻿" at bounding box center [1432, 157] width 252 height 16
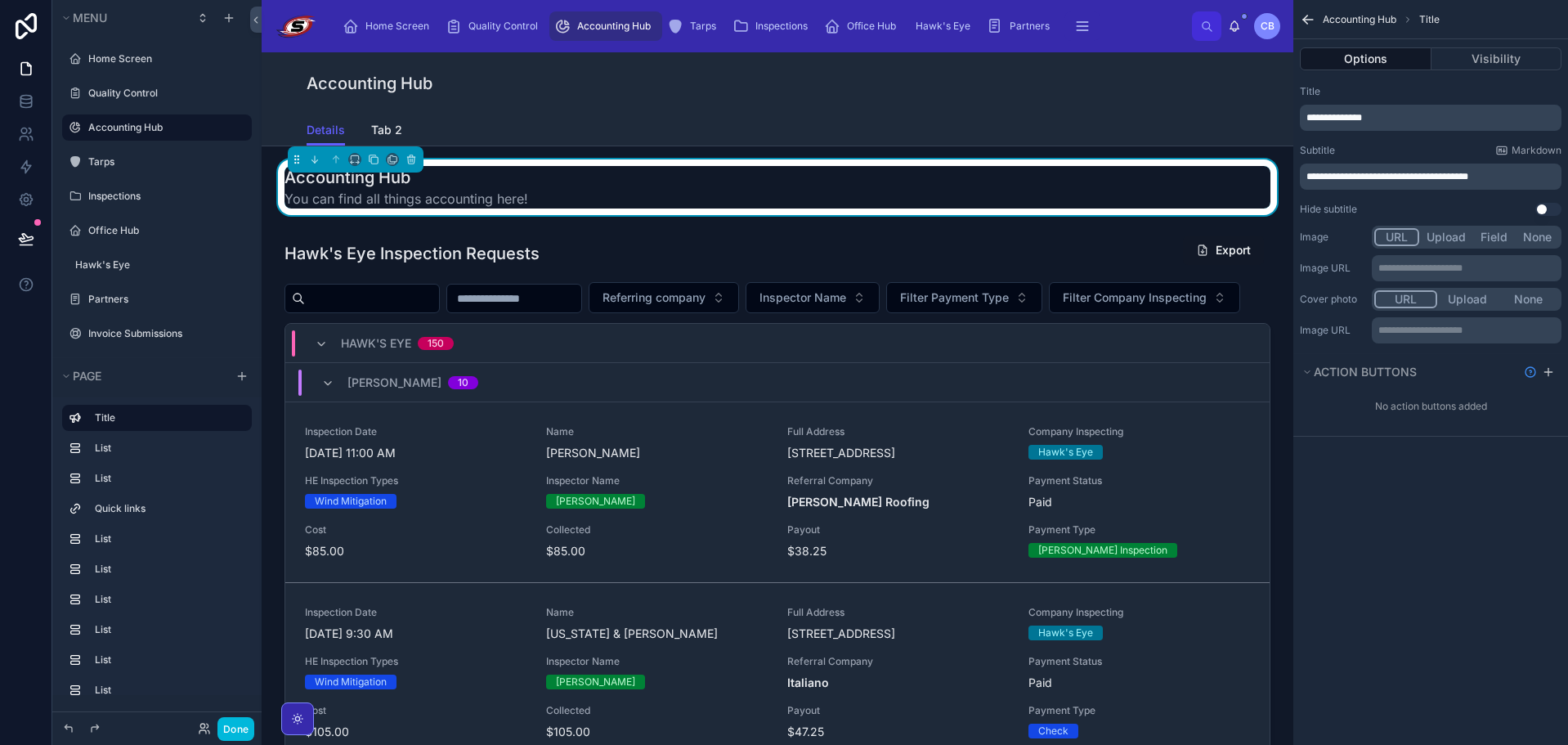
click at [1445, 174] on span "**********" at bounding box center [1387, 176] width 162 height 10
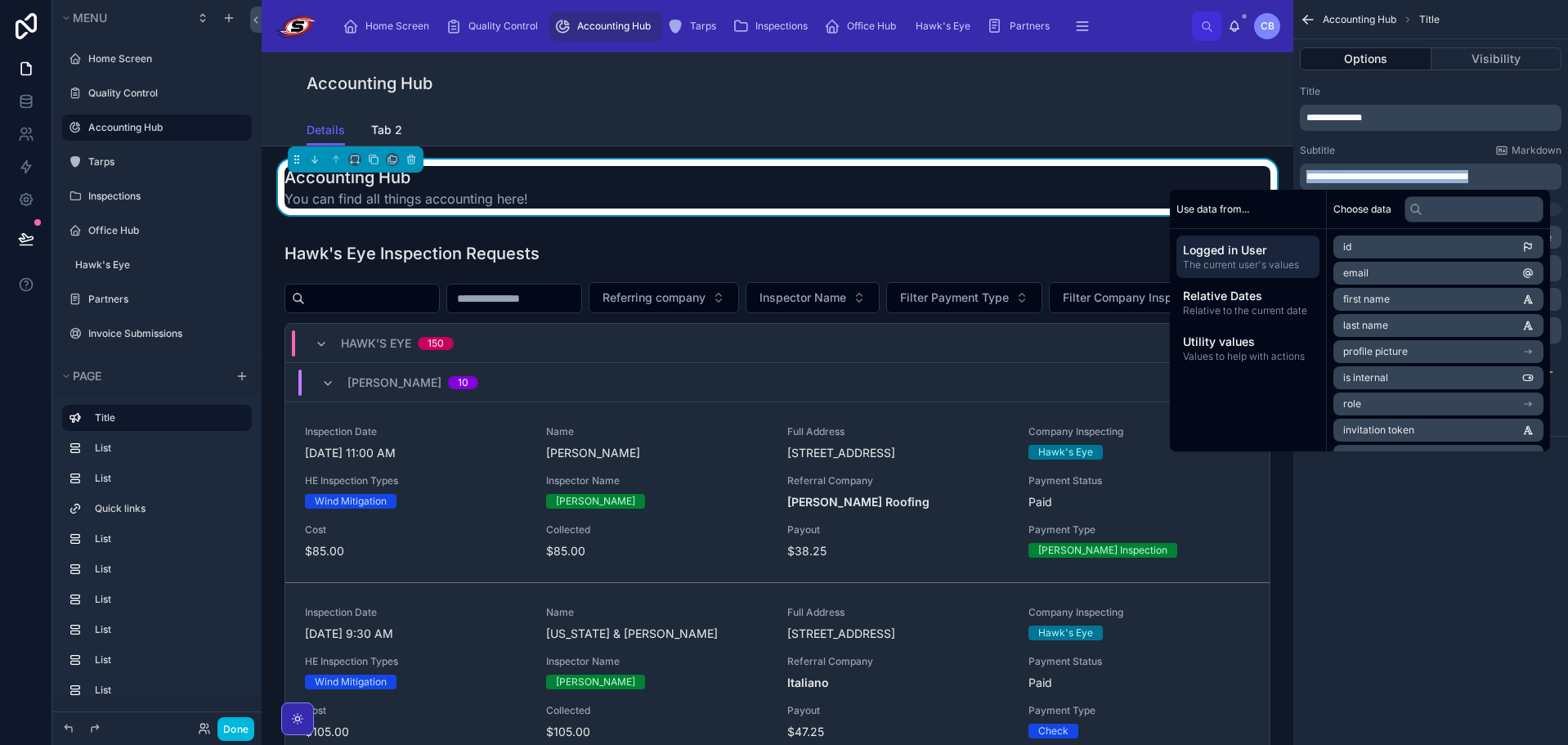
copy span "**********"
click at [1500, 175] on p "**********" at bounding box center [1432, 176] width 252 height 13
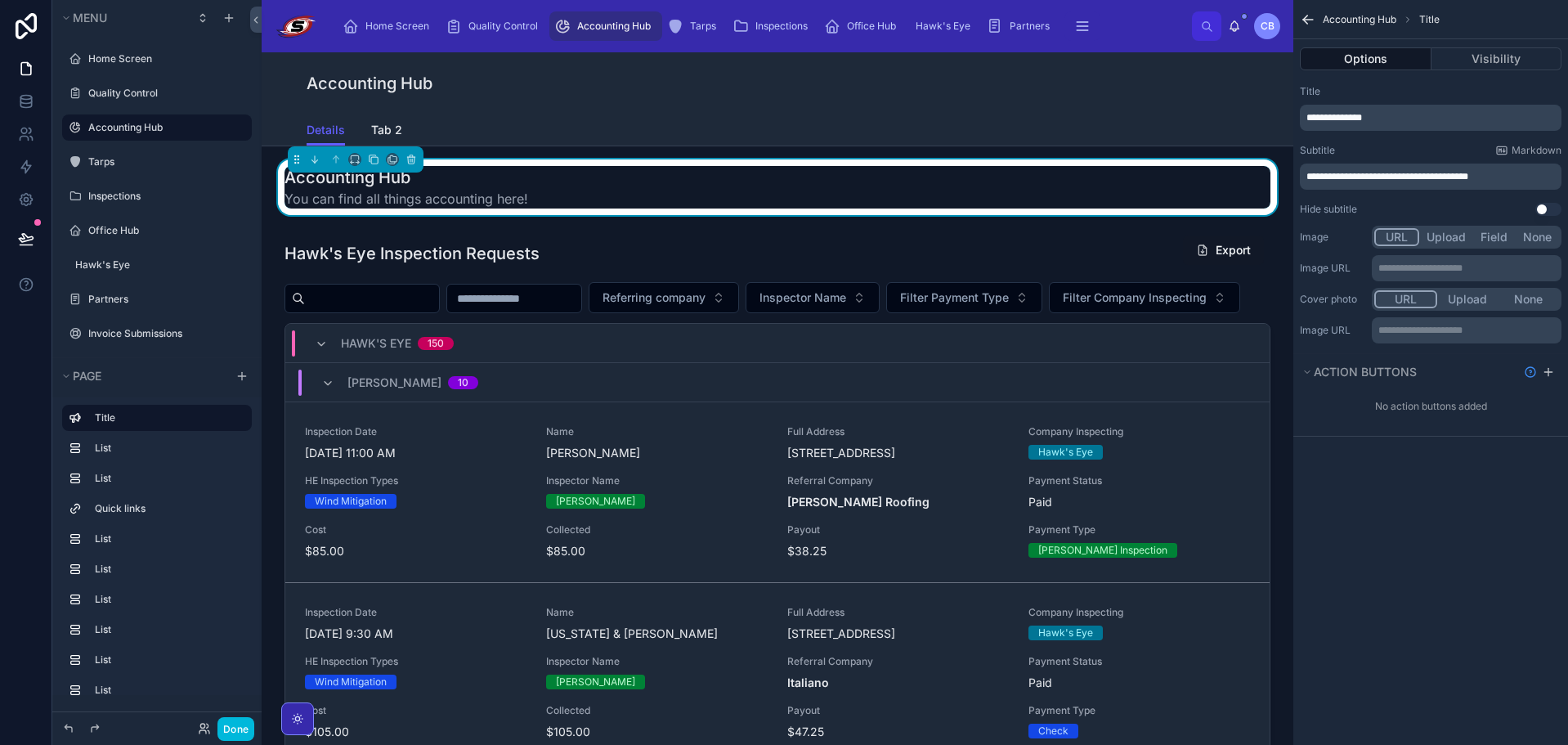
click at [1308, 20] on icon "scrollable content" at bounding box center [1308, 20] width 10 height 0
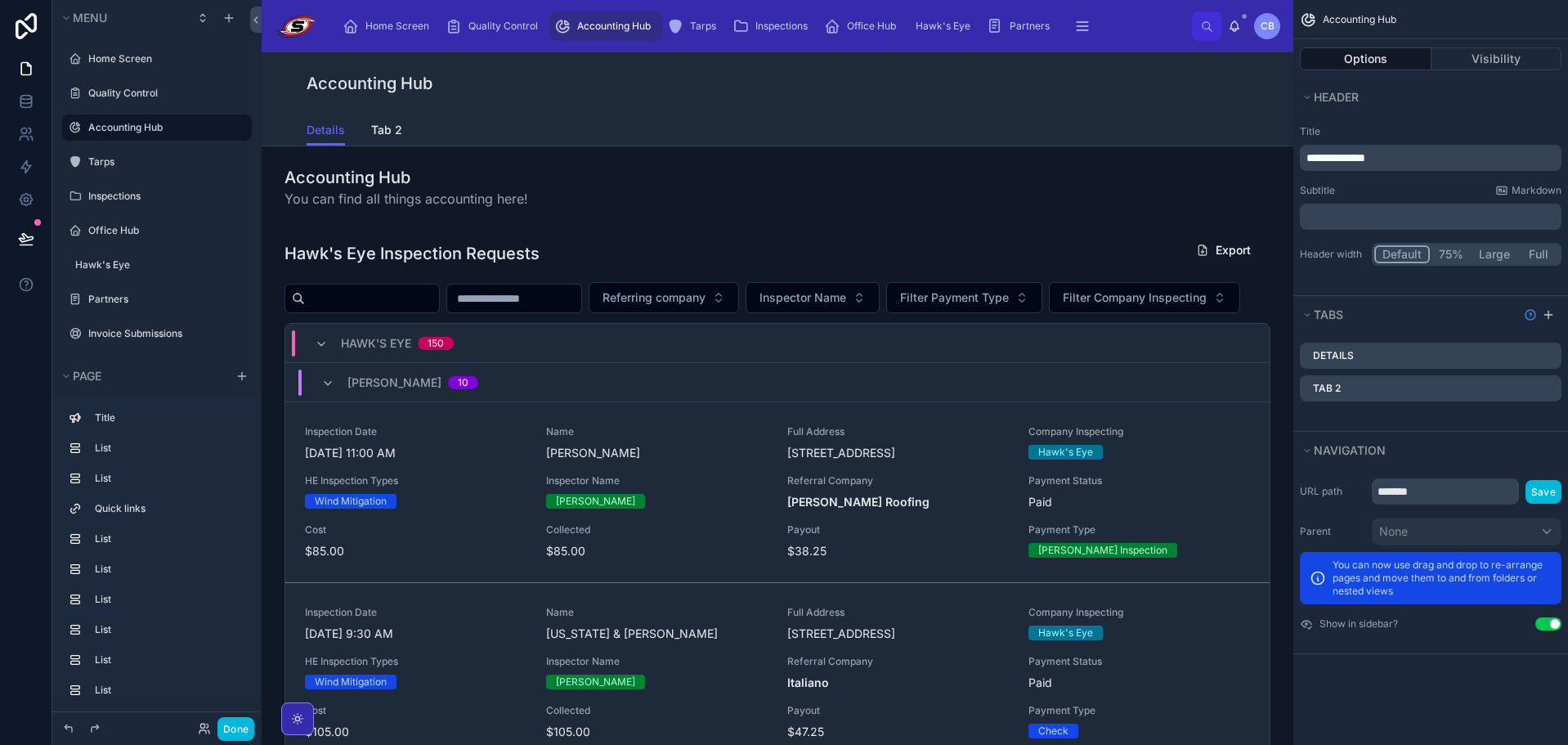
click at [1392, 214] on p "﻿" at bounding box center [1432, 216] width 252 height 16
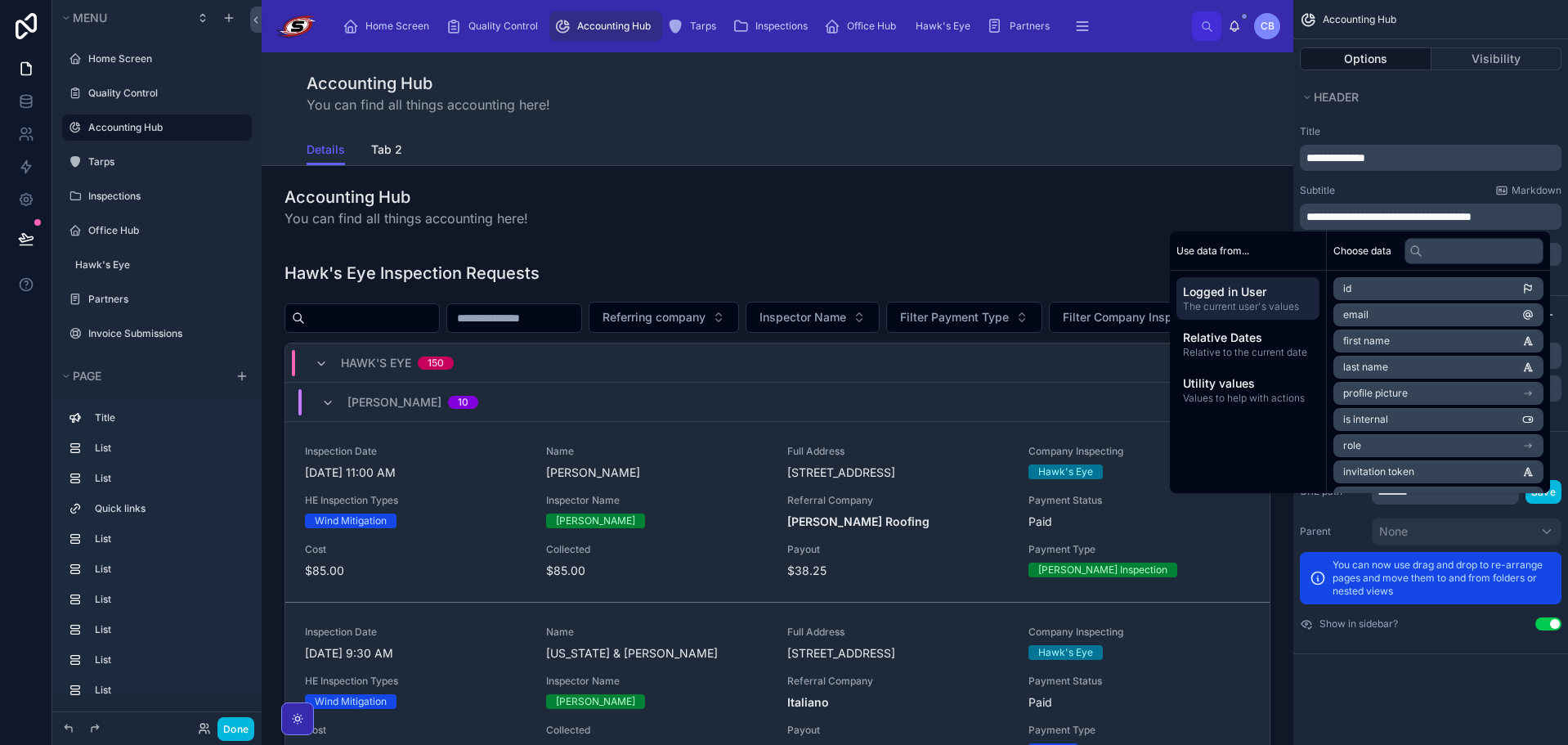
click at [1411, 185] on div "Subtitle Markdown" at bounding box center [1431, 190] width 262 height 13
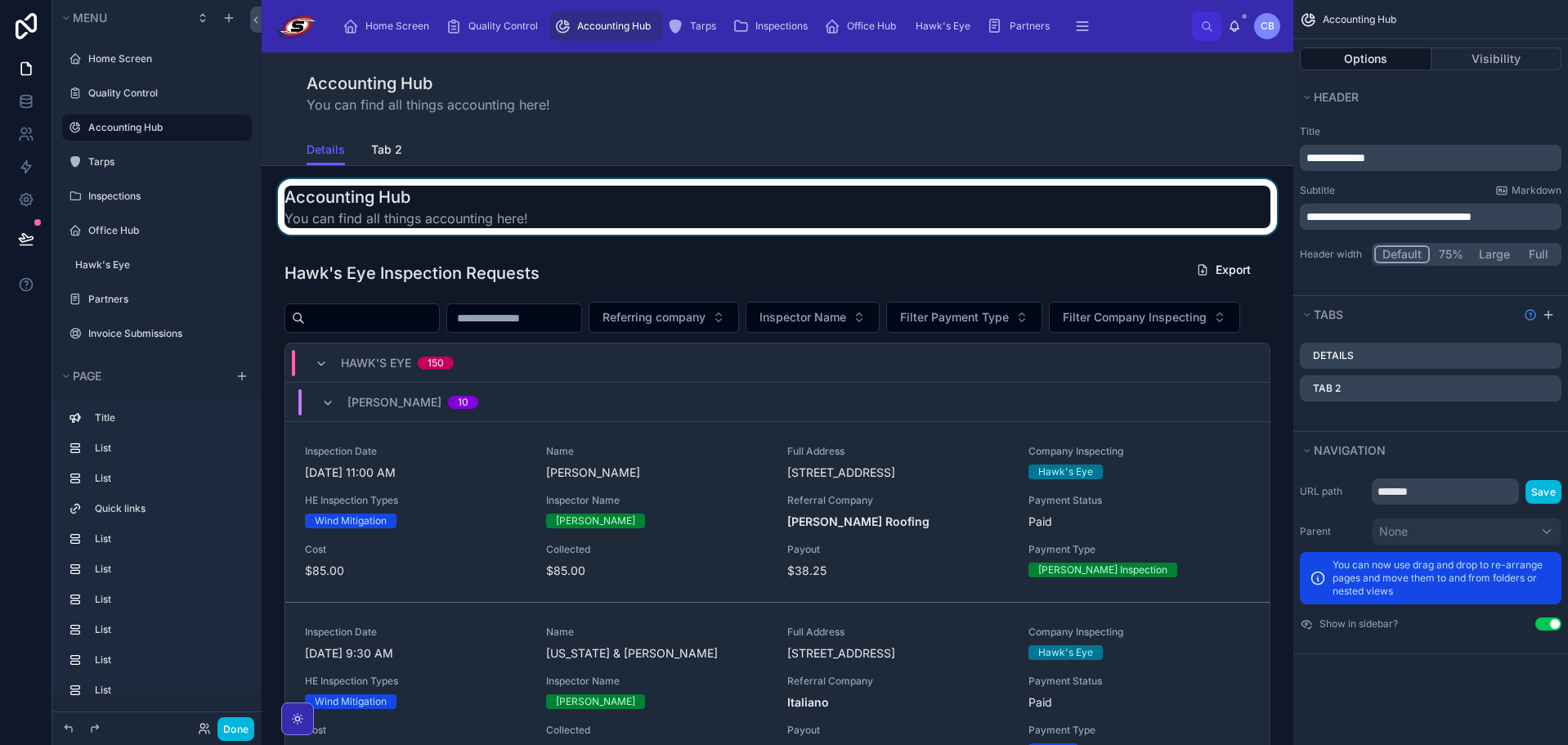
click at [477, 206] on div at bounding box center [777, 206] width 1005 height 55
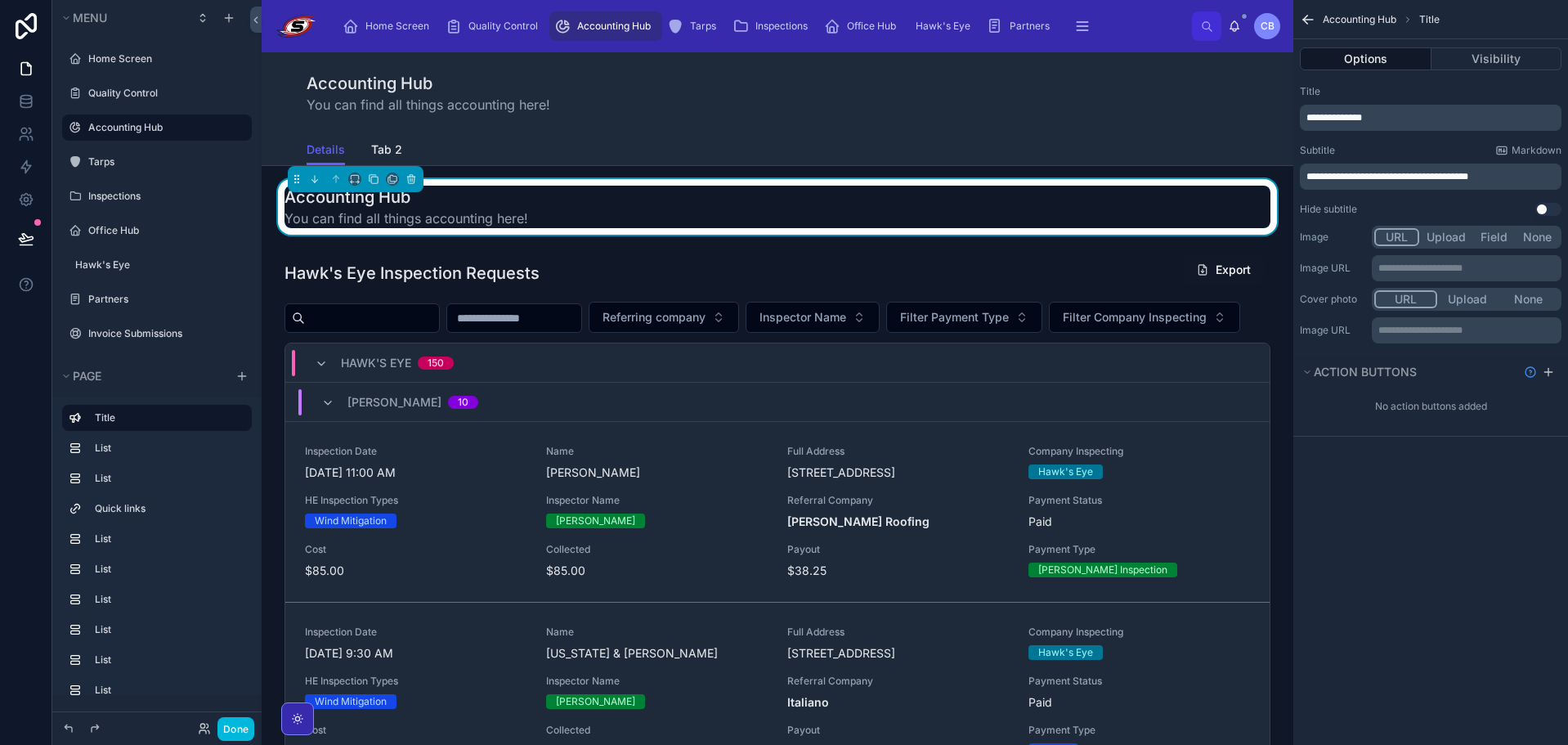
click at [329, 149] on span "Details" at bounding box center [326, 149] width 38 height 16
click at [1141, 134] on div "Details Tab 2" at bounding box center [777, 149] width 941 height 31
click at [1303, 15] on icon "scrollable content" at bounding box center [1308, 20] width 16 height 16
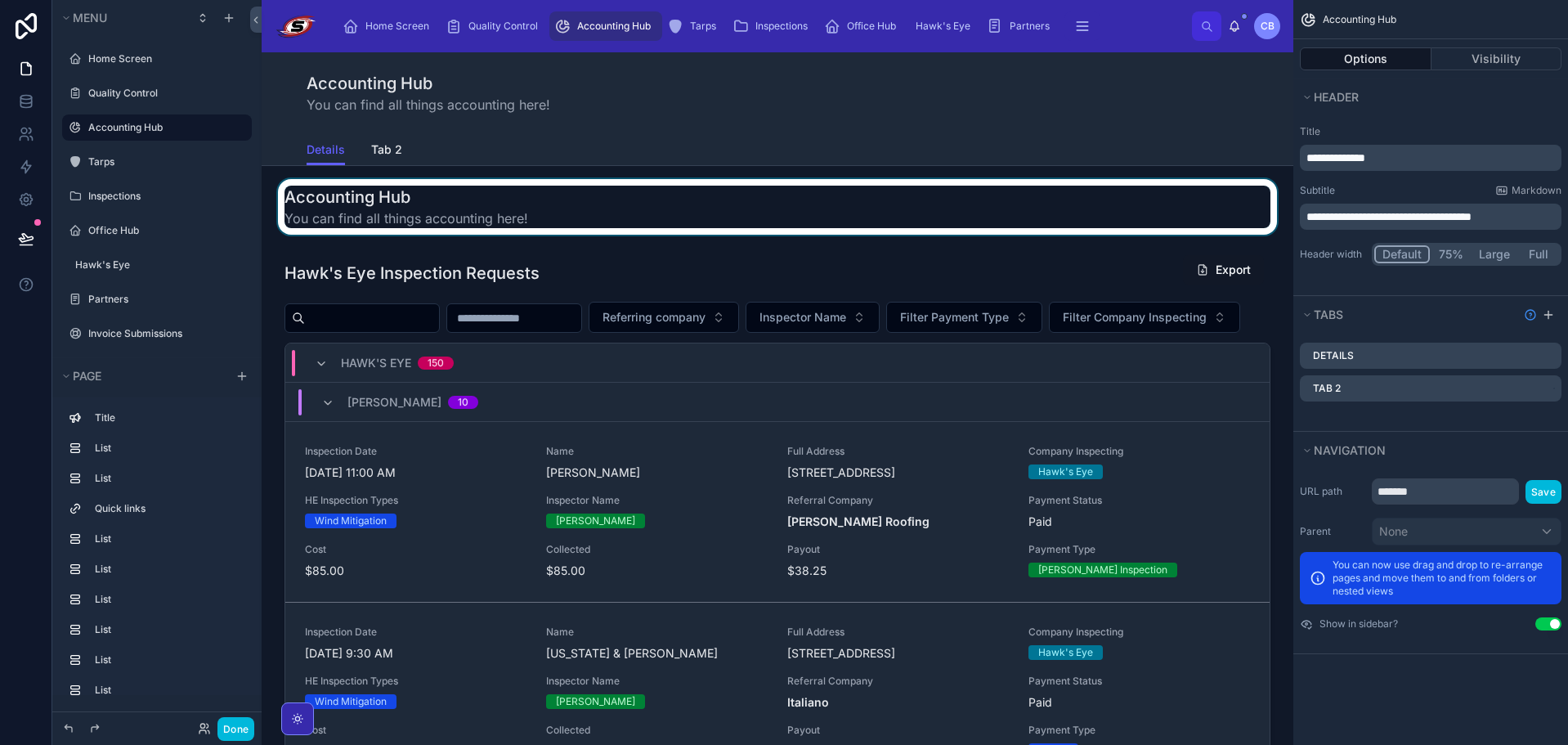
click at [0, 0] on icon "scrollable content" at bounding box center [0, 0] width 0 height 0
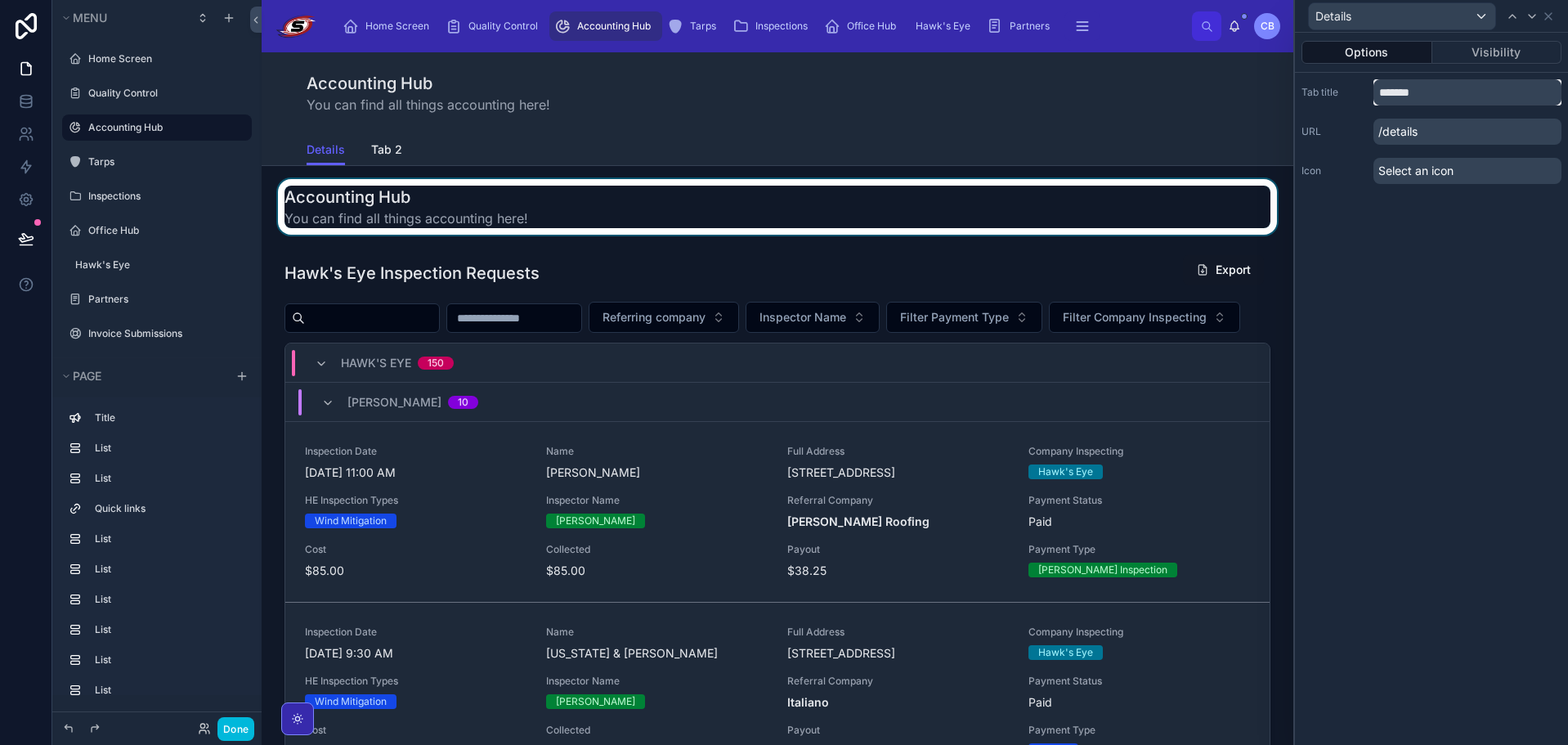
click at [1412, 93] on input "*******" at bounding box center [1467, 92] width 188 height 26
click at [1415, 146] on div "Tab title ******* URL /details Icon Select an icon" at bounding box center [1432, 131] width 273 height 117
drag, startPoint x: 1416, startPoint y: 131, endPoint x: 1393, endPoint y: 131, distance: 23.0
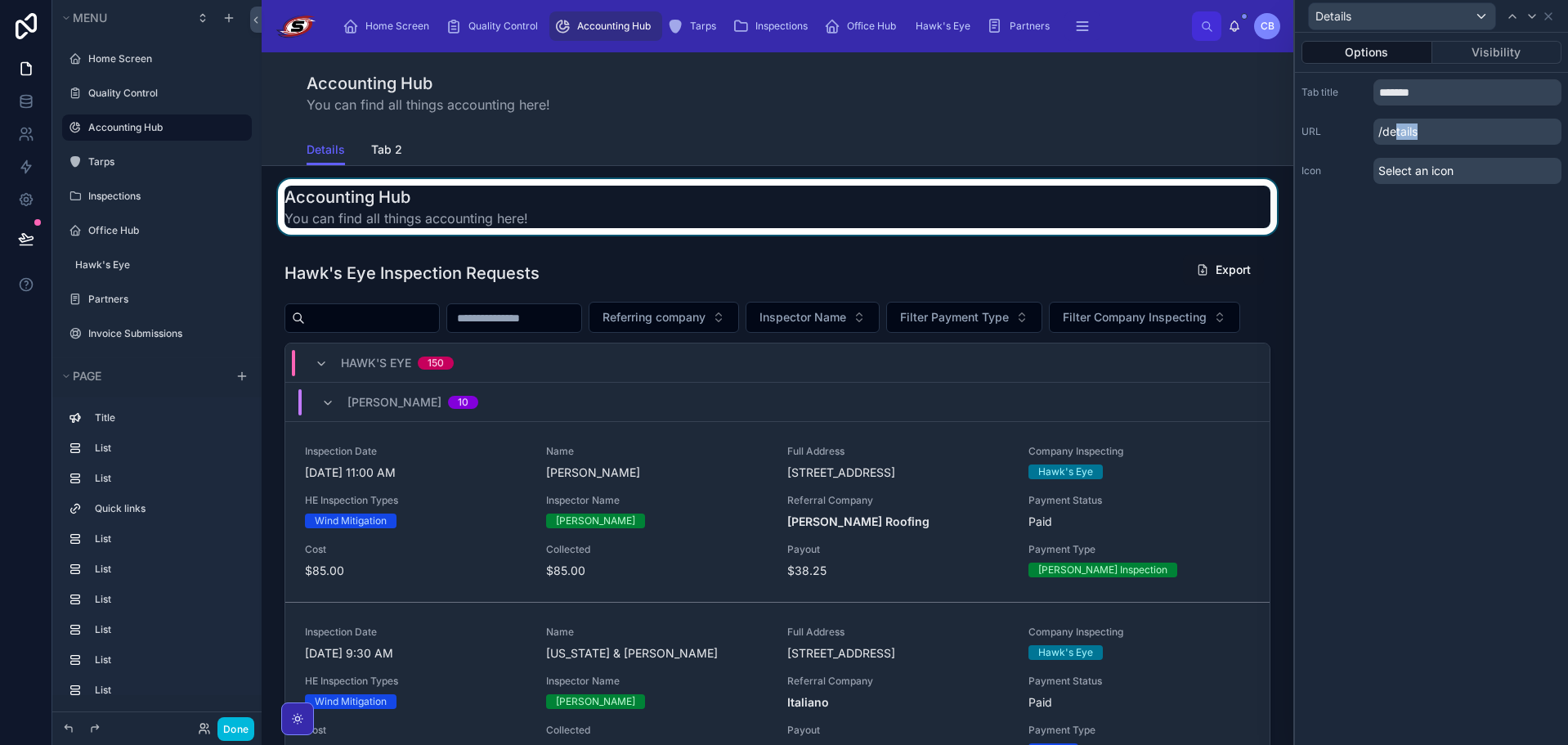
click at [1393, 131] on p "/details" at bounding box center [1467, 131] width 188 height 26
click at [1443, 100] on input "*******" at bounding box center [1467, 92] width 188 height 26
click at [1444, 100] on input "*******" at bounding box center [1467, 92] width 188 height 26
type input "**********"
click at [798, 192] on div at bounding box center [777, 206] width 1005 height 55
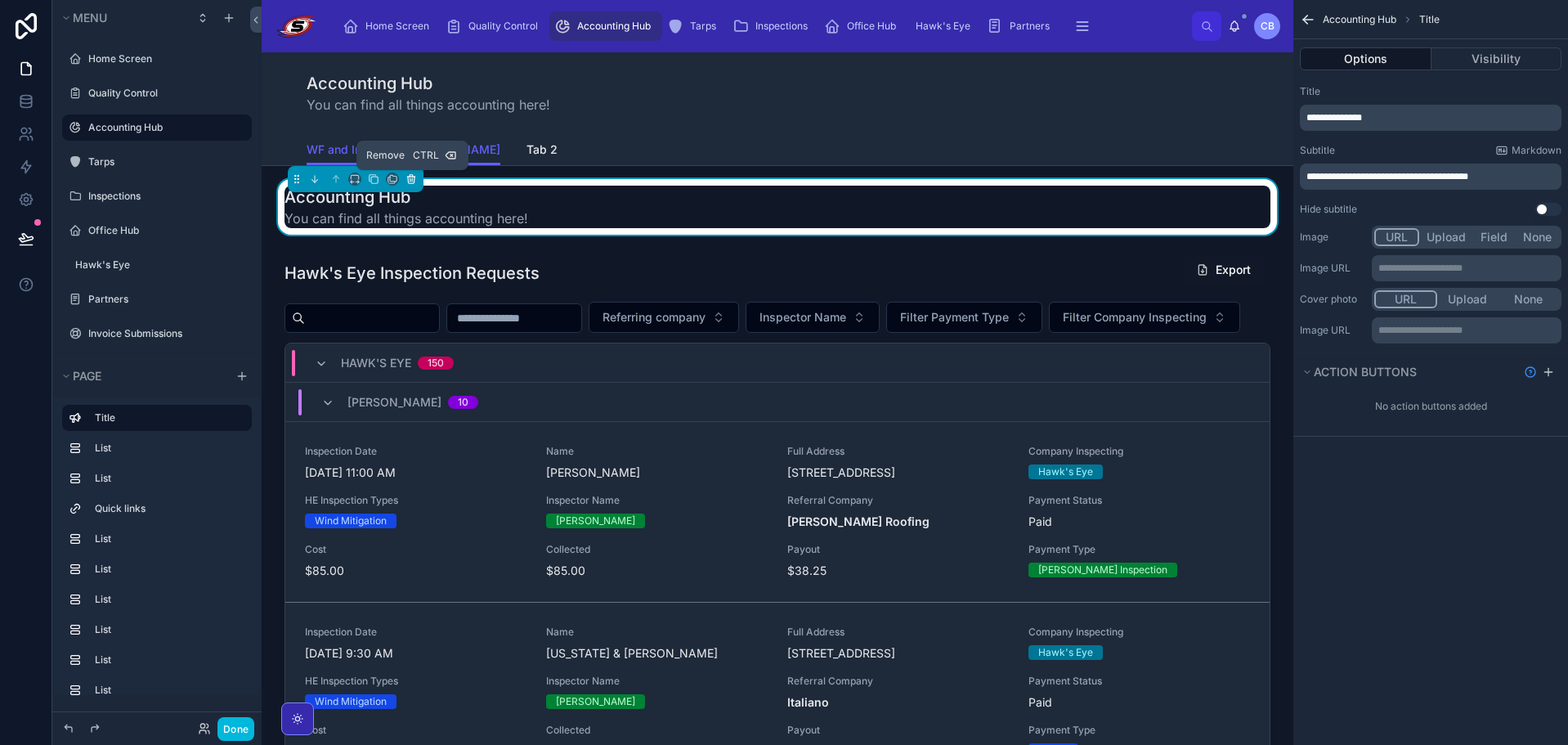
click at [415, 181] on icon at bounding box center [410, 179] width 6 height 6
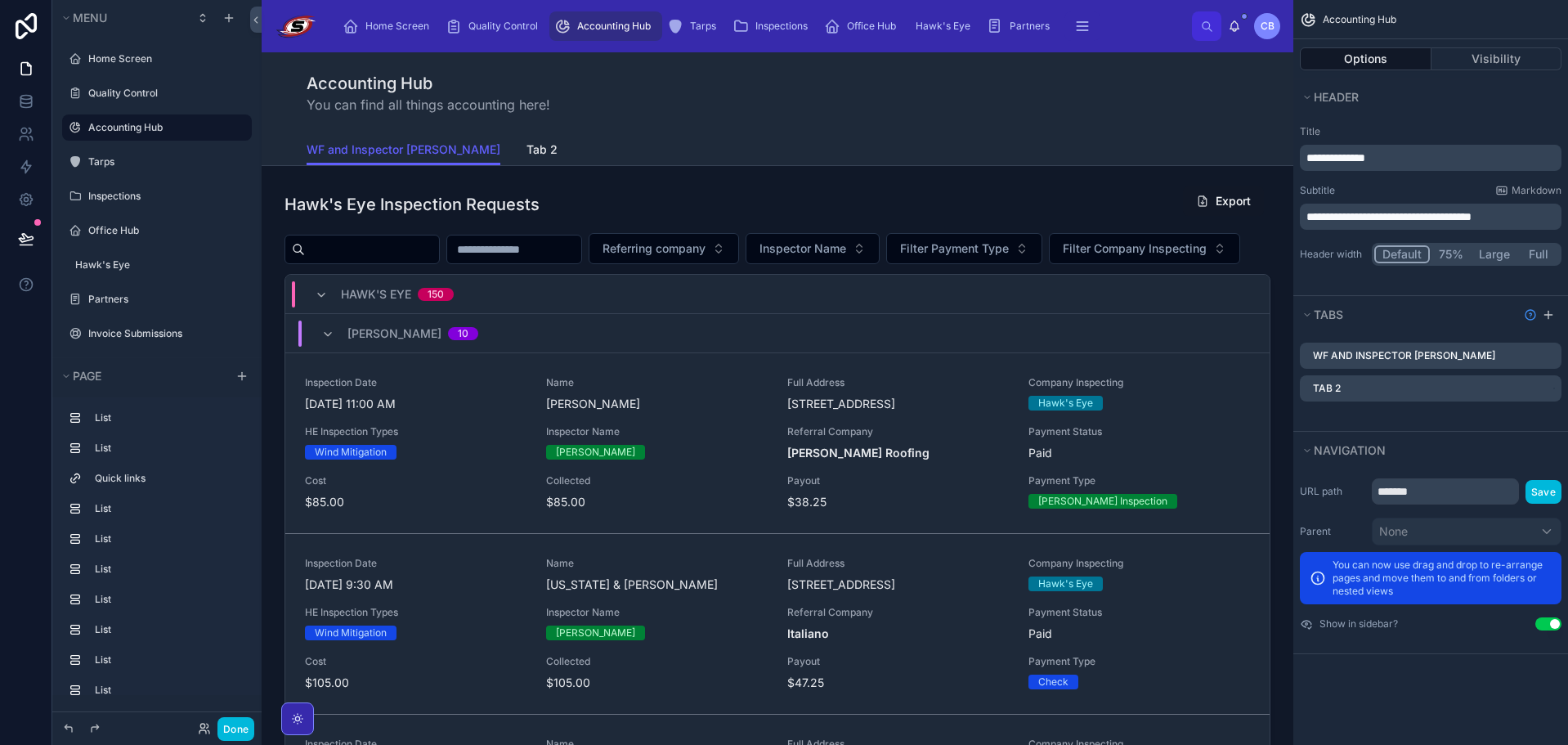
click at [714, 166] on div "Accounting Hub You can find all things accounting here! WF and Inspector Data W…" at bounding box center [778, 109] width 1031 height 114
click at [0, 0] on icon "scrollable content" at bounding box center [0, 0] width 0 height 0
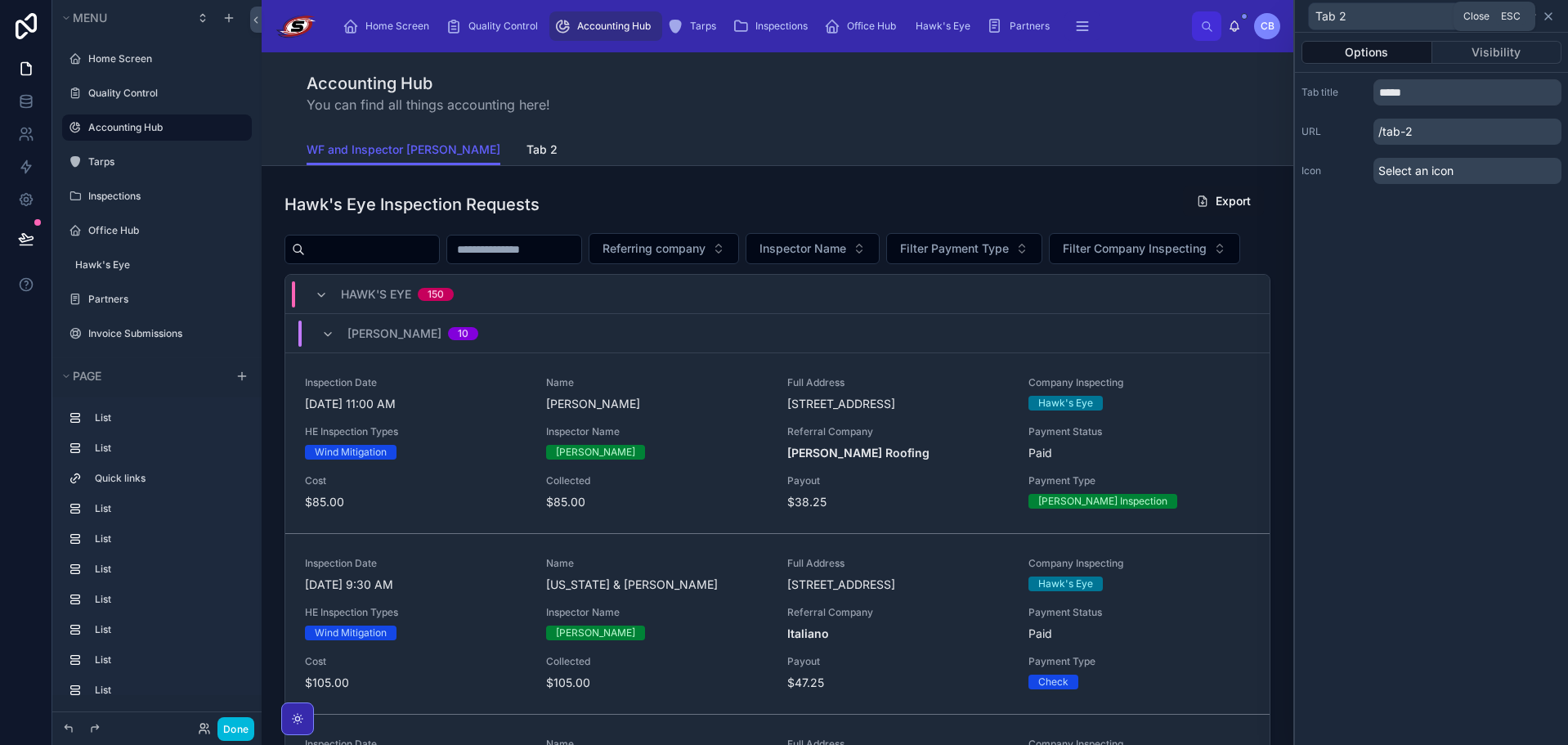
click at [1549, 16] on icon at bounding box center [1548, 15] width 6 height 6
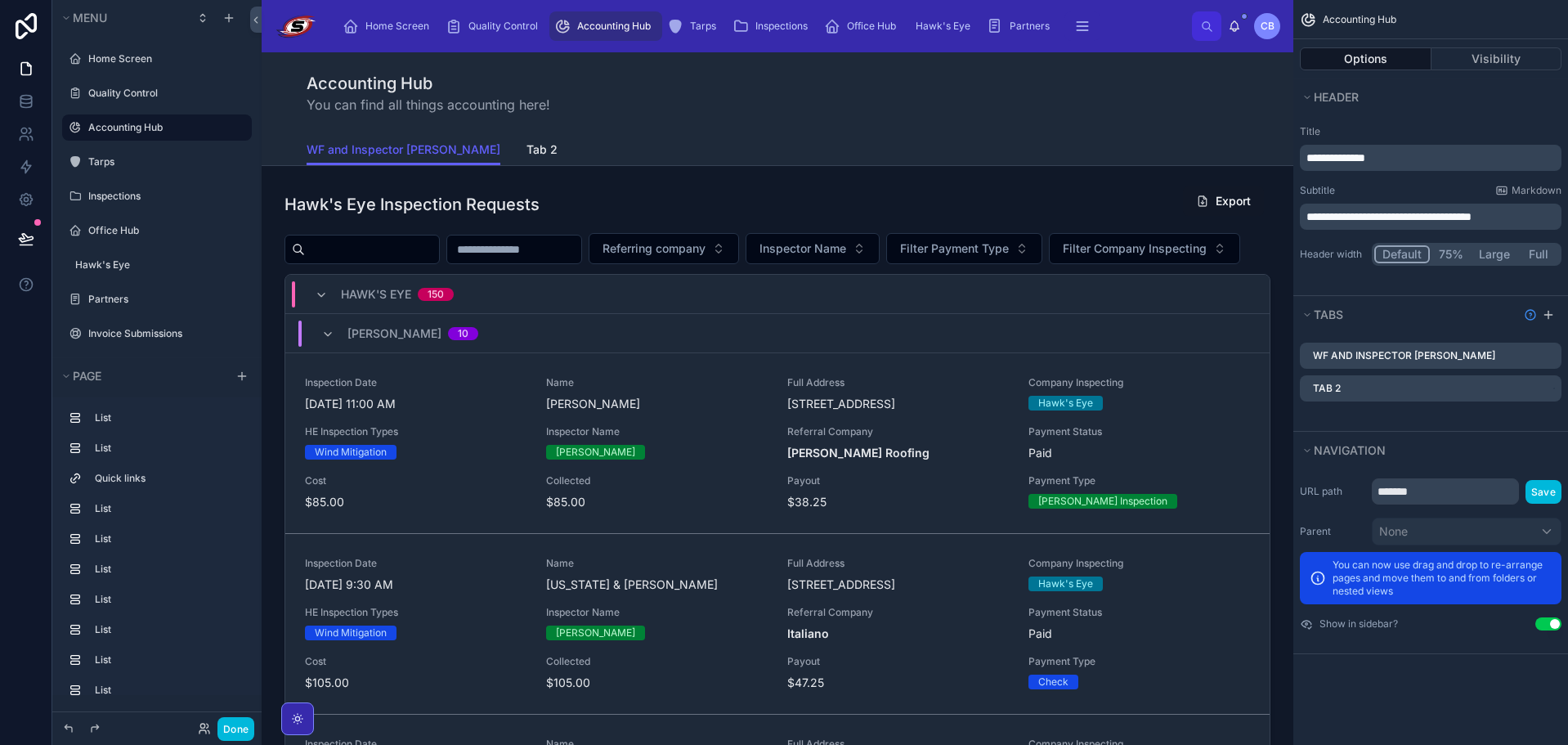
click at [0, 0] on icon "scrollable content" at bounding box center [0, 0] width 0 height 0
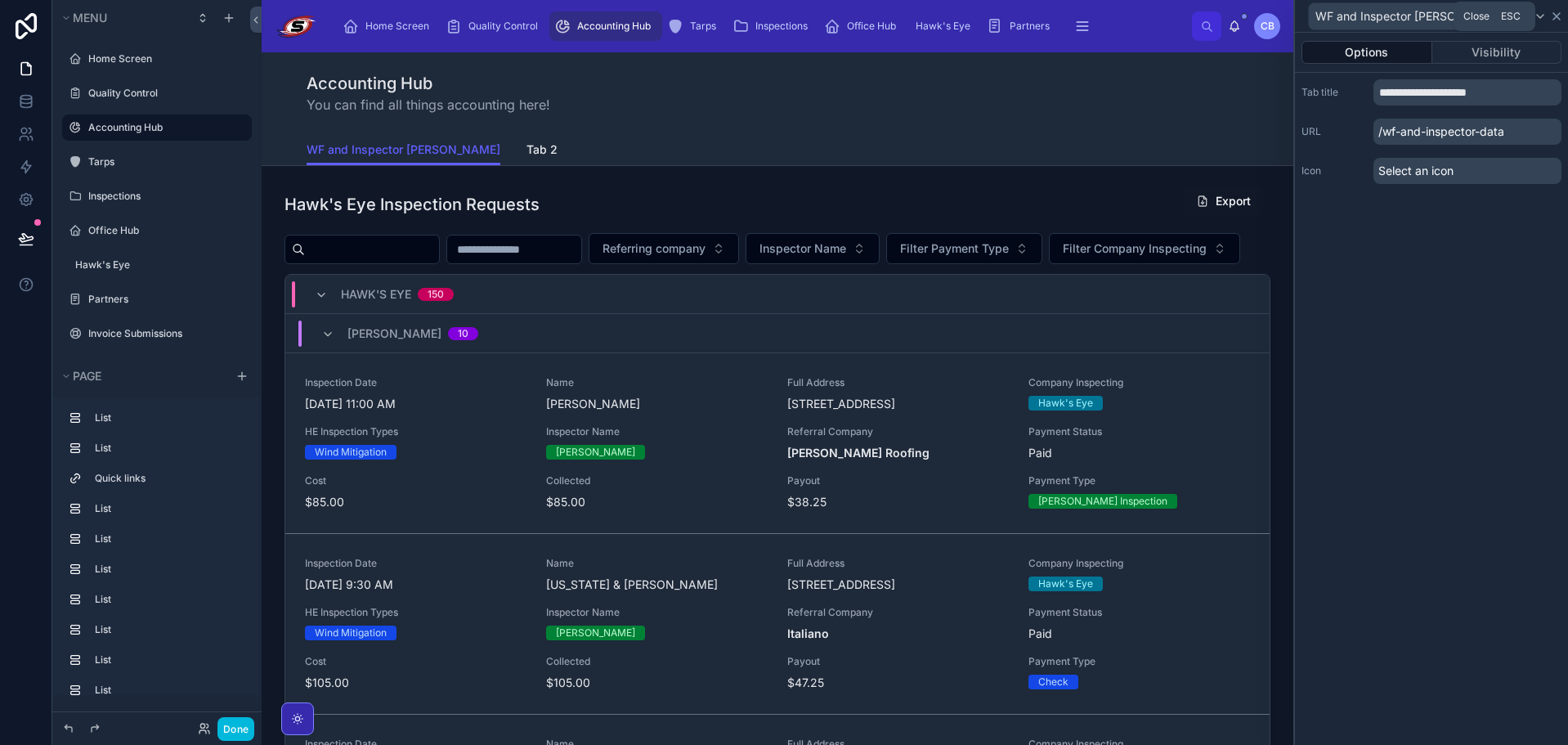
click at [1550, 18] on icon at bounding box center [1556, 16] width 13 height 13
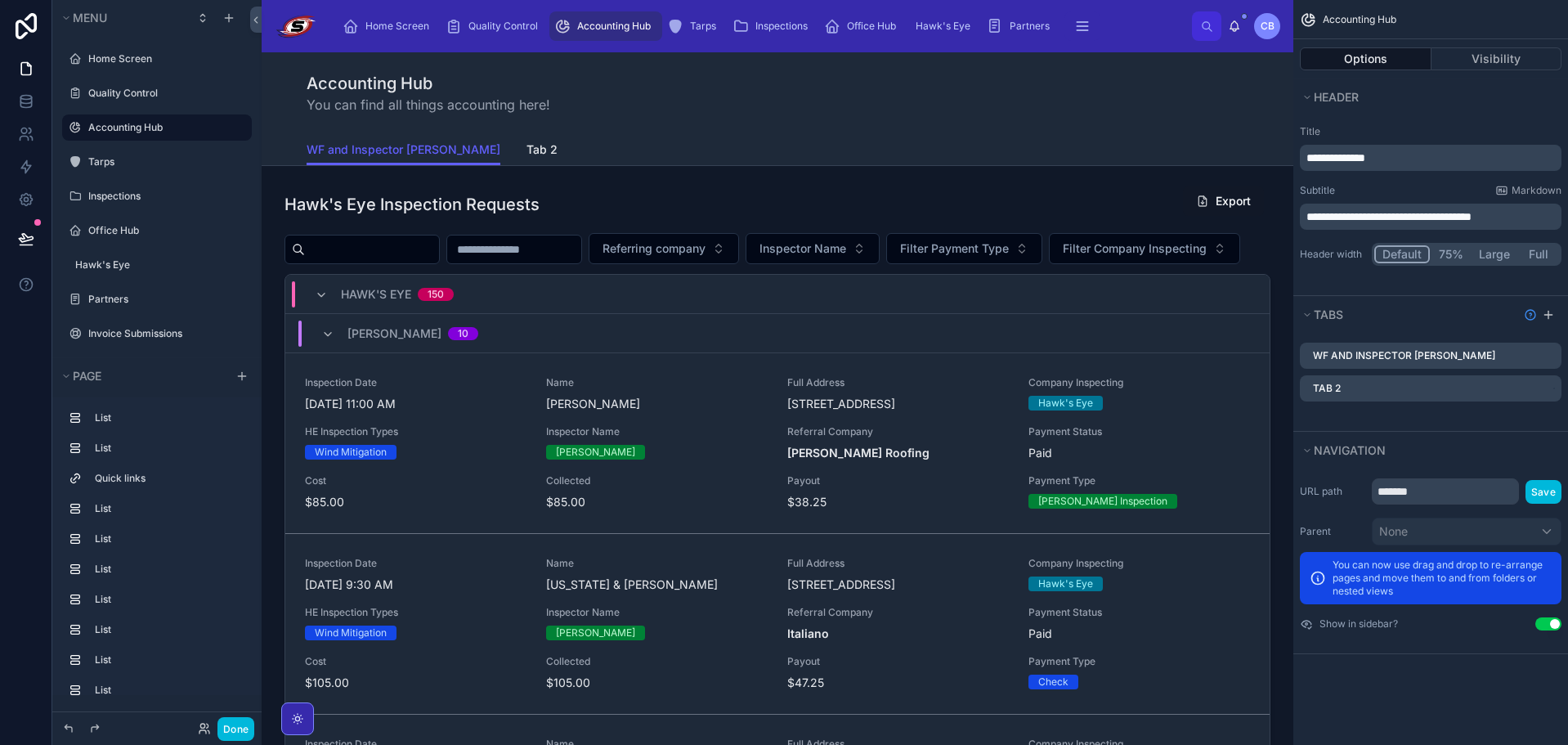
click at [527, 153] on span "Tab 2" at bounding box center [542, 149] width 31 height 16
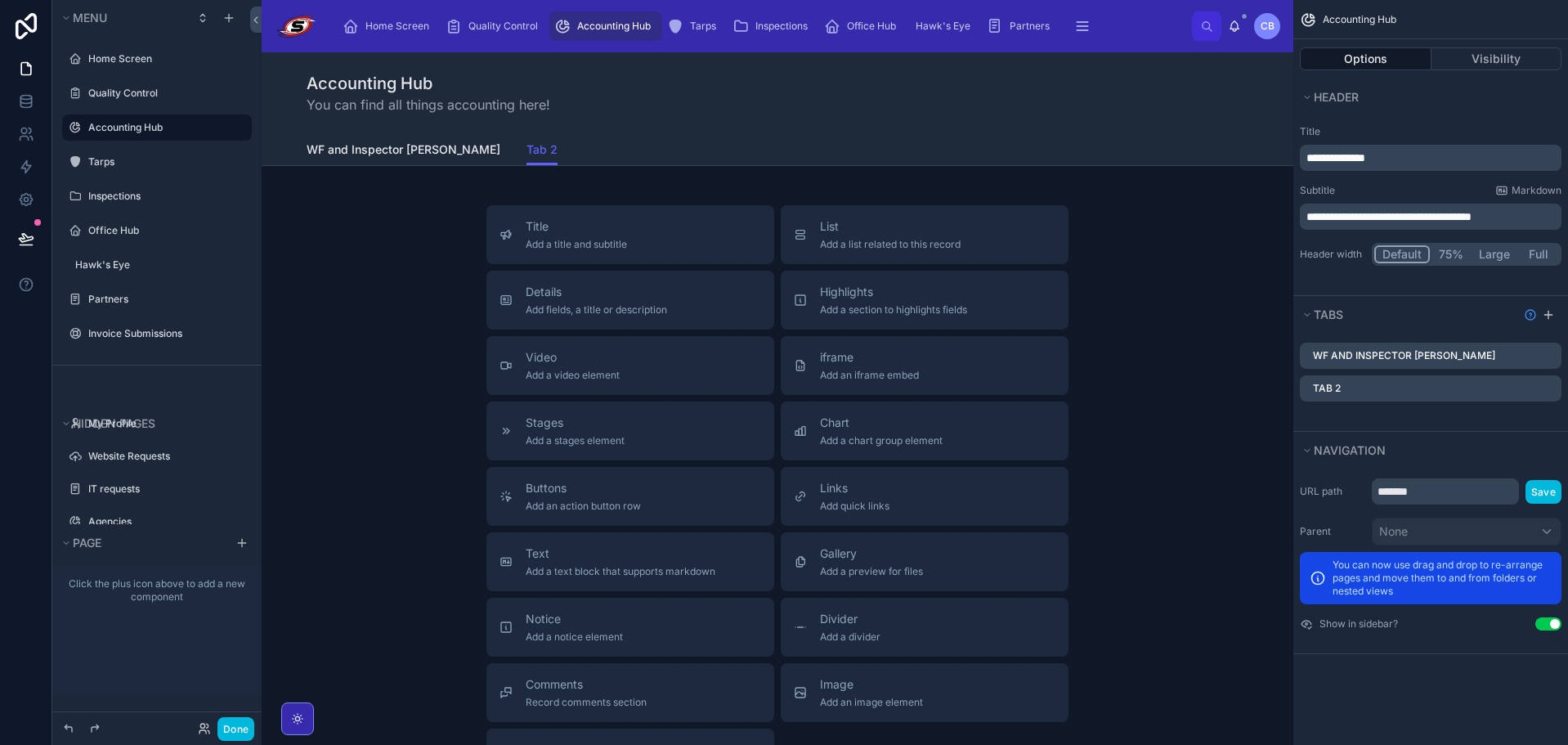
click at [397, 156] on span "WF and Inspector Data" at bounding box center [403, 149] width 194 height 16
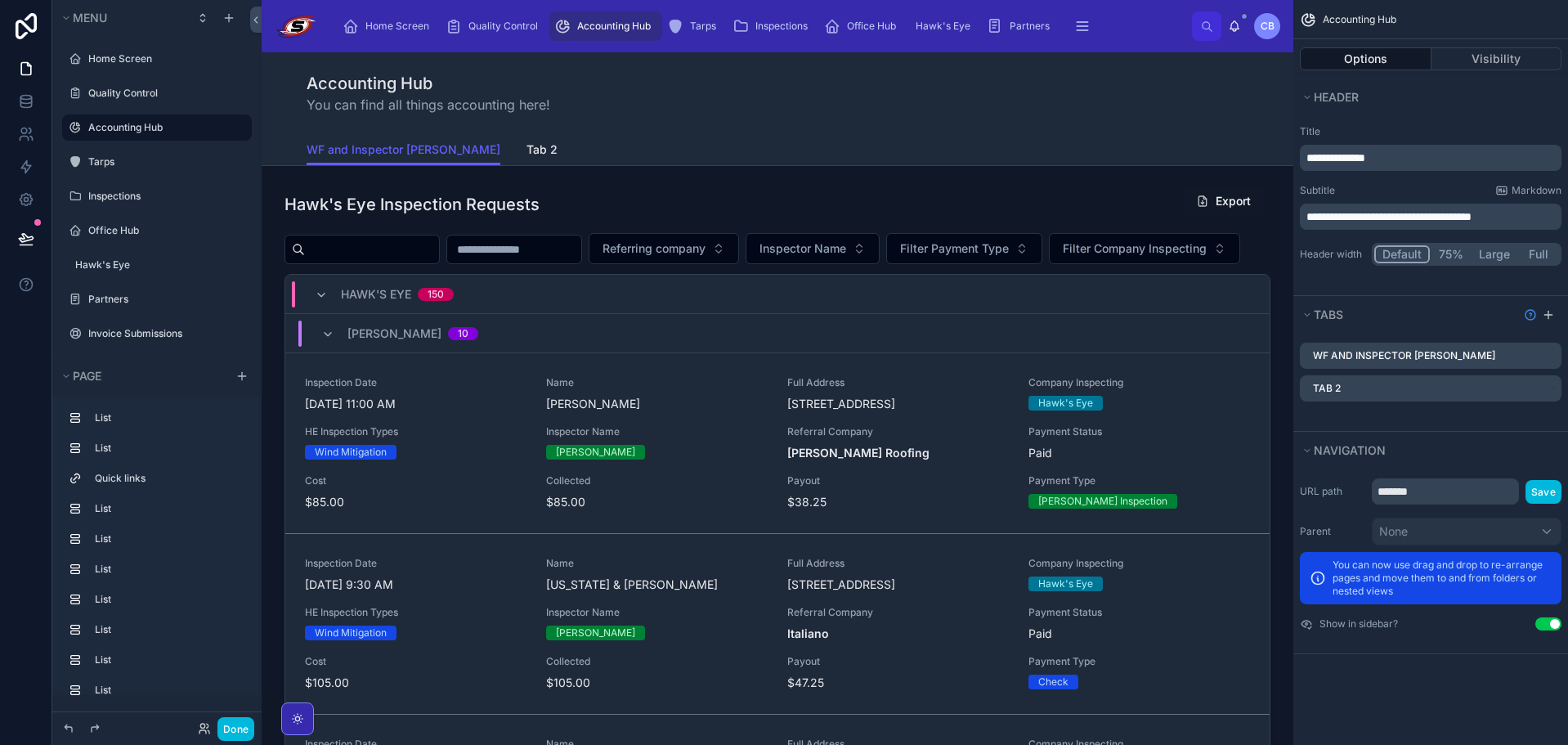
click at [397, 156] on span "WF and Inspector Data" at bounding box center [403, 149] width 194 height 16
click at [1041, 137] on div "WF and Inspector Data Tab 2" at bounding box center [777, 149] width 941 height 31
click at [786, 86] on div "Accounting Hub You can find all things accounting here!" at bounding box center [777, 93] width 941 height 43
click at [527, 151] on span "Tab 2" at bounding box center [542, 149] width 31 height 16
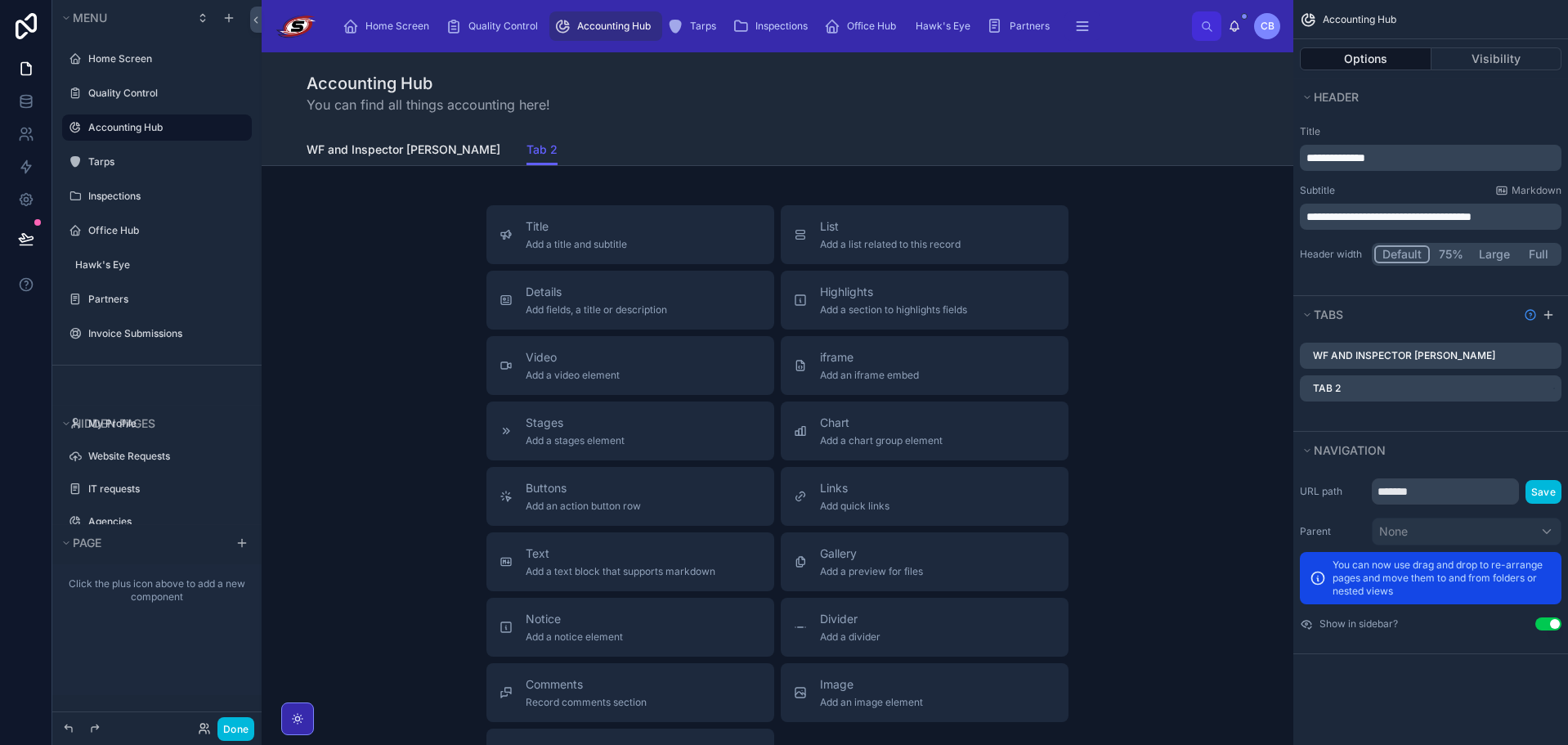
click at [408, 154] on span "WF and Inspector Data" at bounding box center [403, 149] width 194 height 16
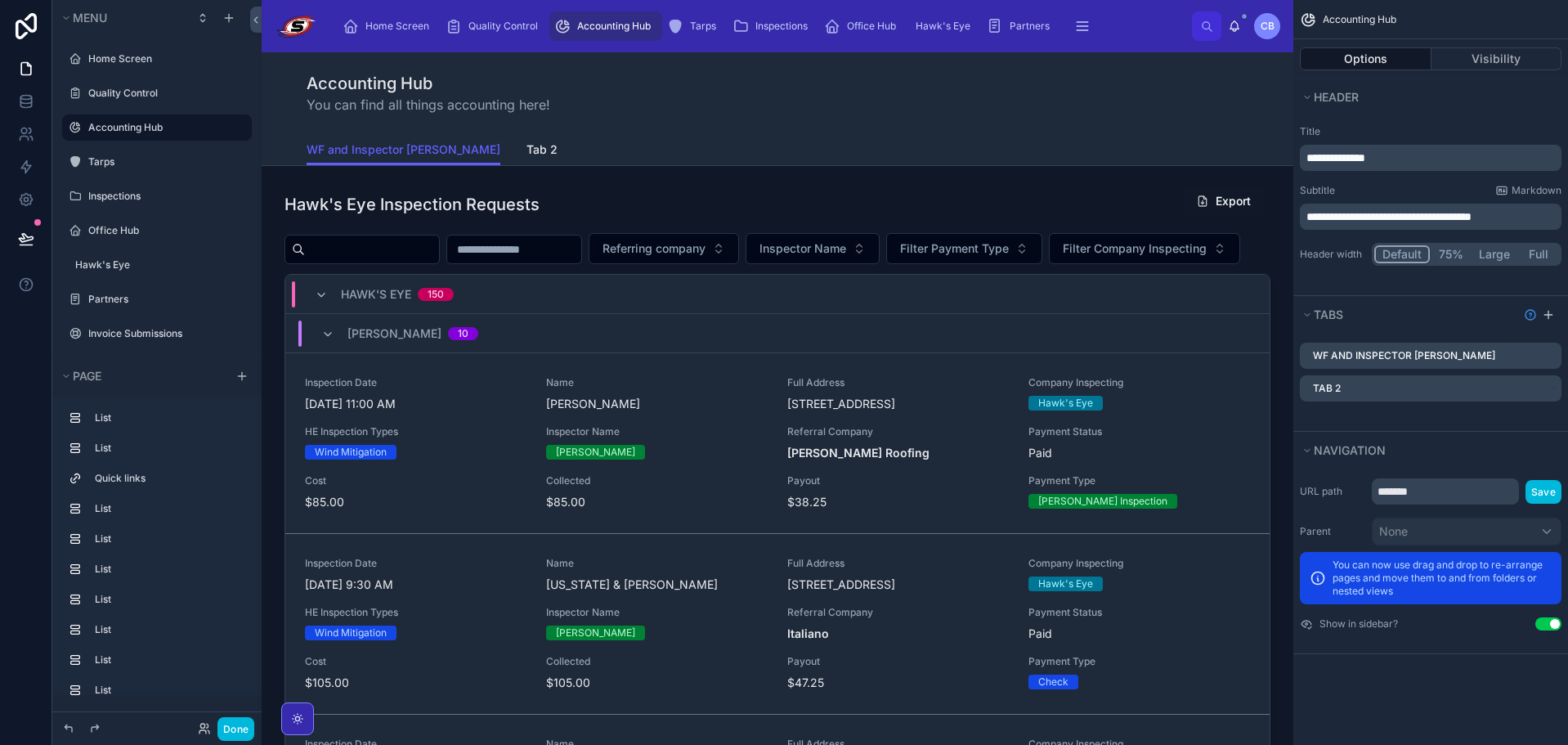
click at [391, 155] on span "WF and Inspector Data" at bounding box center [403, 149] width 194 height 16
click at [527, 149] on span "Tab 2" at bounding box center [542, 149] width 31 height 16
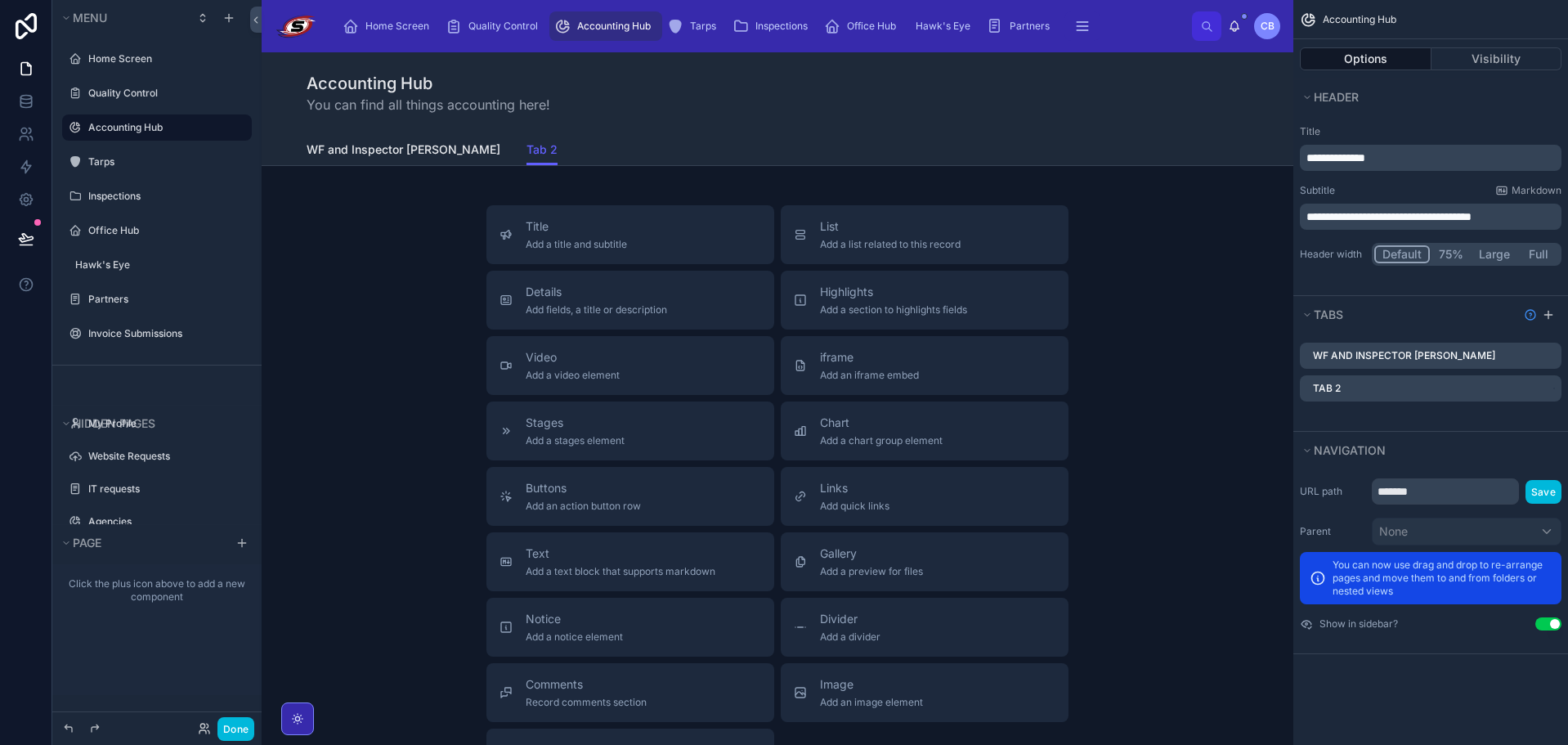
click at [388, 151] on span "WF and Inspector Data" at bounding box center [403, 149] width 194 height 16
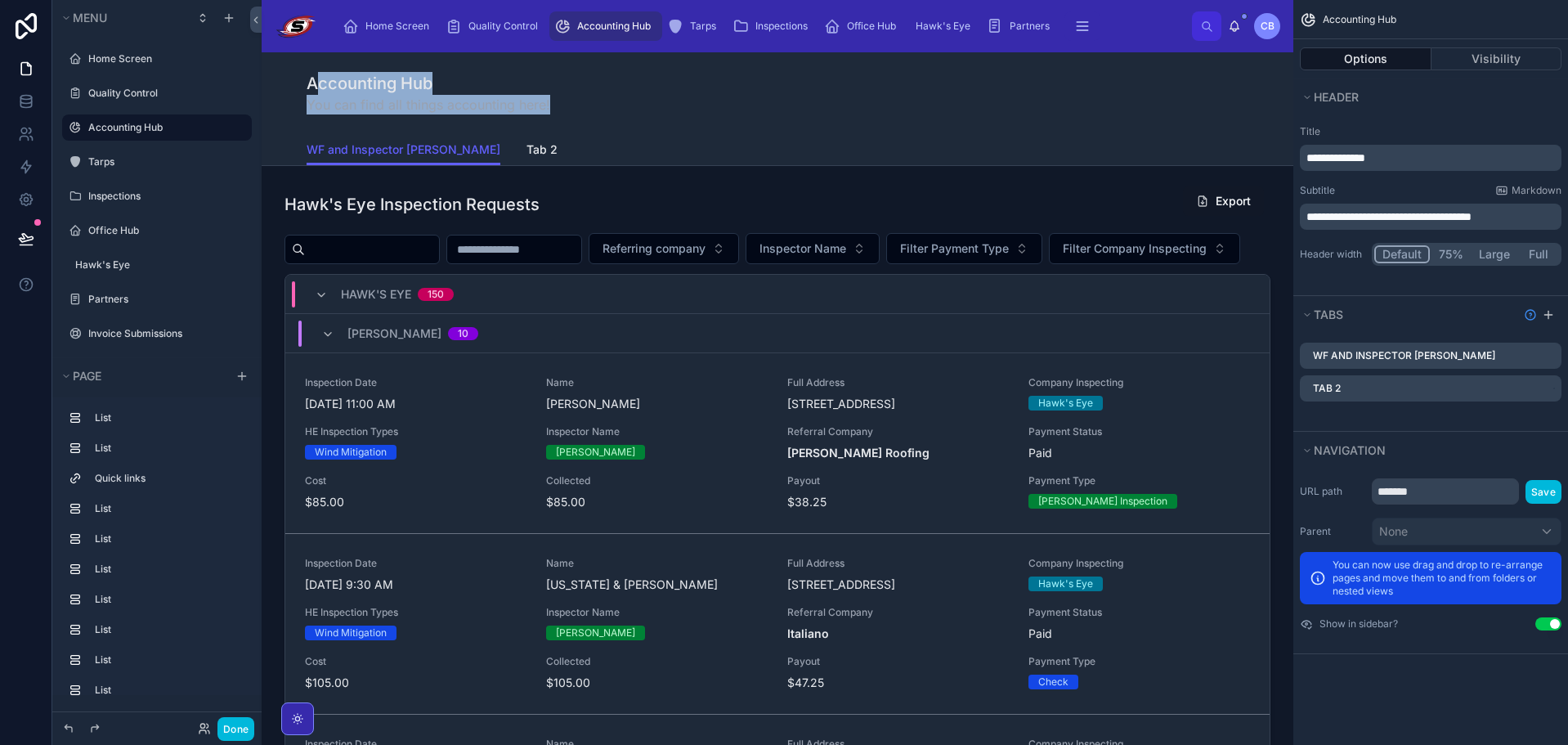
drag, startPoint x: 309, startPoint y: 81, endPoint x: 552, endPoint y: 104, distance: 244.1
click at [552, 104] on div "Accounting Hub You can find all things accounting here!" at bounding box center [777, 93] width 941 height 43
click at [553, 104] on div "Accounting Hub You can find all things accounting here!" at bounding box center [777, 93] width 941 height 43
click at [527, 150] on span "Tab 2" at bounding box center [542, 149] width 31 height 16
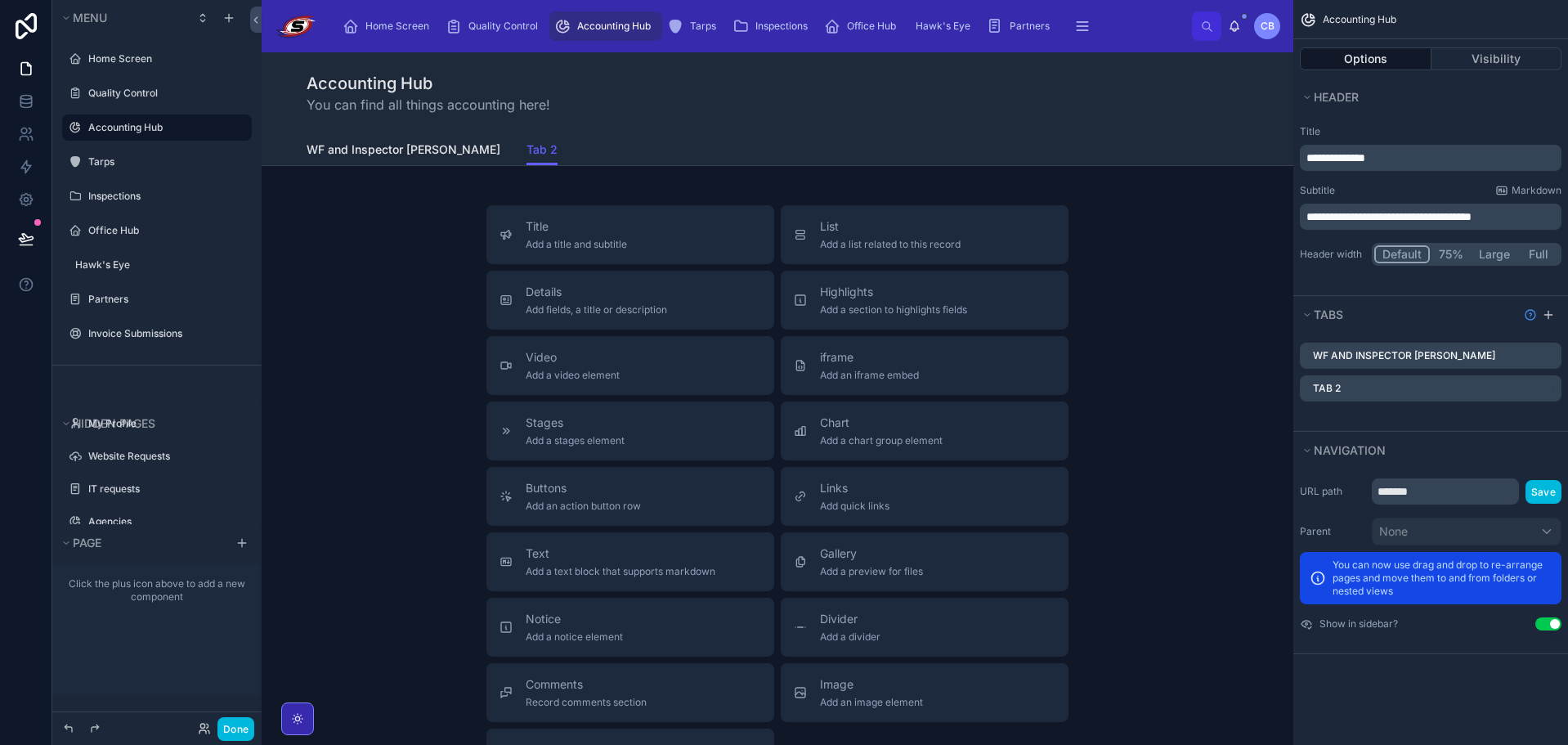
click at [395, 154] on span "WF and Inspector Data" at bounding box center [403, 149] width 194 height 16
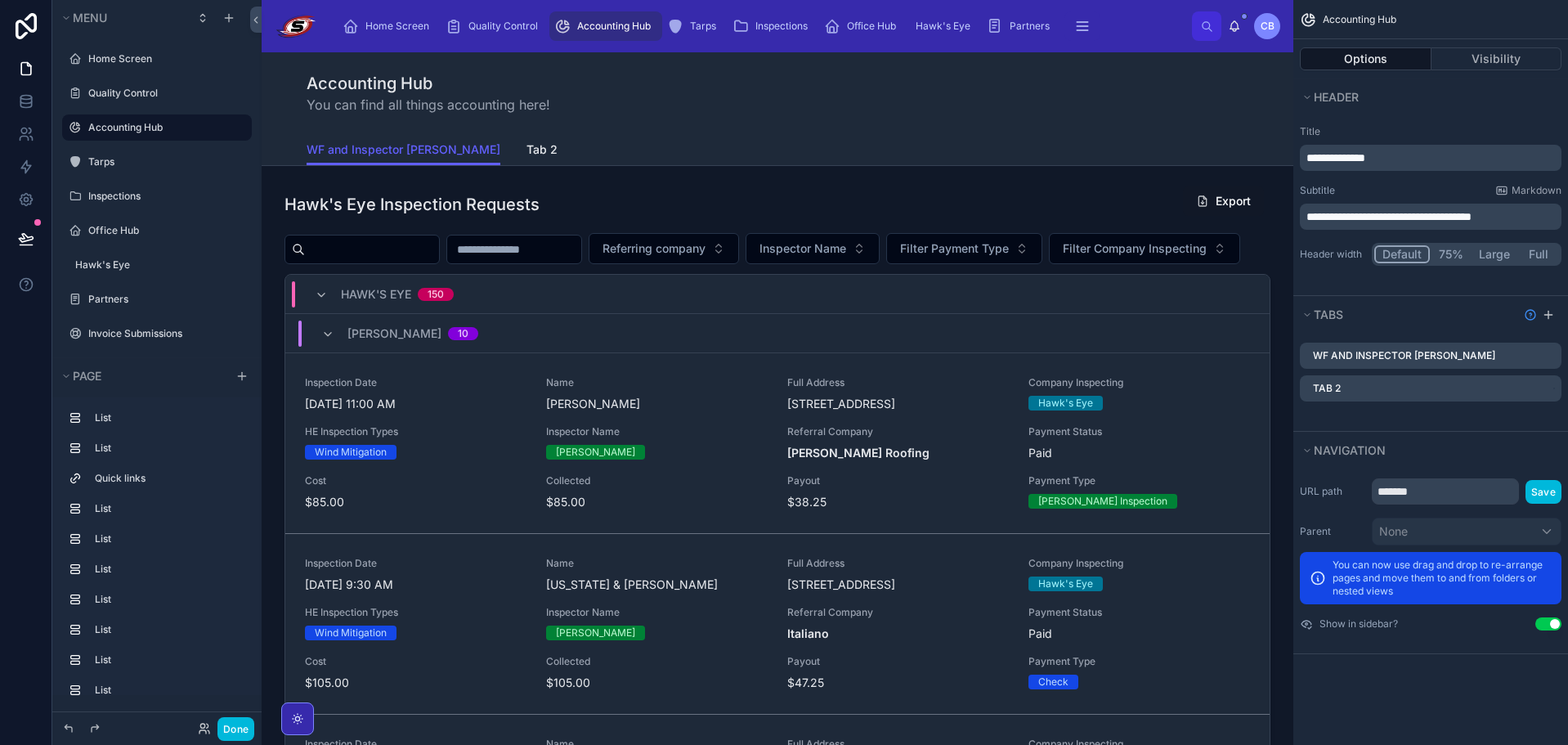
click at [527, 153] on span "Tab 2" at bounding box center [542, 149] width 31 height 16
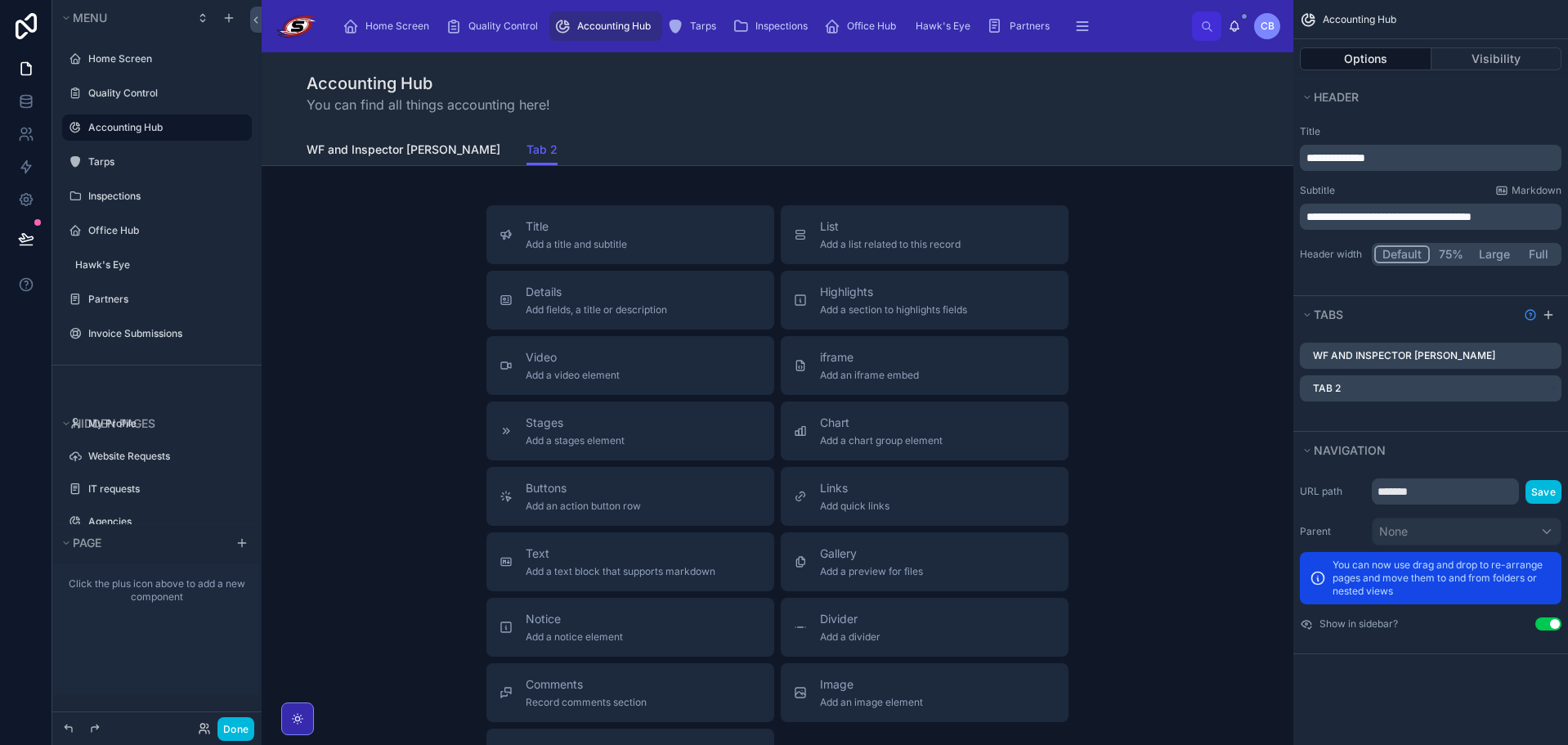
click at [345, 155] on span "WF and Inspector Data" at bounding box center [403, 149] width 194 height 16
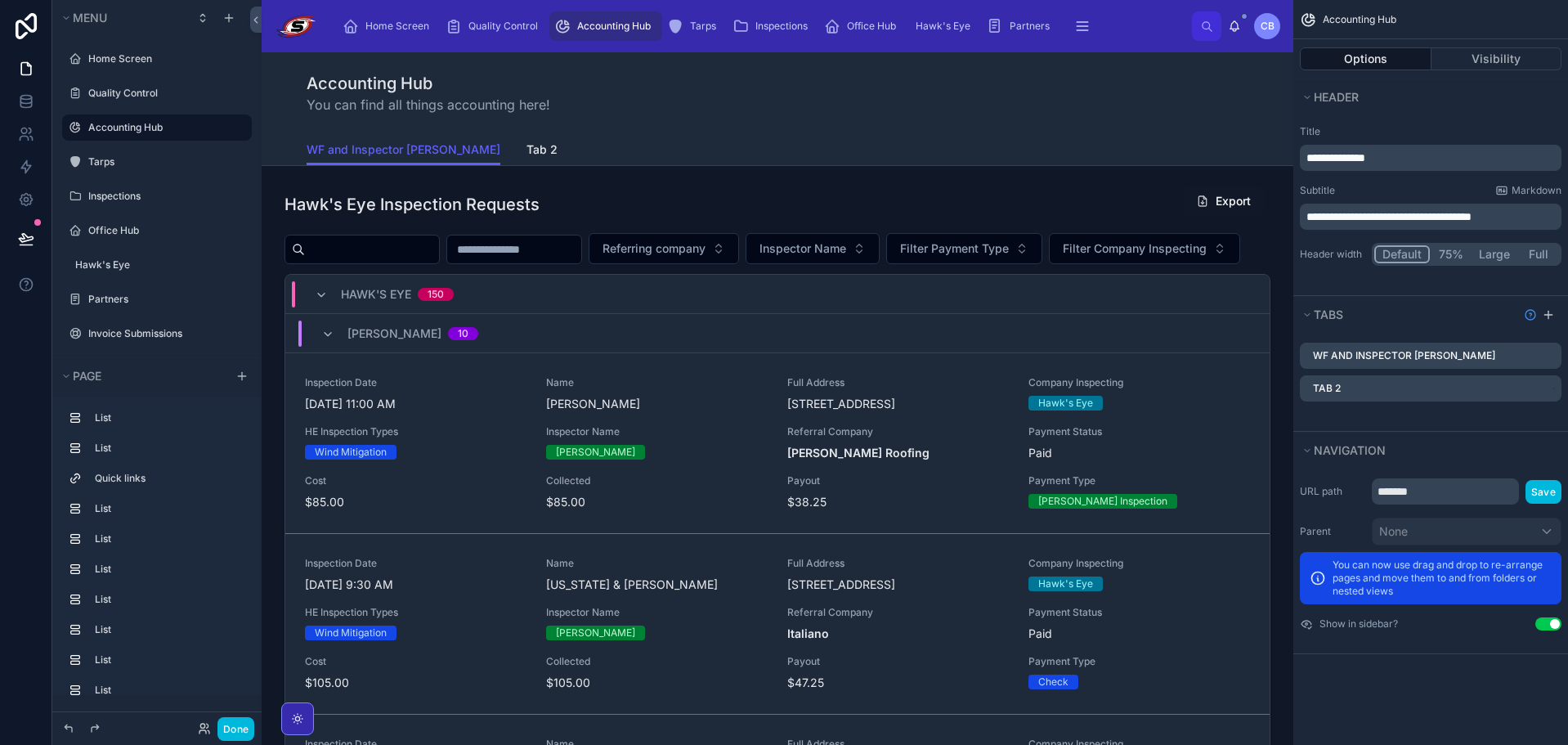
click at [527, 154] on span "Tab 2" at bounding box center [542, 149] width 31 height 16
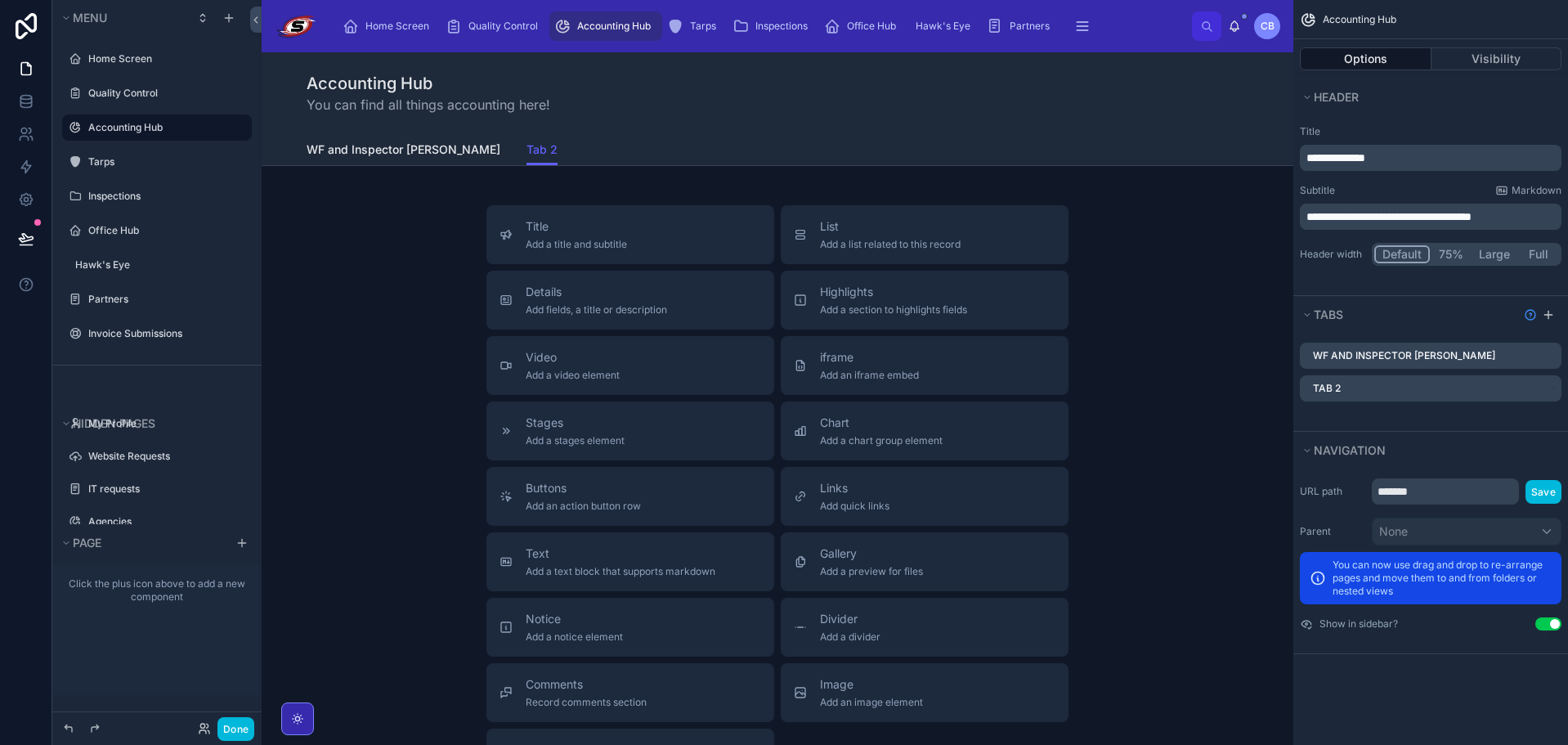
click at [400, 155] on span "WF and Inspector Data" at bounding box center [403, 149] width 194 height 16
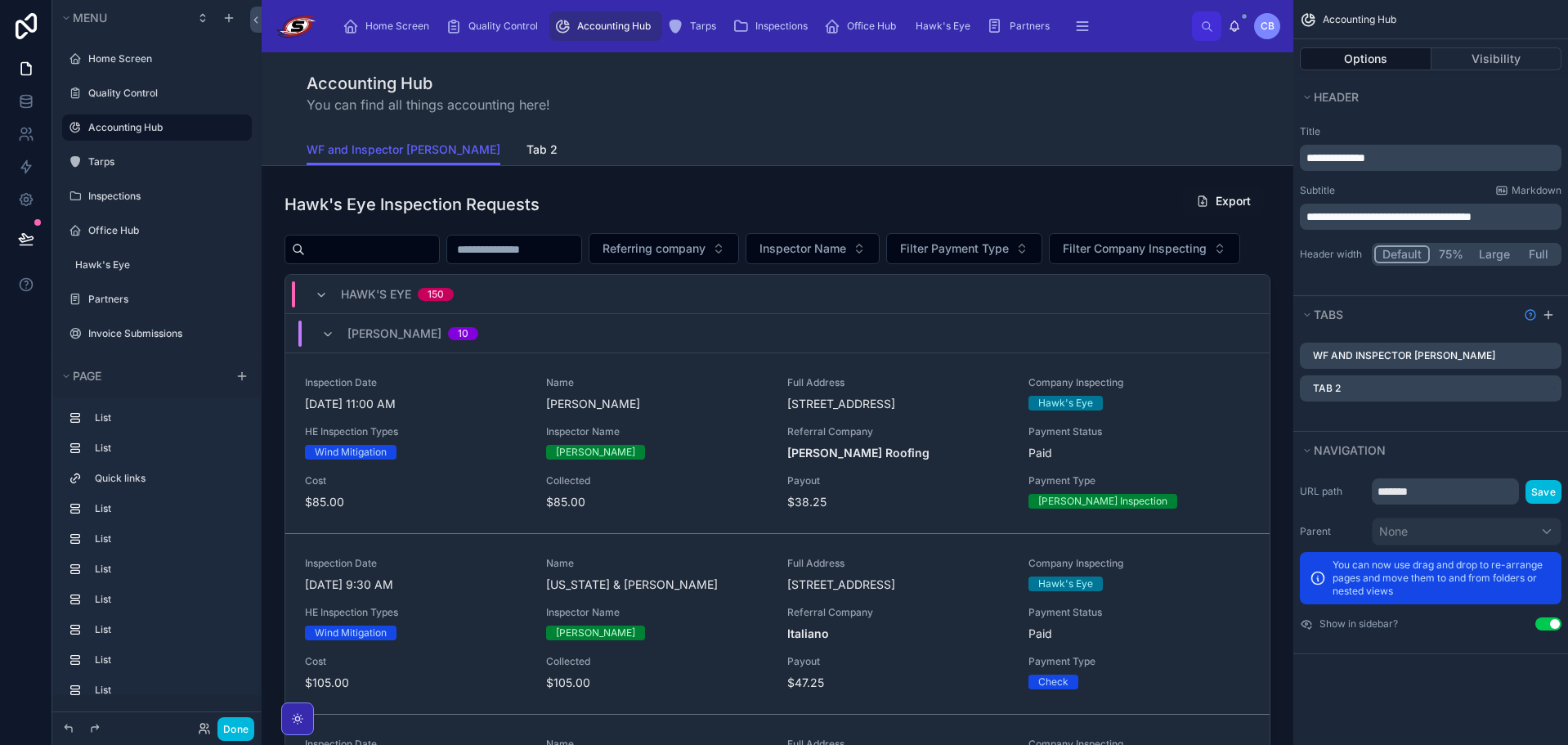
click at [527, 155] on span "Tab 2" at bounding box center [542, 149] width 31 height 16
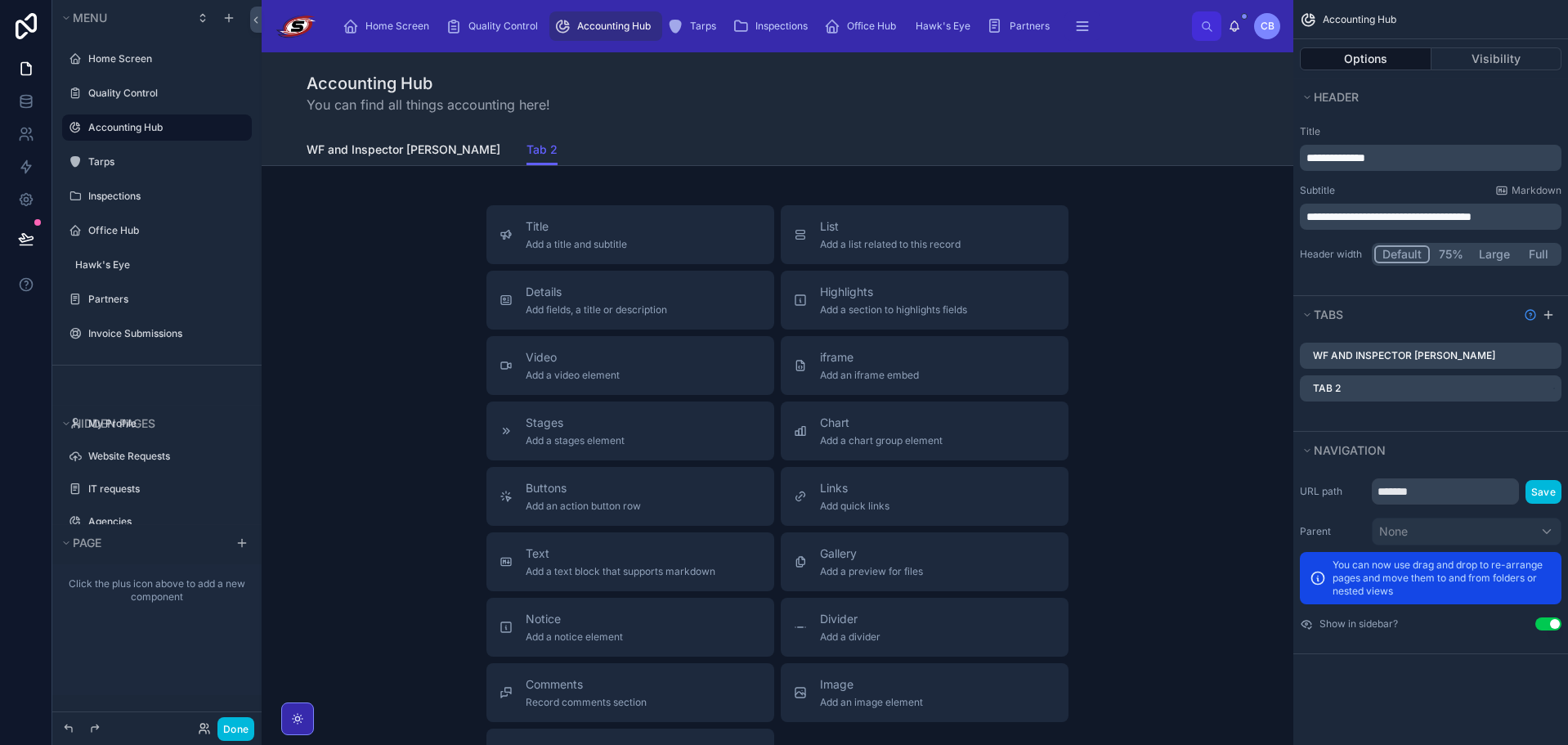
click at [337, 160] on link "WF and Inspector Data" at bounding box center [403, 151] width 194 height 33
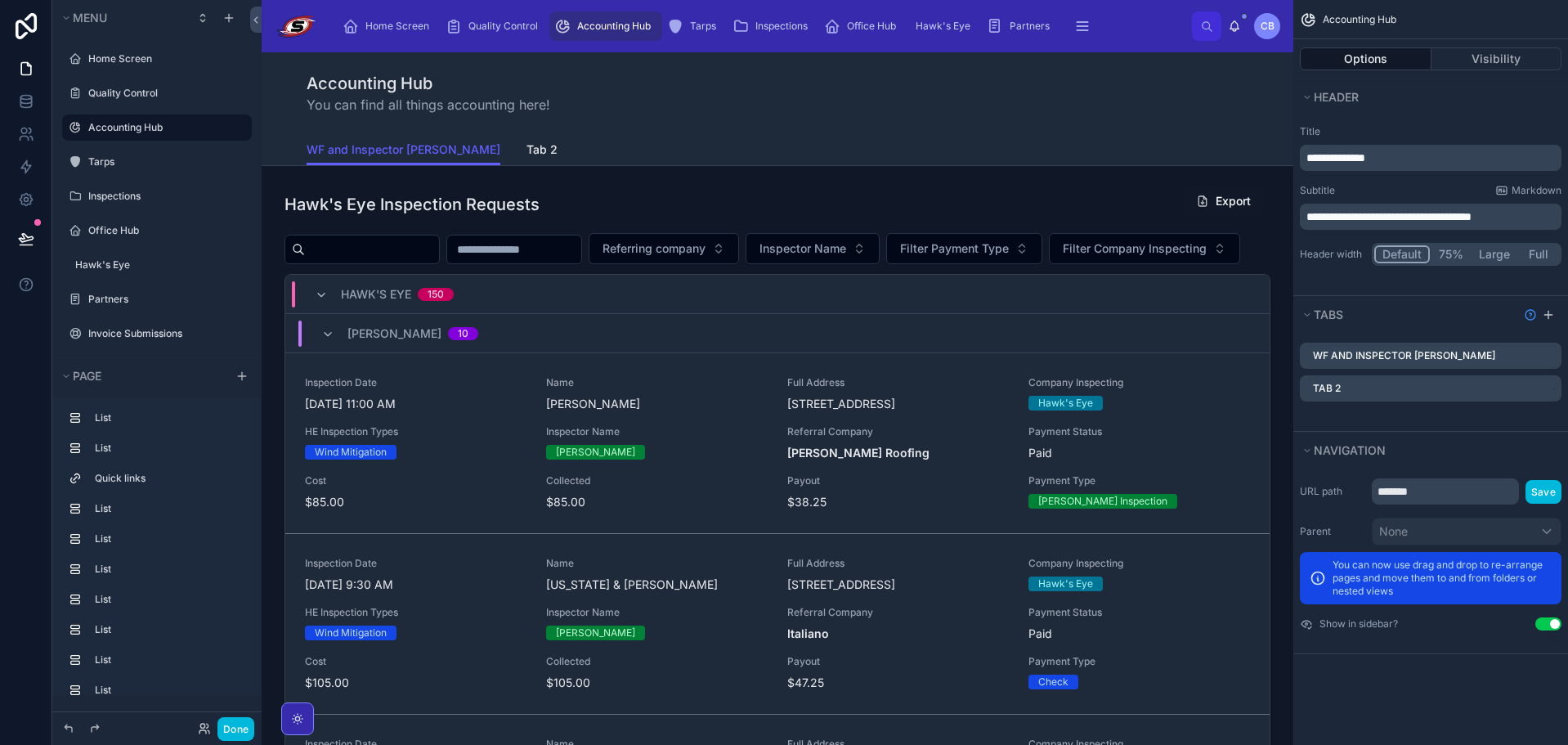
click at [527, 154] on span "Tab 2" at bounding box center [542, 149] width 31 height 16
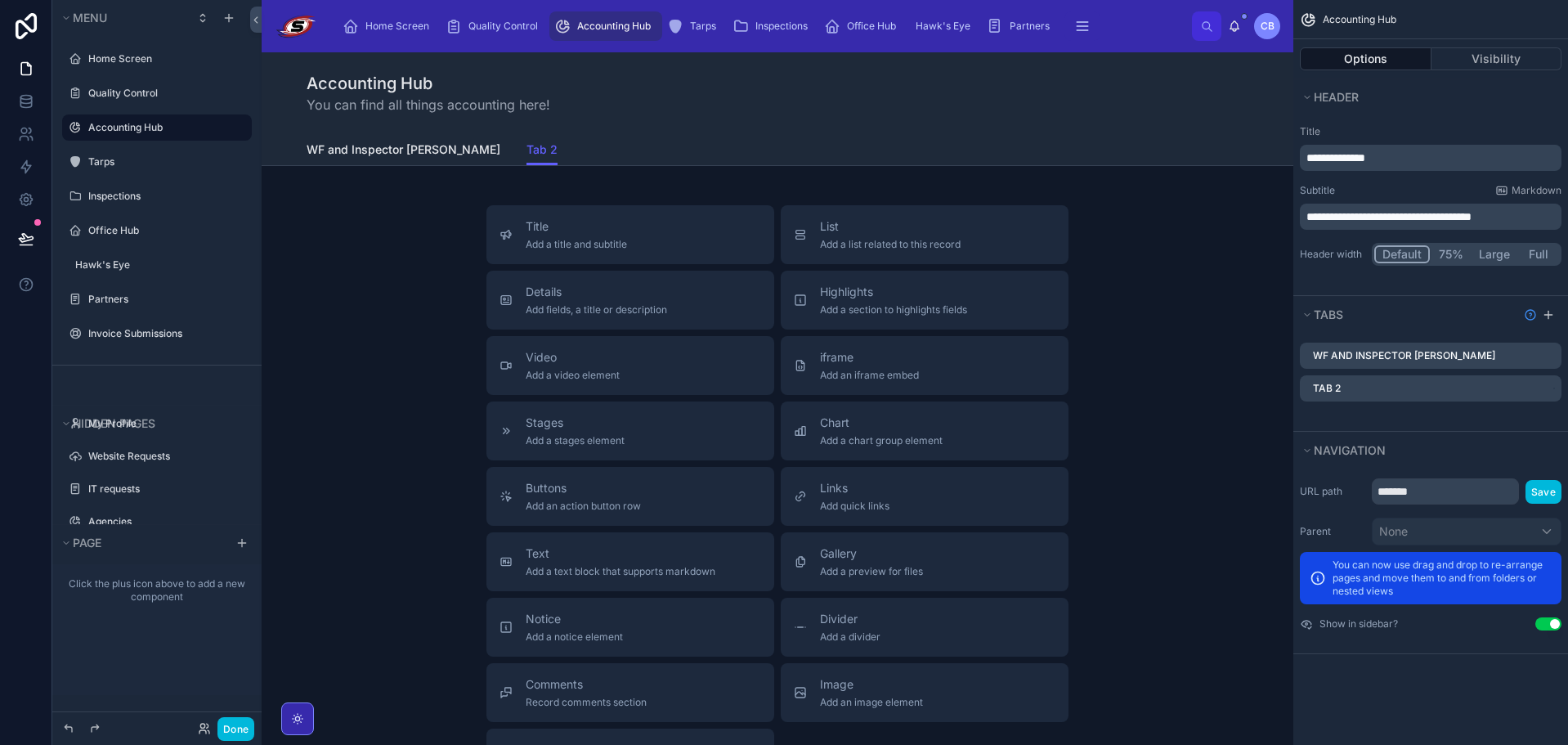
click at [398, 154] on span "WF and Inspector Data" at bounding box center [403, 149] width 194 height 16
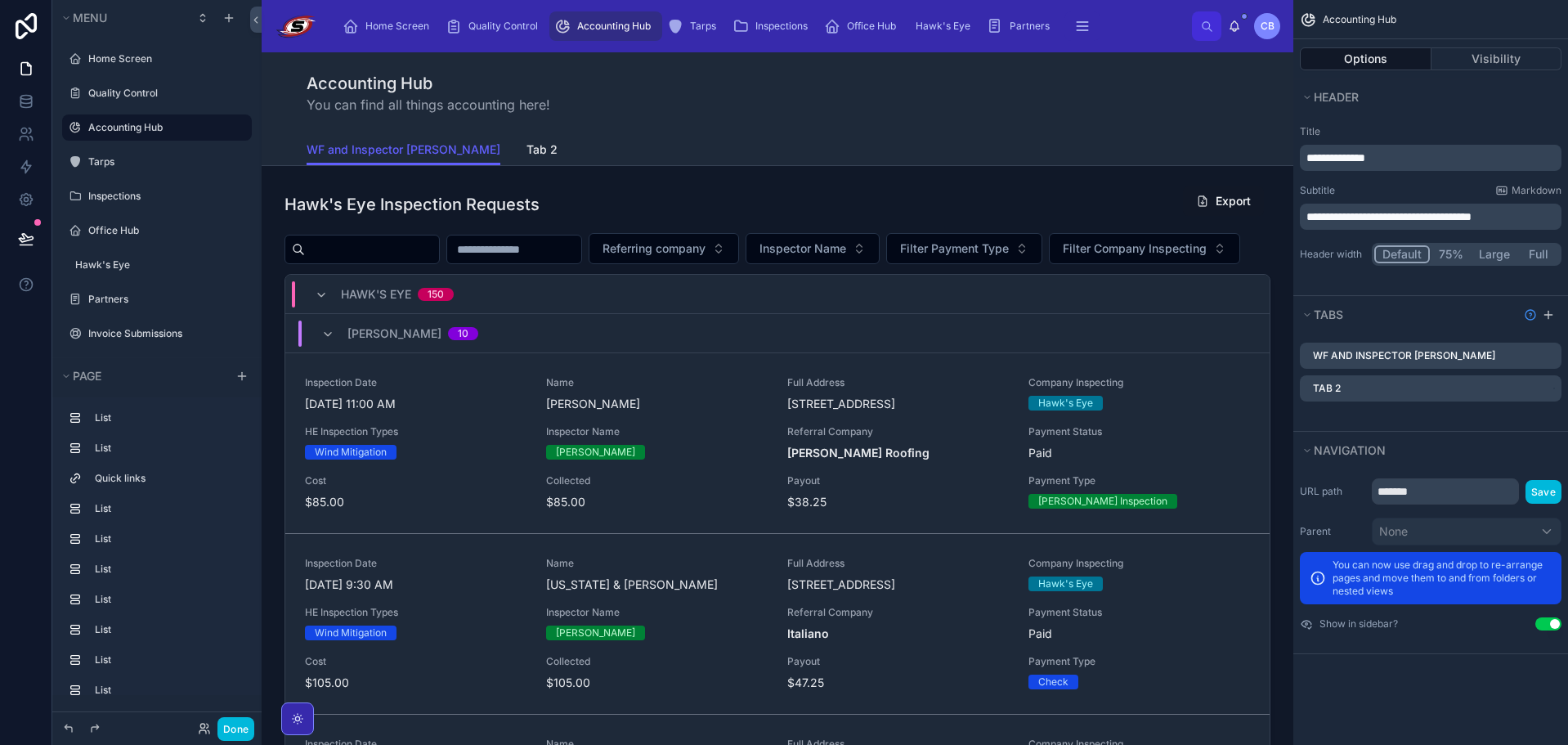
drag, startPoint x: 451, startPoint y: 139, endPoint x: 456, endPoint y: 152, distance: 13.9
click at [451, 140] on div "WF and Inspector Data Tab 2" at bounding box center [777, 149] width 941 height 31
click at [527, 152] on span "Tab 2" at bounding box center [542, 149] width 31 height 16
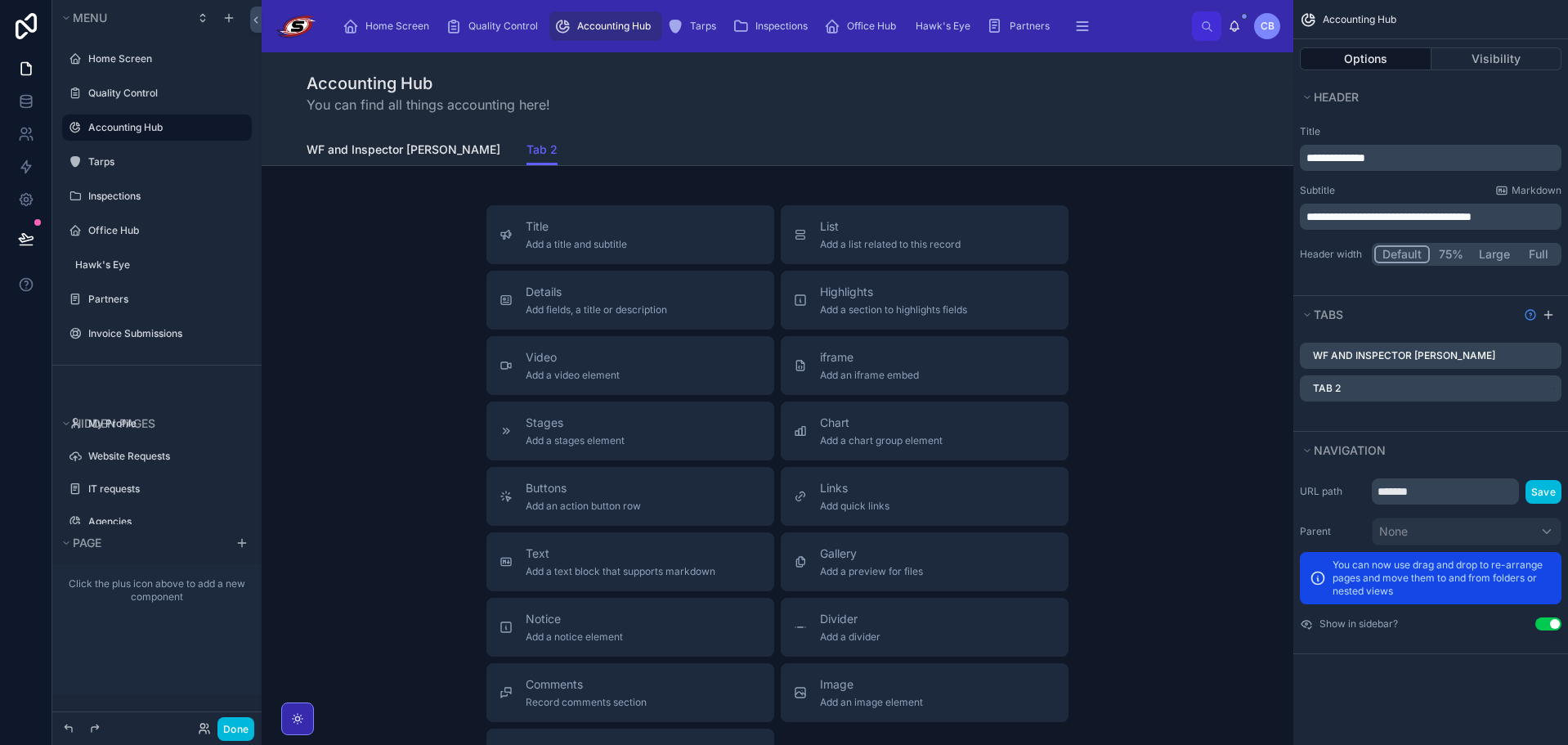
click at [527, 149] on span "Tab 2" at bounding box center [542, 149] width 31 height 16
click at [1476, 45] on div "Options Visibility" at bounding box center [1431, 58] width 275 height 39
click at [1457, 60] on button "Visibility" at bounding box center [1497, 58] width 131 height 23
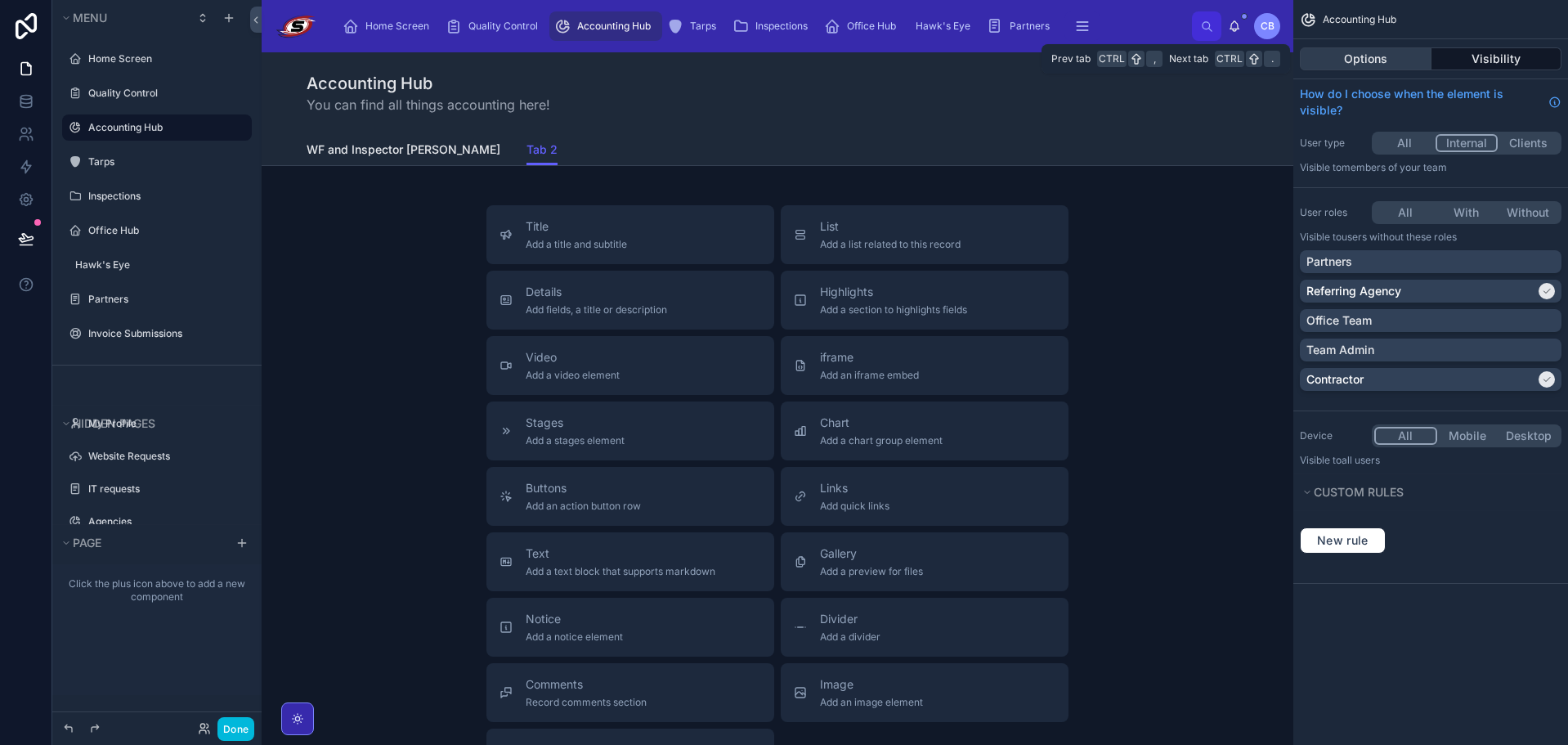
click at [1403, 62] on button "Options" at bounding box center [1365, 58] width 132 height 23
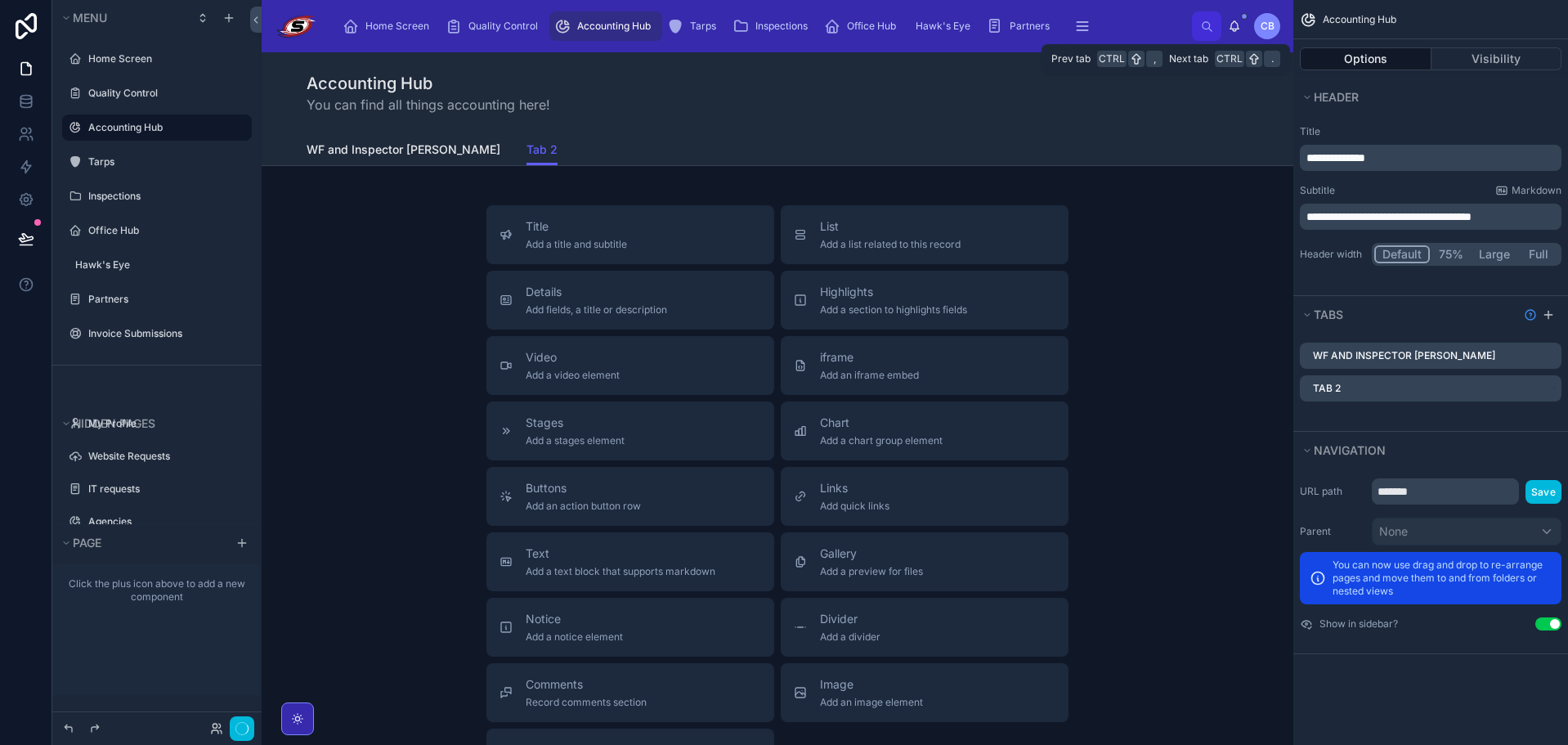
click at [1403, 59] on button "Options" at bounding box center [1365, 58] width 132 height 23
click at [527, 151] on span "Tab 2" at bounding box center [542, 149] width 31 height 16
click at [989, 122] on div "Accounting Hub You can find all things accounting here!" at bounding box center [777, 94] width 941 height 82
click at [527, 154] on span "Tab 2" at bounding box center [542, 149] width 31 height 16
click at [411, 154] on span "WF and Inspector Data" at bounding box center [403, 149] width 194 height 16
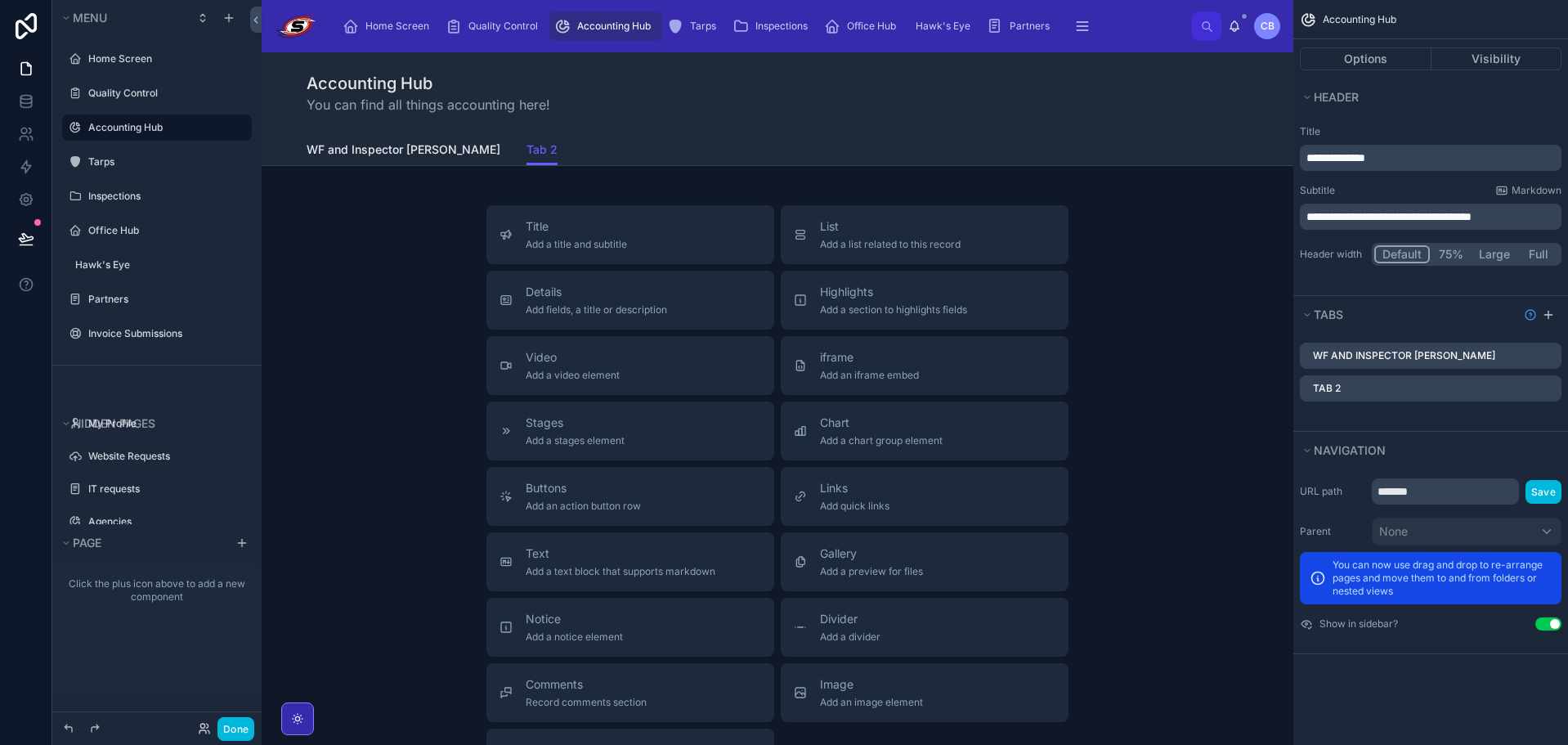
click at [527, 157] on span "Tab 2" at bounding box center [542, 149] width 31 height 16
click at [407, 156] on span "WF and Inspector Data" at bounding box center [403, 149] width 194 height 16
click at [488, 141] on div "WF and Inspector Data Tab 2" at bounding box center [777, 149] width 941 height 31
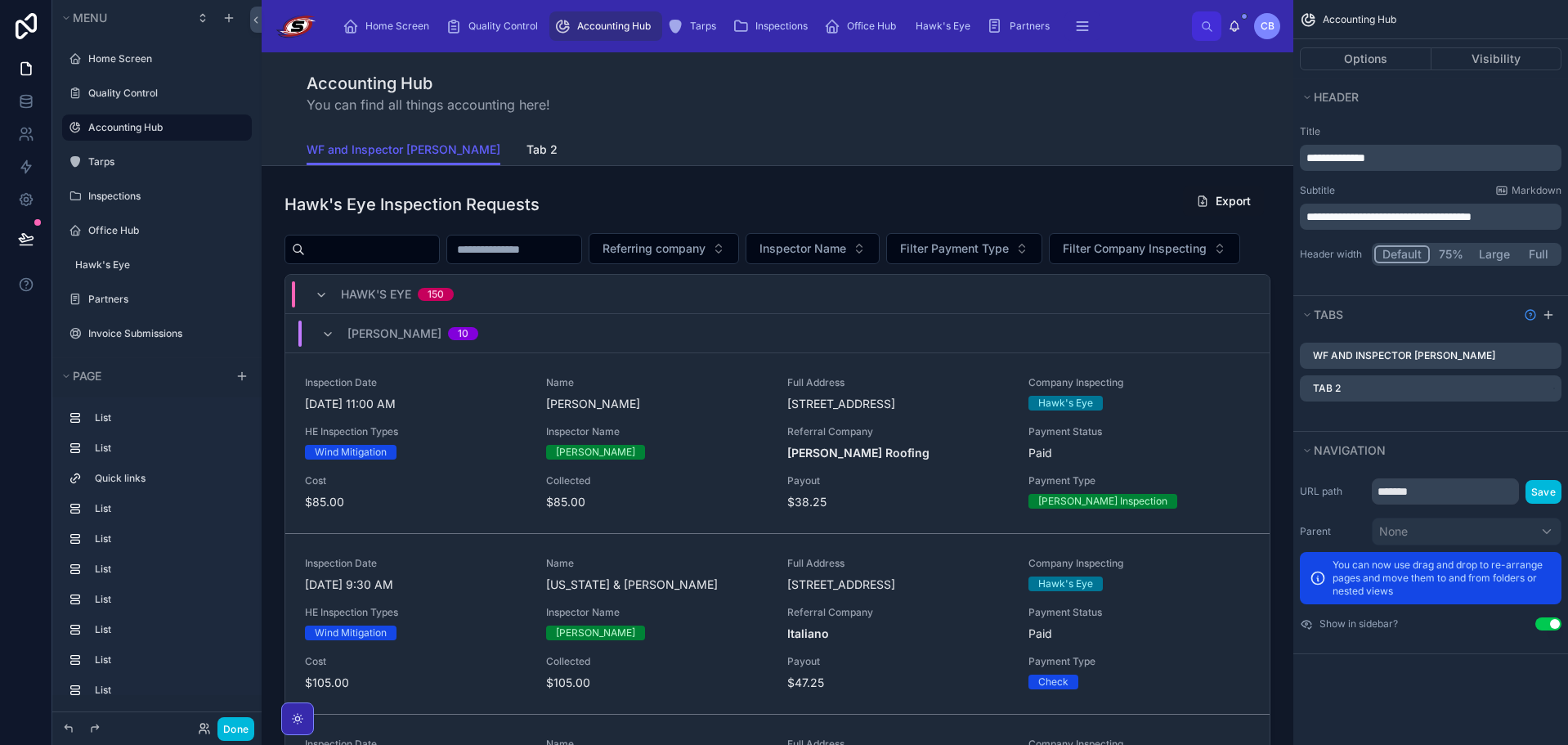
click at [445, 140] on div "WF and Inspector Data Tab 2" at bounding box center [777, 149] width 941 height 31
click at [527, 141] on span "Tab 2" at bounding box center [542, 149] width 31 height 16
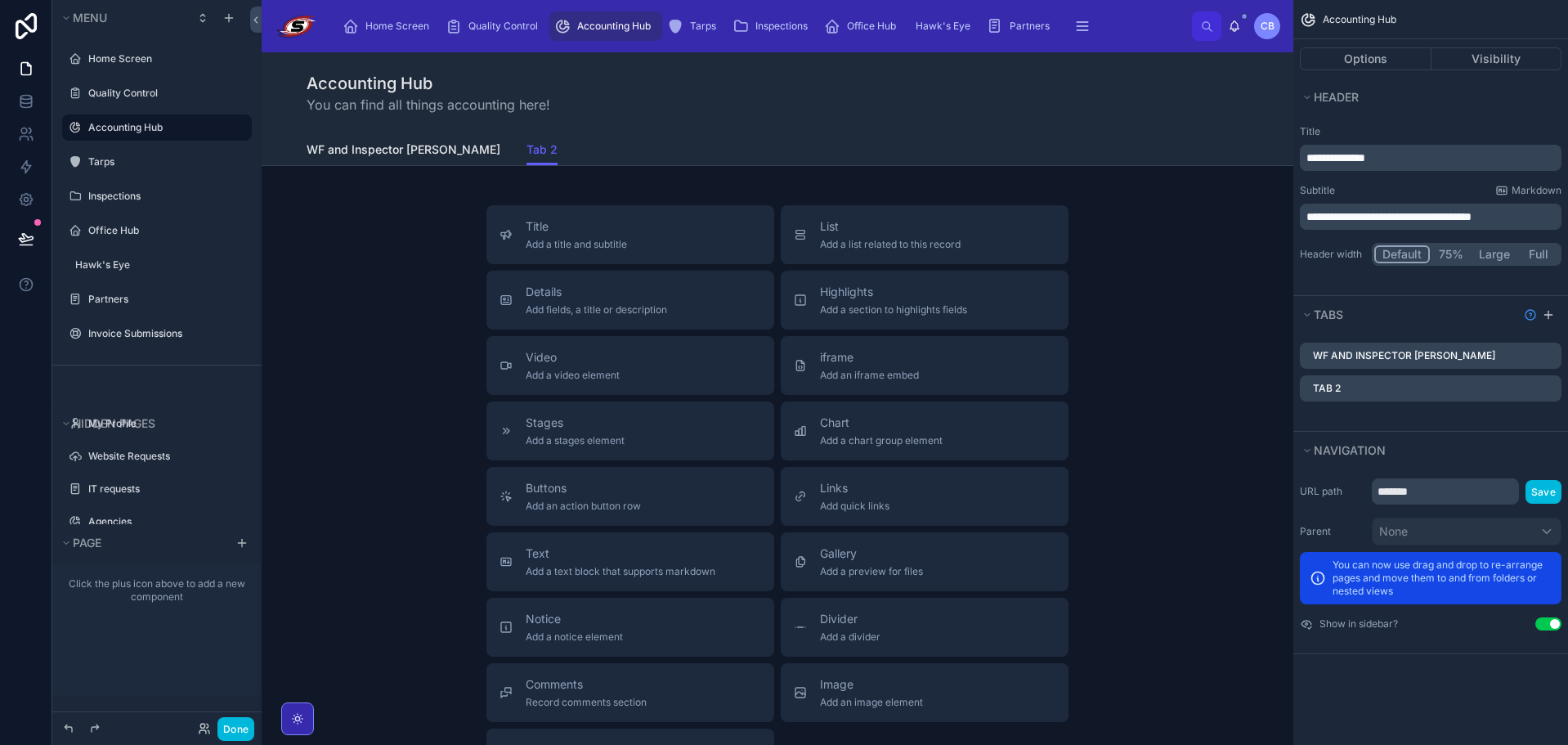
click at [527, 156] on span "Tab 2" at bounding box center [542, 149] width 31 height 16
click at [0, 0] on icon "scrollable content" at bounding box center [0, 0] width 0 height 0
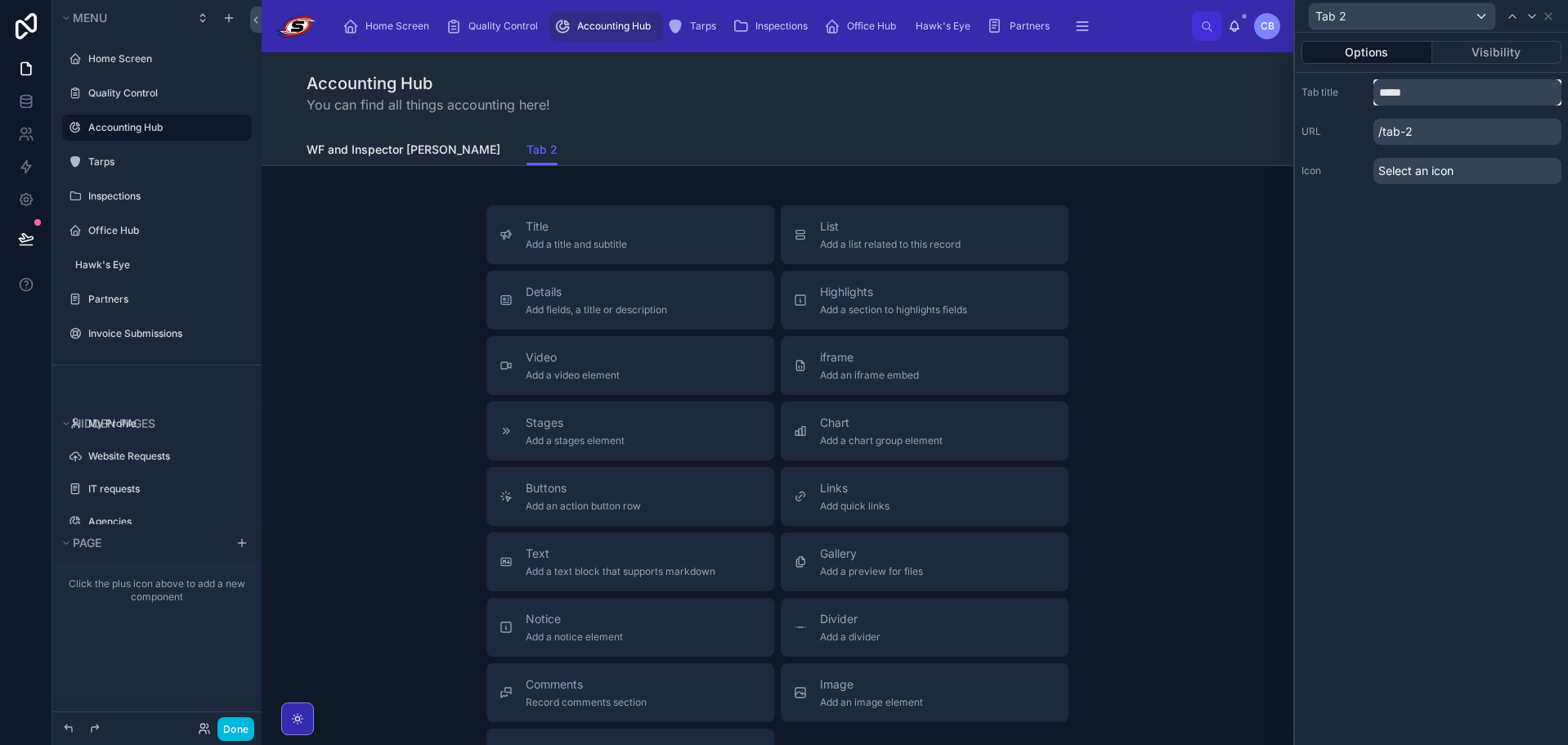
click at [1419, 92] on input "*****" at bounding box center [1467, 92] width 188 height 26
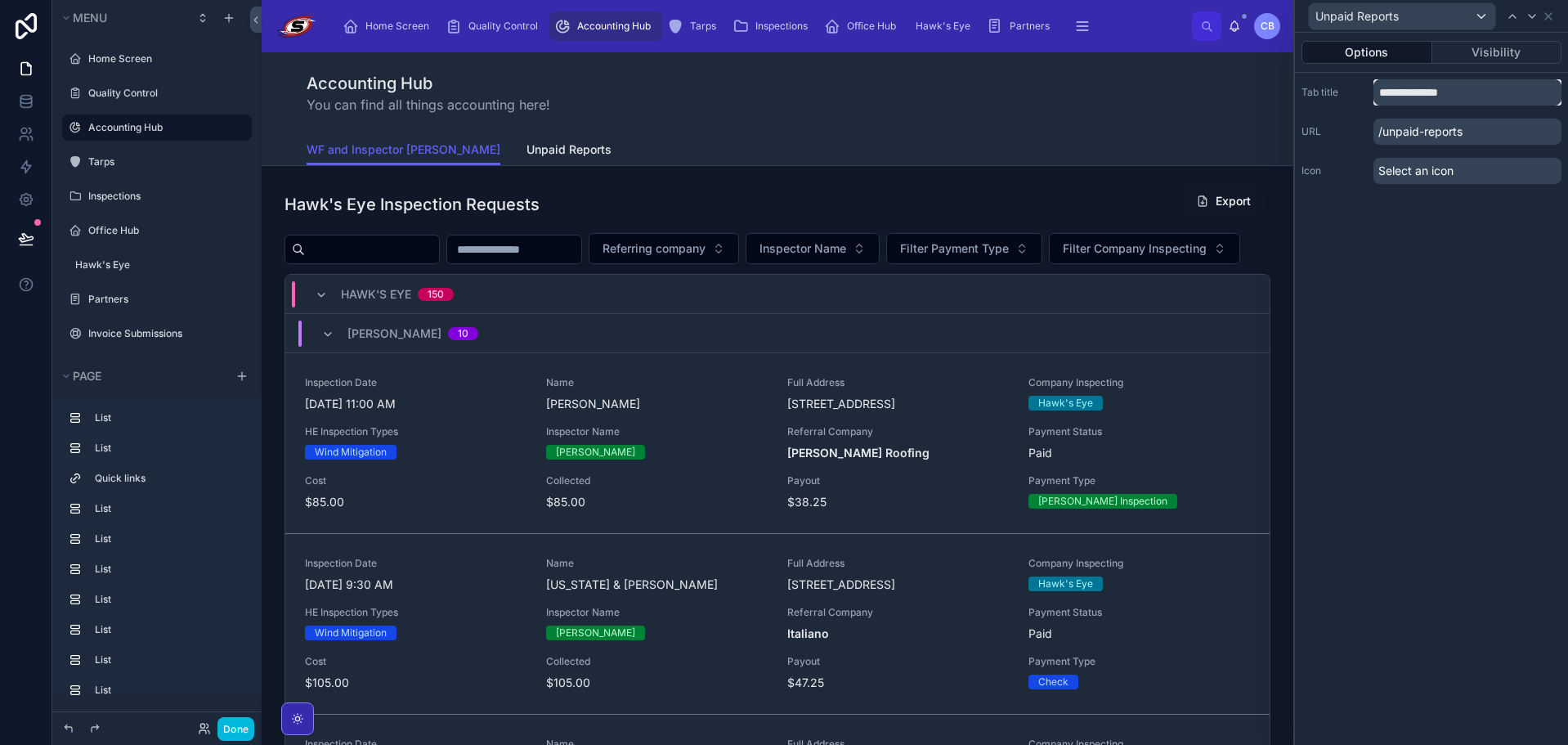
type input "**********"
click at [1399, 249] on div "**********" at bounding box center [1432, 388] width 273 height 712
click at [527, 155] on span "Unpaid Reports" at bounding box center [568, 149] width 85 height 16
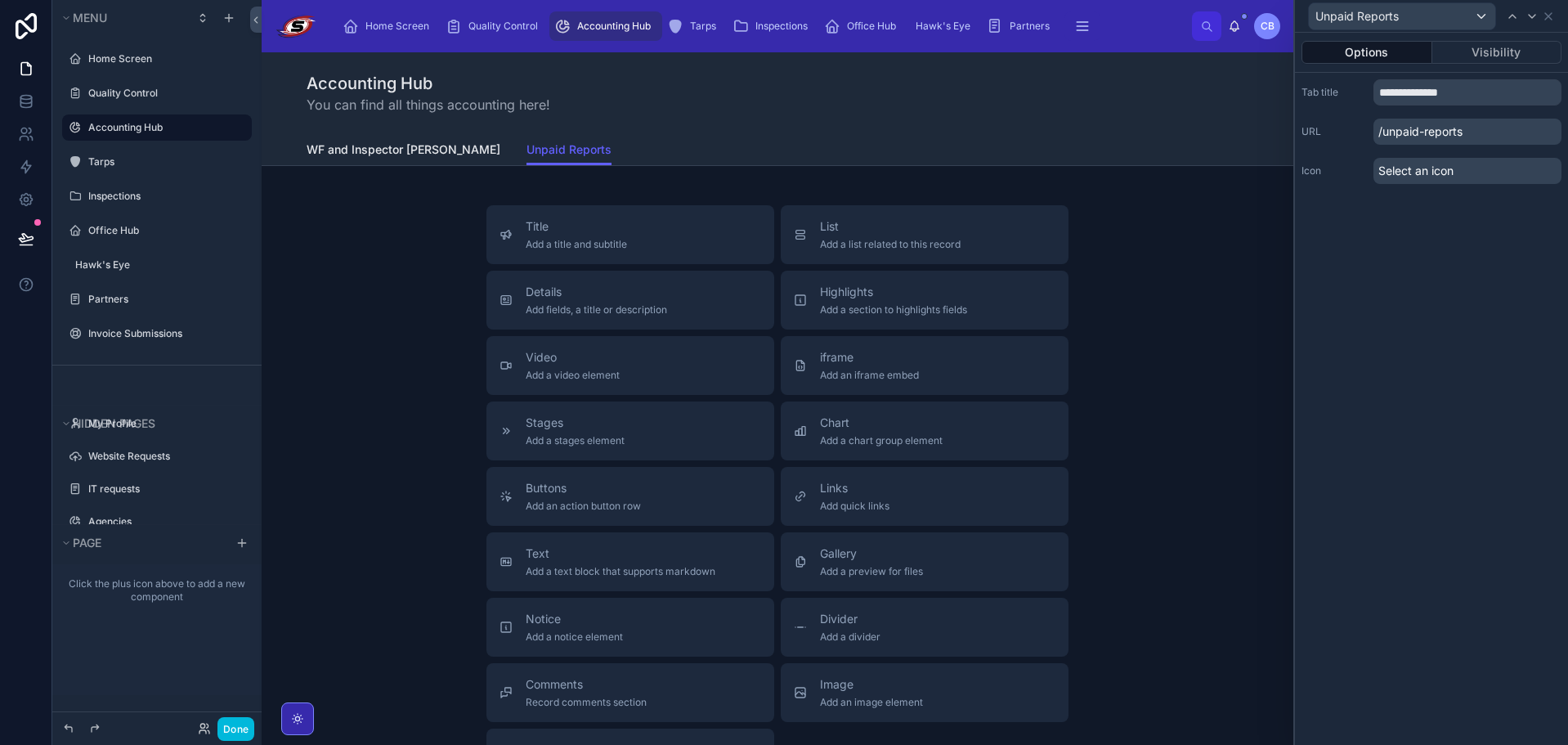
click at [374, 154] on span "WF and Inspector Data" at bounding box center [403, 149] width 194 height 16
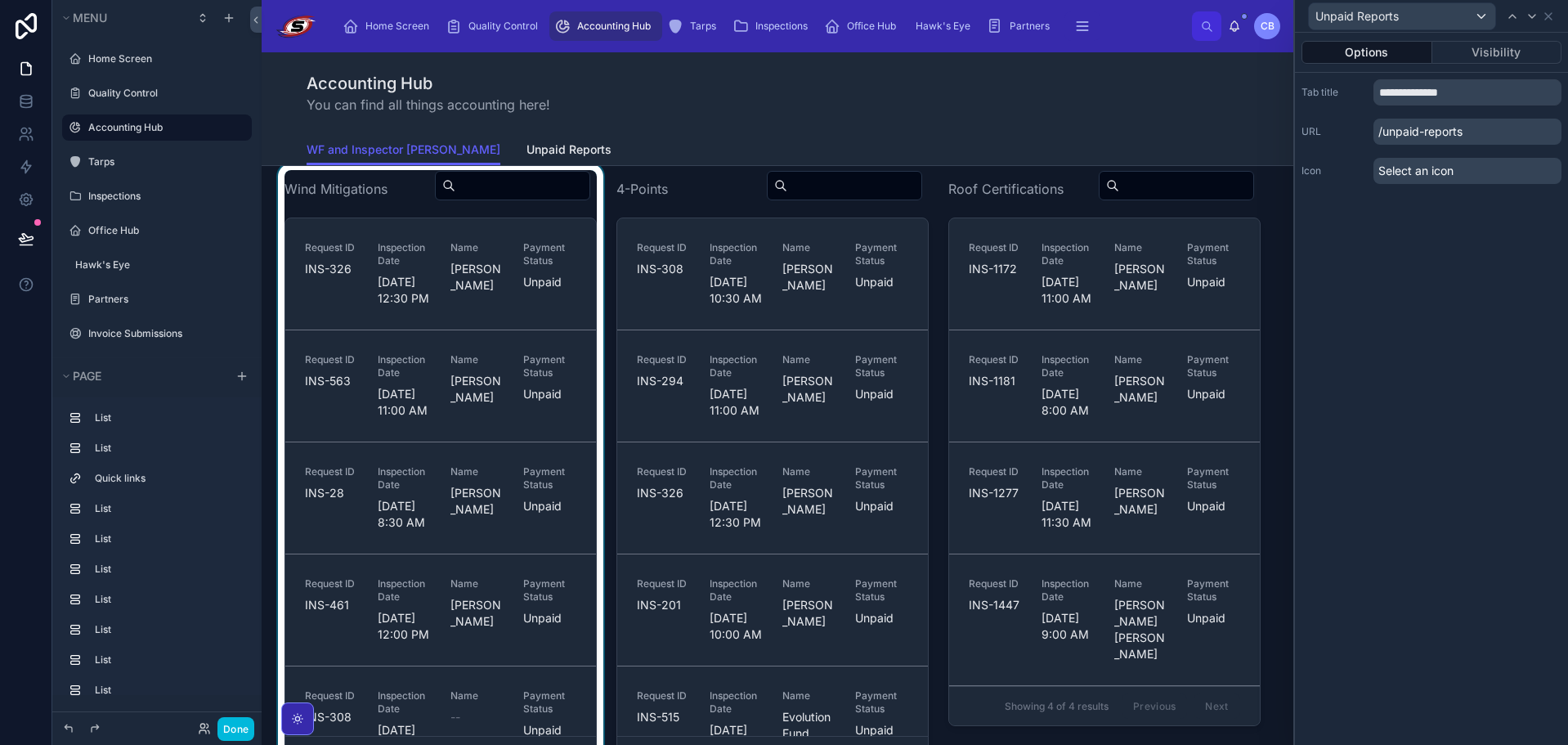
scroll to position [1226, 0]
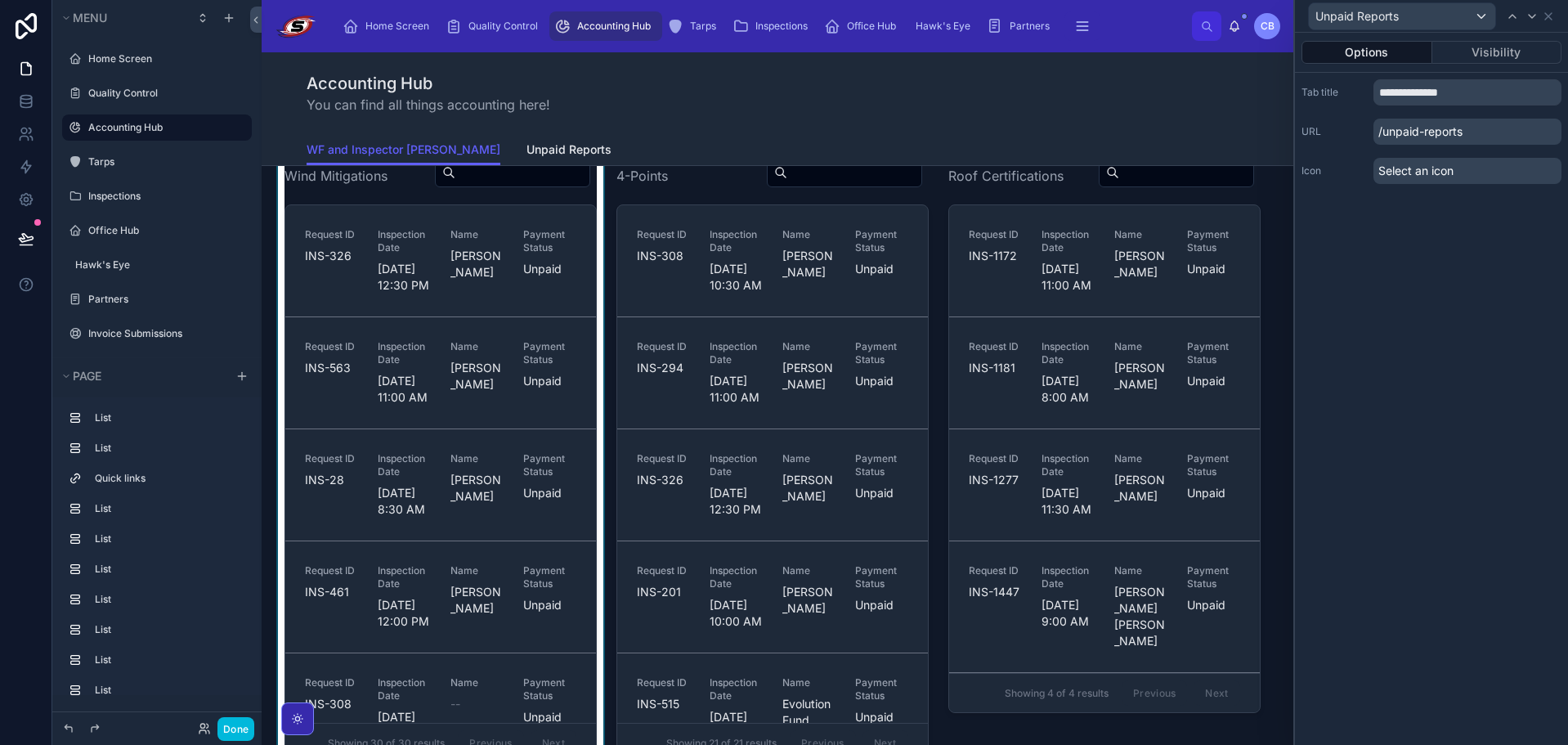
click at [357, 207] on div at bounding box center [440, 463] width 332 height 626
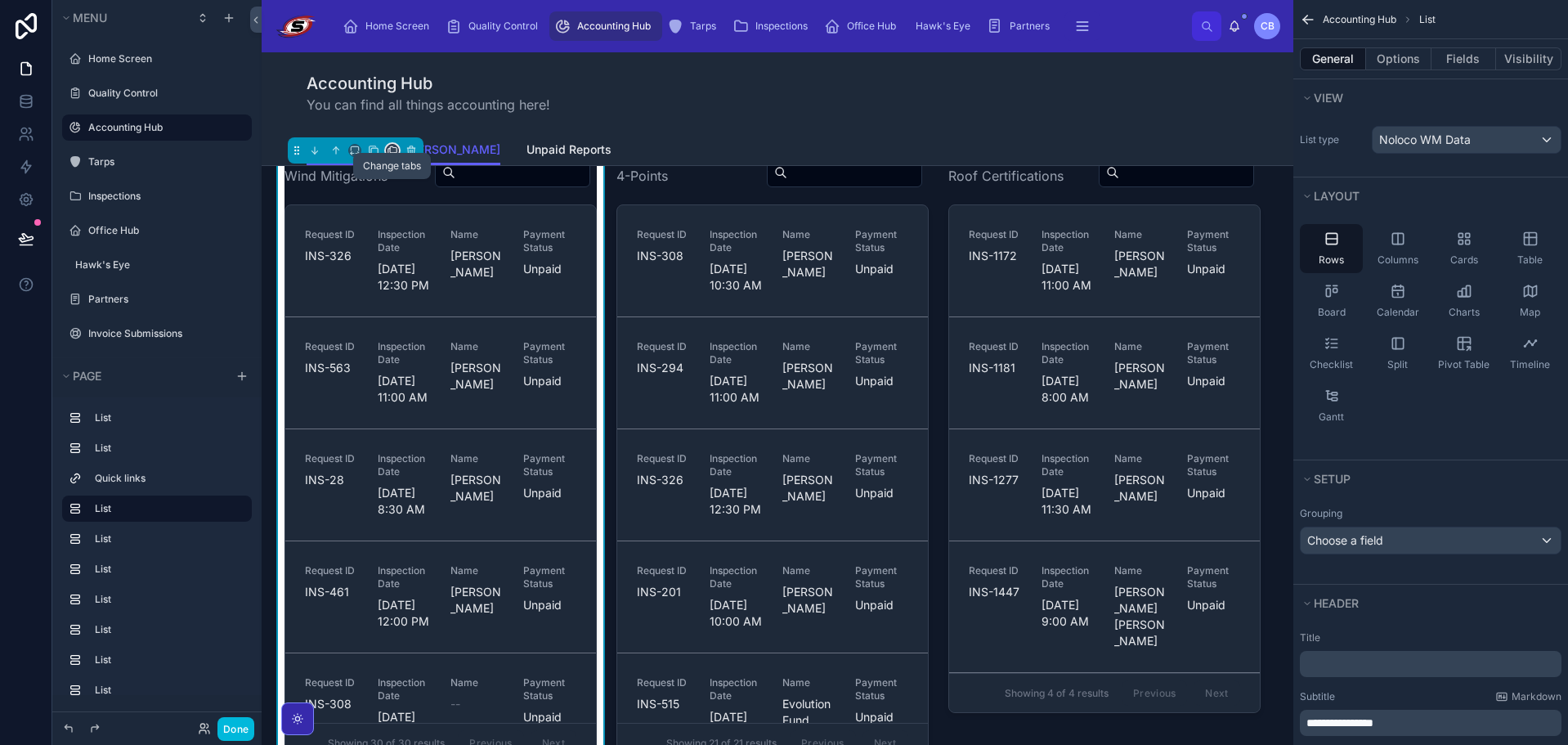
click at [387, 156] on icon at bounding box center [392, 150] width 12 height 12
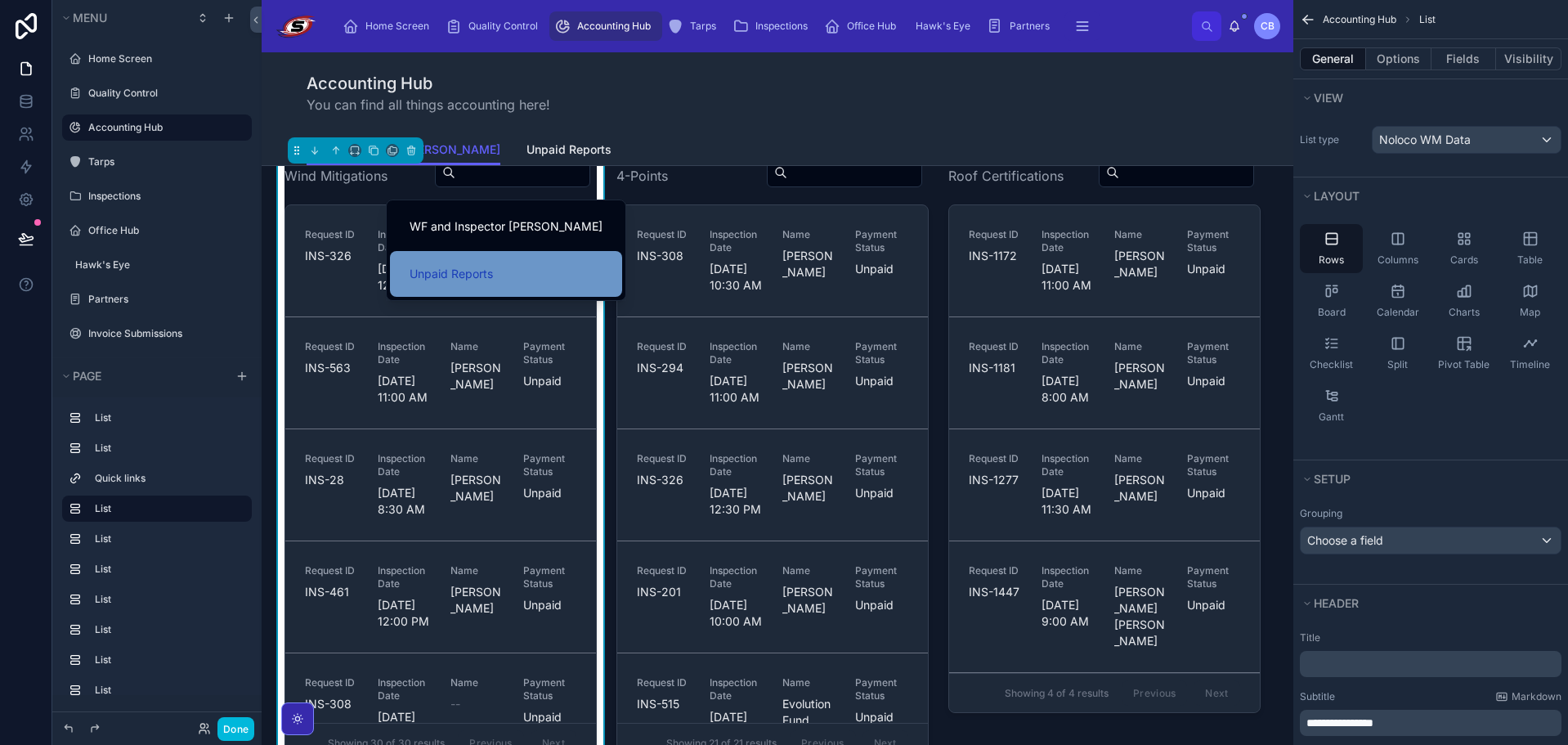
click at [432, 266] on span "Unpaid Reports" at bounding box center [451, 274] width 84 height 20
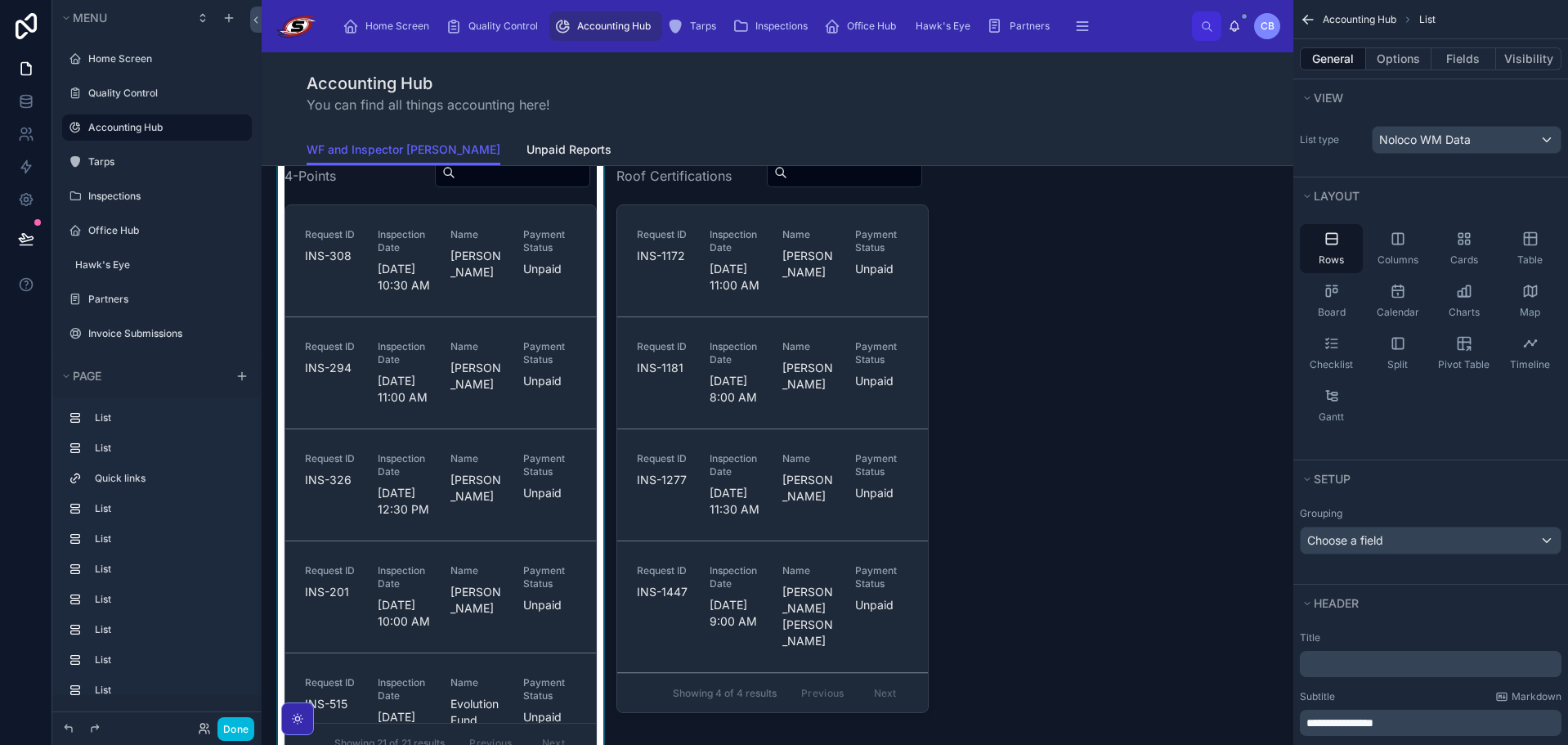
click at [366, 222] on div at bounding box center [440, 463] width 332 height 626
click at [390, 154] on icon at bounding box center [393, 150] width 6 height 6
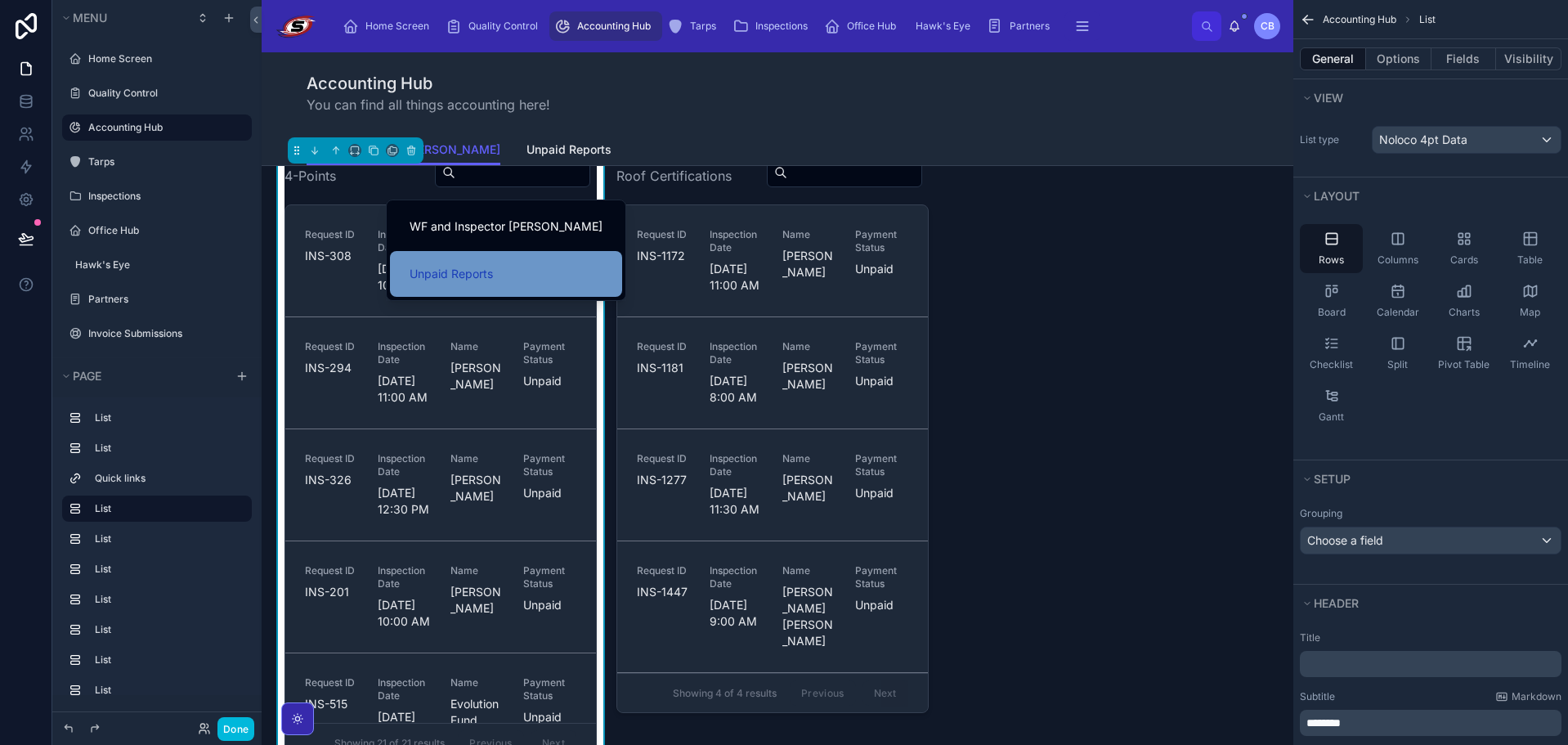
click at [435, 263] on div "Unpaid Reports" at bounding box center [506, 274] width 232 height 45
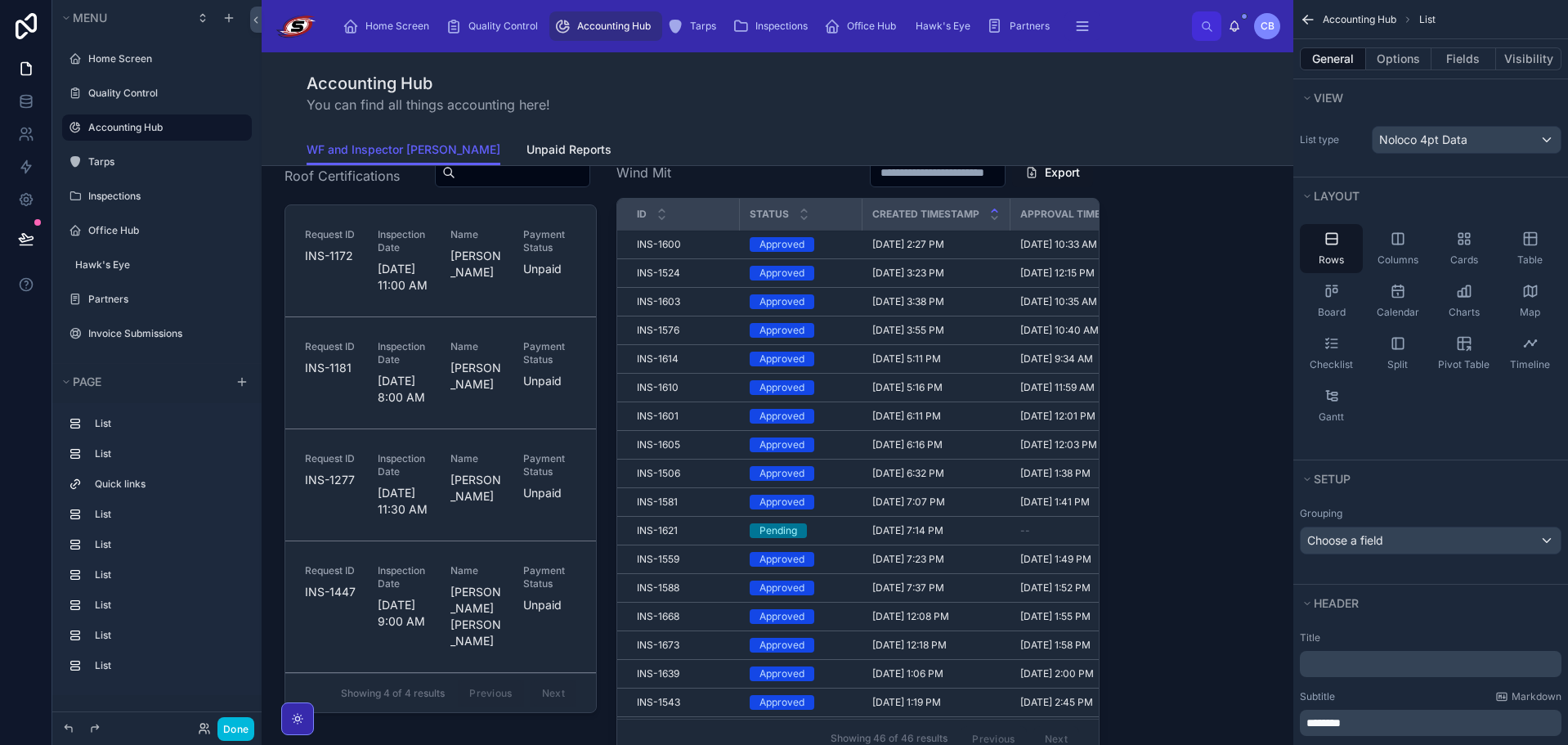
click at [375, 216] on div at bounding box center [440, 460] width 332 height 620
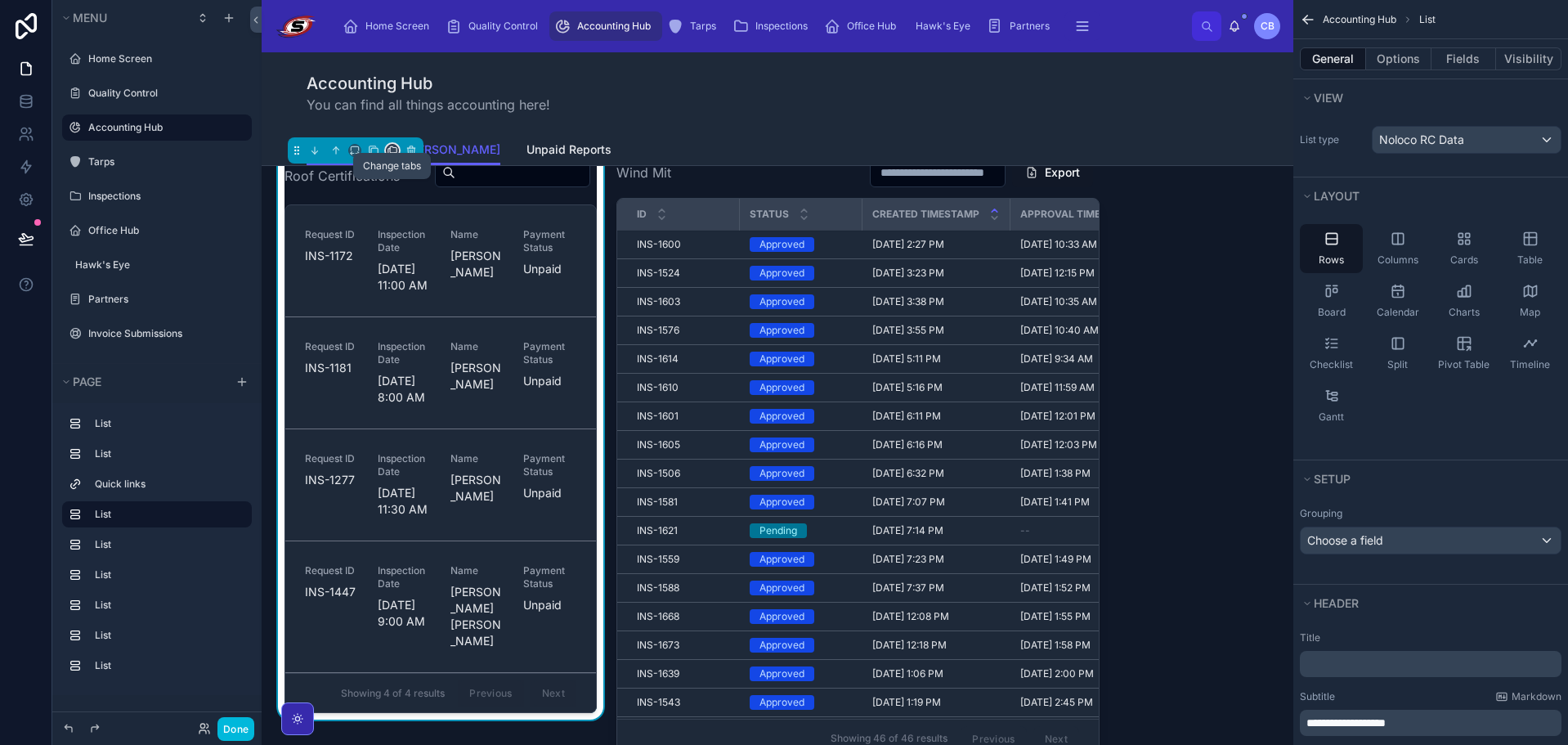
click at [388, 156] on icon at bounding box center [392, 150] width 12 height 12
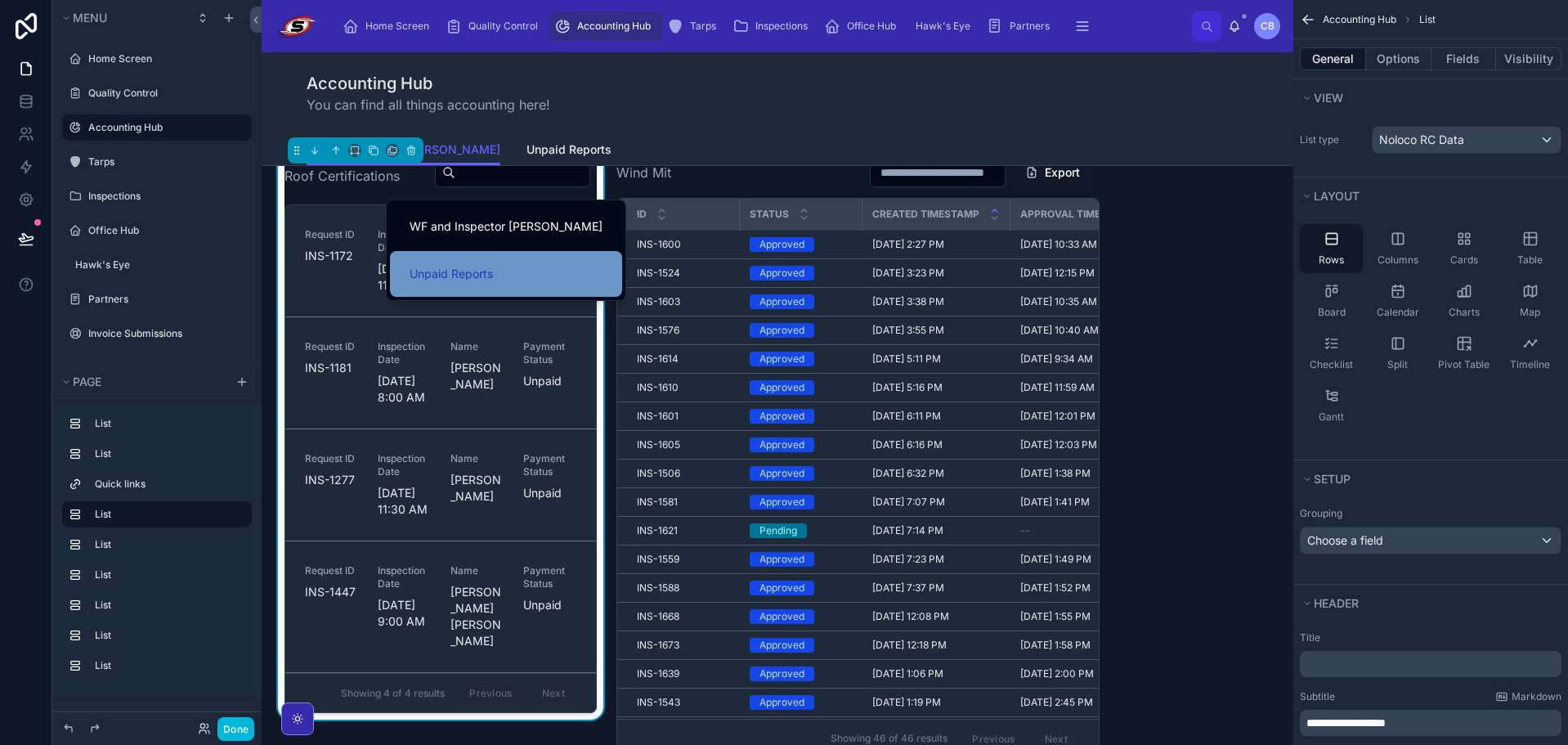
click at [423, 264] on div "Unpaid Reports" at bounding box center [506, 274] width 232 height 45
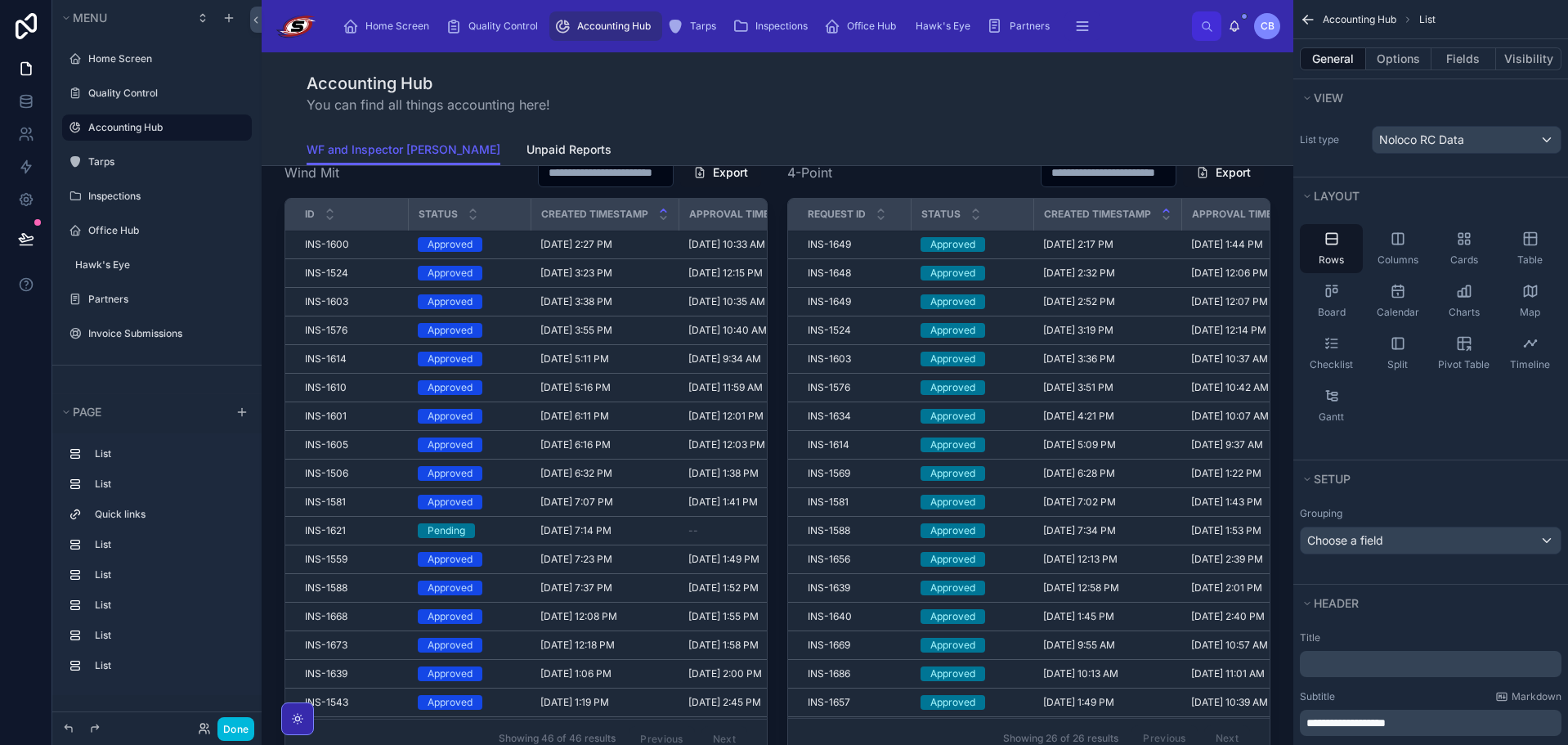
click at [707, 133] on div "Accounting Hub You can find all things accounting here!" at bounding box center [777, 94] width 941 height 82
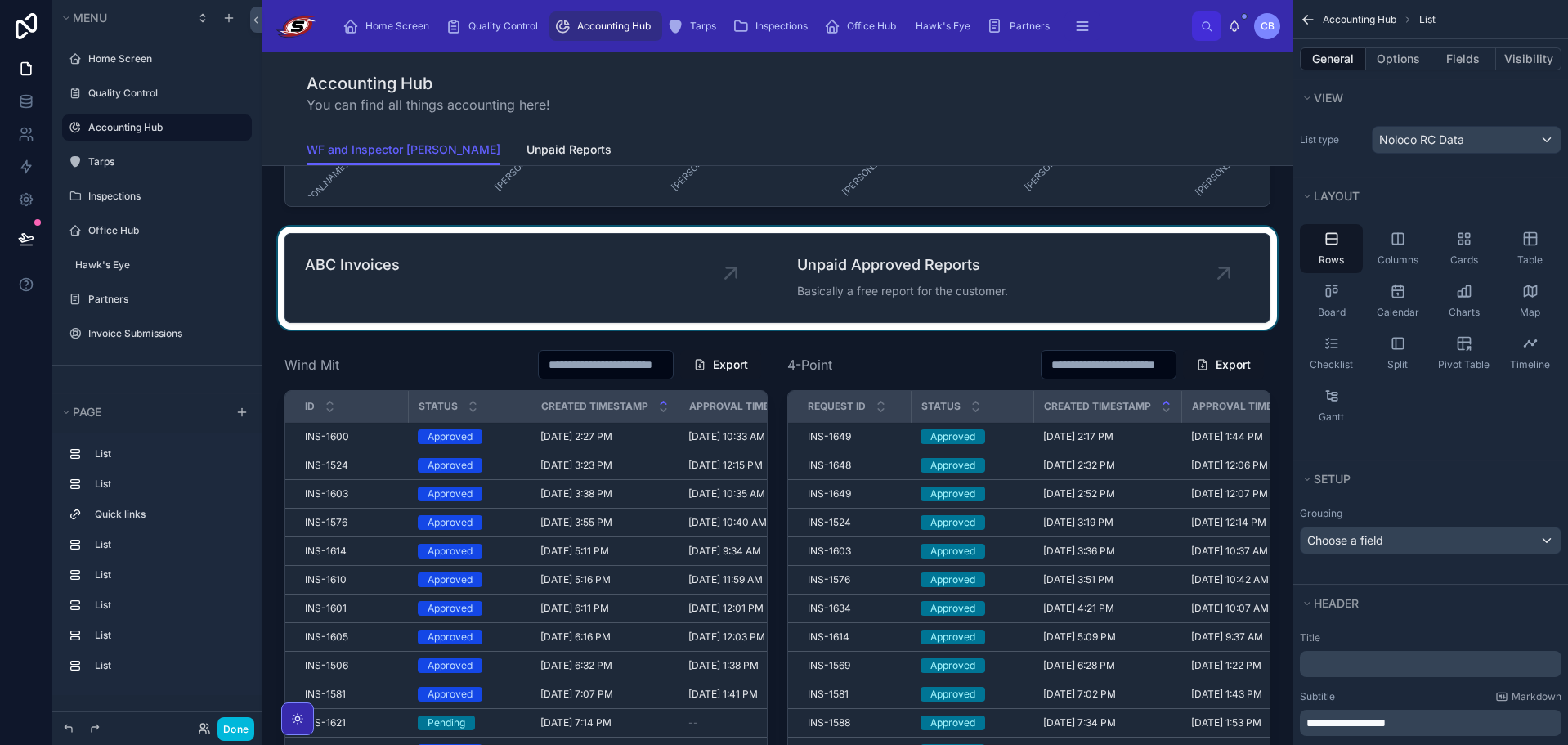
scroll to position [982, 0]
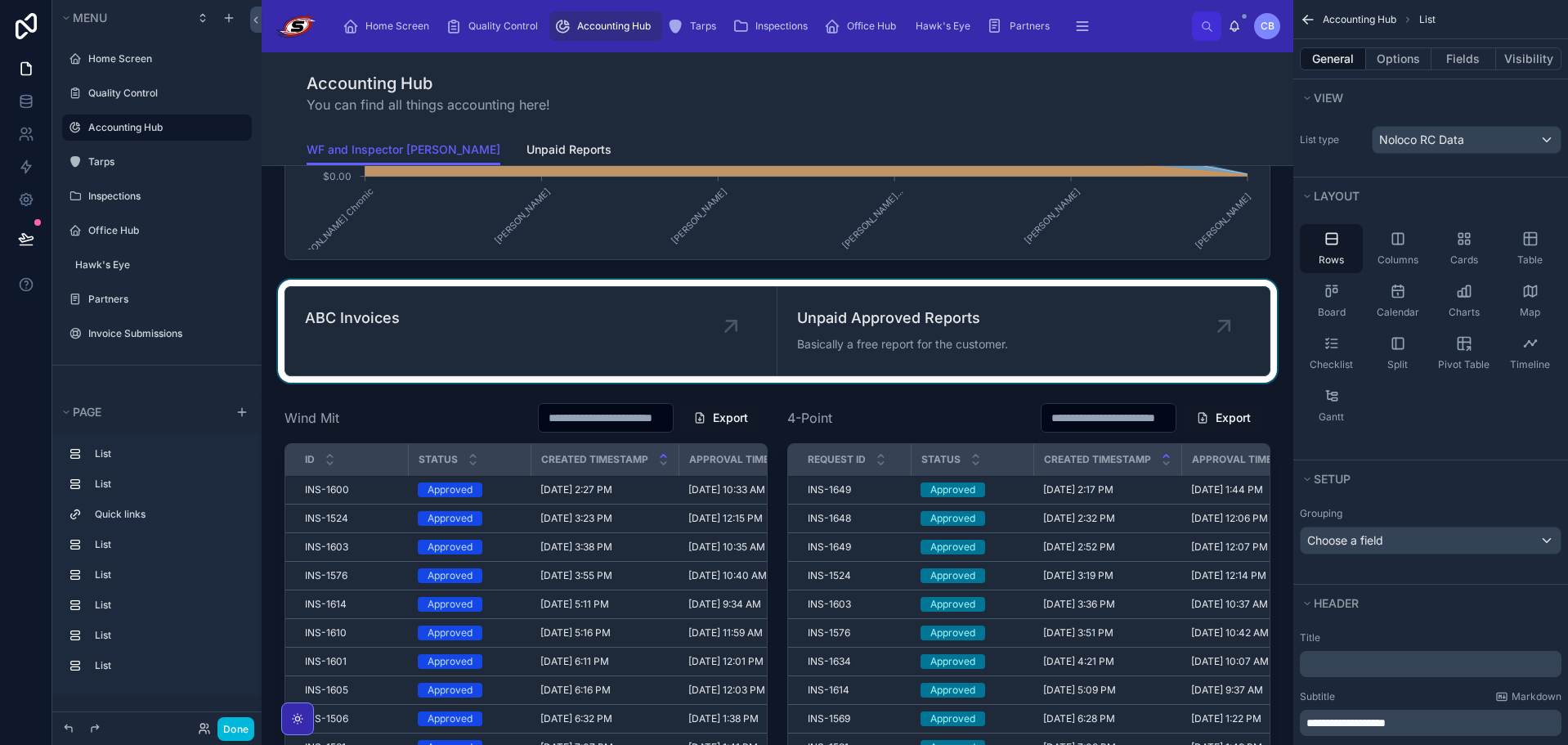
click at [769, 324] on div at bounding box center [777, 330] width 1005 height 103
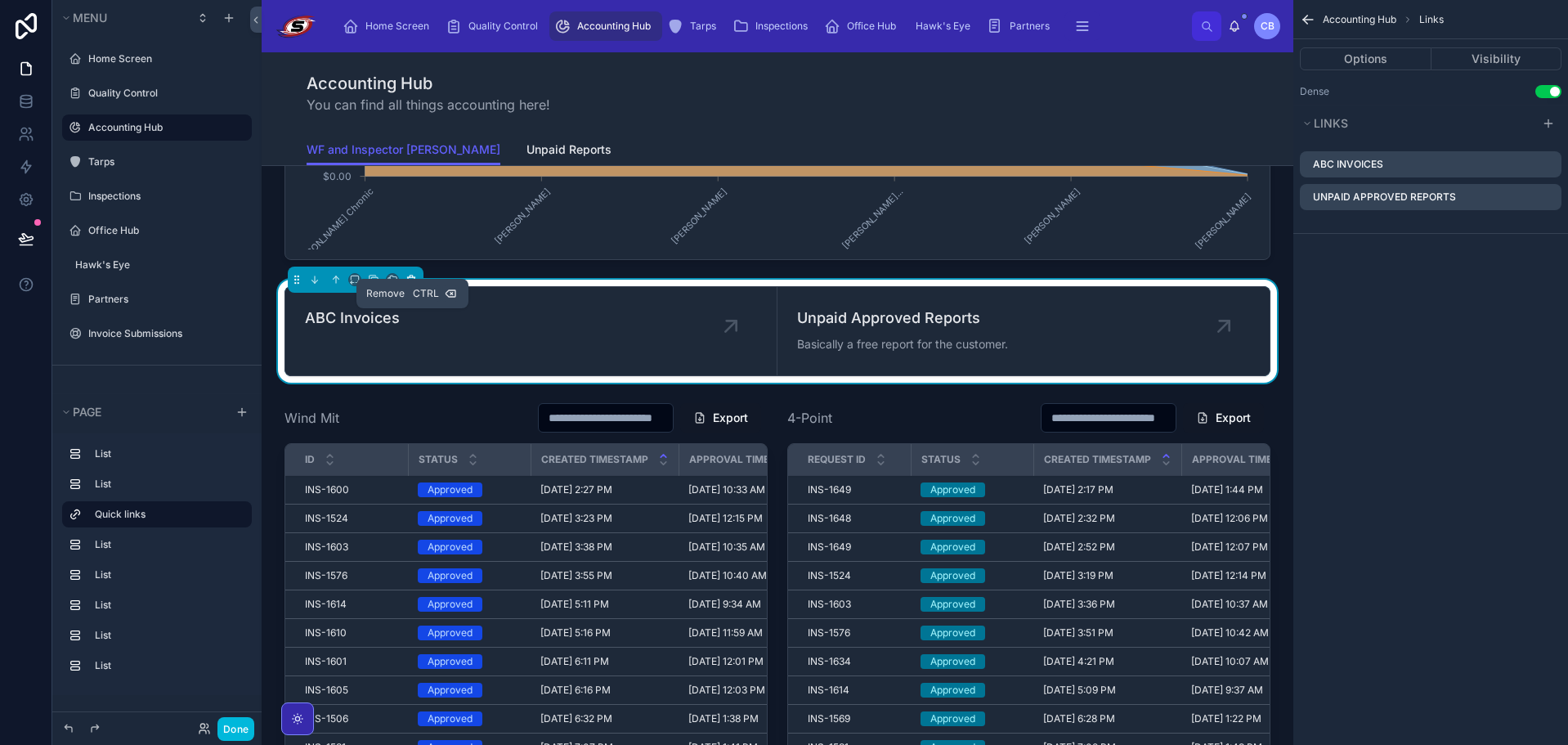
click at [414, 277] on icon at bounding box center [411, 277] width 7 height 0
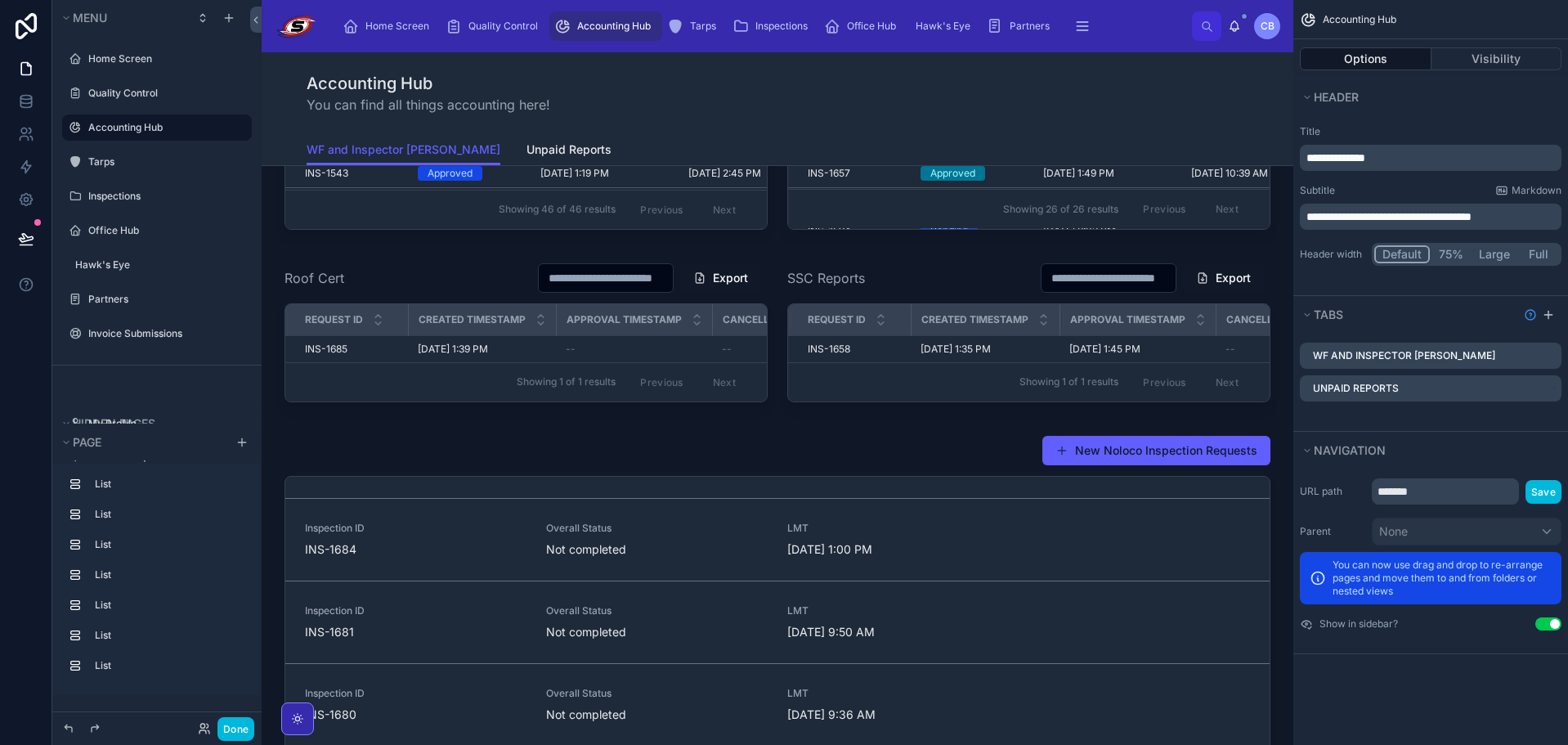
scroll to position [1636, 0]
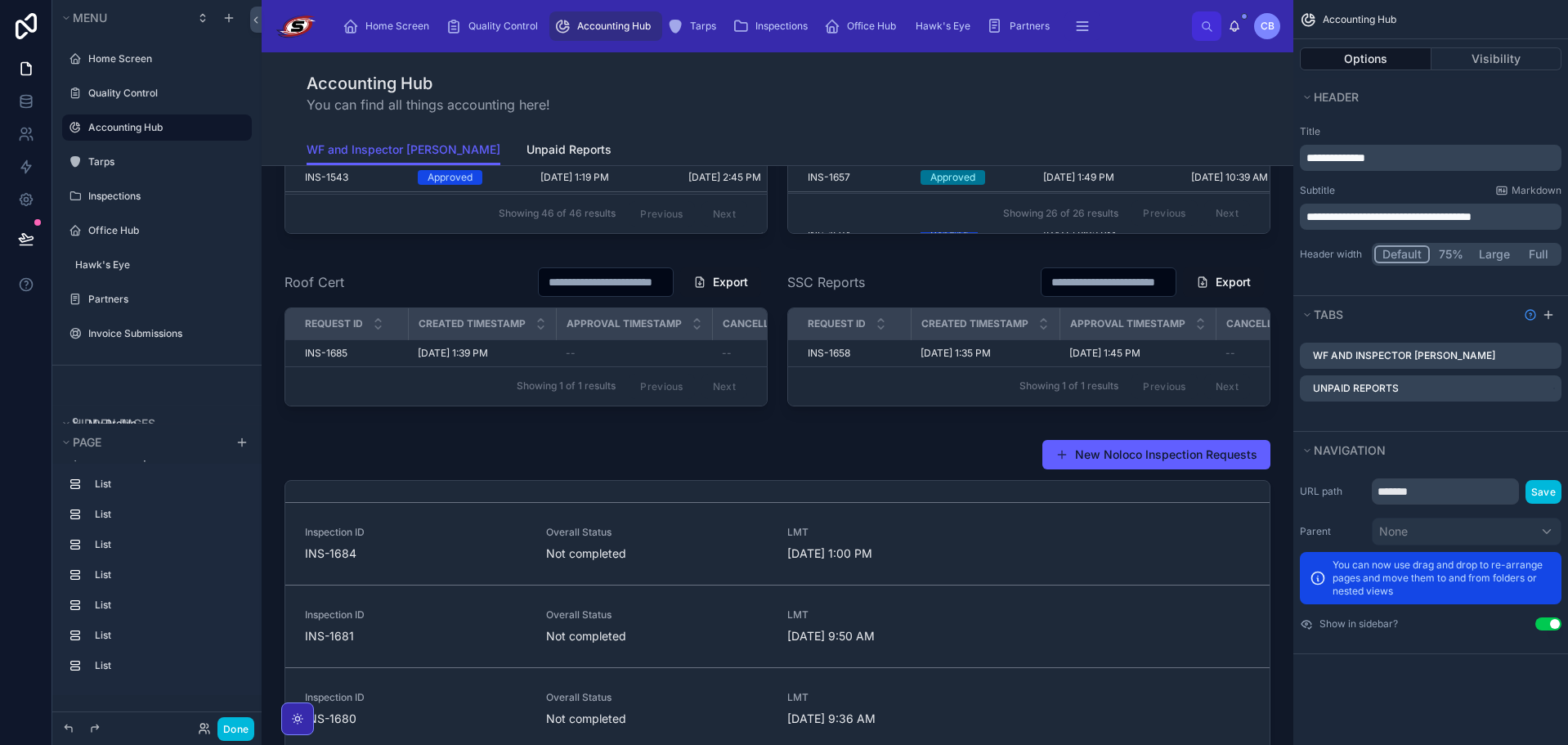
click at [1280, 492] on div "Hawk's Eye Inspection Requests Export Referring company Inspector Name Filter P…" at bounding box center [778, 167] width 1031 height 3273
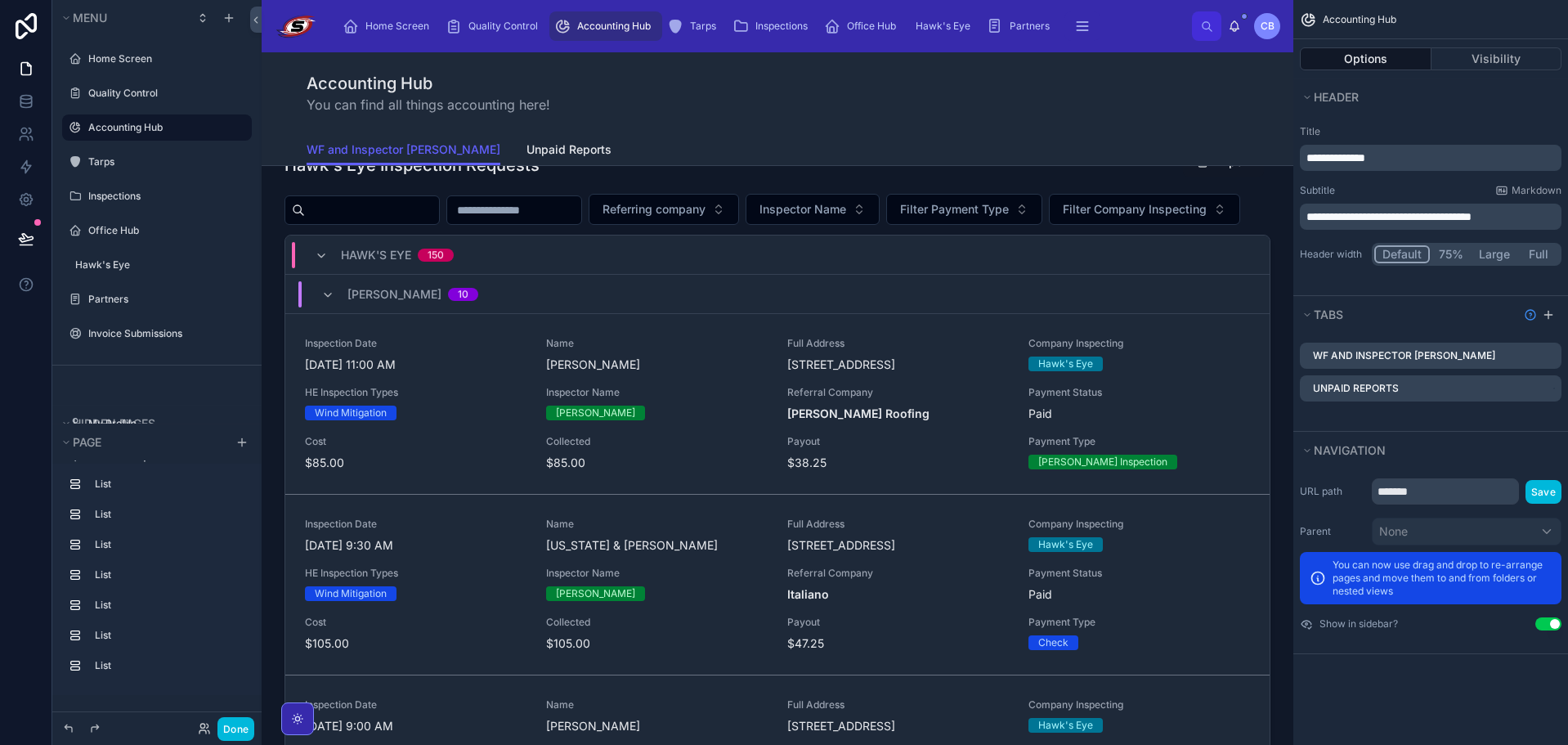
scroll to position [0, 0]
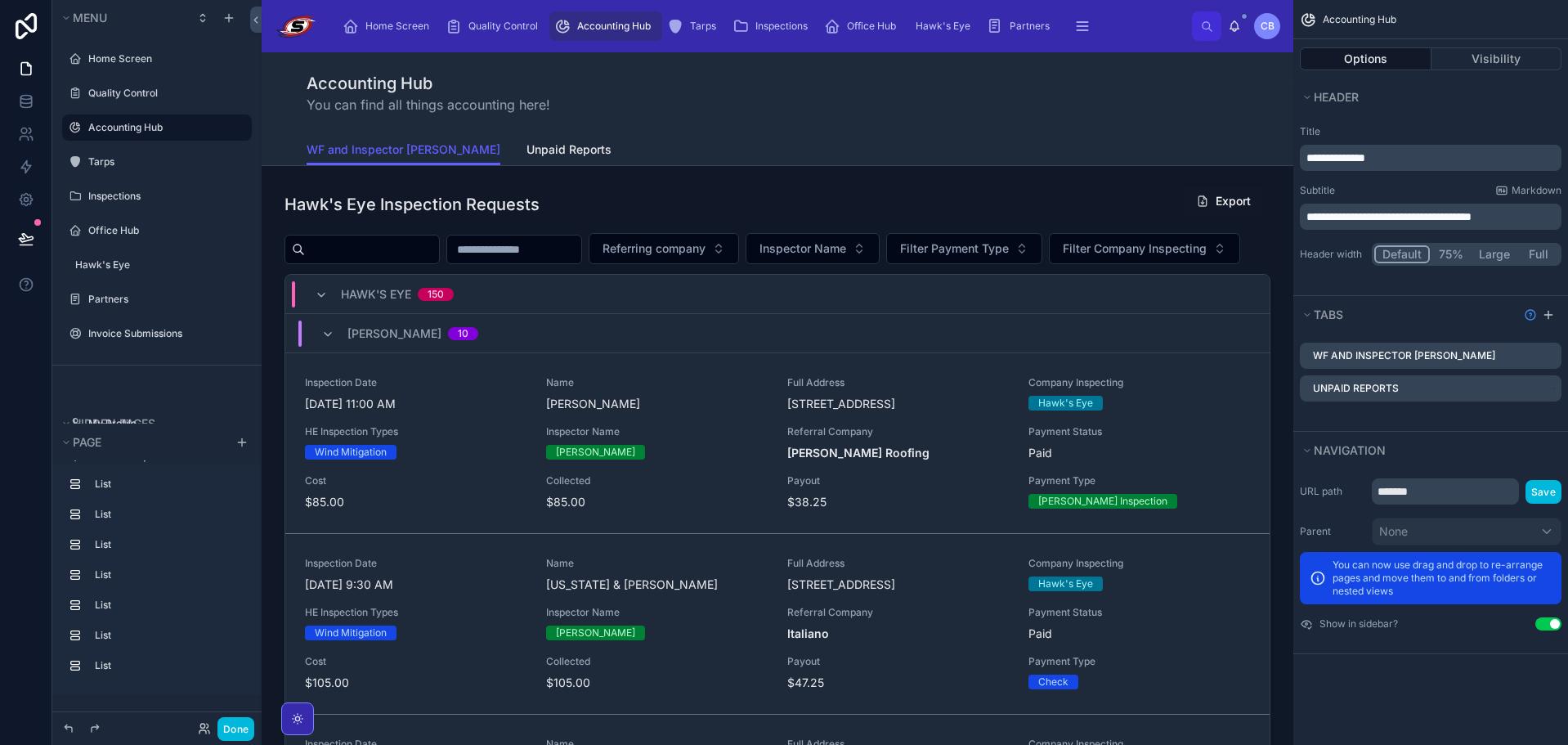
click at [623, 145] on div "WF and Inspector Data Unpaid Reports" at bounding box center [777, 149] width 941 height 31
click at [702, 95] on div "Accounting Hub You can find all things accounting here!" at bounding box center [777, 93] width 941 height 43
